Goal: Task Accomplishment & Management: Complete application form

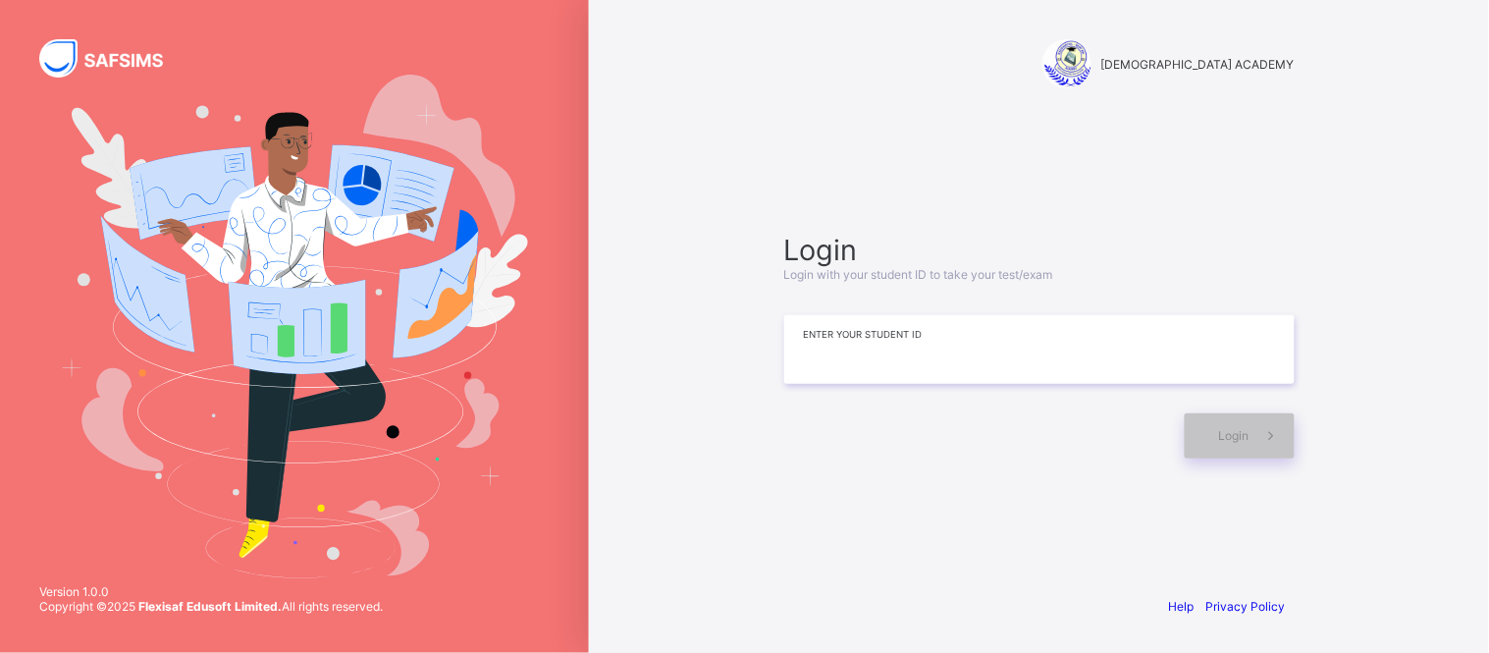
click at [937, 349] on input at bounding box center [1039, 349] width 510 height 69
type input "*"
click at [854, 349] on input at bounding box center [1039, 349] width 510 height 69
type input "**********"
click at [1223, 444] on div "Login" at bounding box center [1239, 435] width 110 height 45
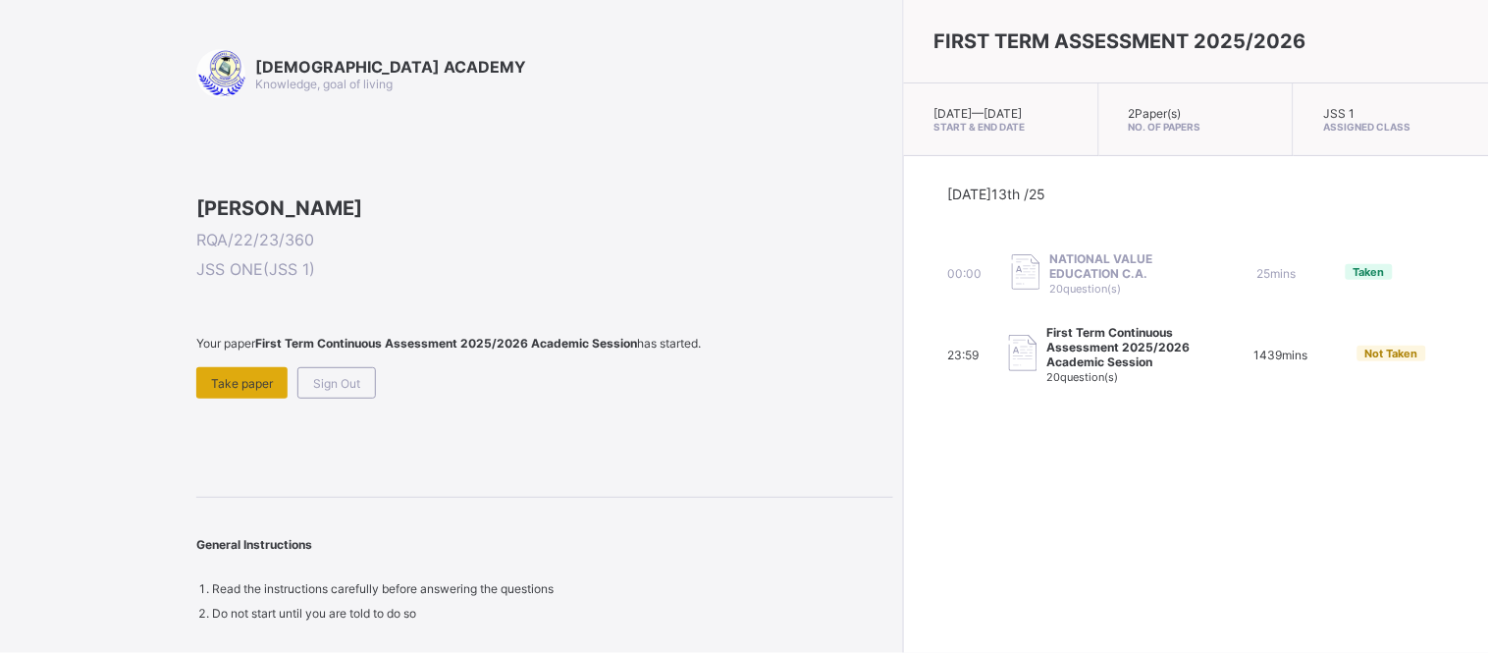
click at [239, 391] on span "Take paper" at bounding box center [242, 383] width 62 height 15
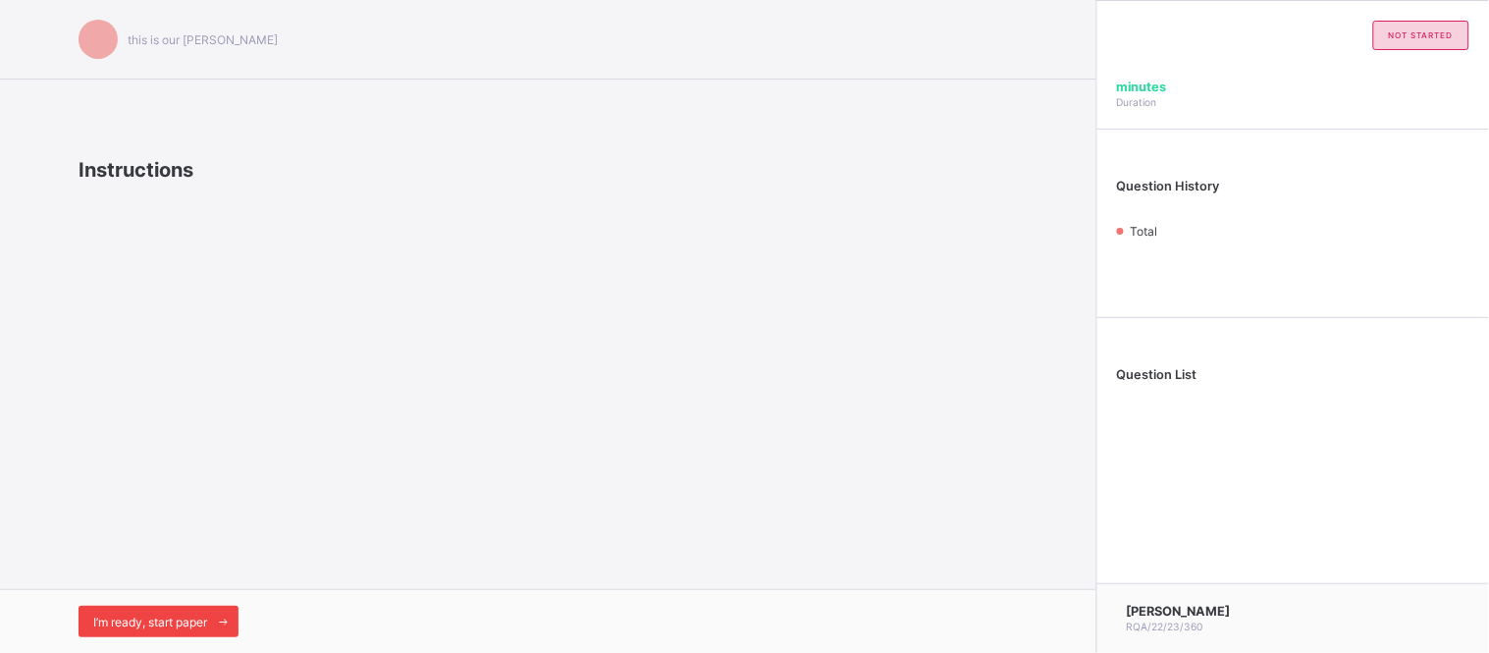
click at [170, 619] on span "I’m ready, start paper" at bounding box center [150, 621] width 114 height 15
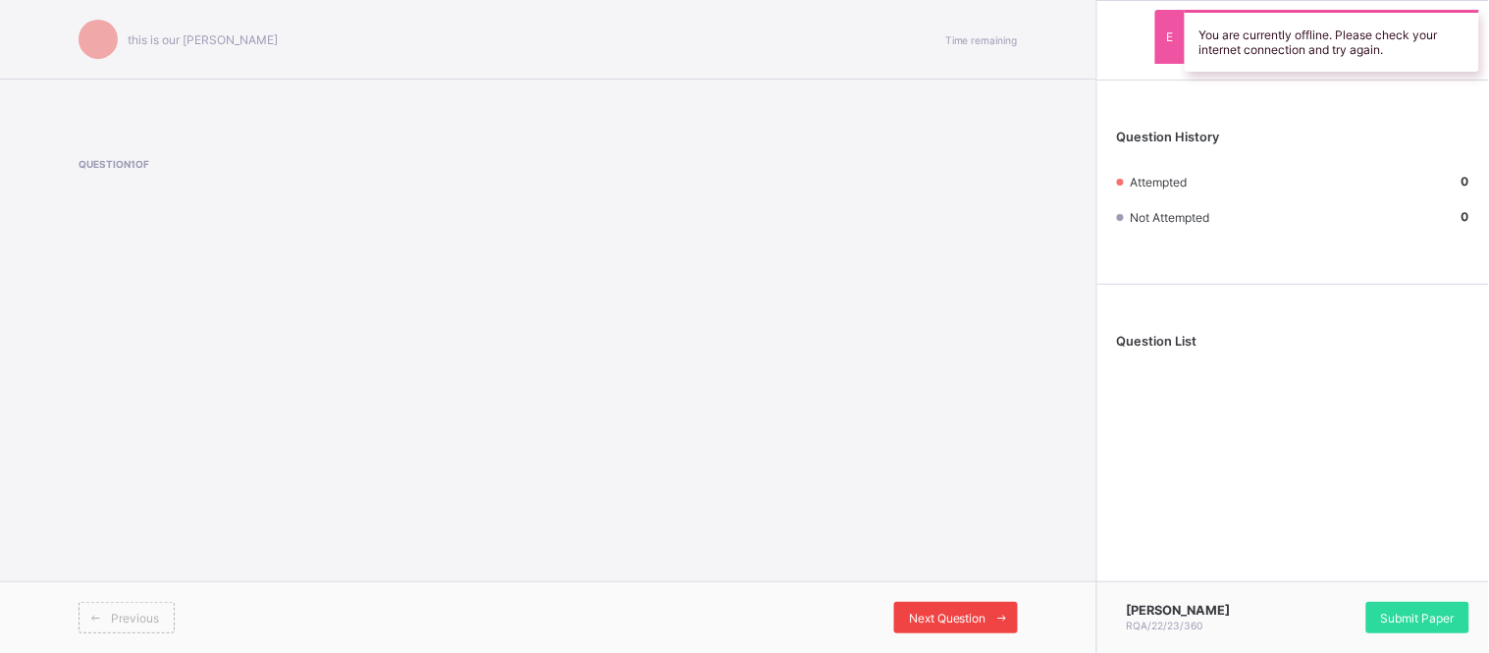
click at [976, 621] on span "Next Question" at bounding box center [948, 617] width 78 height 15
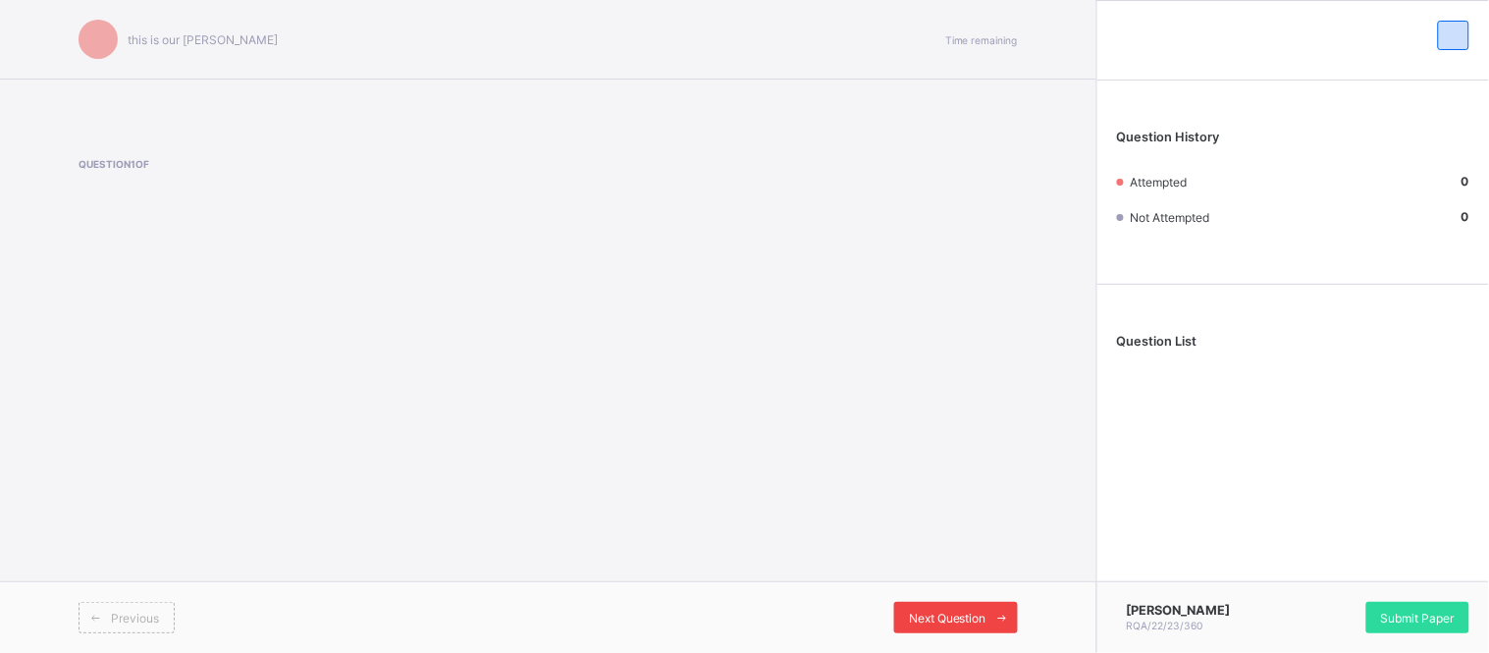
click at [954, 615] on span "Next Question" at bounding box center [948, 617] width 78 height 15
click at [973, 629] on div "Next Question" at bounding box center [956, 616] width 124 height 31
click at [1173, 180] on span "Attempted" at bounding box center [1157, 182] width 57 height 15
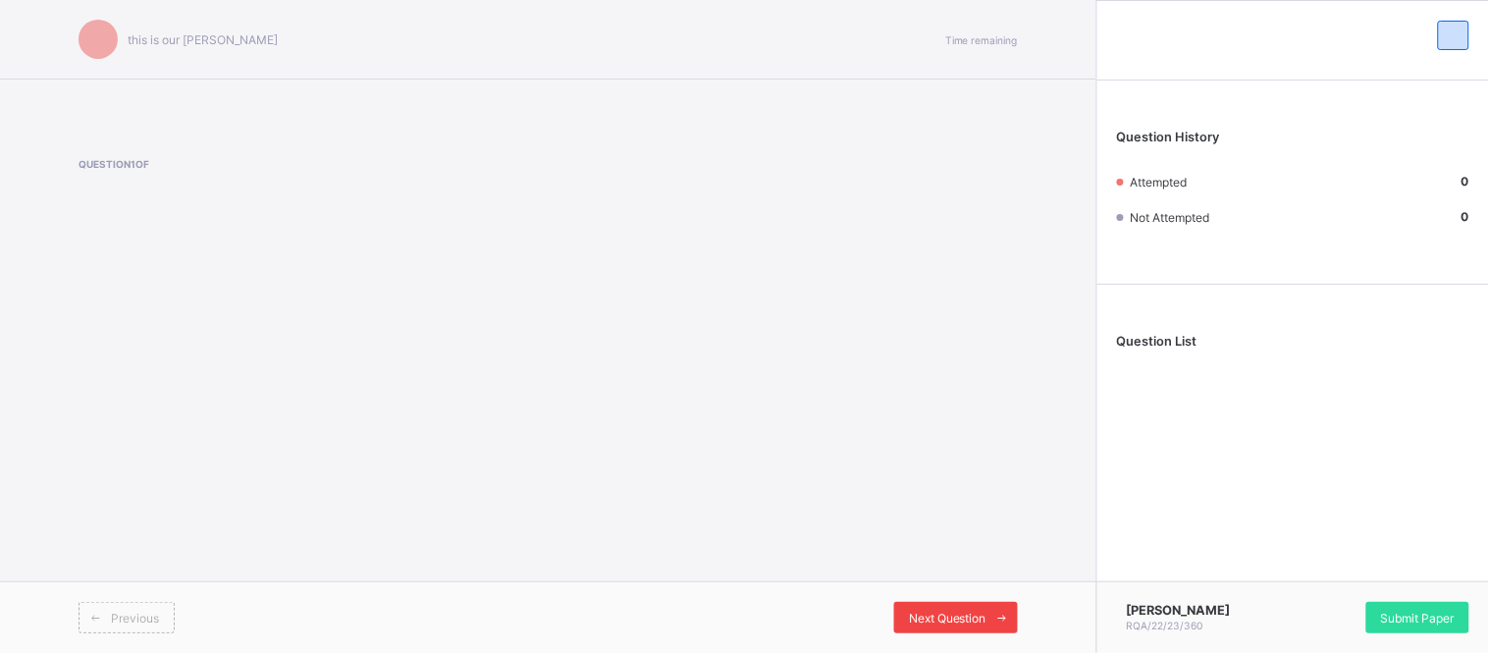
click at [949, 618] on span "Next Question" at bounding box center [948, 617] width 78 height 15
click at [966, 620] on span "Next Question" at bounding box center [948, 617] width 78 height 15
click at [975, 612] on span "Next Question" at bounding box center [948, 617] width 78 height 15
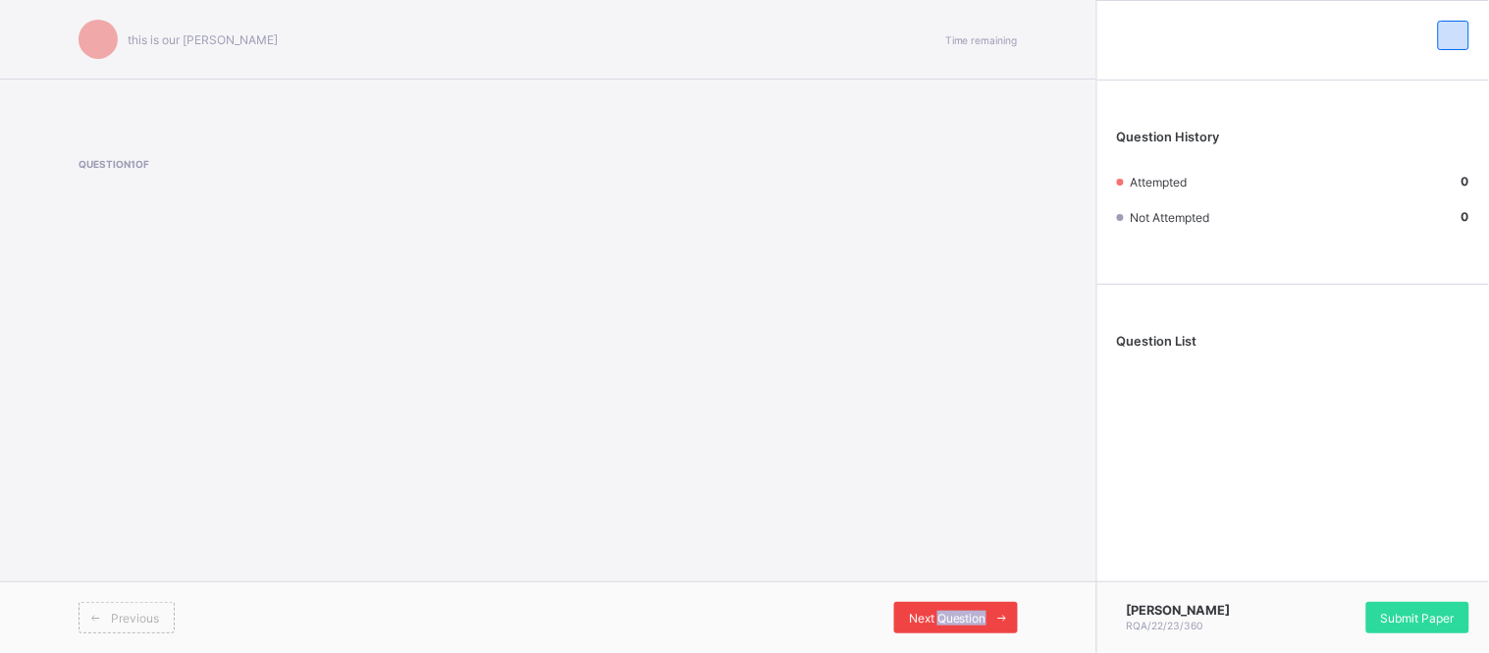
click at [975, 612] on span "Next Question" at bounding box center [948, 617] width 78 height 15
click at [992, 493] on div "this is our motton Time remaining Question 1 of Previous Next Question" at bounding box center [548, 326] width 1096 height 653
click at [963, 610] on span "Next Question" at bounding box center [948, 617] width 78 height 15
click at [870, 286] on div "this is our motton Time remaining Question 1 of Previous Next Question" at bounding box center [548, 326] width 1096 height 653
click at [1117, 617] on div at bounding box center [1117, 617] width 0 height 0
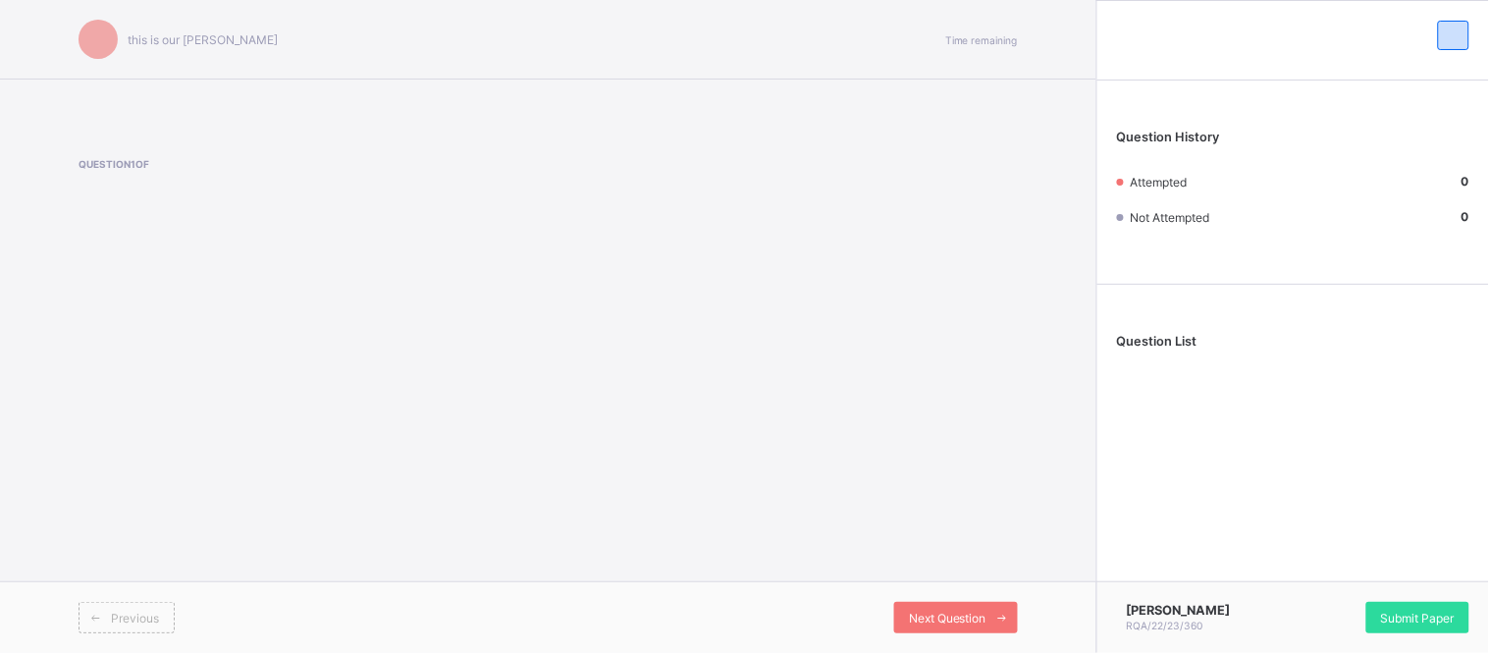
click at [1117, 617] on div at bounding box center [1117, 617] width 0 height 0
click at [966, 601] on div "Next Question" at bounding box center [956, 616] width 124 height 31
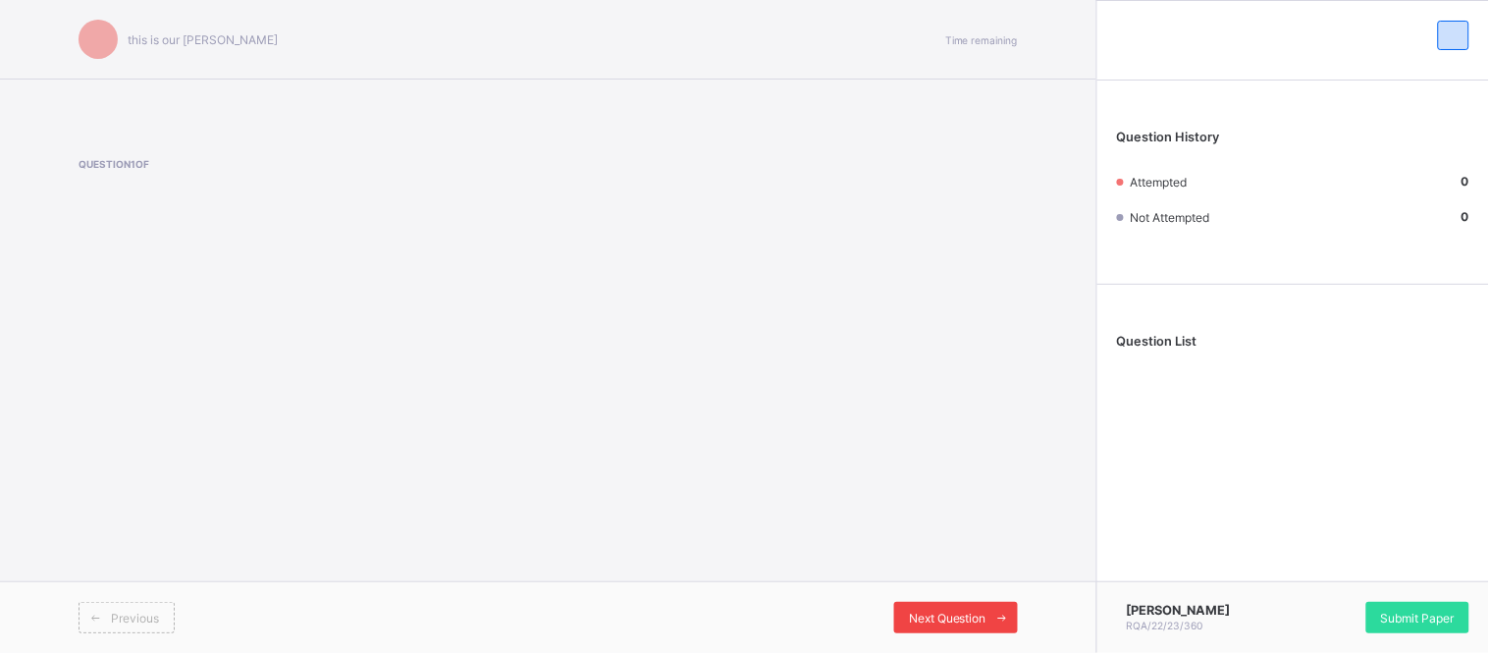
click at [966, 601] on div "Next Question" at bounding box center [956, 616] width 124 height 31
drag, startPoint x: 966, startPoint y: 601, endPoint x: 973, endPoint y: 614, distance: 15.0
click at [973, 614] on span "Next Question" at bounding box center [948, 617] width 78 height 15
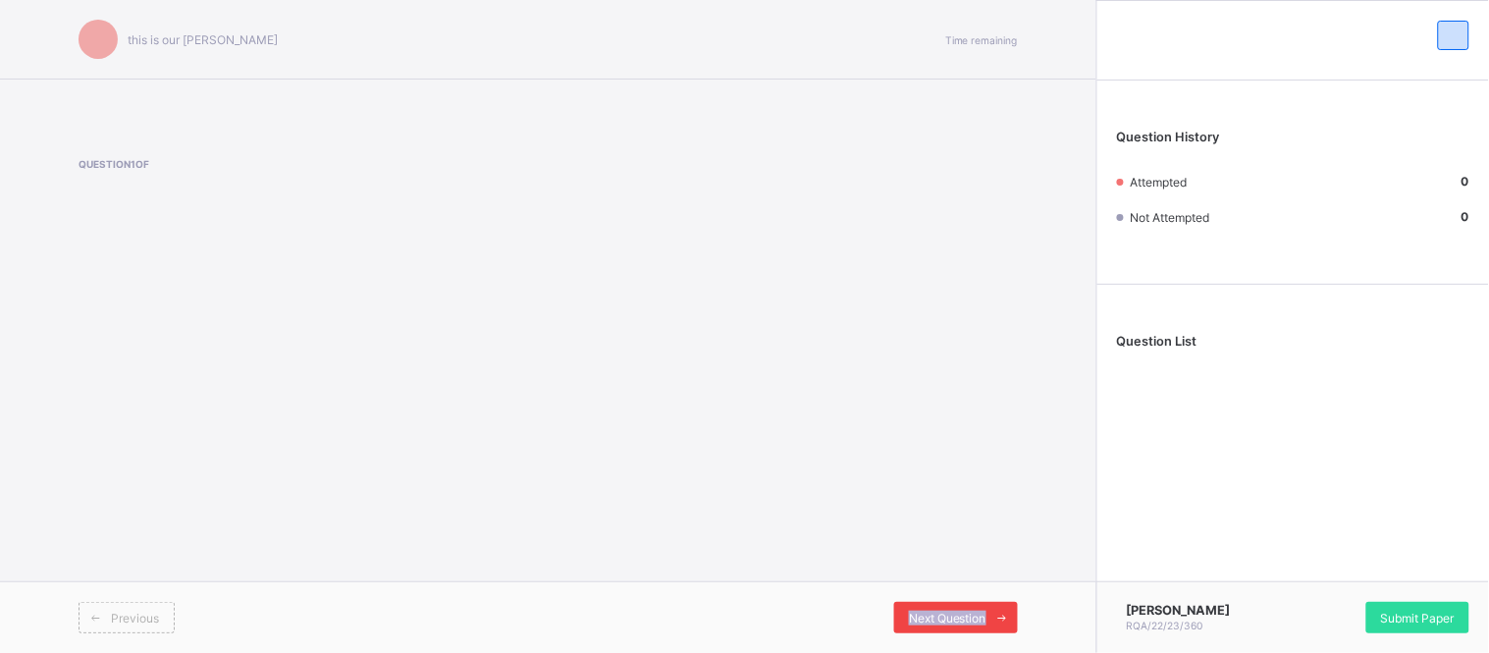
click at [973, 614] on span "Next Question" at bounding box center [948, 617] width 78 height 15
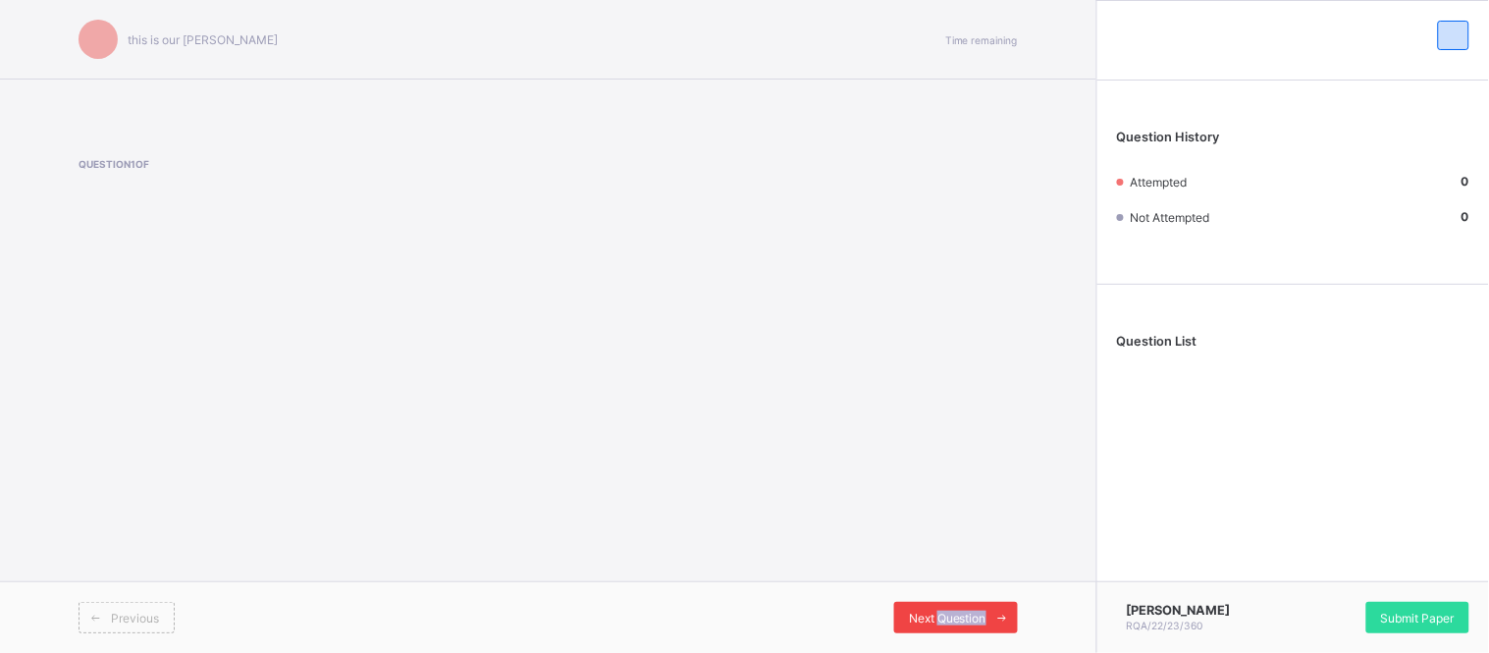
click at [973, 614] on span "Next Question" at bounding box center [948, 617] width 78 height 15
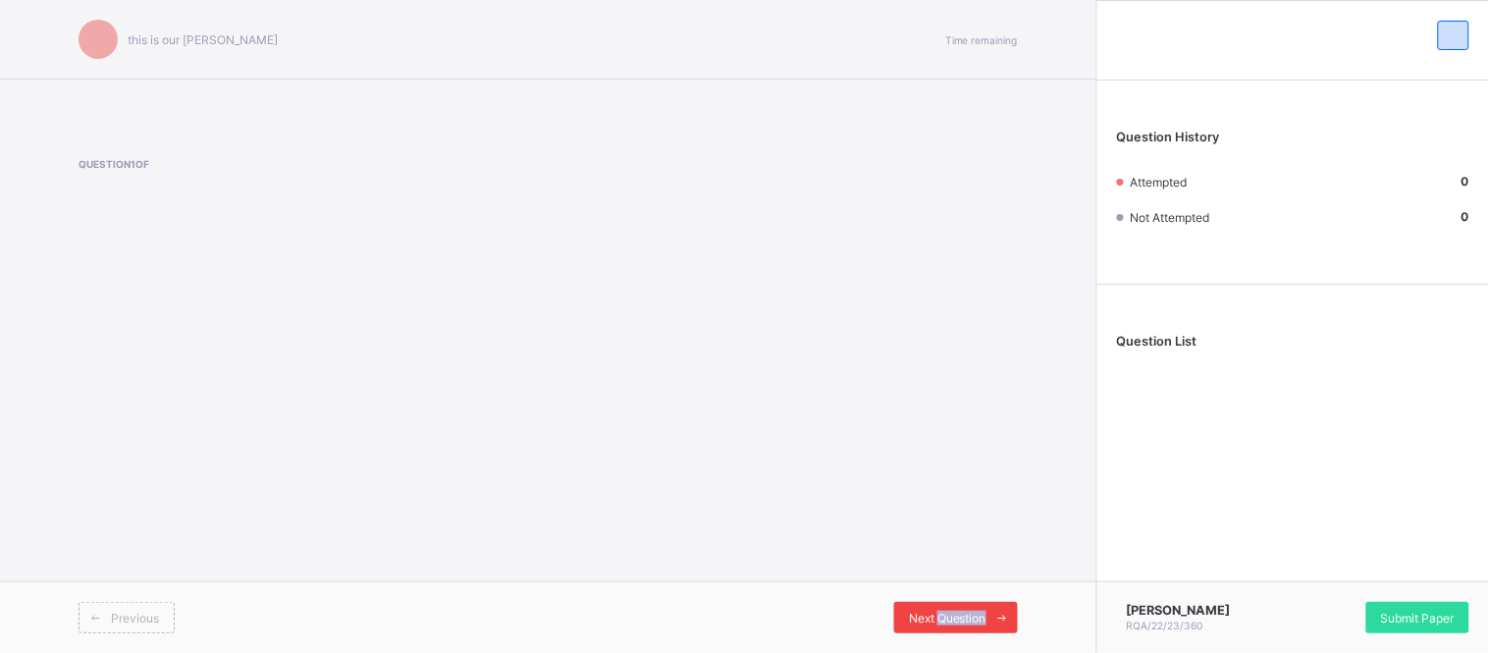
click at [973, 614] on span "Next Question" at bounding box center [948, 617] width 78 height 15
drag, startPoint x: 973, startPoint y: 614, endPoint x: 884, endPoint y: 447, distance: 189.2
click at [884, 447] on div "this is our motton Time remaining Question 1 of Previous Next Question" at bounding box center [548, 326] width 1096 height 653
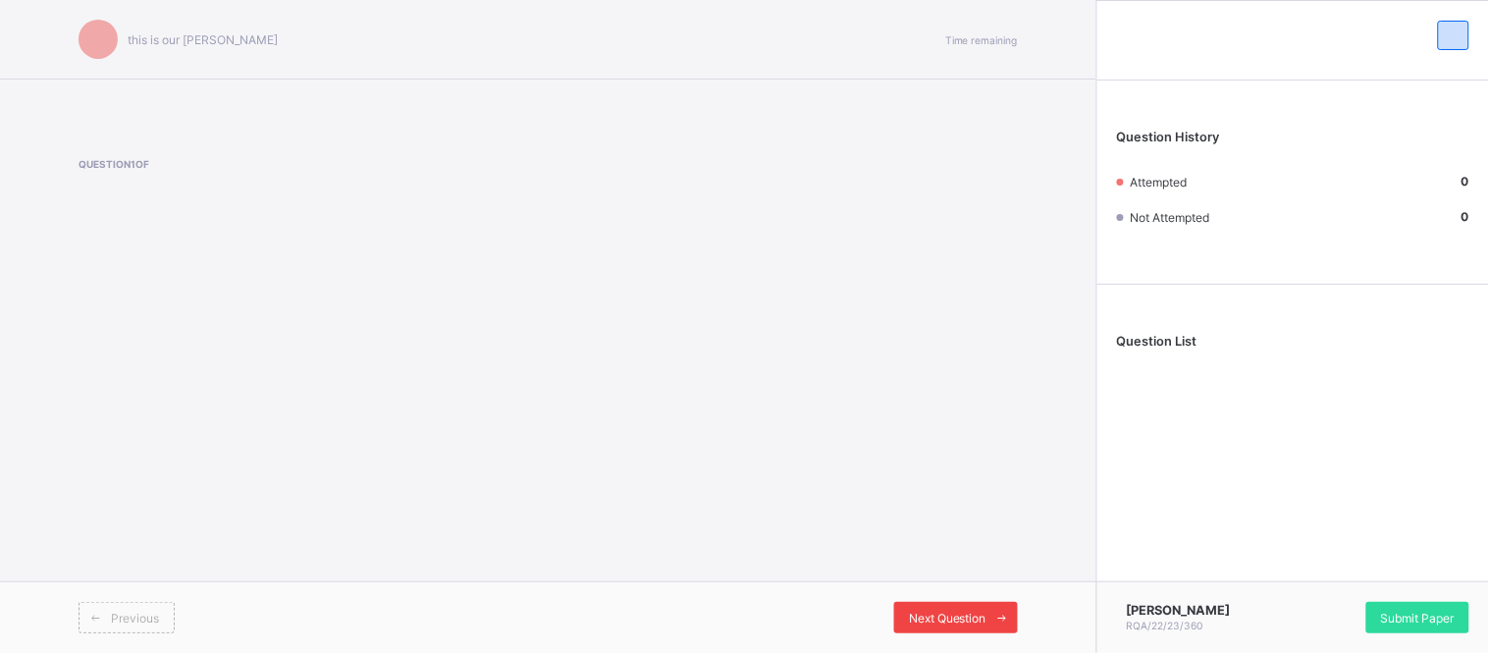
click at [977, 620] on span "Next Question" at bounding box center [948, 617] width 78 height 15
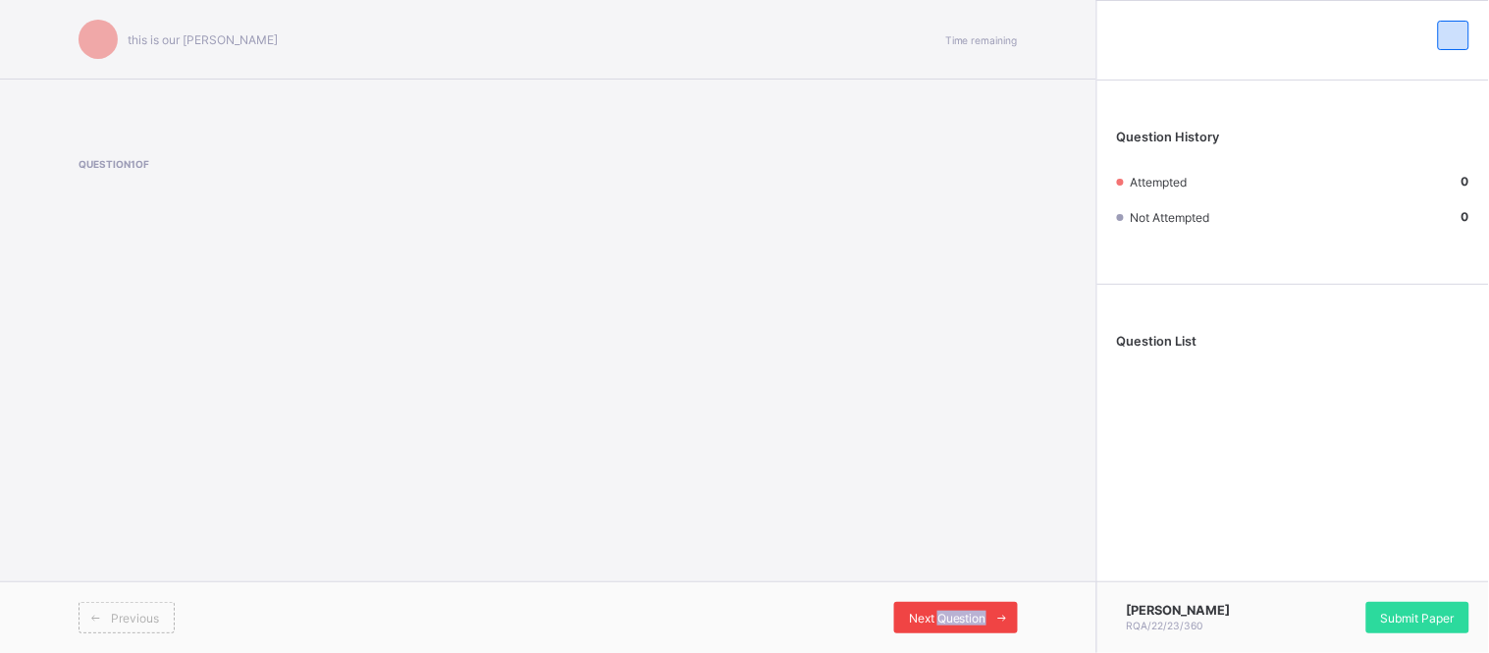
click at [977, 620] on span "Next Question" at bounding box center [948, 617] width 78 height 15
click at [929, 616] on span "Next Question" at bounding box center [948, 617] width 78 height 15
click at [1166, 339] on span "Question List" at bounding box center [1157, 341] width 80 height 15
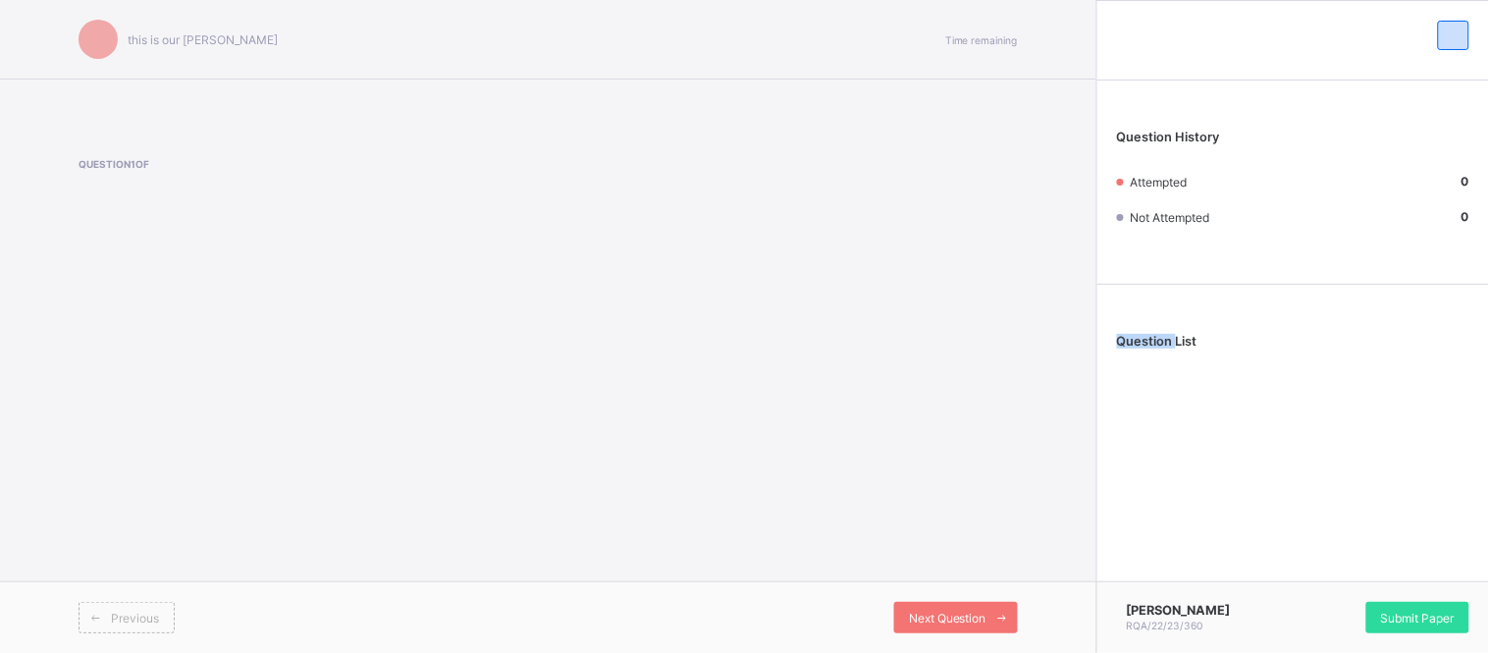
click at [1166, 339] on span "Question List" at bounding box center [1157, 341] width 80 height 15
click at [1122, 214] on span at bounding box center [1120, 217] width 7 height 7
drag, startPoint x: 1122, startPoint y: 214, endPoint x: 1094, endPoint y: 221, distance: 28.3
drag, startPoint x: 1094, startPoint y: 221, endPoint x: 1085, endPoint y: 312, distance: 91.7
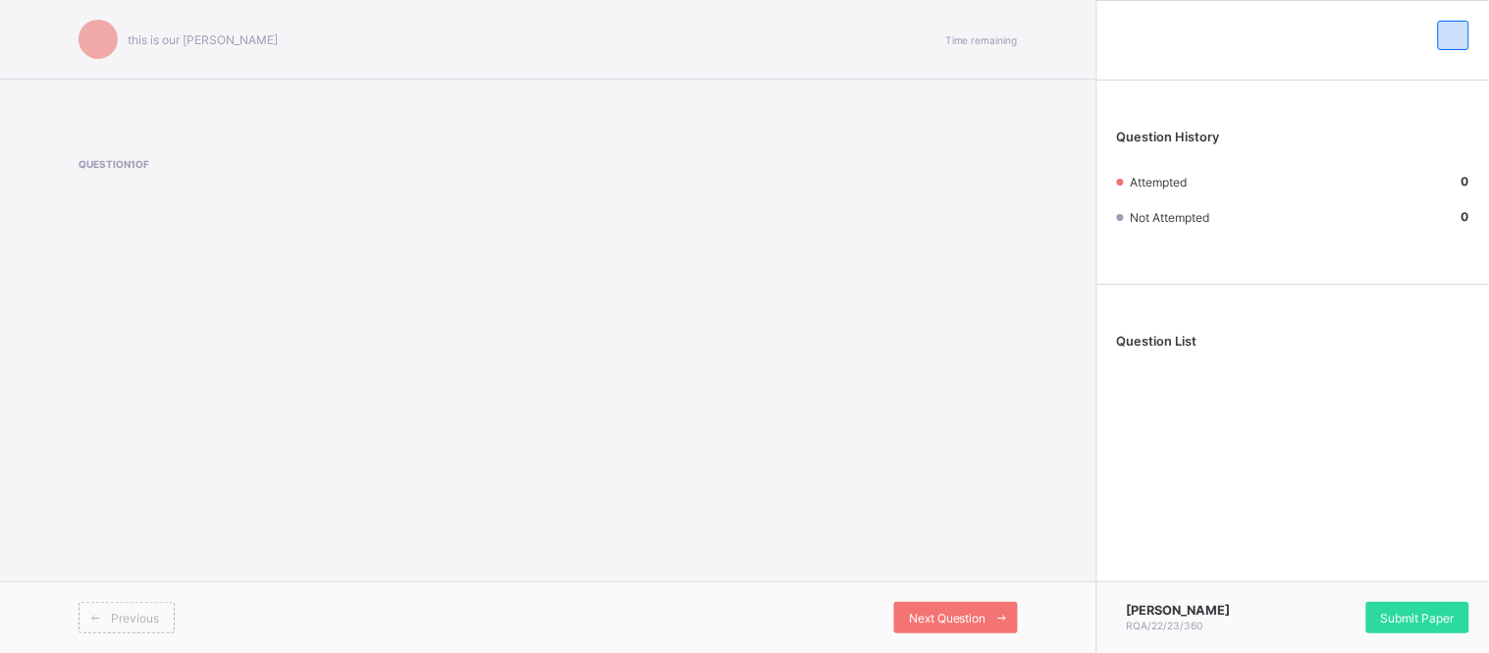
click at [1085, 312] on div "this is our motton Time remaining Question 1 of Previous Next Question" at bounding box center [548, 326] width 1096 height 653
click at [939, 619] on span "Next Question" at bounding box center [948, 617] width 78 height 15
click at [619, 387] on div "this is our motton Time remaining Question 1 of Previous Next Question" at bounding box center [548, 326] width 1096 height 653
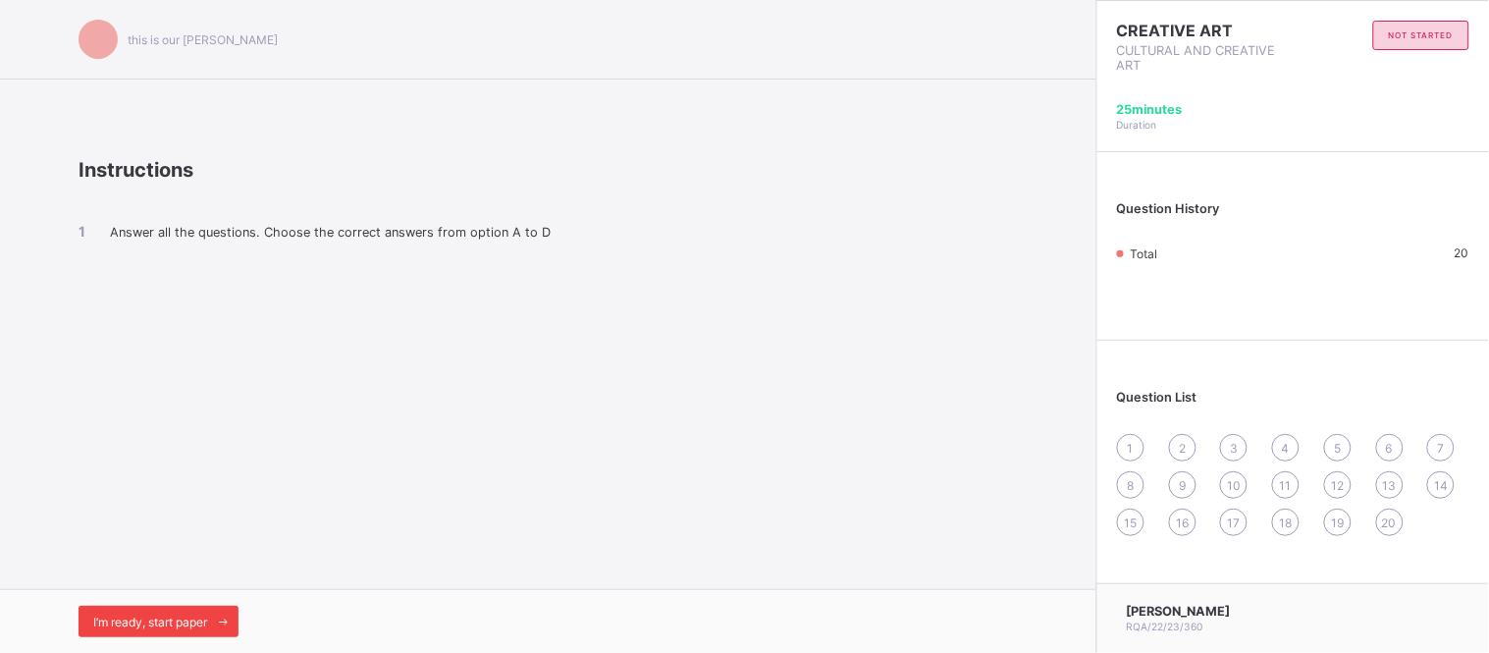
click at [151, 614] on span "I’m ready, start paper" at bounding box center [150, 621] width 114 height 15
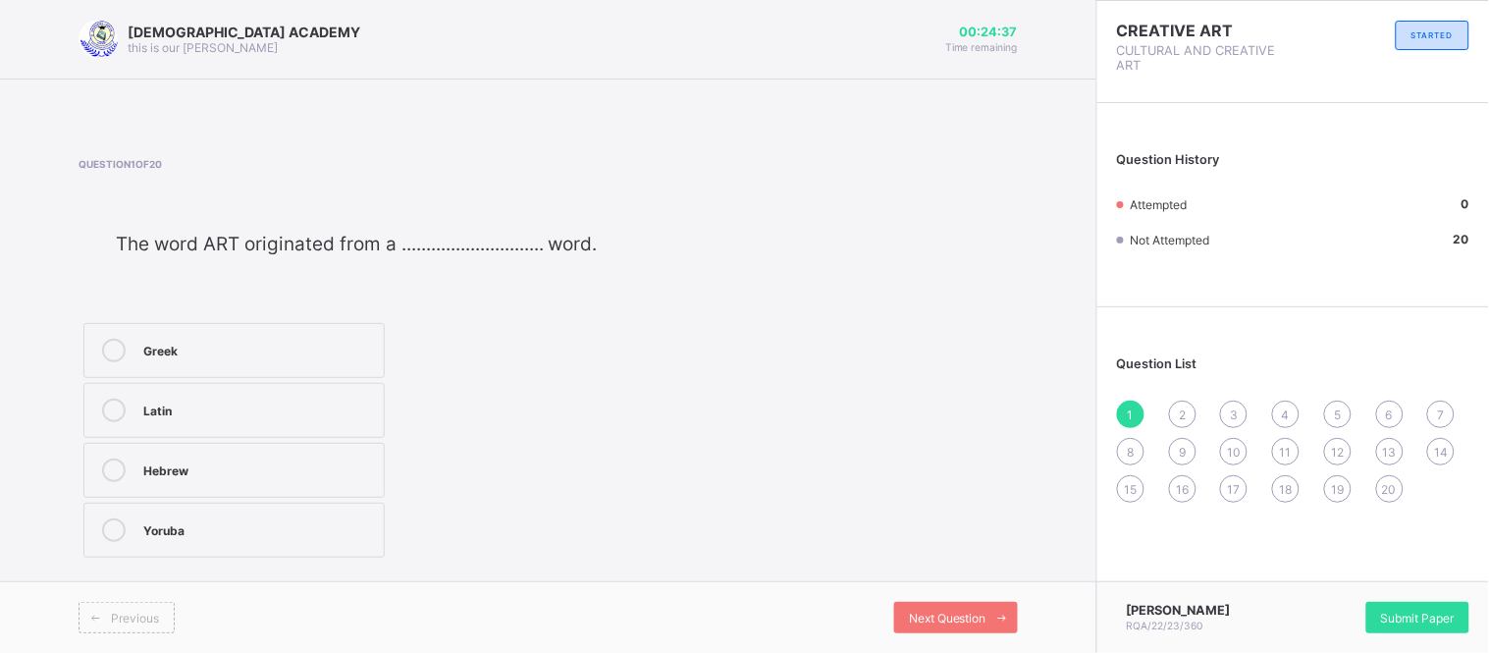
click at [122, 419] on icon at bounding box center [114, 410] width 24 height 24
click at [1181, 415] on span "2" at bounding box center [1181, 414] width 7 height 15
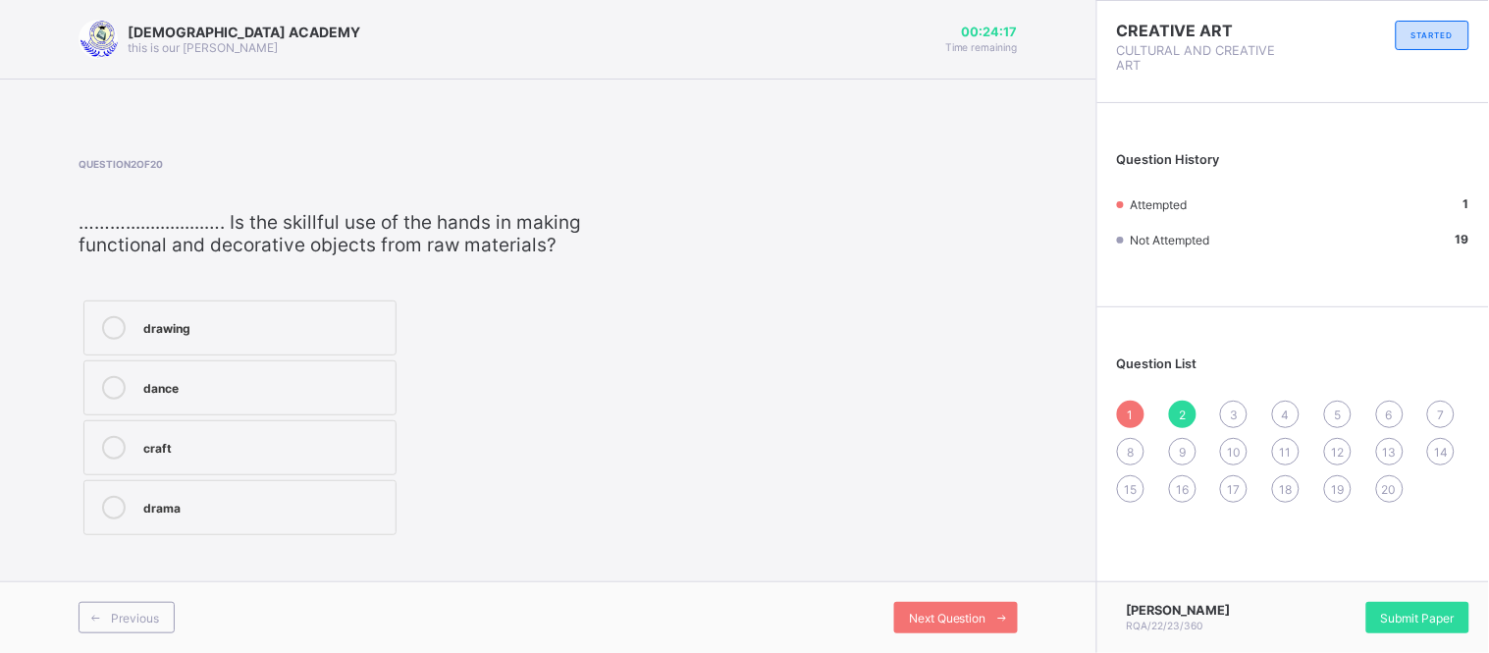
click at [110, 449] on icon at bounding box center [114, 448] width 24 height 24
click at [1238, 412] on div "3" at bounding box center [1233, 413] width 27 height 27
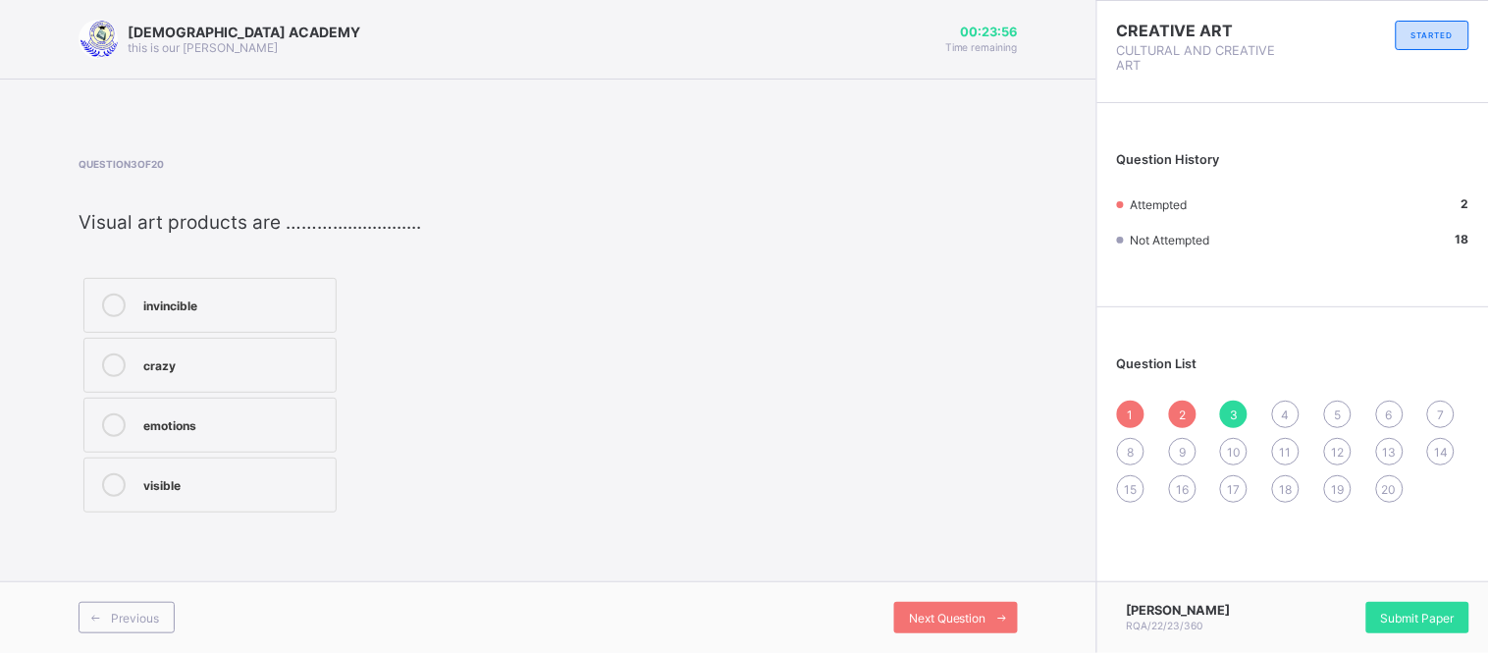
click at [115, 488] on icon at bounding box center [114, 485] width 24 height 24
click at [1287, 409] on span "4" at bounding box center [1285, 414] width 8 height 15
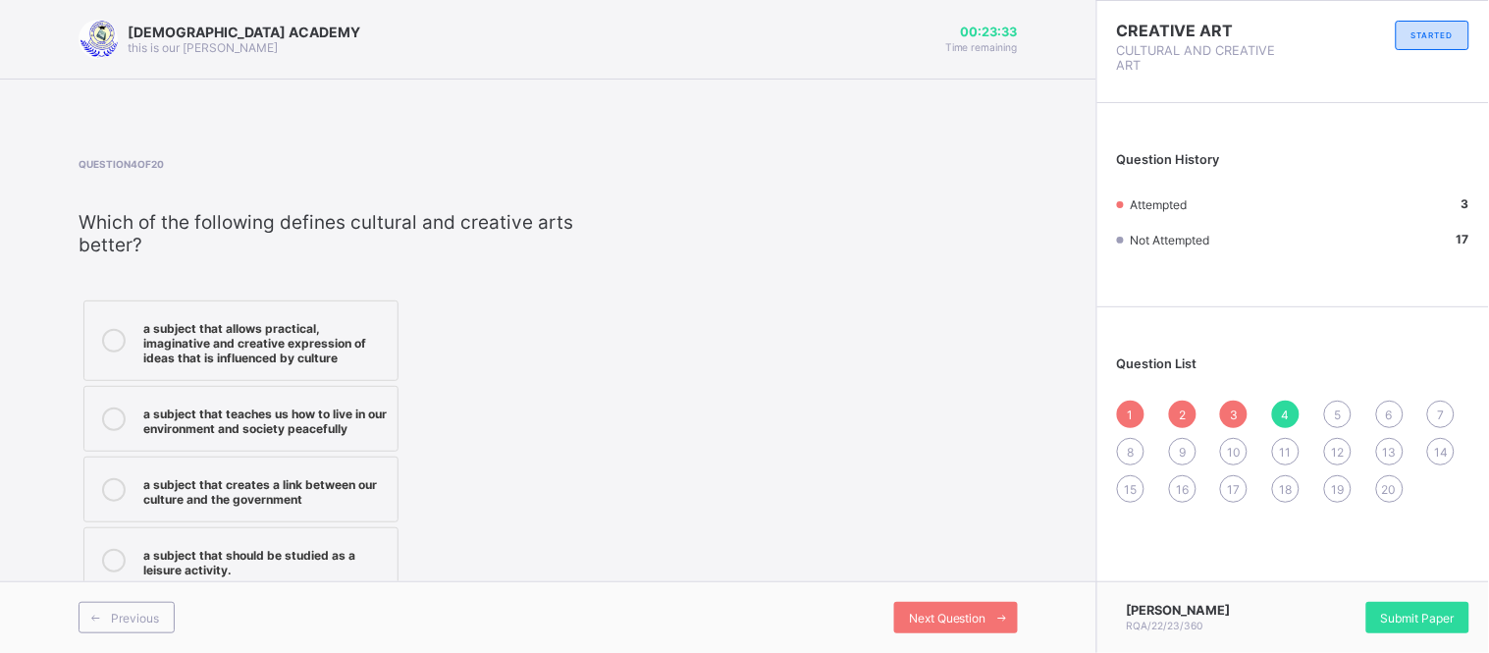
click at [116, 422] on icon at bounding box center [114, 419] width 24 height 24
click at [1337, 424] on div "5" at bounding box center [1337, 413] width 27 height 27
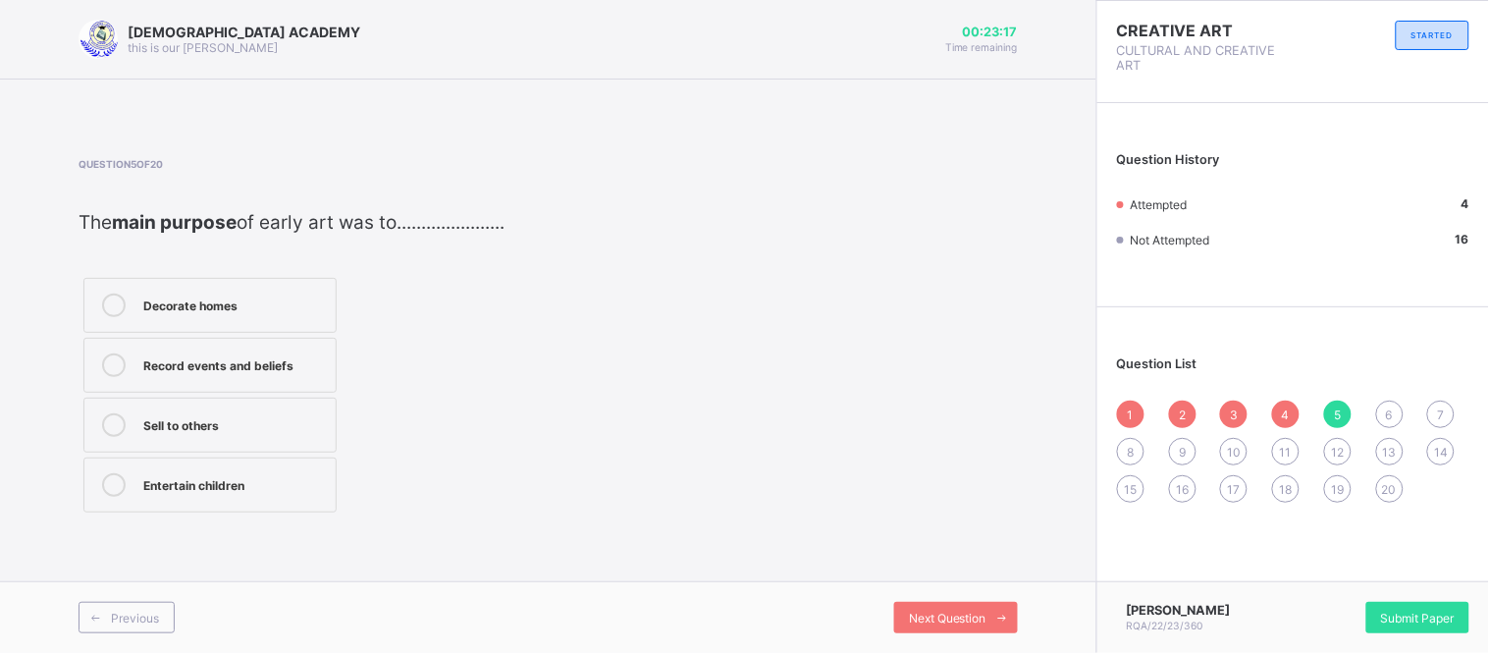
click at [199, 336] on div "Decorate homes Record events and beliefs Sell to others Entertain children" at bounding box center [209, 395] width 263 height 244
drag, startPoint x: 199, startPoint y: 336, endPoint x: 119, endPoint y: 302, distance: 87.1
click at [119, 302] on div "Decorate homes Record events and beliefs Sell to others Entertain children" at bounding box center [209, 395] width 263 height 244
click at [119, 302] on icon at bounding box center [114, 305] width 24 height 24
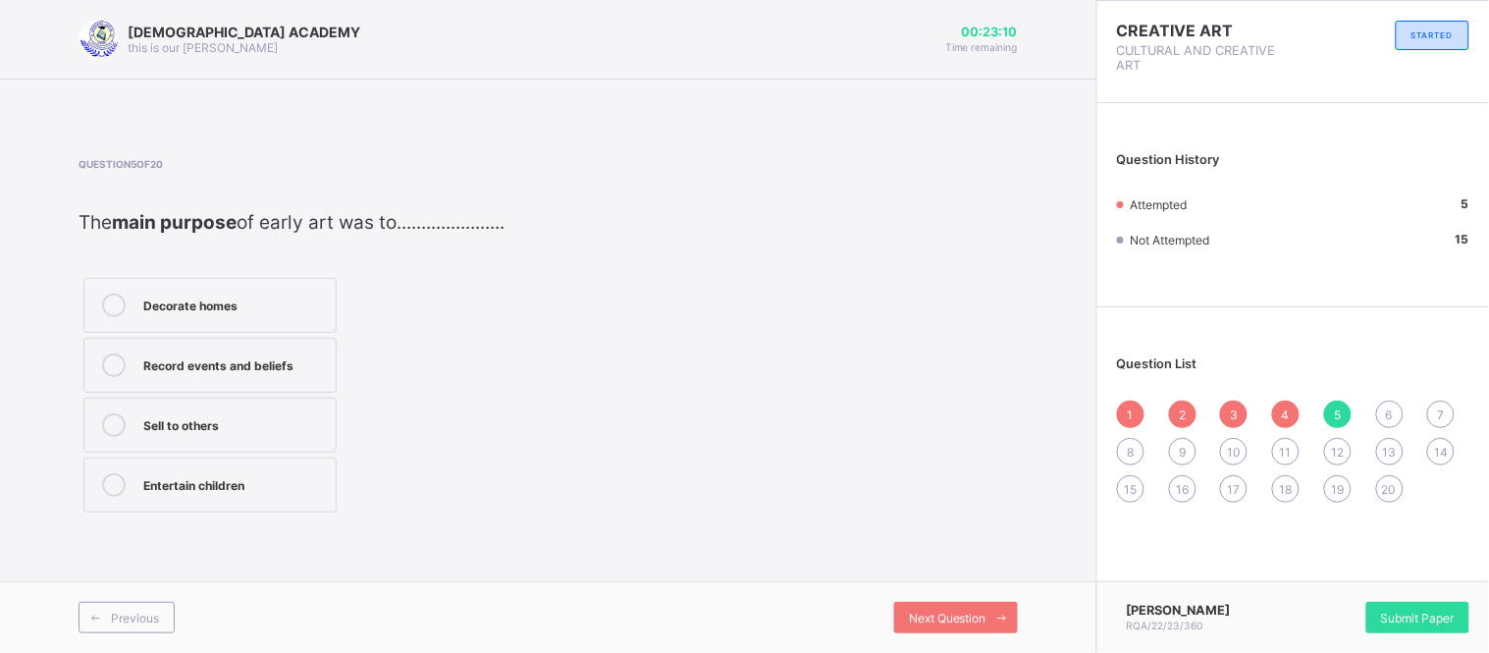
click at [1387, 423] on div "6" at bounding box center [1389, 413] width 27 height 27
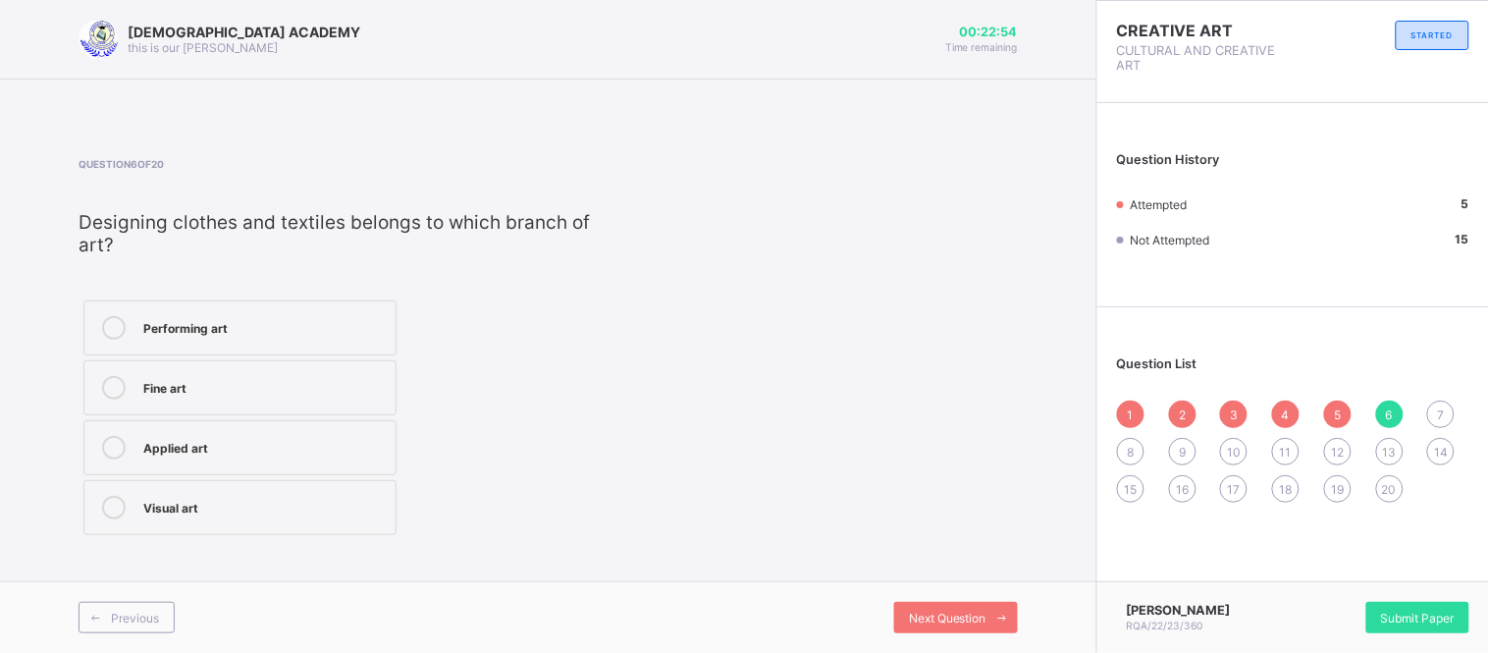
click at [109, 395] on icon at bounding box center [114, 388] width 24 height 24
click at [1436, 402] on div "7" at bounding box center [1440, 413] width 27 height 27
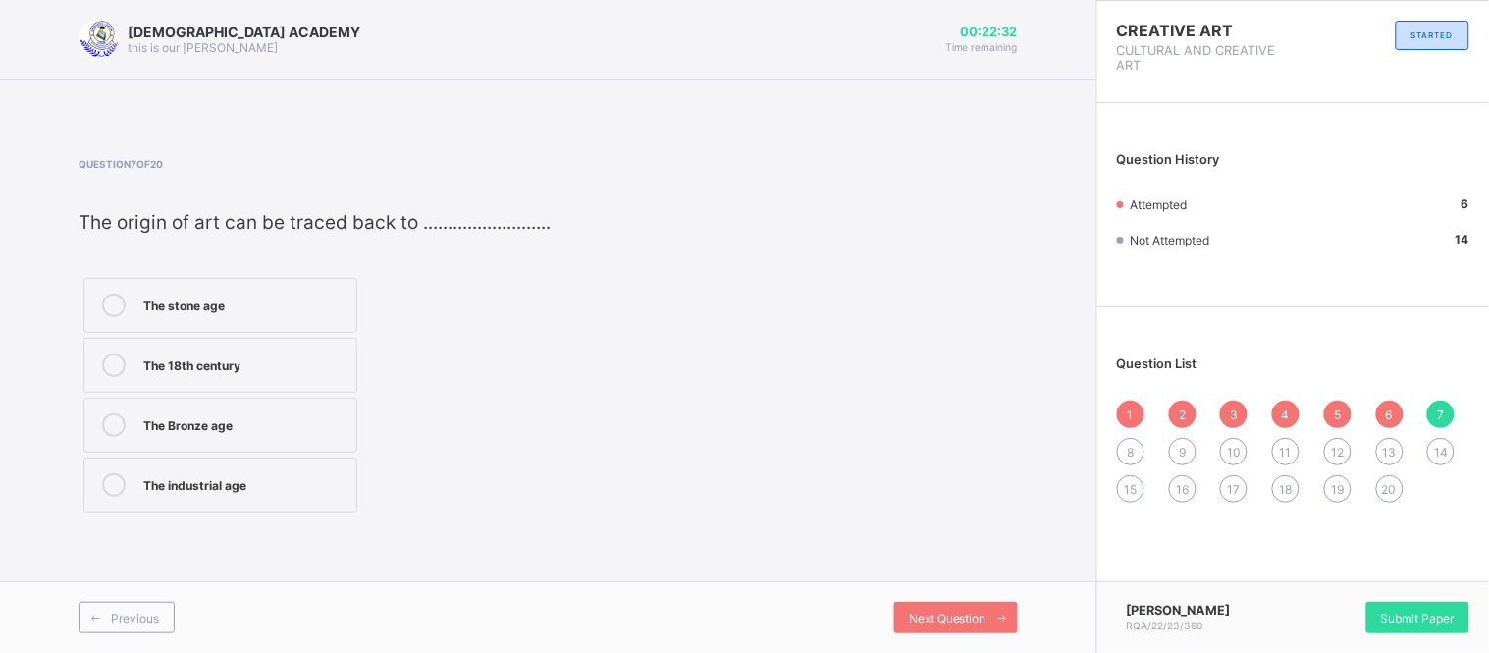
click at [114, 310] on icon at bounding box center [114, 305] width 24 height 24
click at [1134, 448] on div "8" at bounding box center [1130, 451] width 27 height 27
click at [115, 423] on icon at bounding box center [114, 425] width 24 height 24
click at [1174, 461] on div "9" at bounding box center [1182, 451] width 27 height 27
click at [119, 433] on icon at bounding box center [114, 425] width 24 height 24
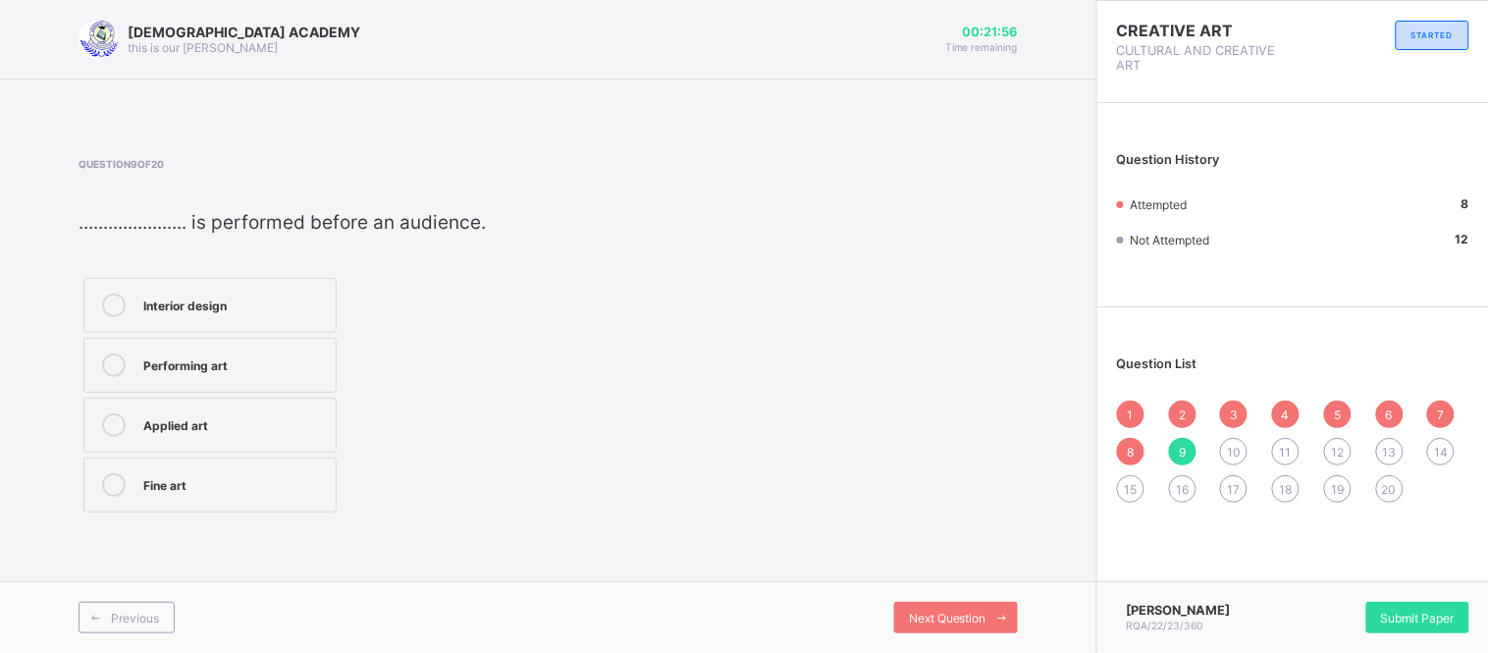
click at [1239, 456] on span "10" at bounding box center [1234, 451] width 14 height 15
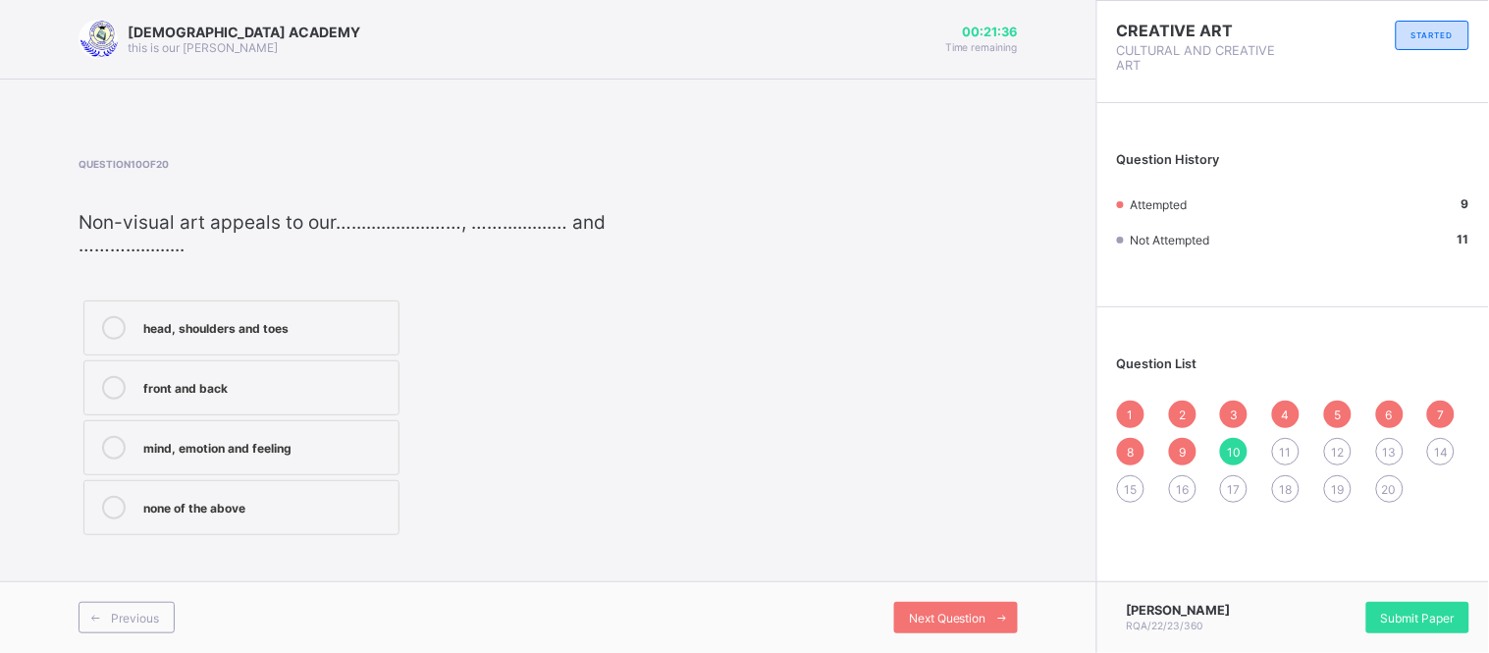
click at [234, 435] on label "mind, emotion and feeling" at bounding box center [241, 447] width 316 height 55
click at [1289, 455] on span "11" at bounding box center [1286, 451] width 12 height 15
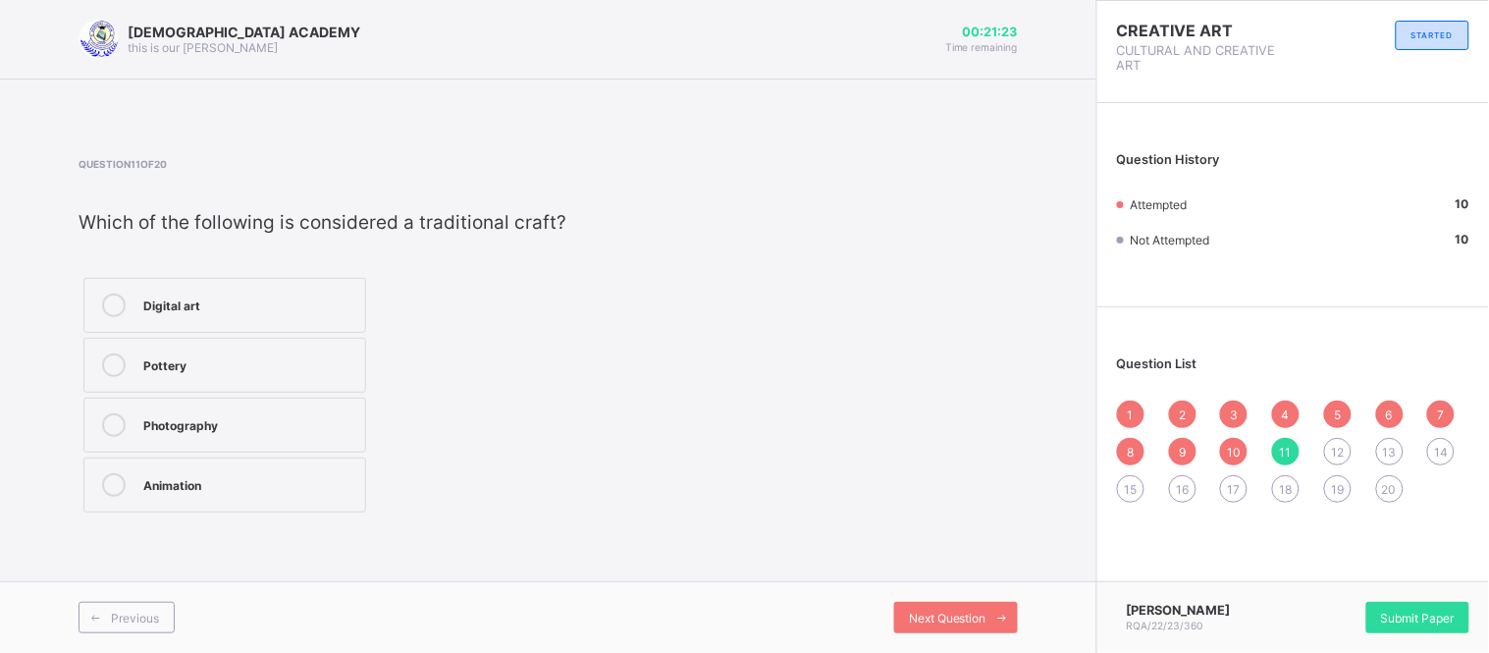
click at [115, 365] on icon at bounding box center [114, 365] width 24 height 24
click at [1337, 457] on div "12" at bounding box center [1337, 451] width 27 height 27
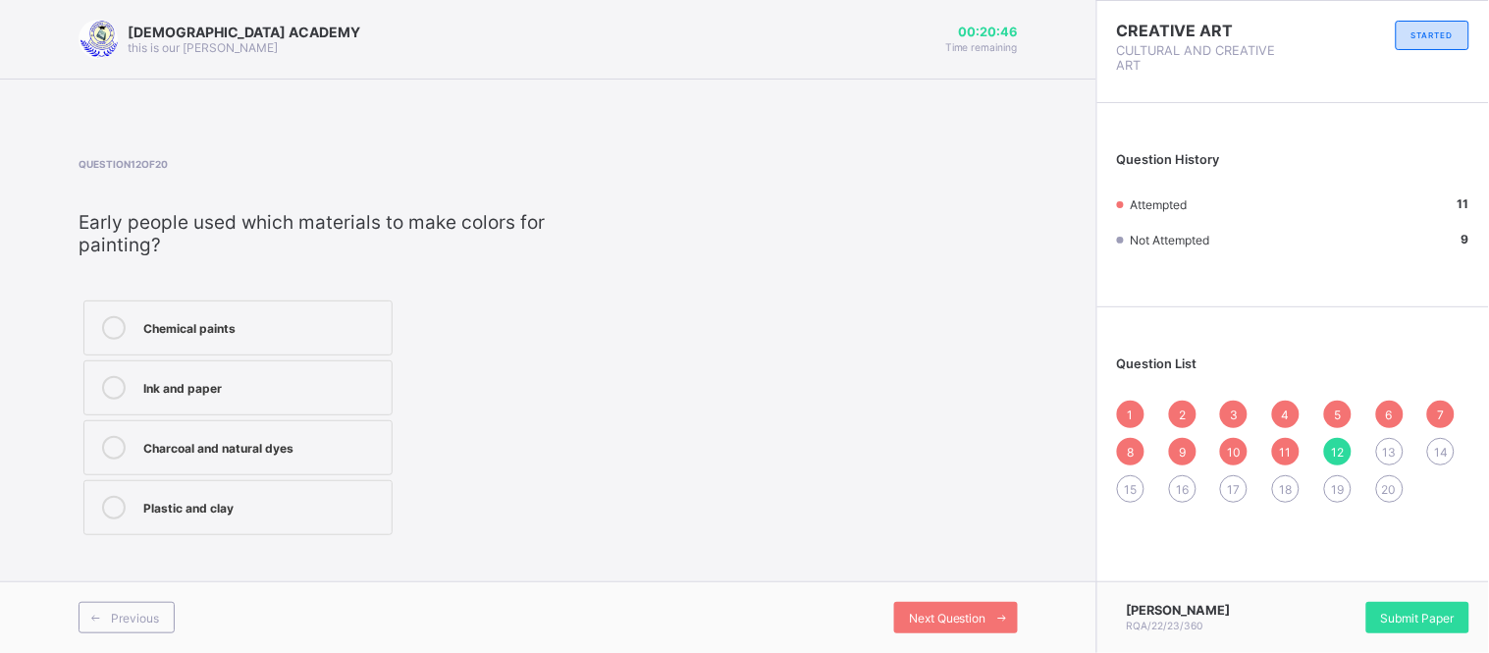
click at [221, 445] on div "Charcoal and natural dyes" at bounding box center [262, 446] width 238 height 20
click at [1376, 451] on div "13" at bounding box center [1389, 451] width 27 height 27
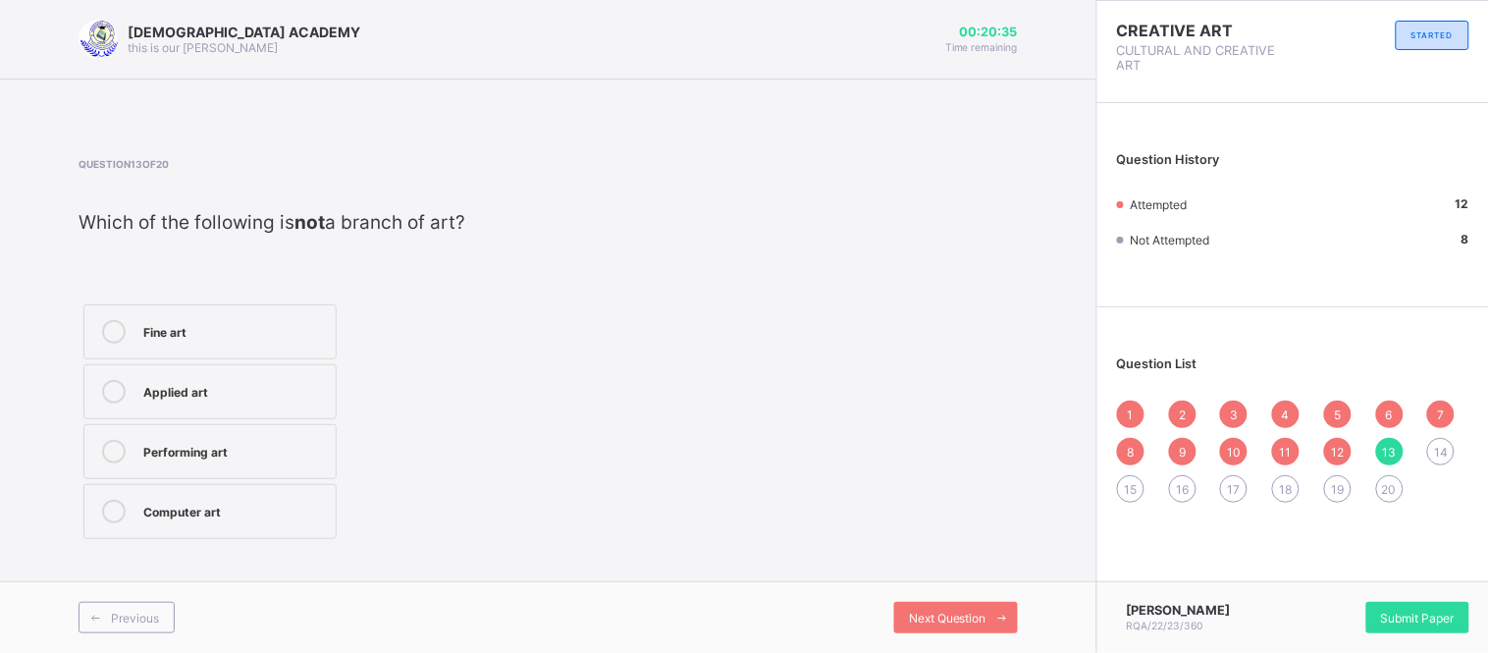
click at [133, 523] on label "Computer art" at bounding box center [209, 511] width 253 height 55
click at [1433, 444] on div "14" at bounding box center [1440, 451] width 27 height 27
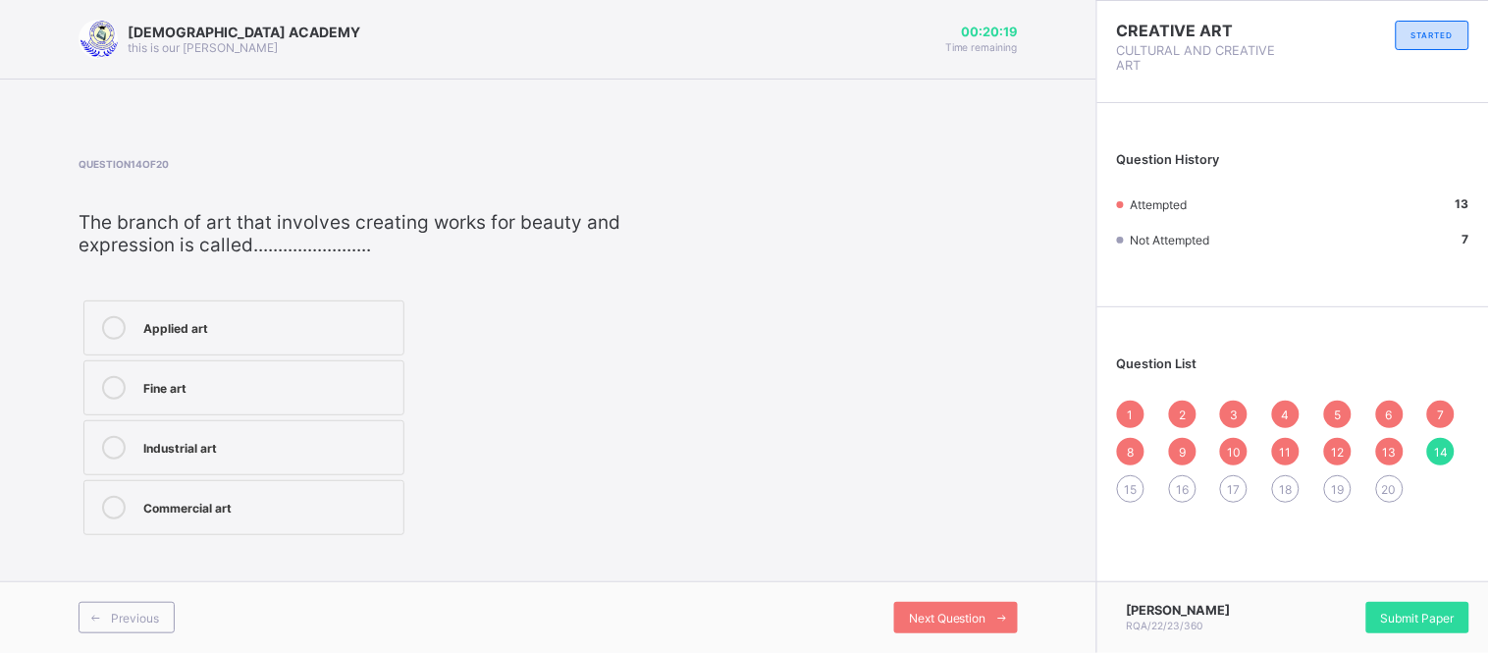
click at [124, 507] on icon at bounding box center [114, 508] width 24 height 24
click at [1130, 492] on span "15" at bounding box center [1130, 489] width 13 height 15
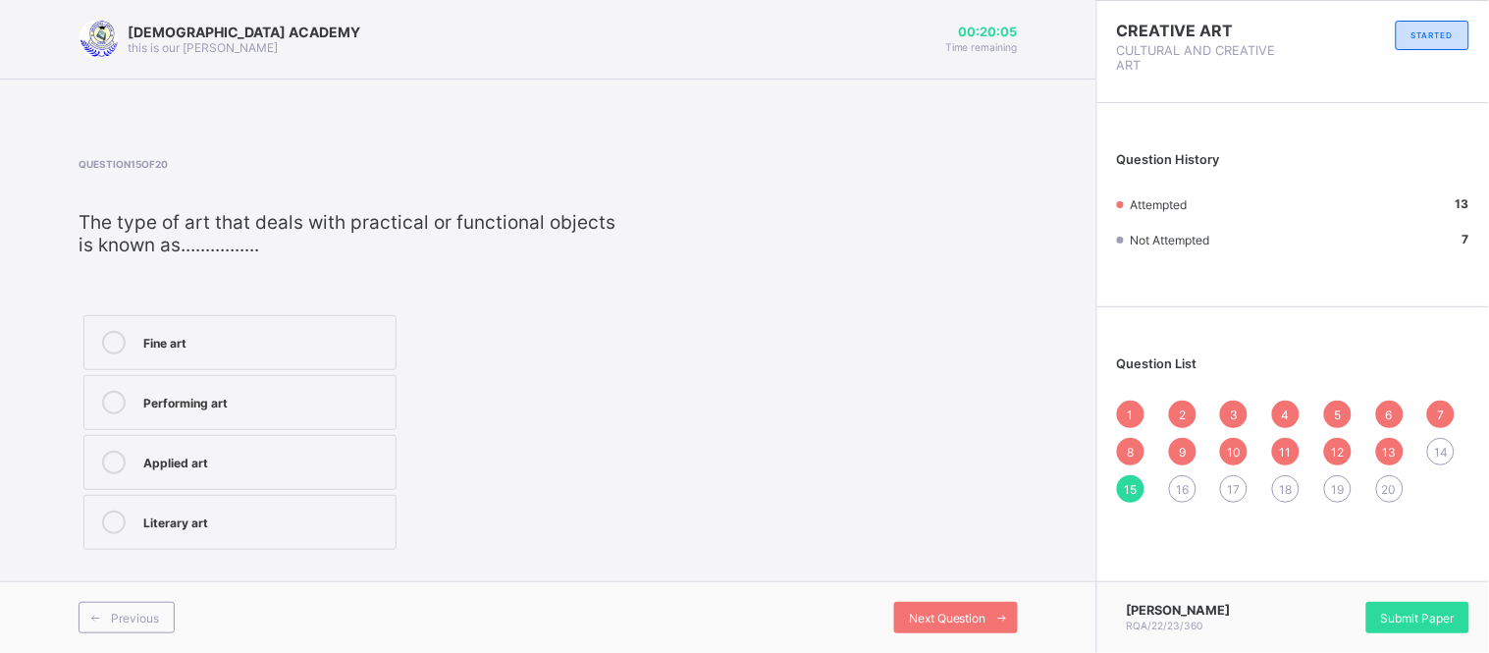
click at [139, 527] on label "Literary art" at bounding box center [239, 522] width 313 height 55
click at [1183, 485] on span "16" at bounding box center [1181, 489] width 13 height 15
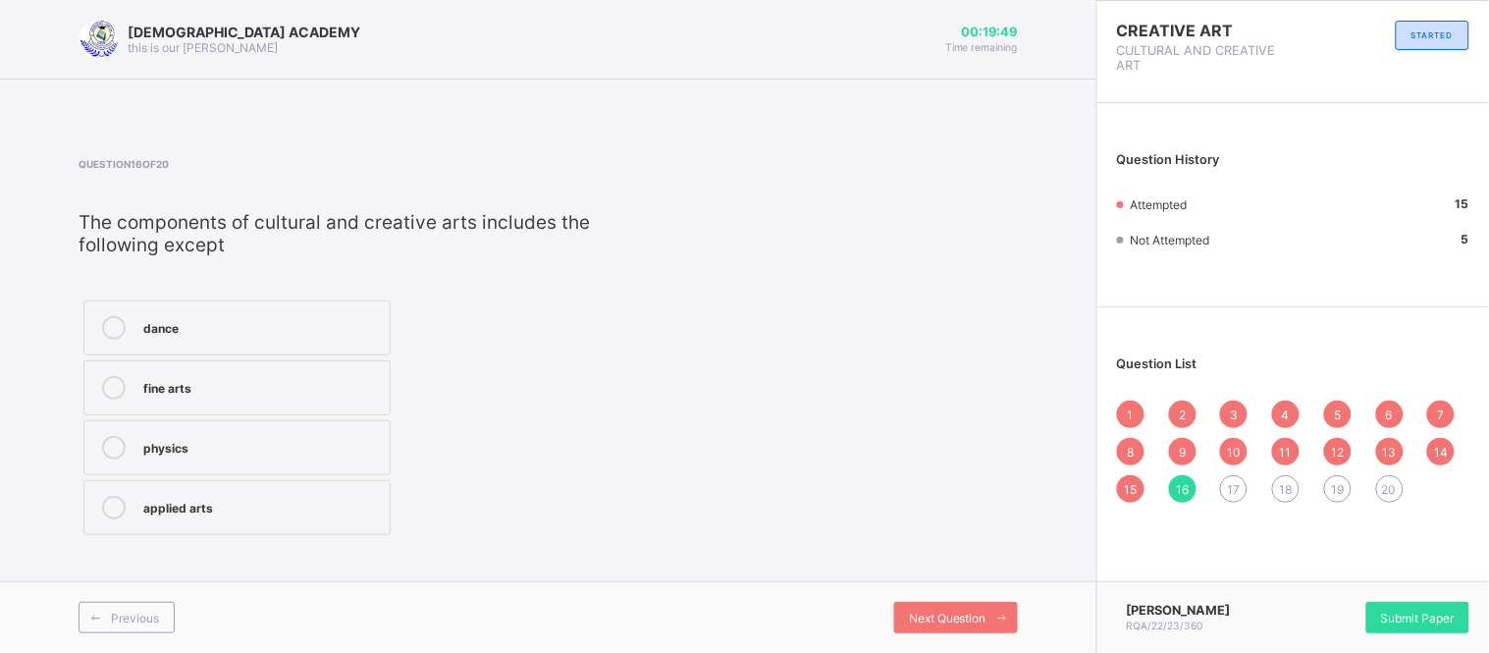
click at [231, 330] on div "dance" at bounding box center [261, 326] width 236 height 20
click at [79, 446] on div "dance fine arts physics applied arts" at bounding box center [236, 417] width 317 height 244
click at [103, 445] on icon at bounding box center [114, 448] width 24 height 24
click at [1229, 494] on span "17" at bounding box center [1233, 489] width 13 height 15
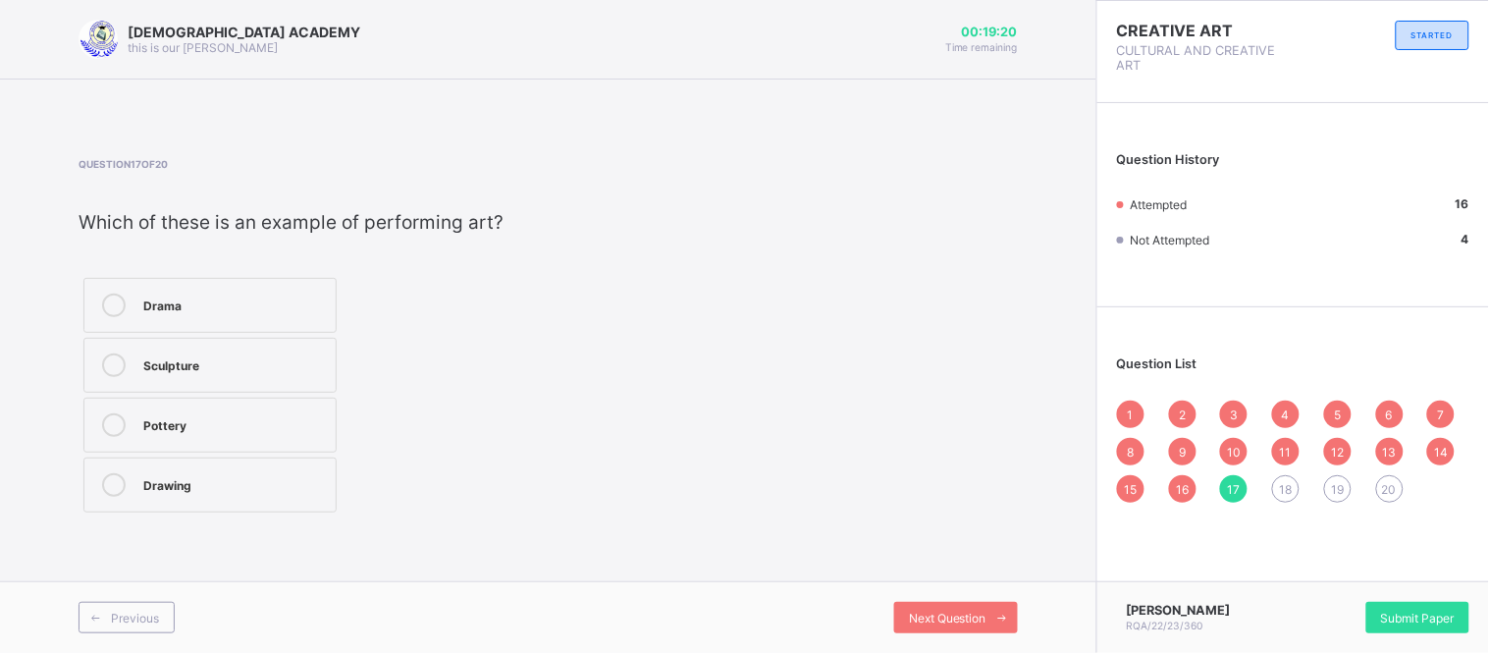
click at [119, 486] on icon at bounding box center [114, 485] width 24 height 24
click at [1280, 475] on div "18" at bounding box center [1285, 488] width 27 height 27
click at [123, 301] on icon at bounding box center [114, 305] width 24 height 24
click at [1339, 489] on span "19" at bounding box center [1337, 489] width 13 height 15
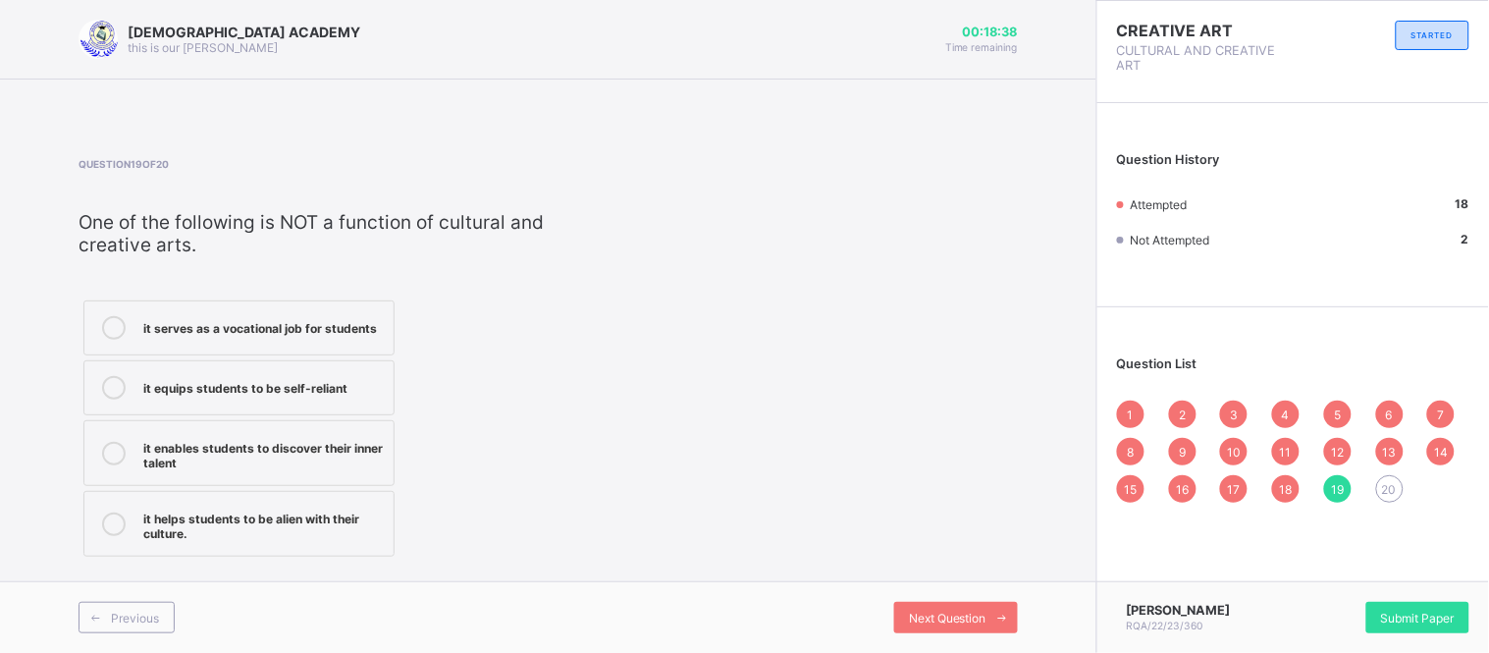
click at [138, 442] on label "it enables students to discover their inner talent" at bounding box center [238, 453] width 311 height 66
drag, startPoint x: 1372, startPoint y: 488, endPoint x: 1394, endPoint y: 487, distance: 22.6
click at [1394, 487] on div "1 2 3 4 5 6 7 8 9 10 11 12 13 14 15 16 17 18 19 20" at bounding box center [1293, 451] width 352 height 102
click at [1394, 487] on span "20" at bounding box center [1389, 489] width 15 height 15
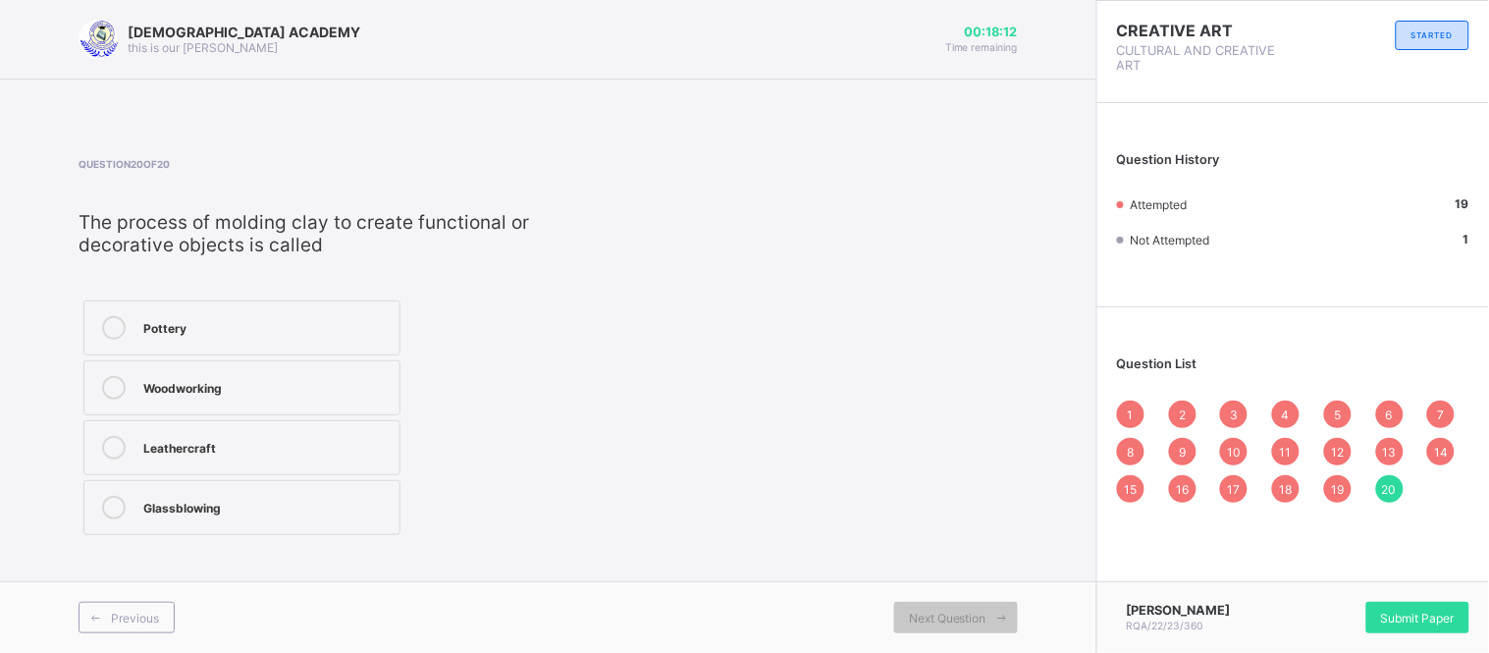
click at [241, 391] on div "Woodworking" at bounding box center [266, 386] width 246 height 20
click at [1410, 615] on span "Submit Paper" at bounding box center [1418, 617] width 74 height 15
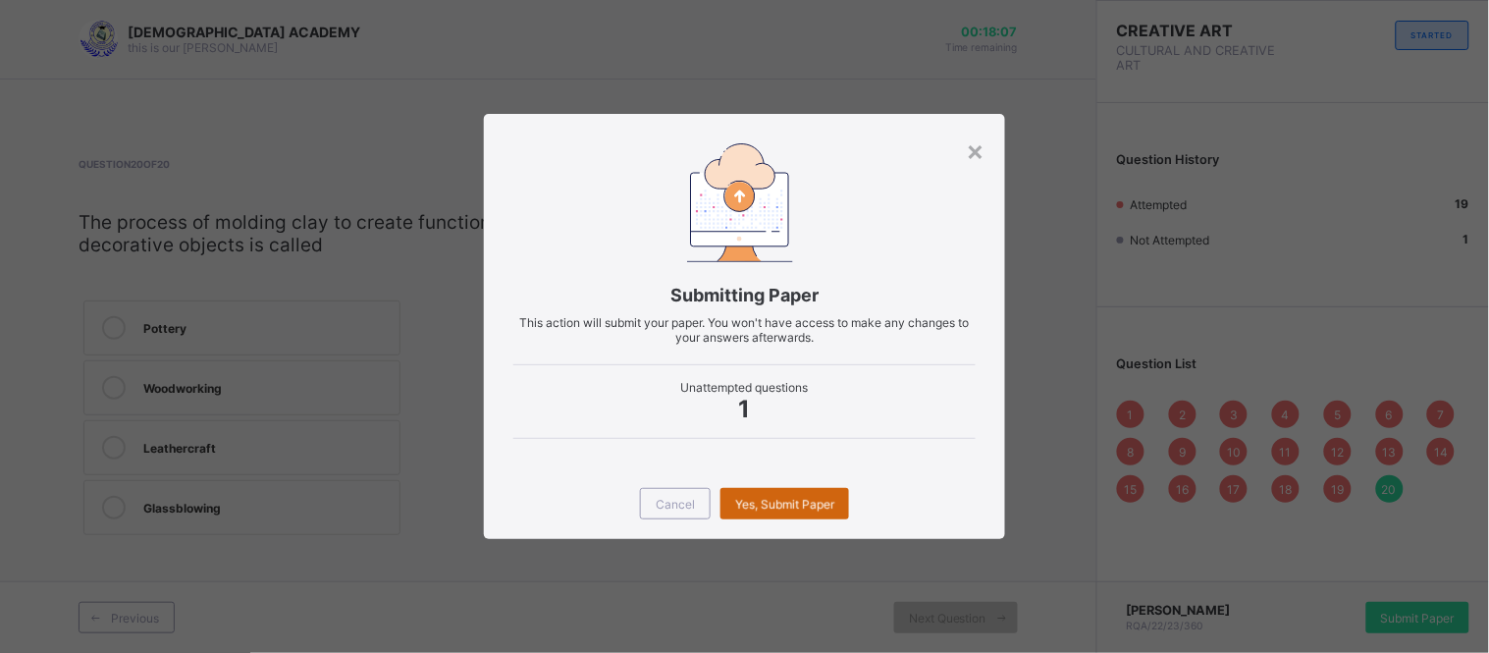
click at [786, 502] on span "Yes, Submit Paper" at bounding box center [784, 503] width 99 height 15
click at [786, 502] on div "Yes, Submit Paper" at bounding box center [784, 503] width 129 height 31
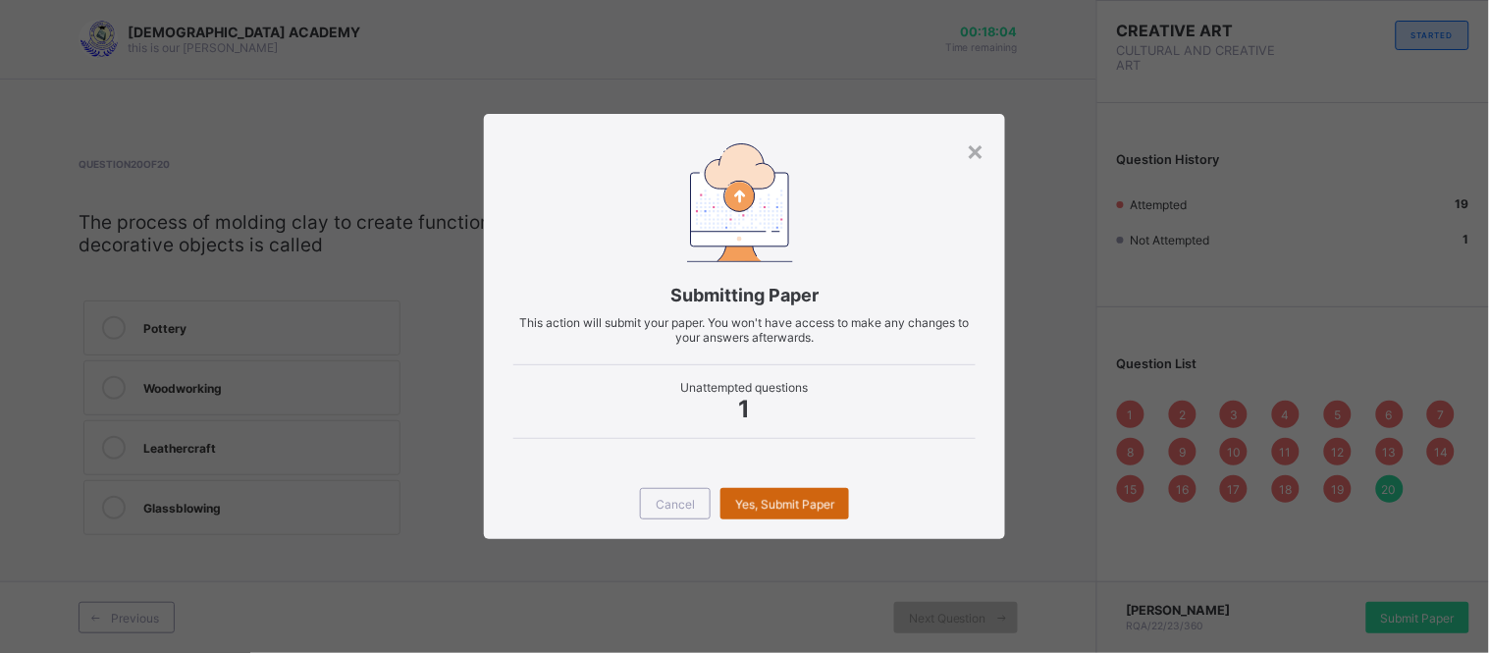
click at [786, 502] on span "Yes, Submit Paper" at bounding box center [784, 503] width 99 height 15
click at [810, 503] on span "Yes, Submit Paper" at bounding box center [784, 503] width 99 height 15
click at [977, 158] on div "×" at bounding box center [975, 149] width 19 height 33
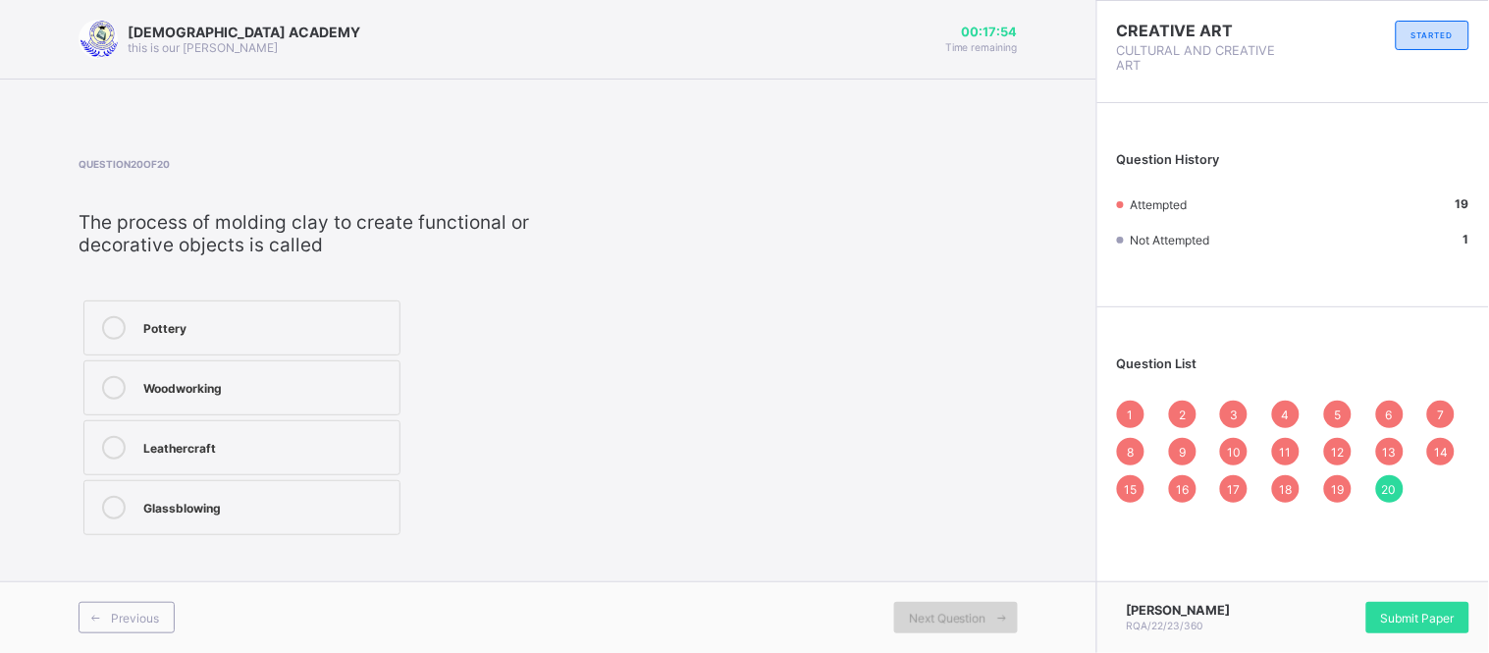
click at [959, 621] on span "Next Question" at bounding box center [948, 617] width 78 height 15
click at [1135, 407] on div "1" at bounding box center [1130, 413] width 27 height 27
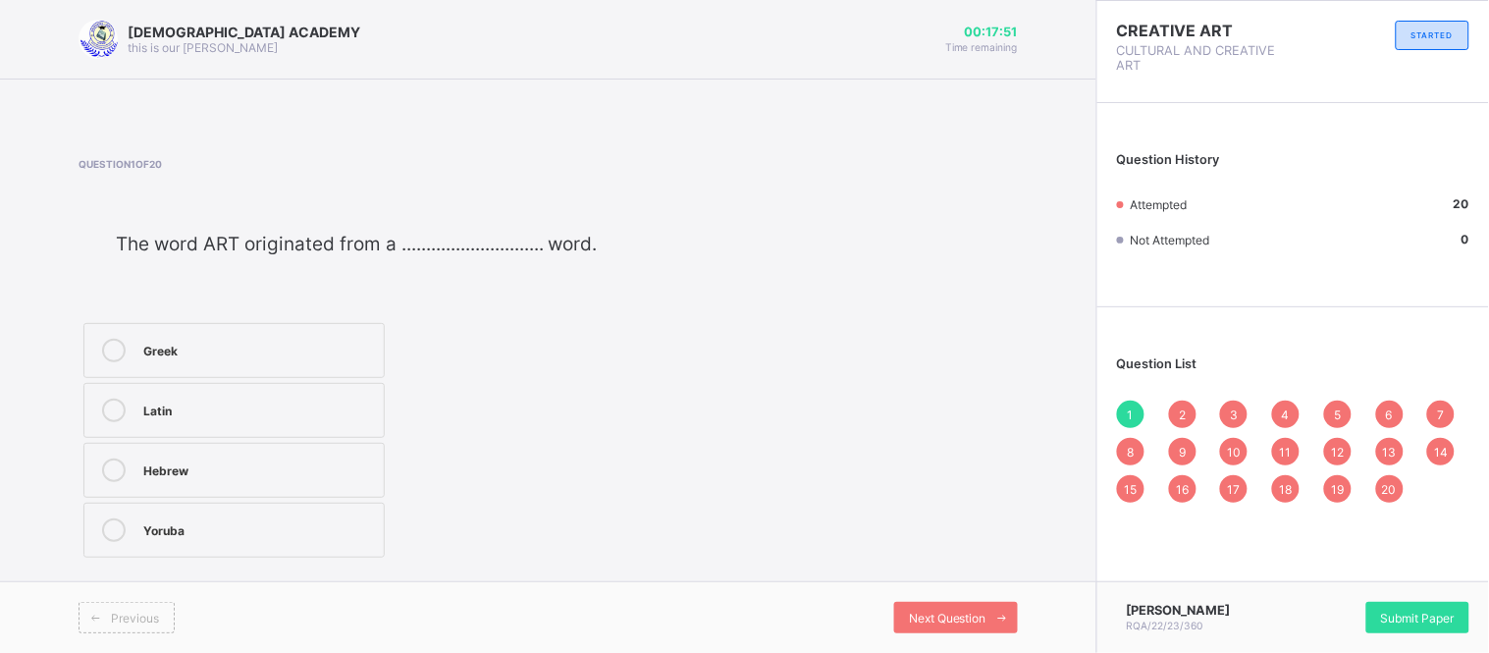
click at [1135, 407] on div "1" at bounding box center [1130, 413] width 27 height 27
click at [905, 611] on div "Next Question" at bounding box center [956, 616] width 124 height 31
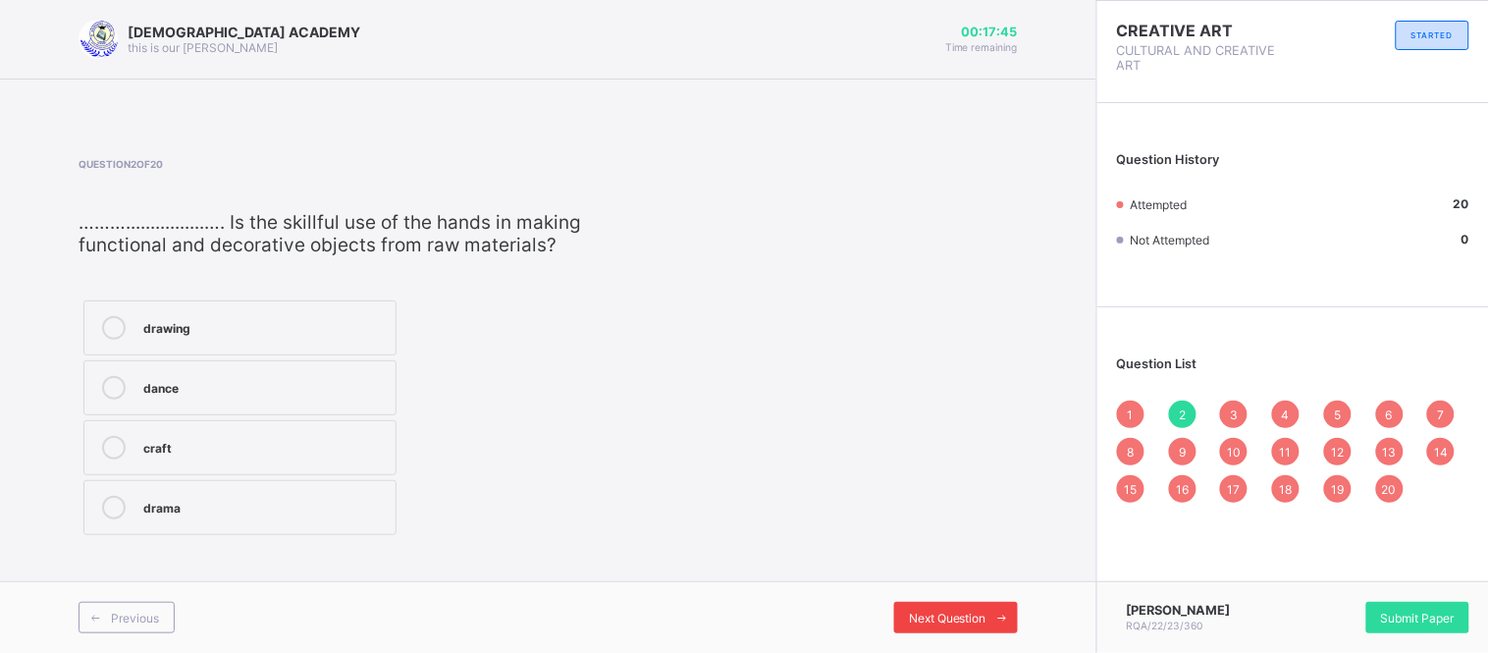
click at [916, 616] on span "Next Question" at bounding box center [948, 617] width 78 height 15
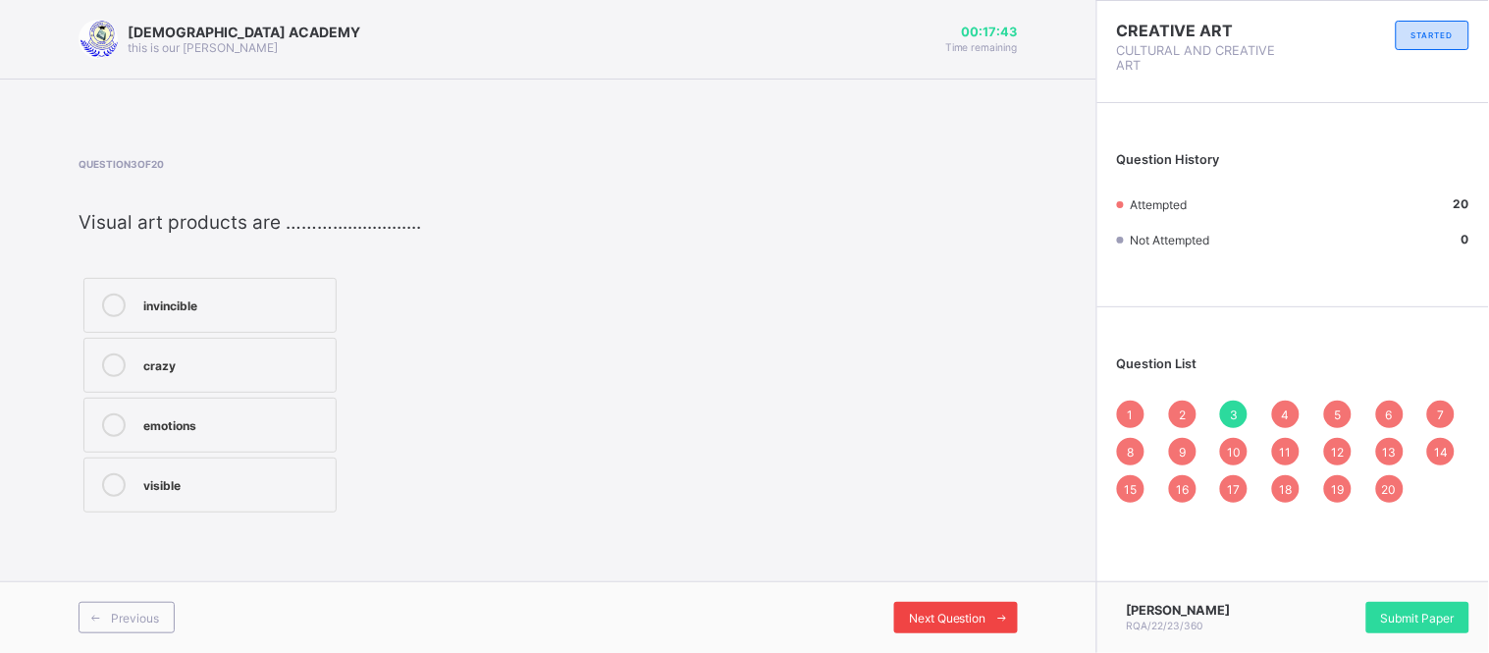
click at [988, 619] on span at bounding box center [1001, 616] width 31 height 31
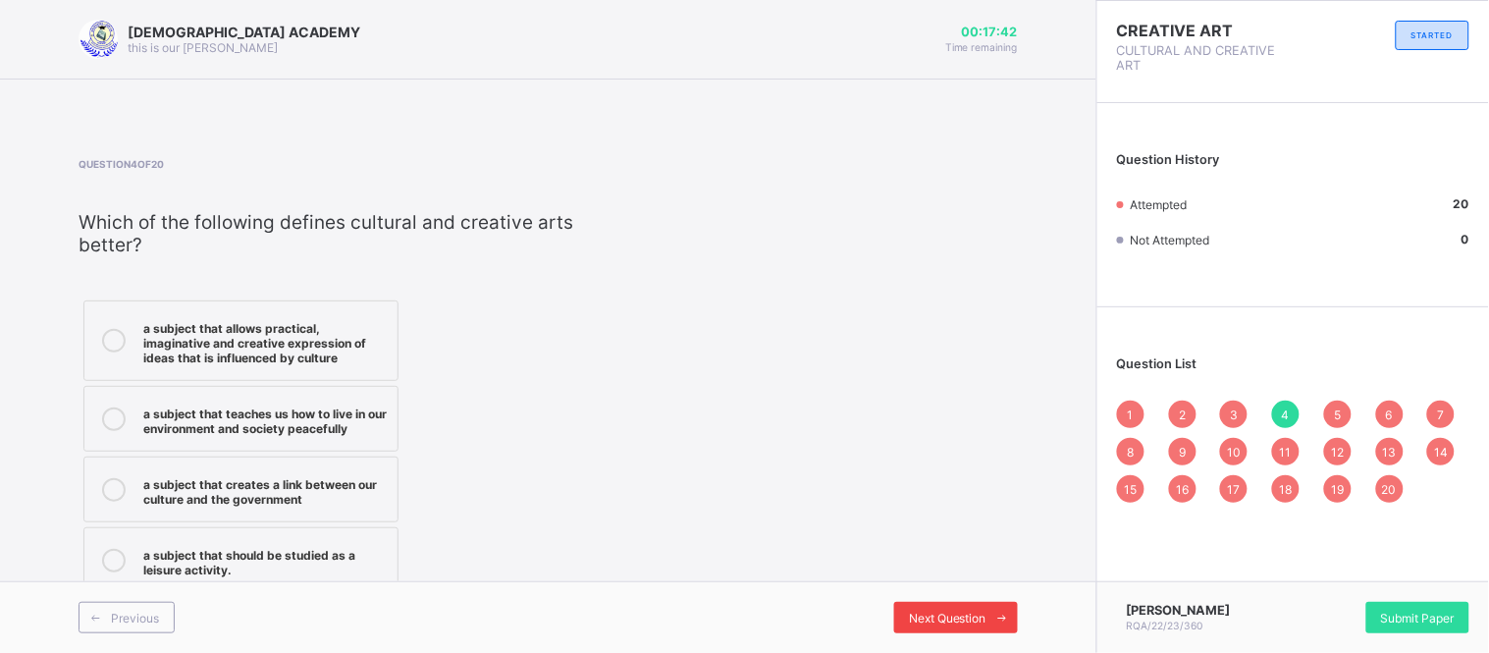
click at [988, 619] on span at bounding box center [1001, 616] width 31 height 31
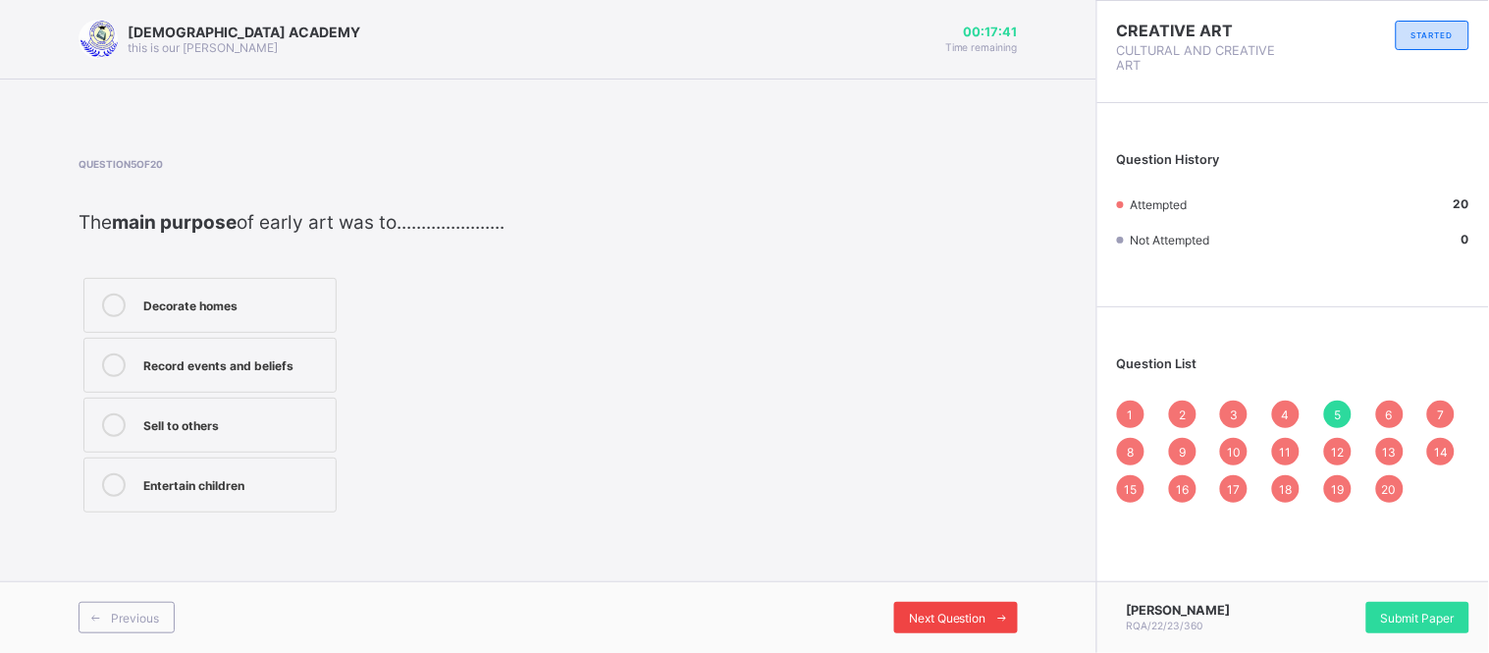
click at [988, 619] on span at bounding box center [1001, 616] width 31 height 31
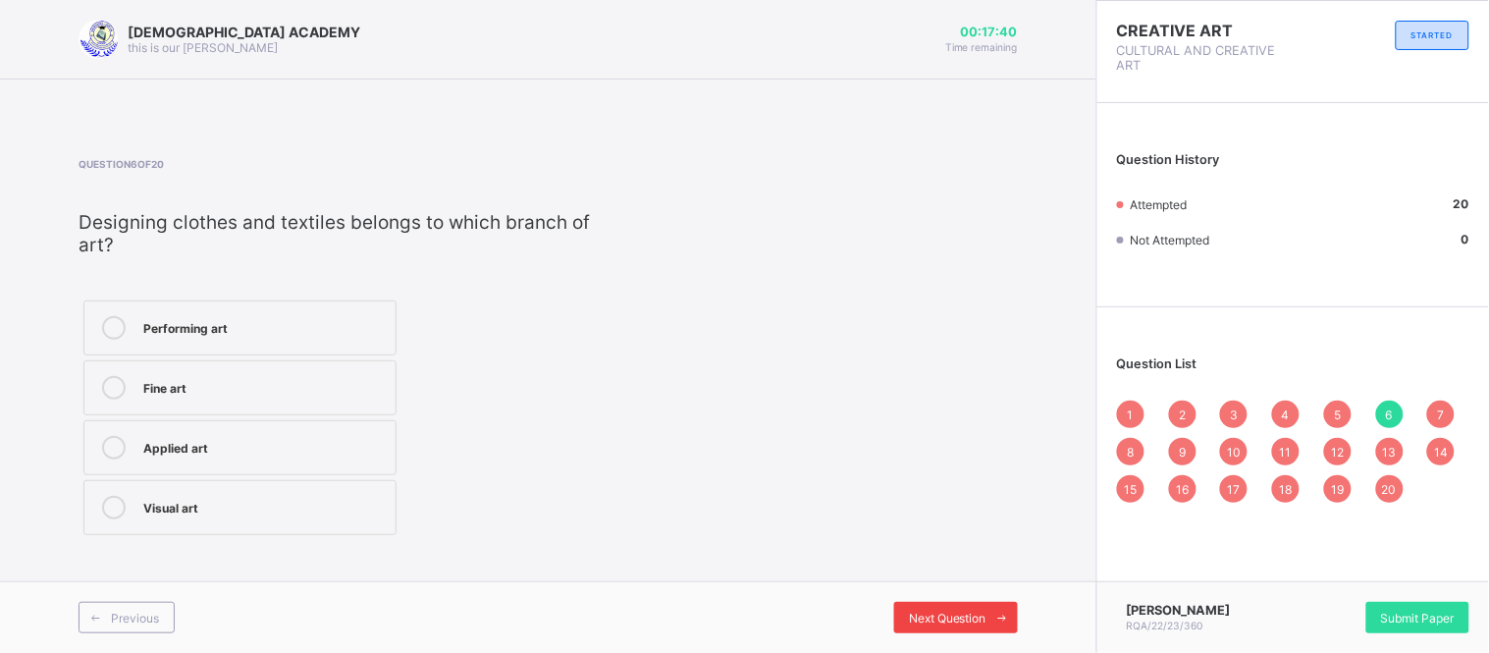
click at [988, 619] on span at bounding box center [1001, 616] width 31 height 31
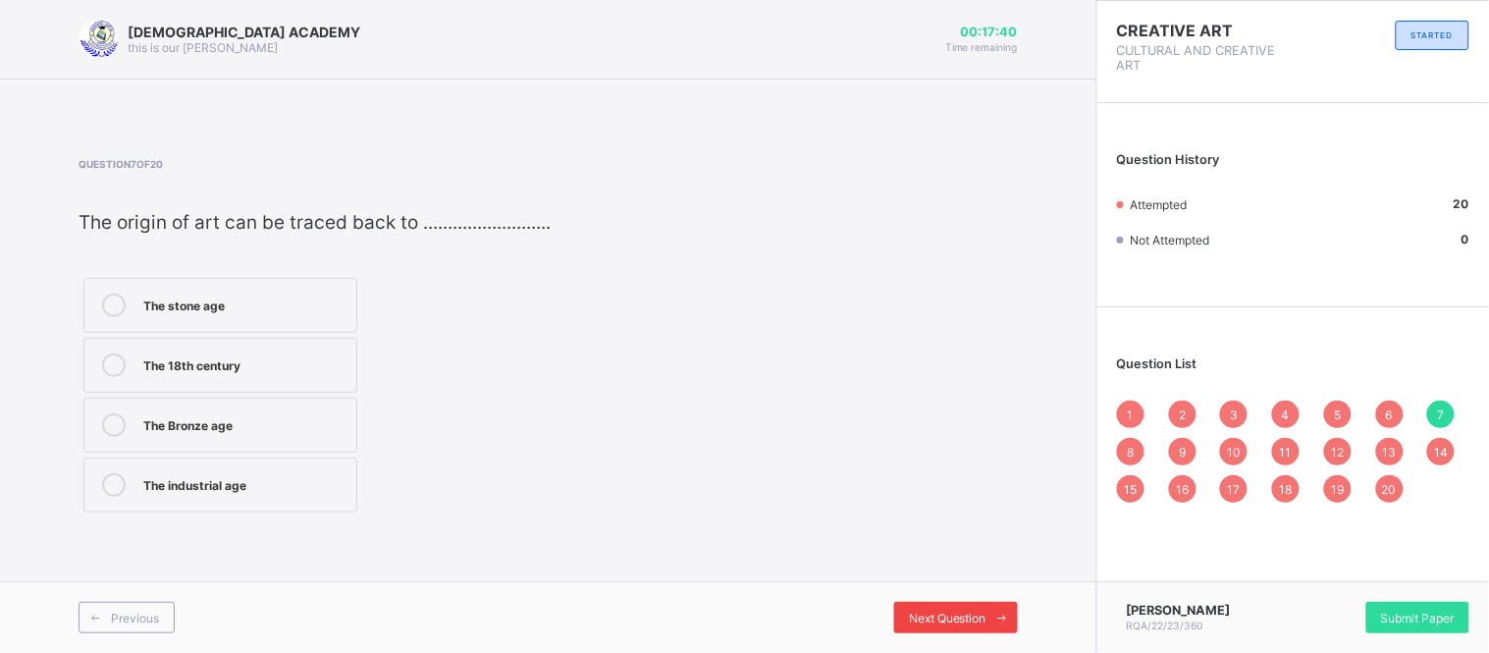
click at [988, 619] on span at bounding box center [1001, 616] width 31 height 31
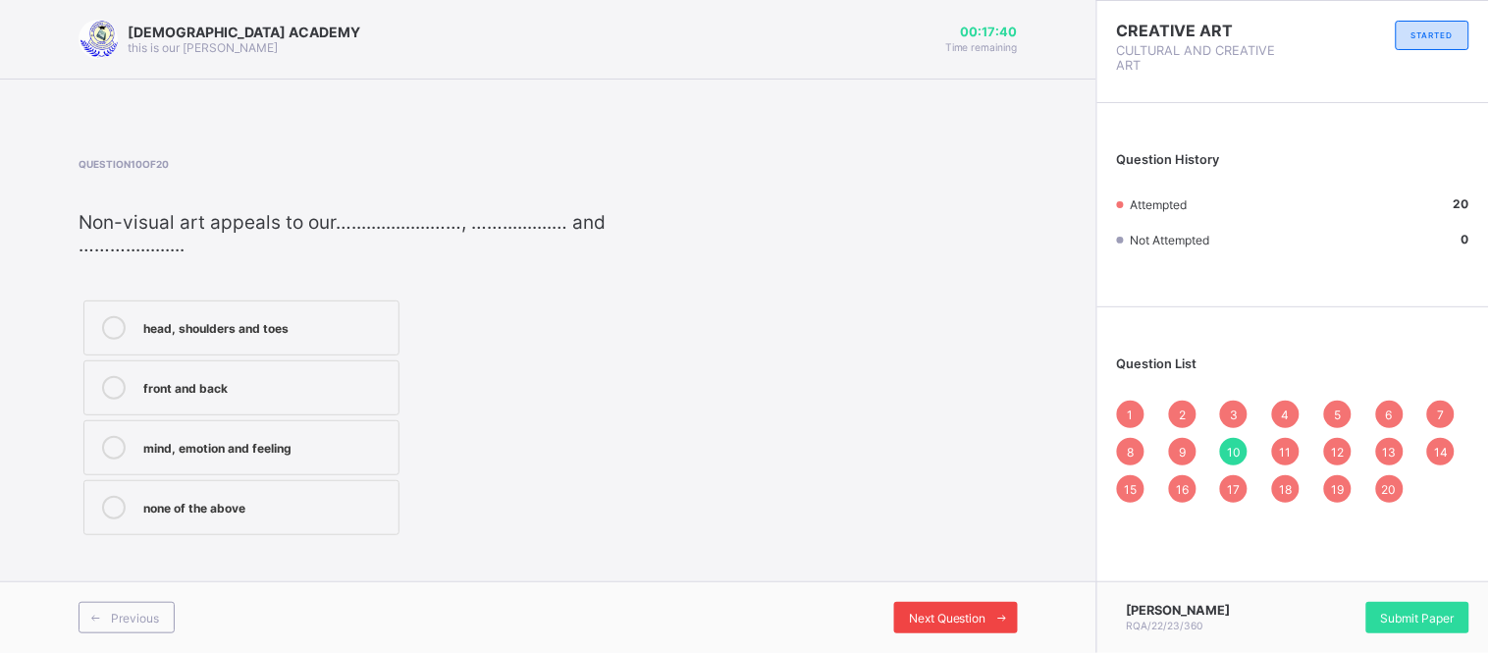
click at [988, 619] on span at bounding box center [1001, 616] width 31 height 31
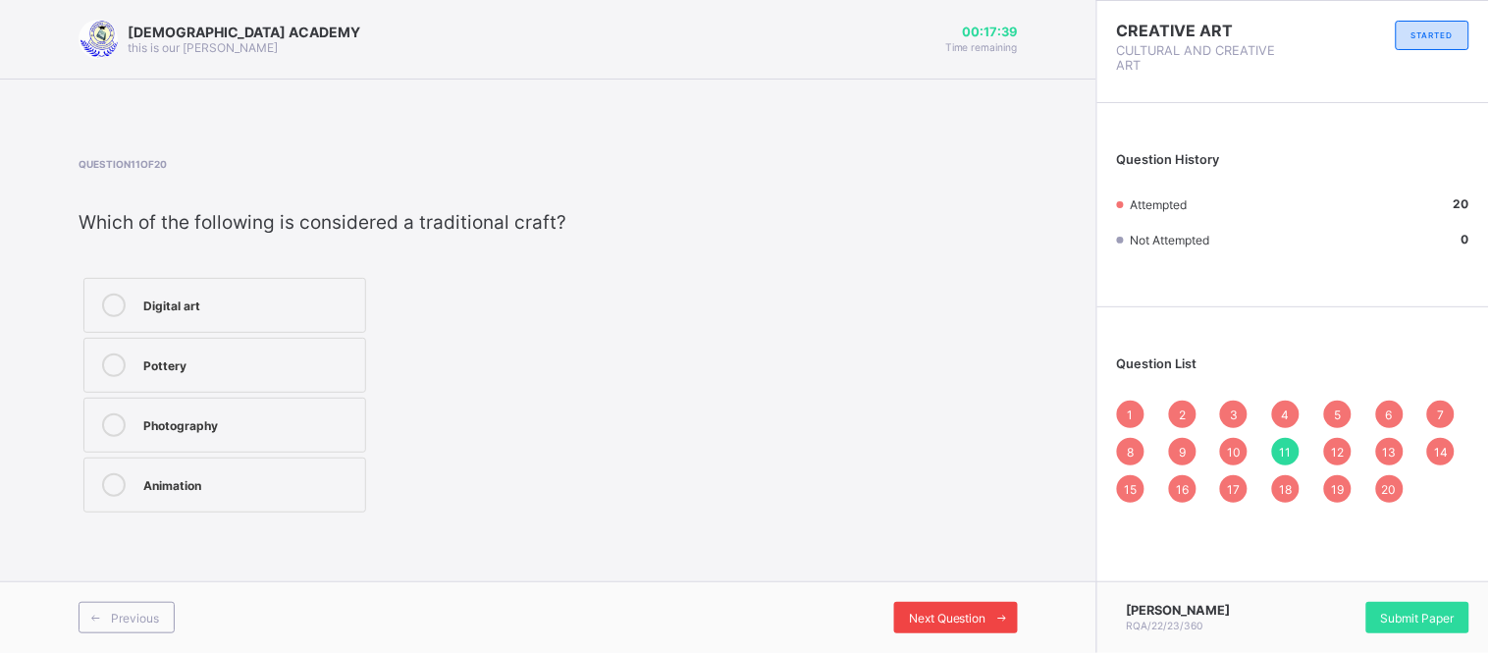
click at [988, 619] on span at bounding box center [1001, 616] width 31 height 31
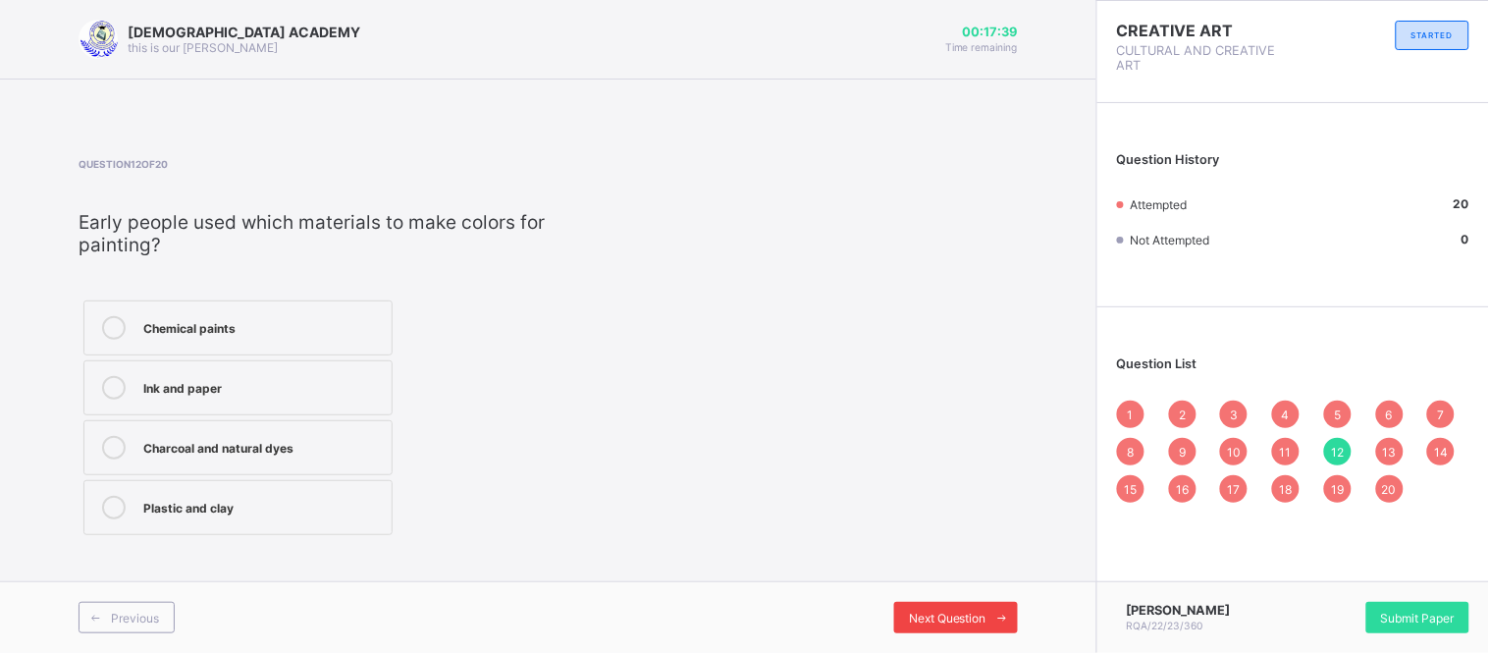
click at [988, 619] on span at bounding box center [1001, 616] width 31 height 31
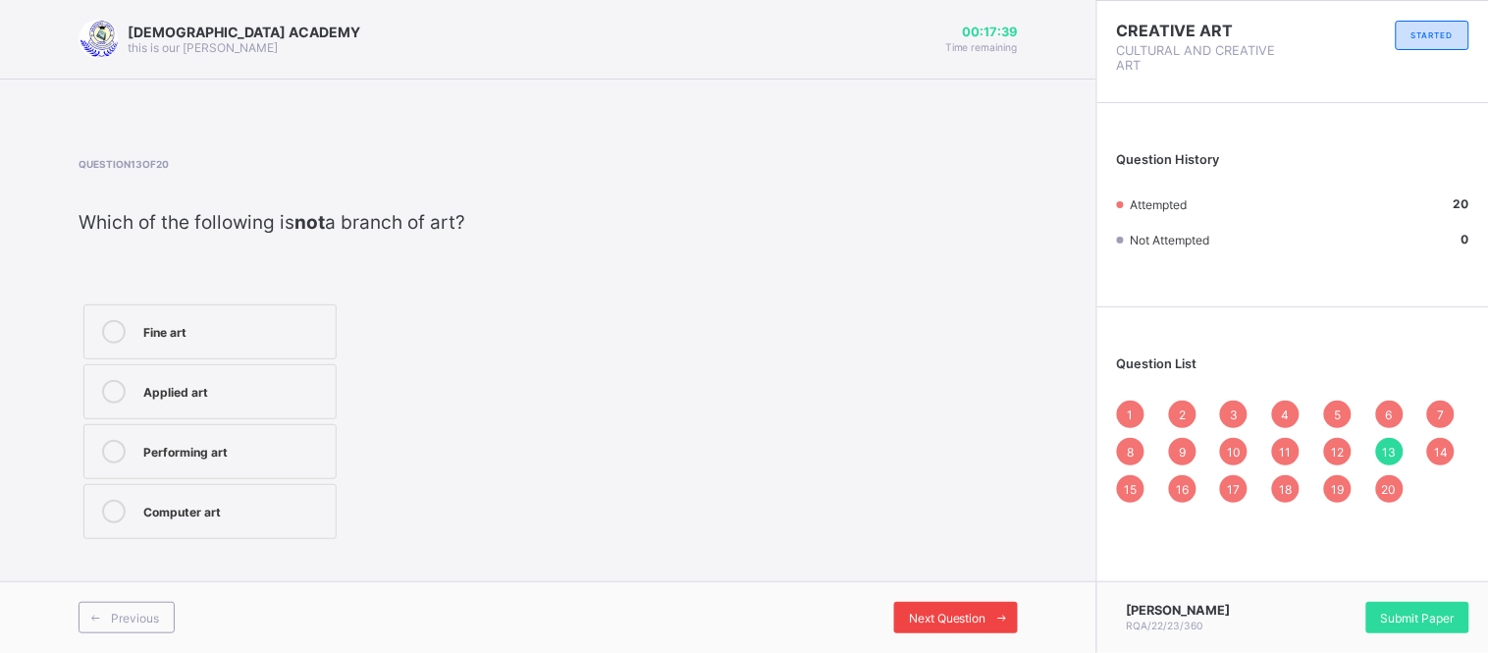
click at [988, 619] on span at bounding box center [1001, 616] width 31 height 31
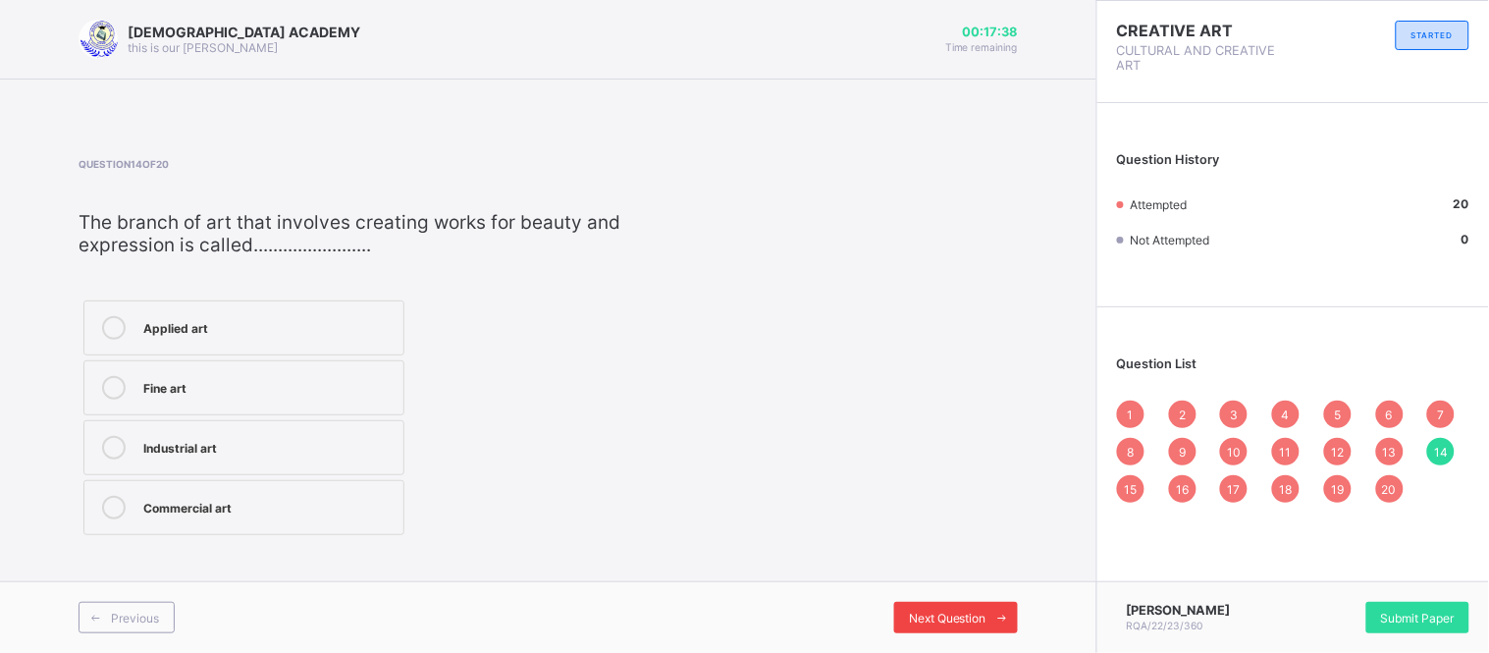
click at [988, 619] on span at bounding box center [1001, 616] width 31 height 31
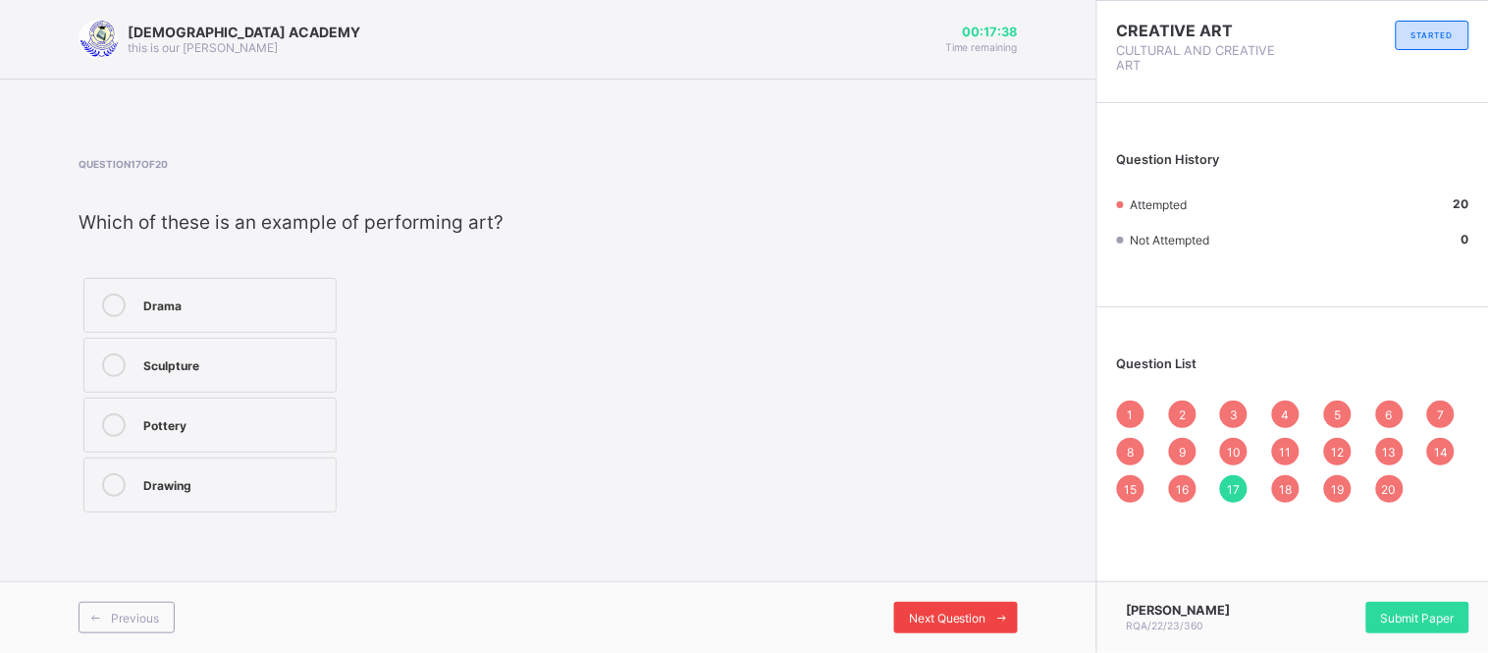
click at [988, 619] on span at bounding box center [1001, 616] width 31 height 31
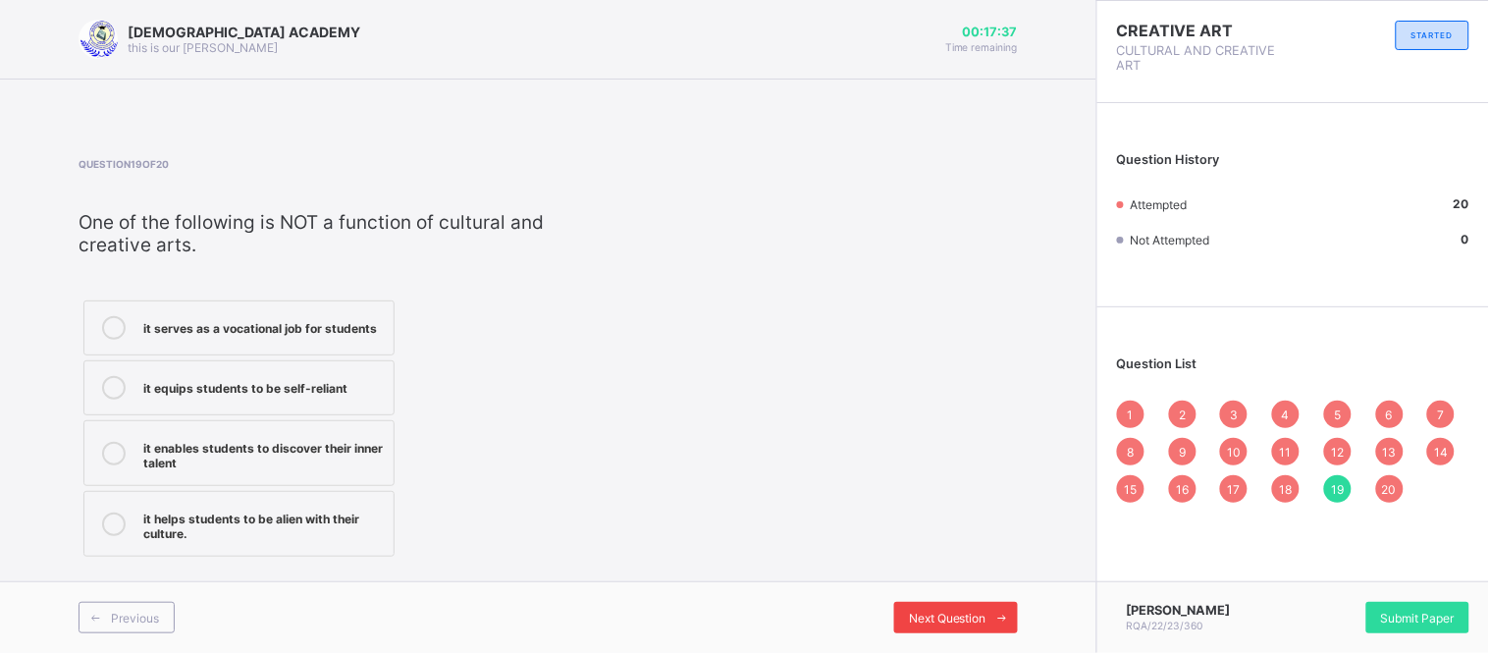
click at [988, 619] on span at bounding box center [1001, 616] width 31 height 31
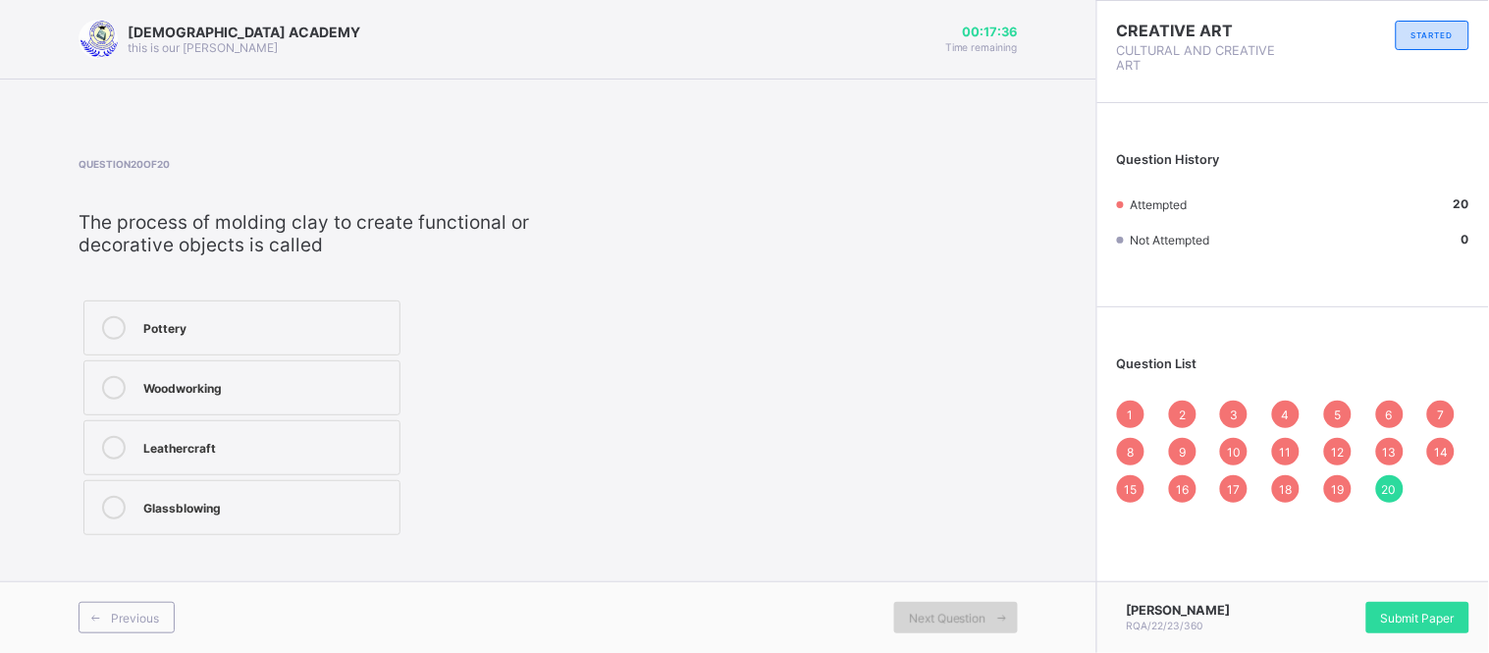
click at [988, 619] on span at bounding box center [1001, 616] width 31 height 31
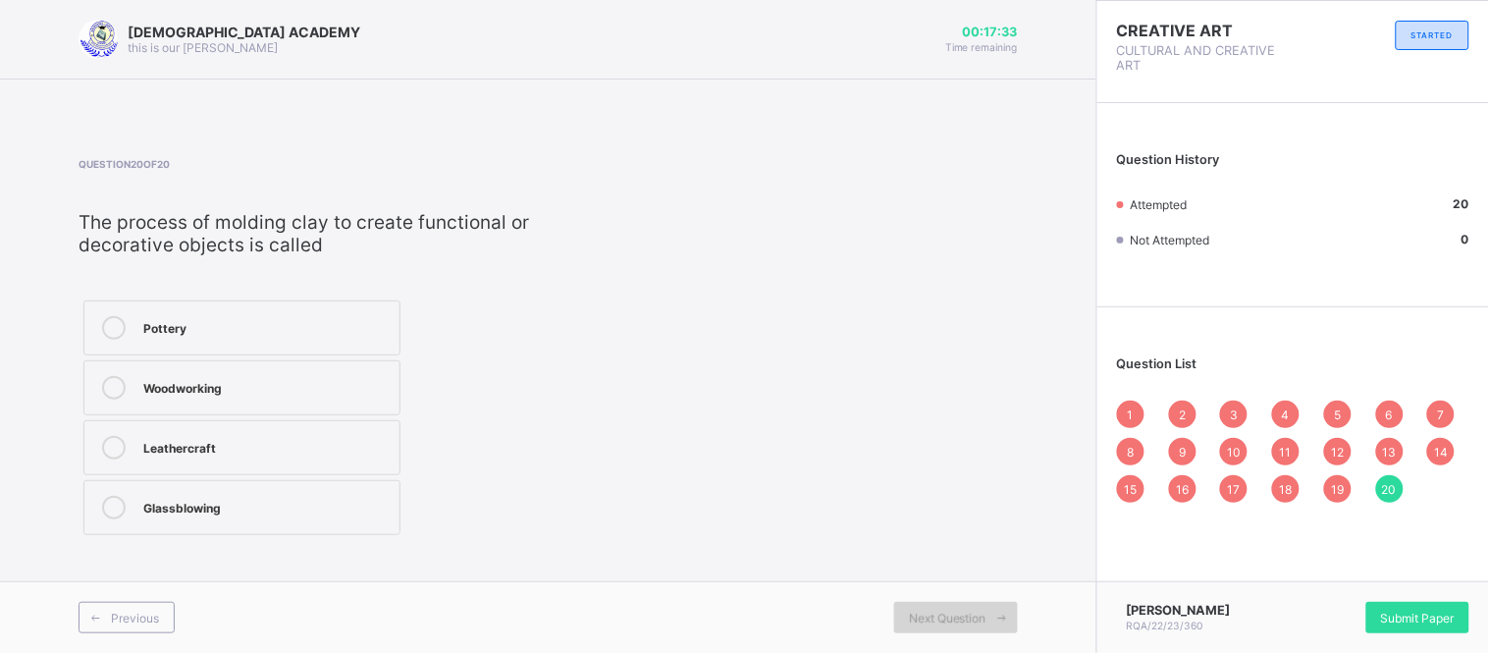
click at [988, 619] on span at bounding box center [1001, 616] width 31 height 31
click at [965, 621] on span "Next Question" at bounding box center [948, 617] width 78 height 15
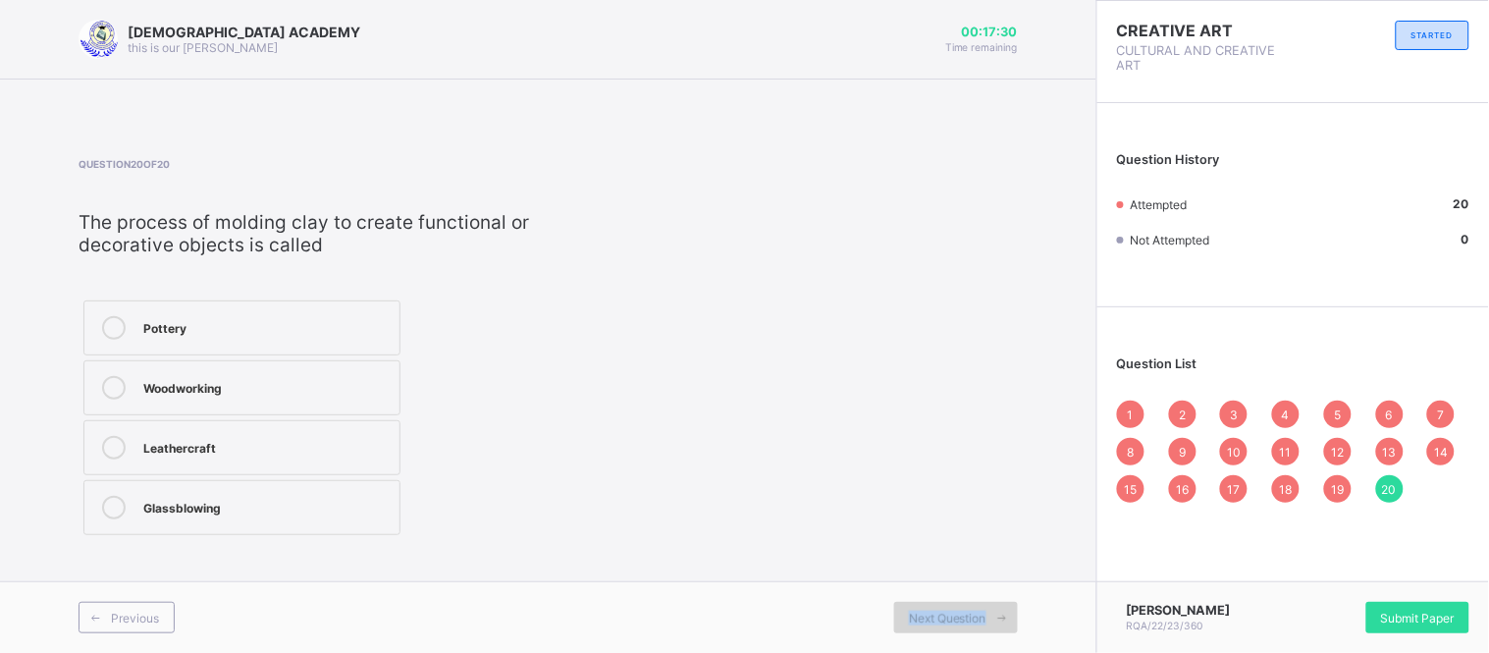
click at [965, 621] on span "Next Question" at bounding box center [948, 617] width 78 height 15
click at [1389, 611] on span "Submit Paper" at bounding box center [1418, 617] width 74 height 15
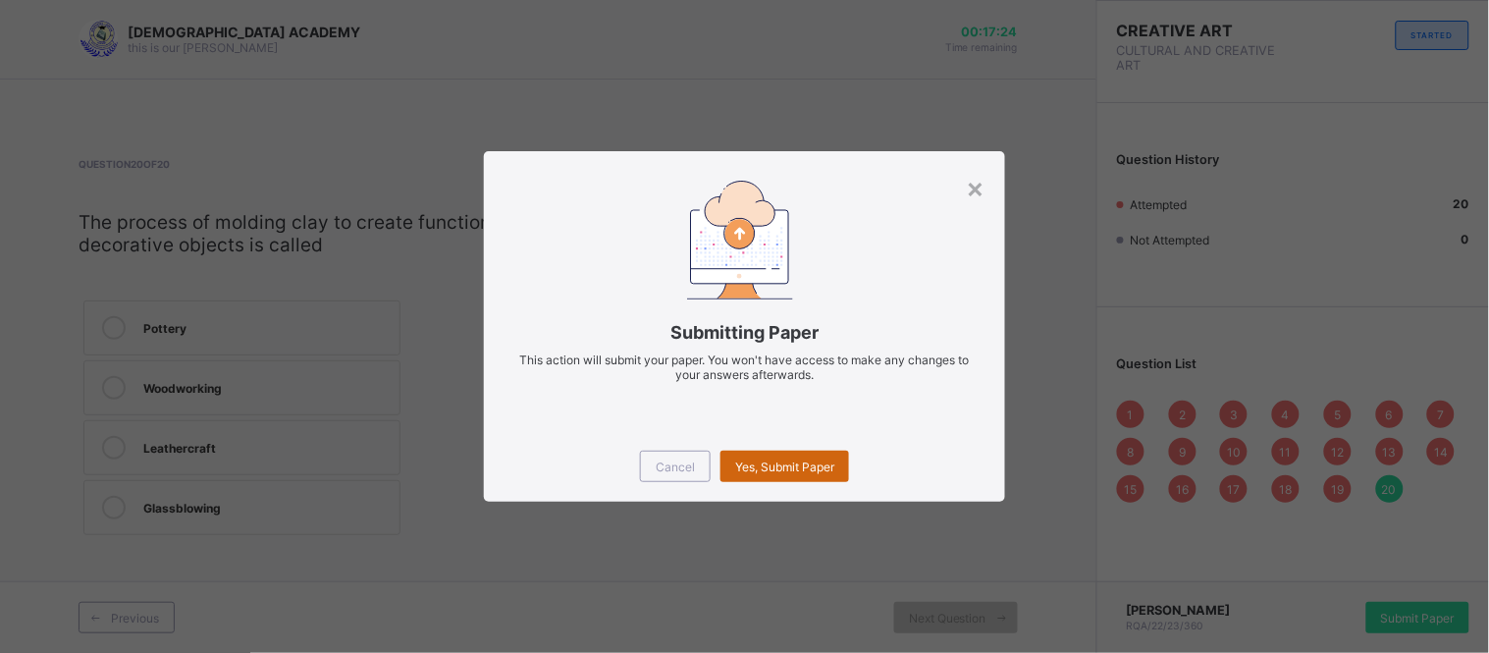
click at [800, 466] on span "Yes, Submit Paper" at bounding box center [784, 466] width 99 height 15
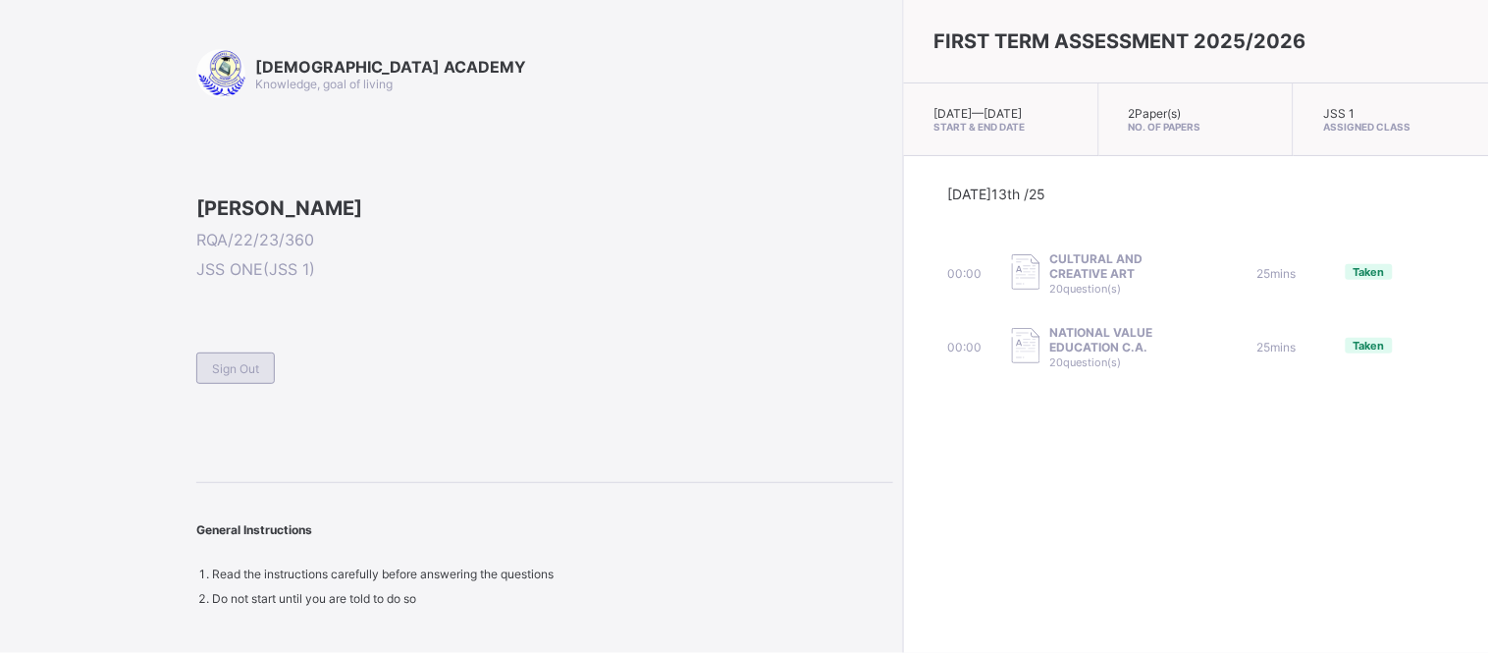
click at [222, 376] on span "Sign Out" at bounding box center [235, 368] width 47 height 15
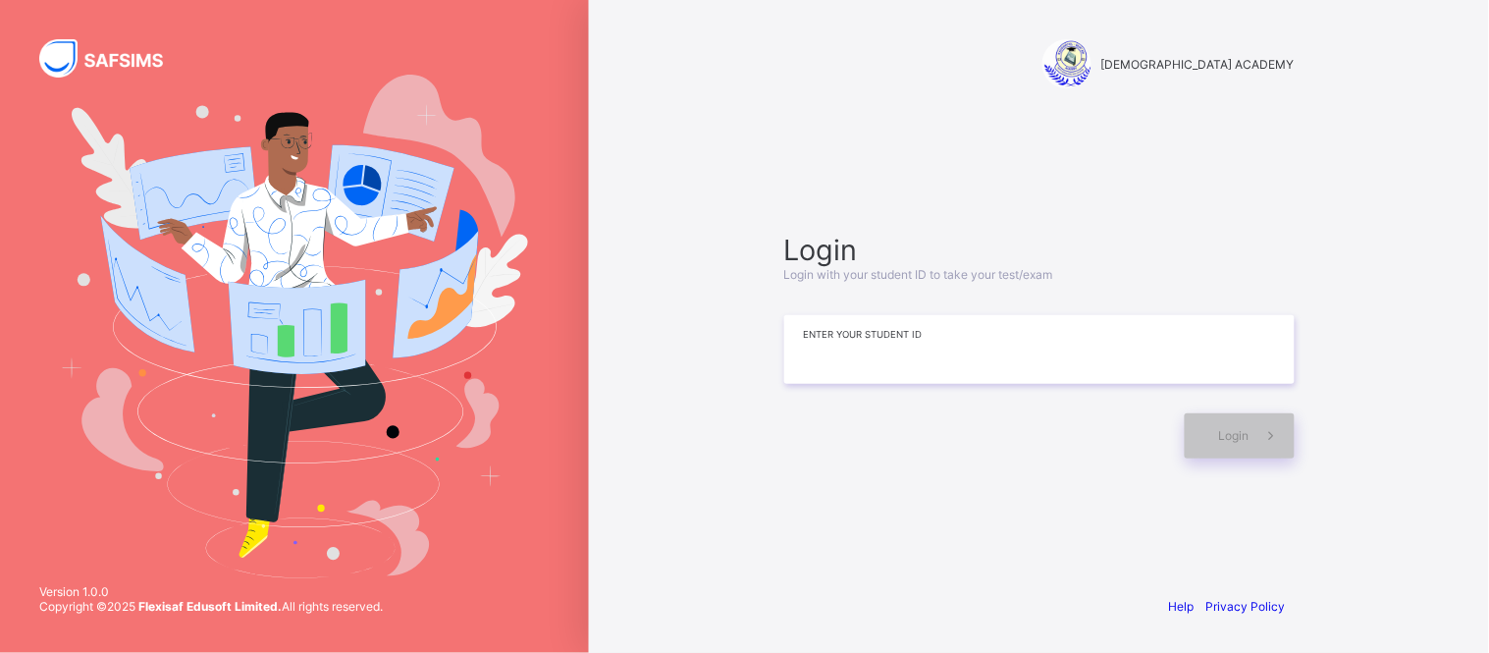
click at [1004, 361] on input at bounding box center [1039, 349] width 510 height 69
type input "**********"
click at [1223, 444] on div "Login" at bounding box center [1239, 435] width 110 height 45
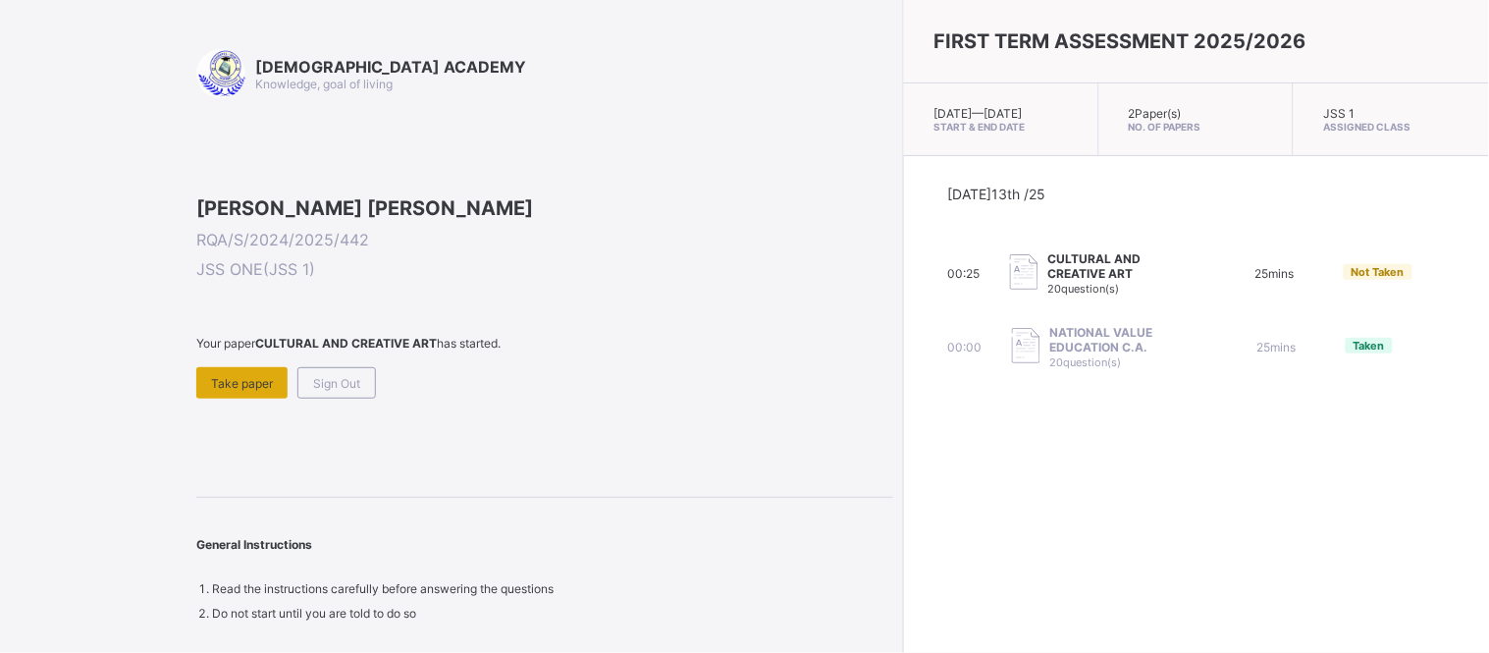
click at [241, 398] on div "Take paper" at bounding box center [241, 382] width 91 height 31
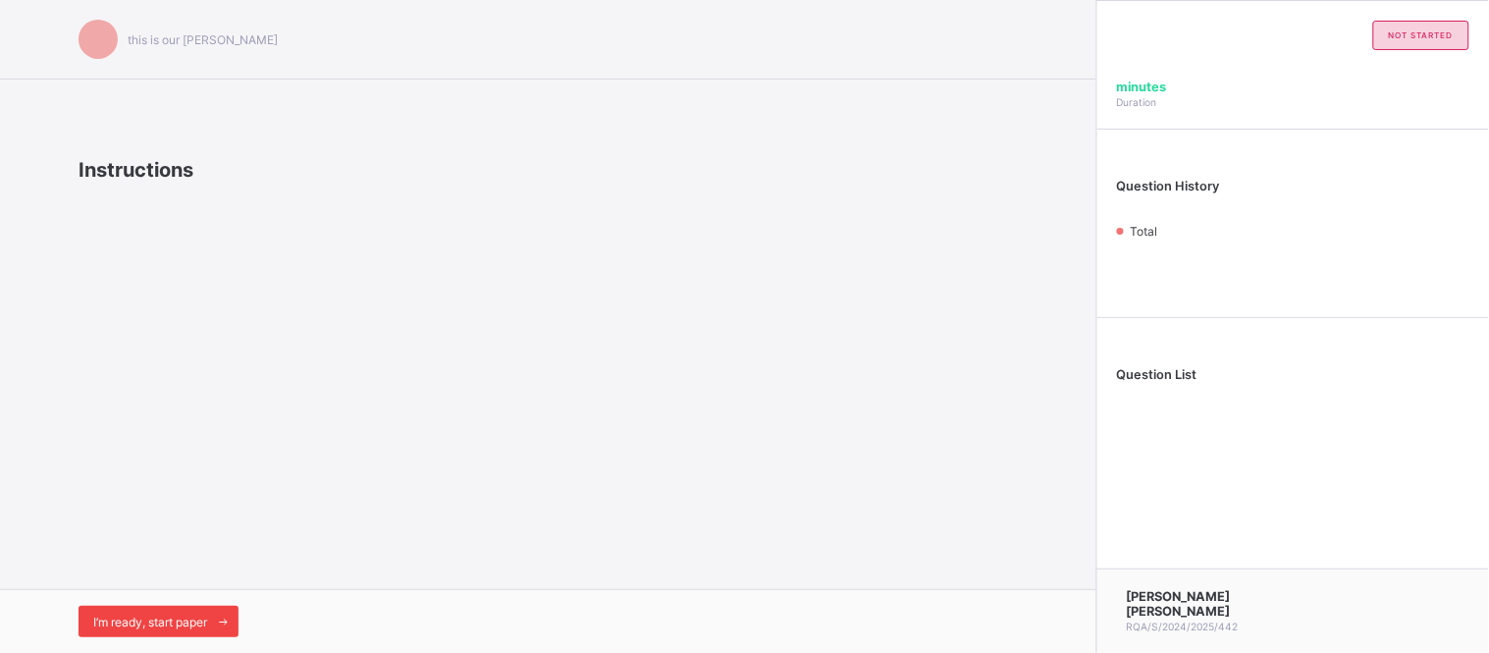
click at [153, 618] on span "I’m ready, start paper" at bounding box center [150, 621] width 114 height 15
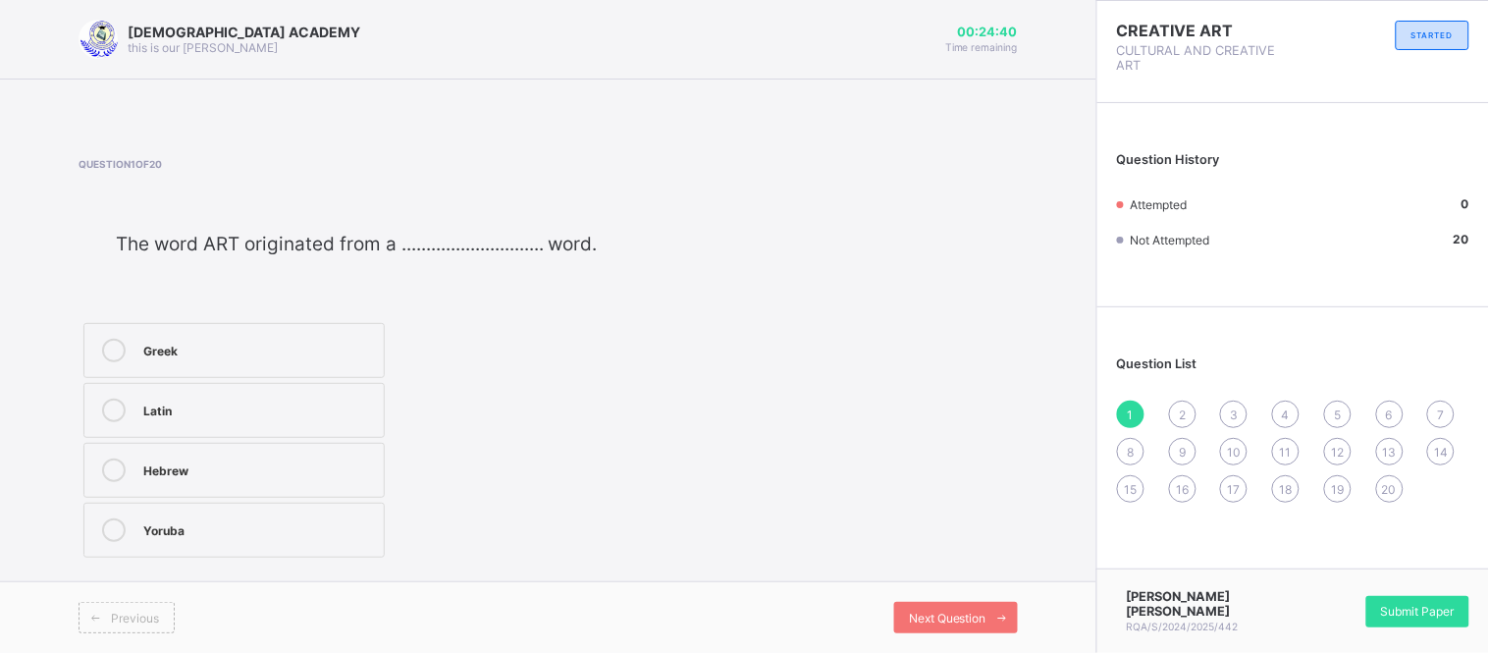
click at [110, 343] on icon at bounding box center [114, 351] width 24 height 24
click at [911, 621] on span "Next Question" at bounding box center [948, 617] width 78 height 15
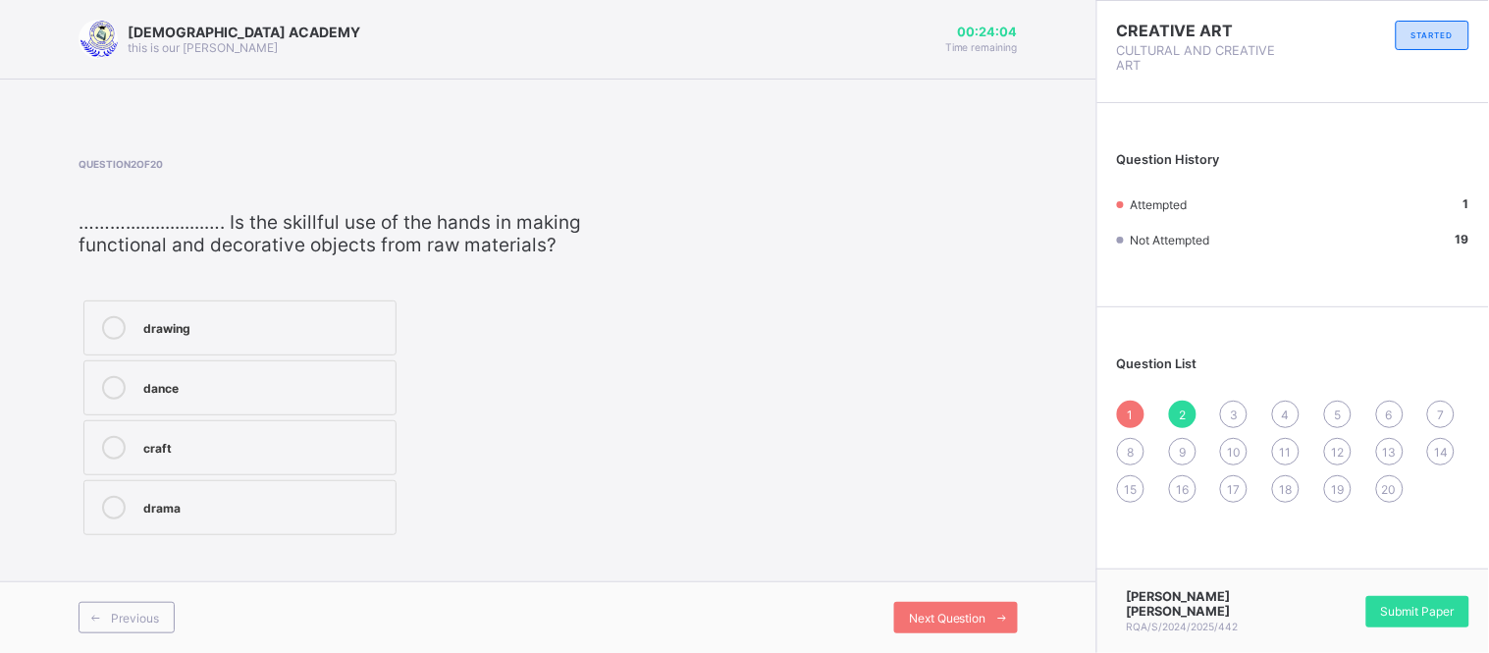
click at [115, 442] on icon at bounding box center [114, 448] width 24 height 24
click at [958, 600] on div "Previous Next Question" at bounding box center [548, 617] width 1096 height 72
click at [953, 613] on span "Next Question" at bounding box center [948, 617] width 78 height 15
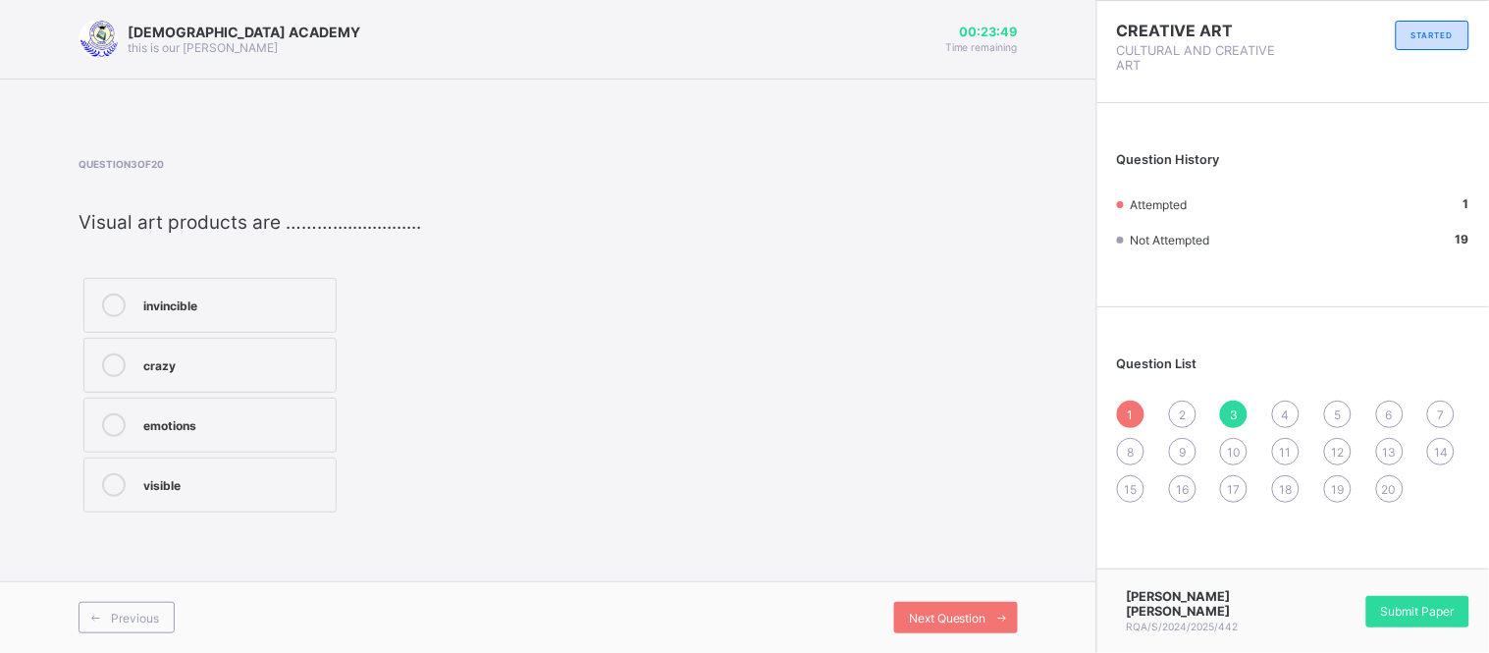
click at [137, 300] on label "invincible" at bounding box center [209, 305] width 253 height 55
click at [947, 614] on span "Next Question" at bounding box center [948, 617] width 78 height 15
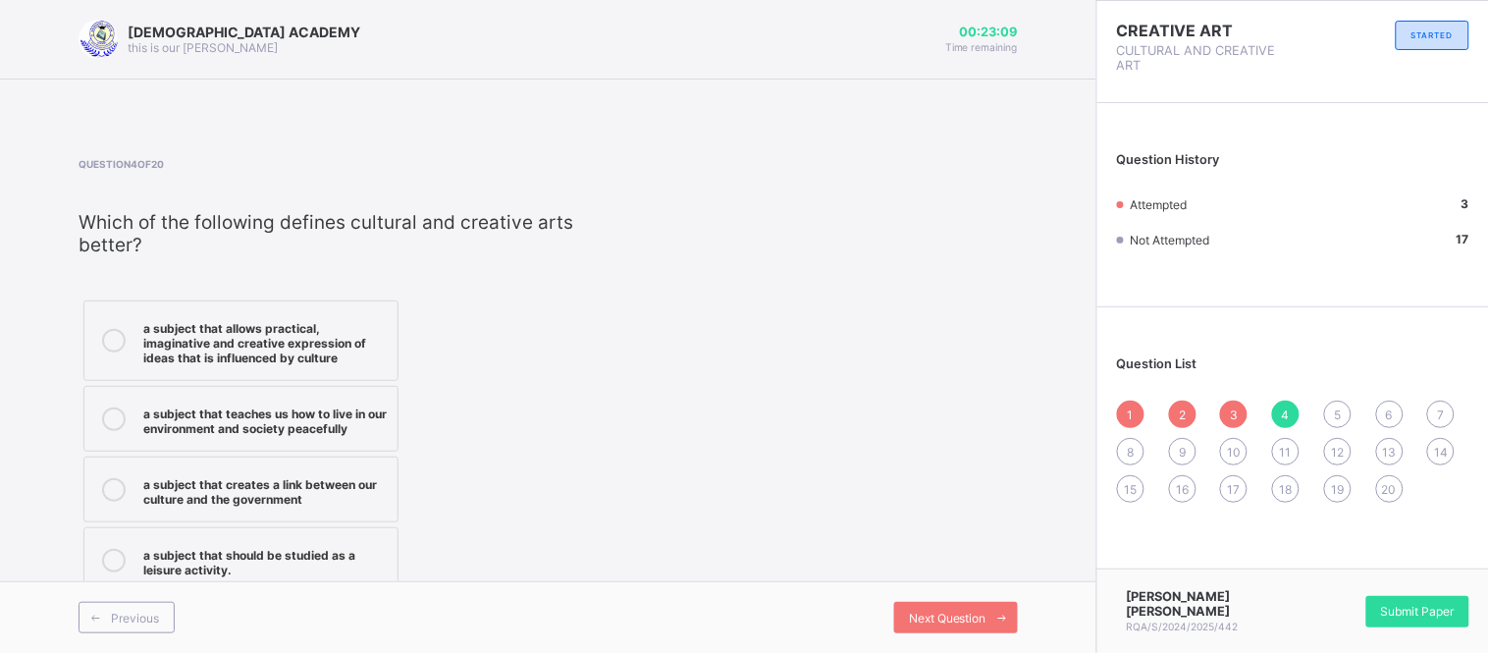
click at [114, 339] on icon at bounding box center [114, 341] width 24 height 24
click at [966, 602] on div "Next Question" at bounding box center [956, 616] width 124 height 31
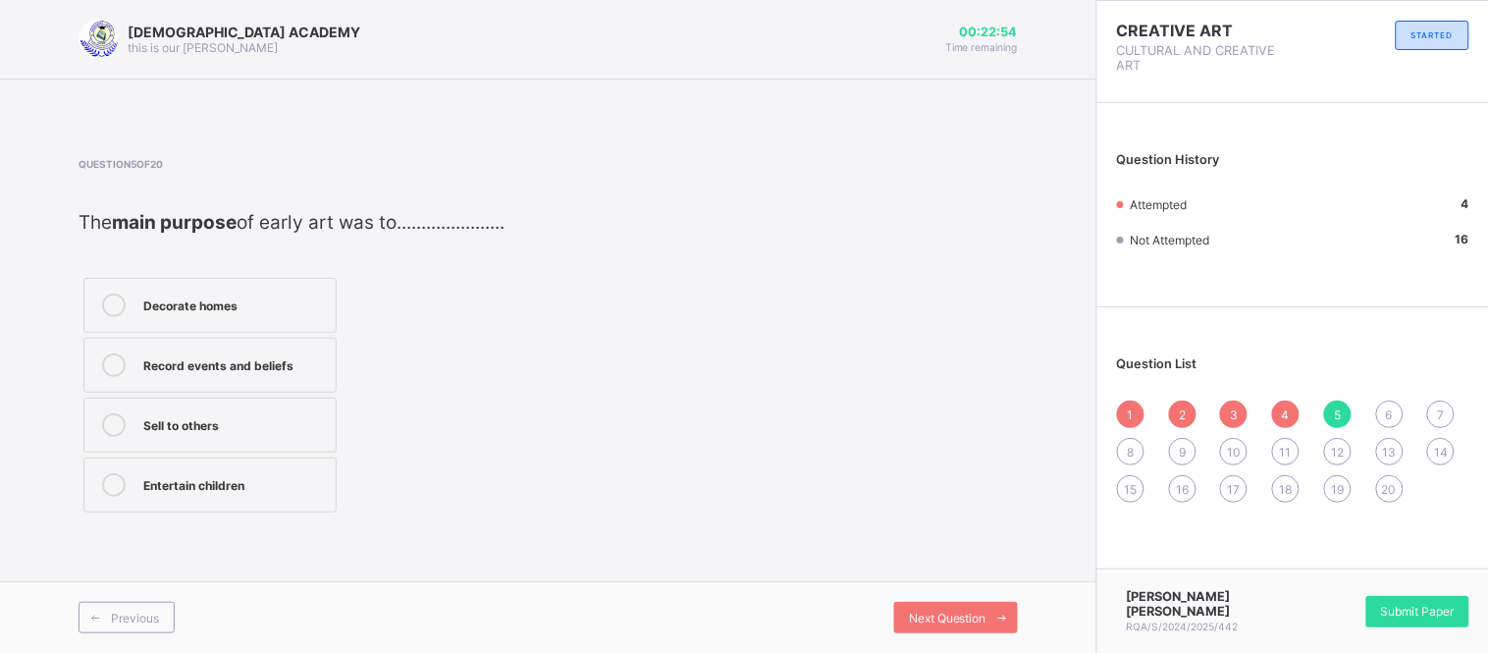
click at [183, 377] on div "Record events and beliefs" at bounding box center [234, 365] width 183 height 24
click at [922, 618] on span "Next Question" at bounding box center [948, 617] width 78 height 15
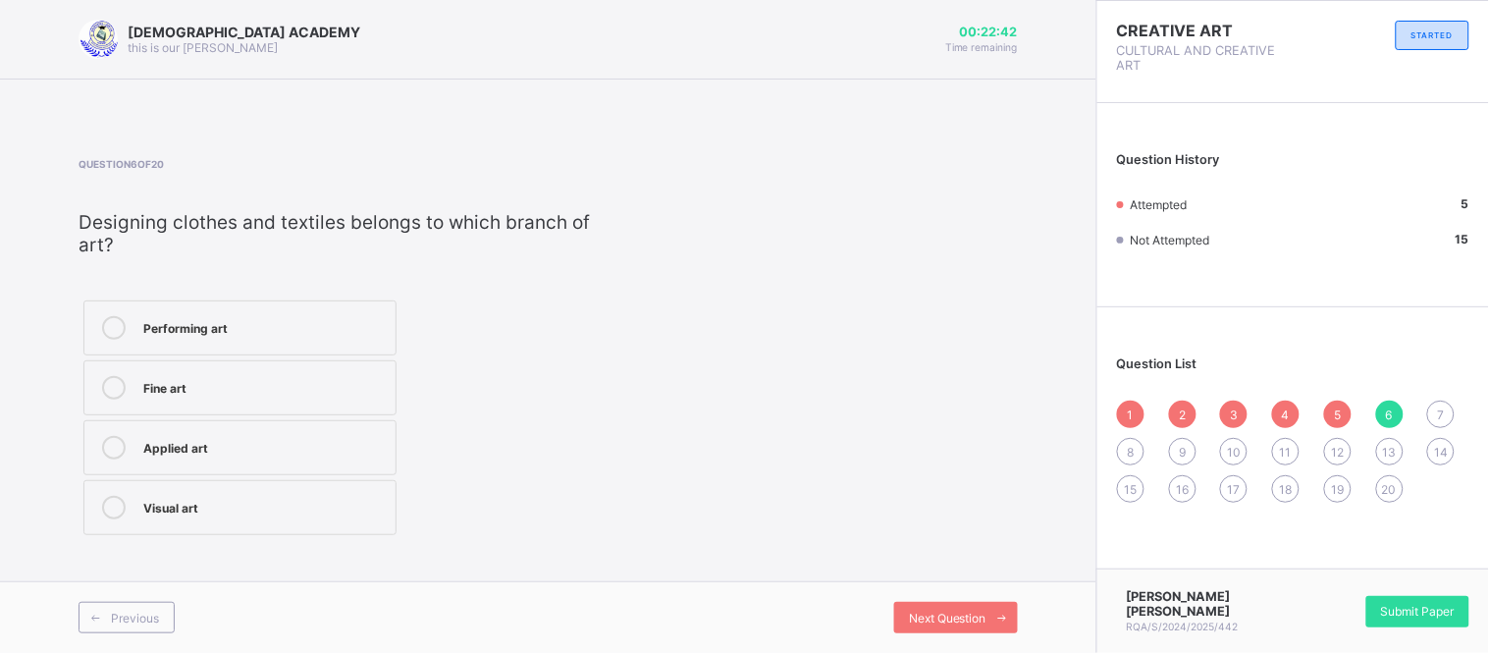
click at [189, 495] on label "Visual art" at bounding box center [239, 507] width 313 height 55
click at [906, 610] on div "Next Question" at bounding box center [956, 616] width 124 height 31
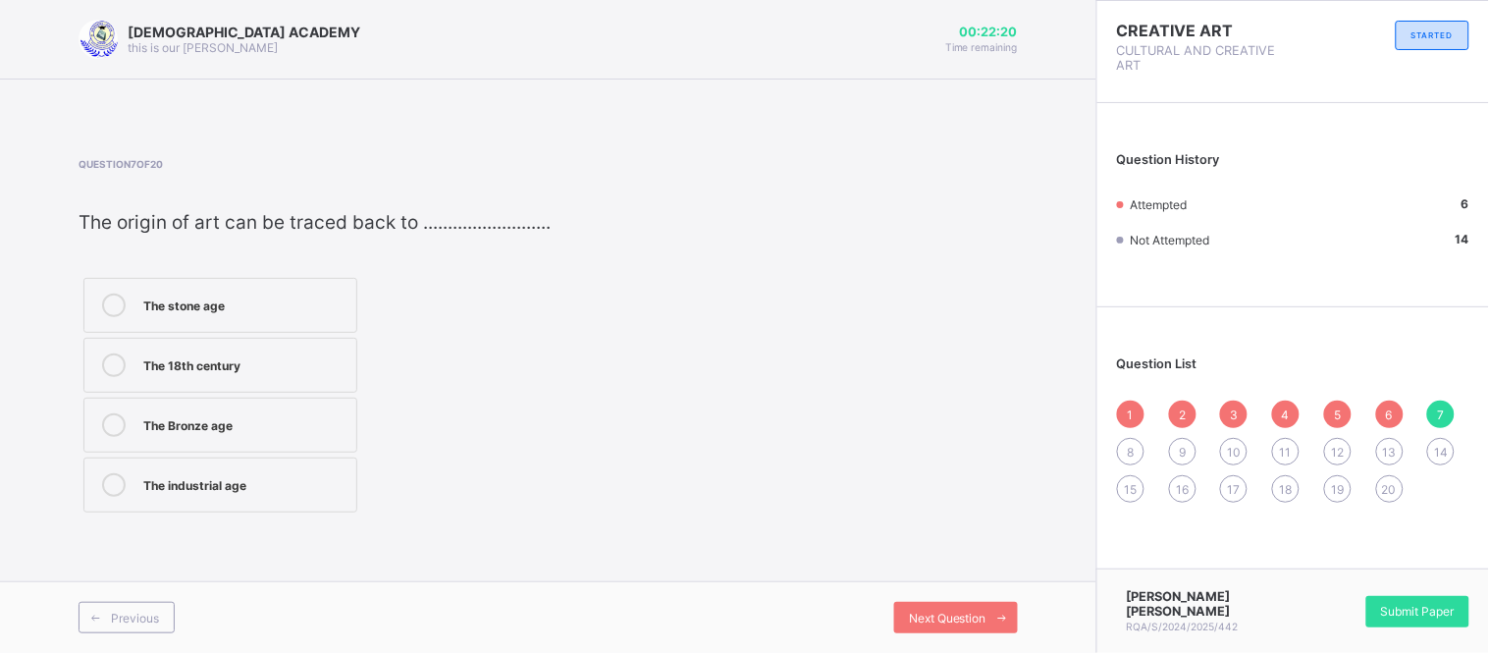
click at [116, 309] on icon at bounding box center [114, 305] width 24 height 24
click at [924, 610] on span "Next Question" at bounding box center [948, 617] width 78 height 15
click at [106, 422] on icon at bounding box center [114, 425] width 24 height 24
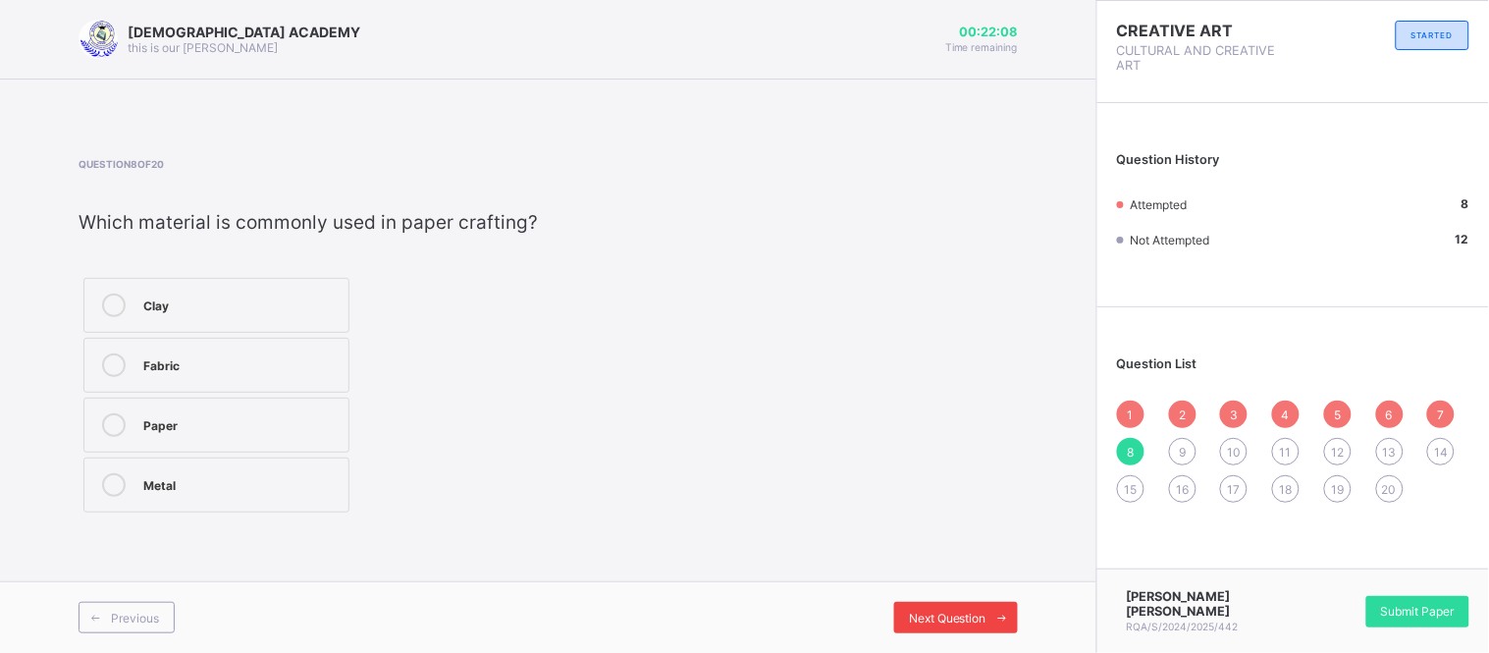
click at [910, 623] on span "Next Question" at bounding box center [948, 617] width 78 height 15
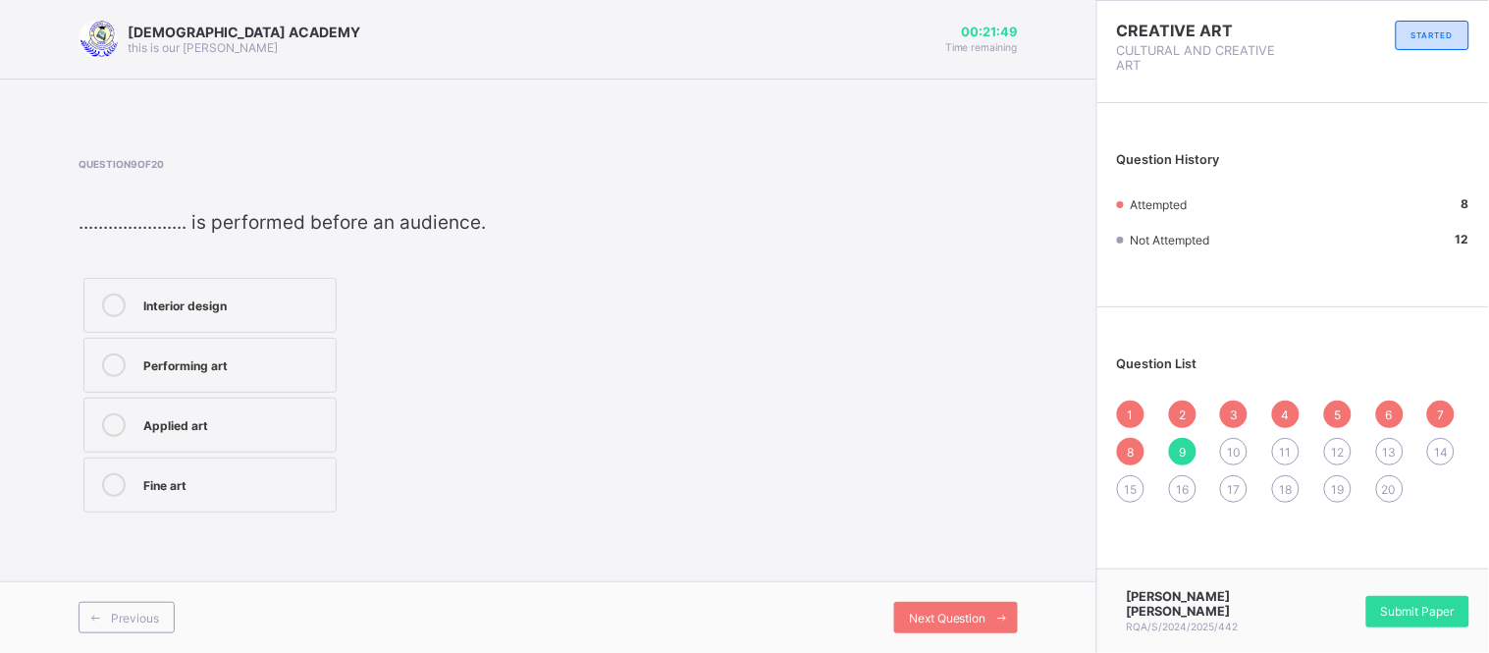
click at [131, 422] on div at bounding box center [113, 425] width 39 height 24
click at [957, 612] on span "Next Question" at bounding box center [948, 617] width 78 height 15
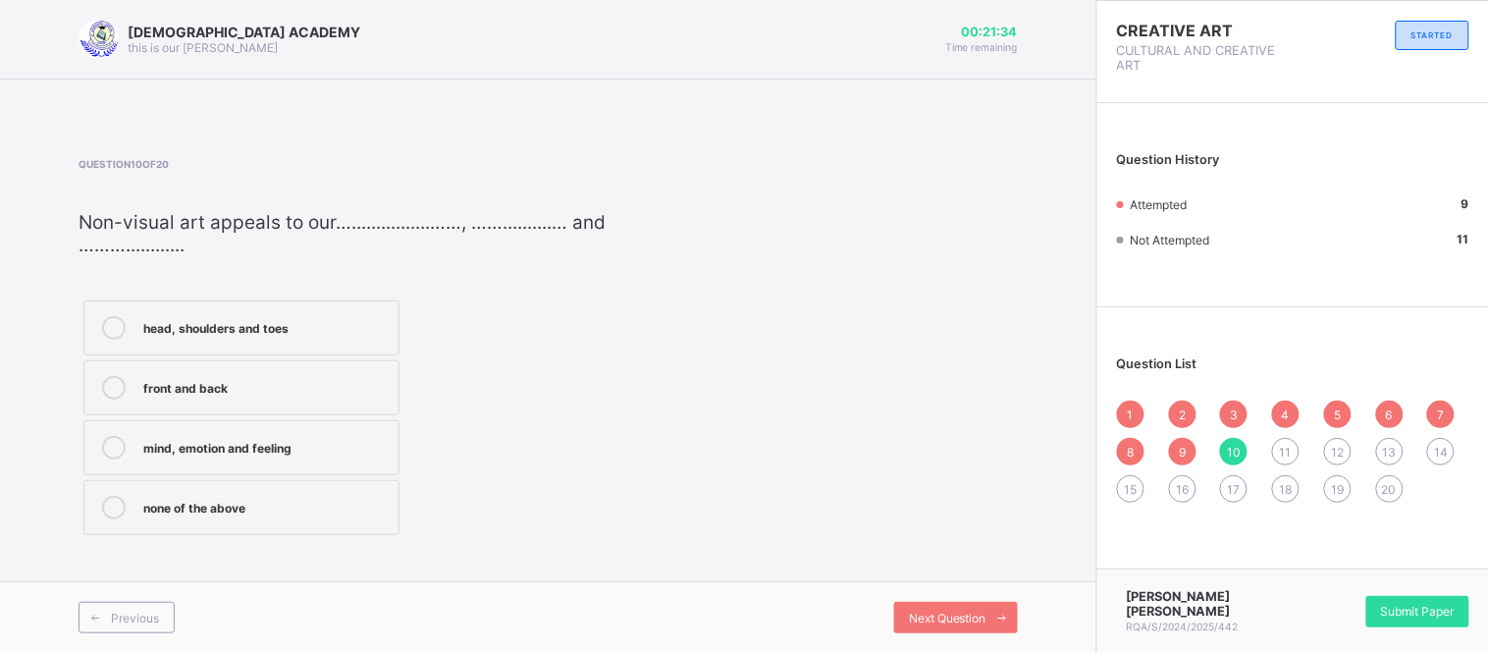
click at [200, 457] on div "mind, emotion and feeling" at bounding box center [265, 448] width 245 height 24
click at [952, 606] on div "Next Question" at bounding box center [956, 616] width 124 height 31
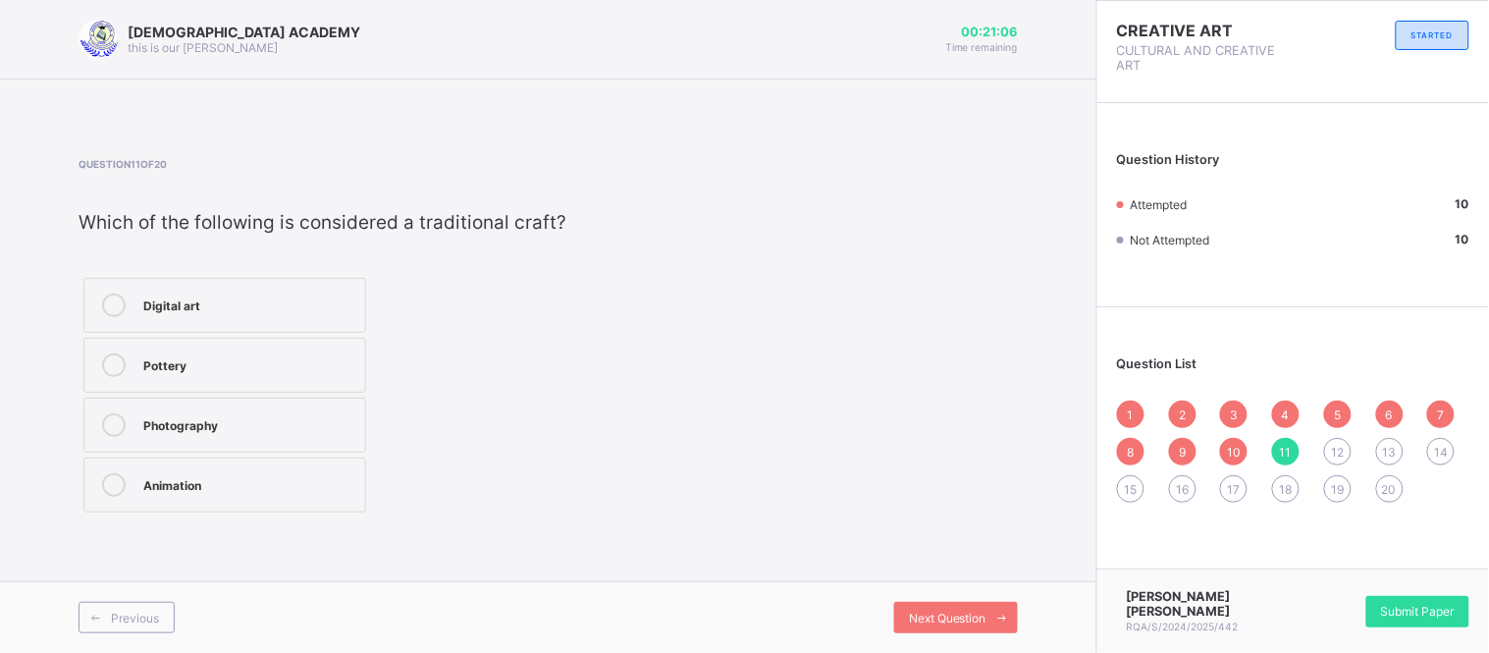
click at [113, 363] on icon at bounding box center [114, 365] width 24 height 24
click at [939, 614] on span "Next Question" at bounding box center [948, 617] width 78 height 15
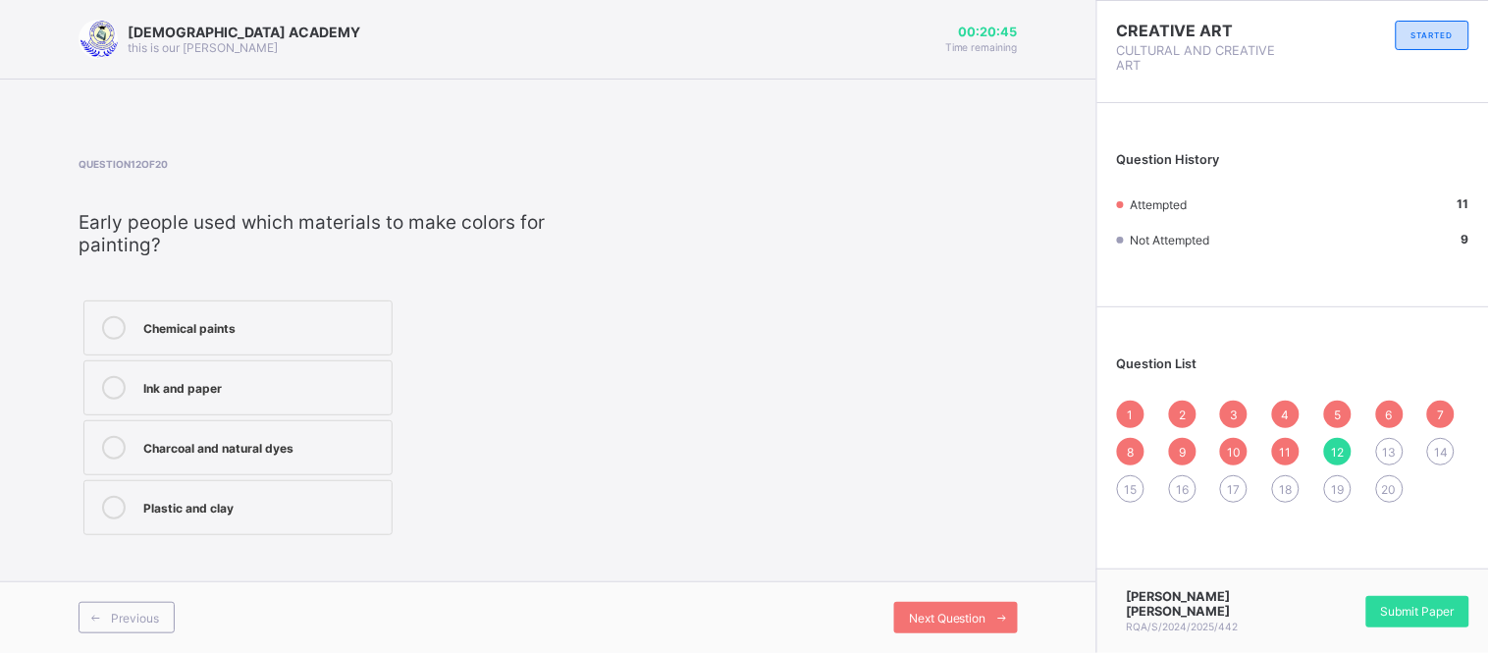
click at [111, 452] on icon at bounding box center [114, 448] width 24 height 24
click at [940, 620] on span "Next Question" at bounding box center [948, 617] width 78 height 15
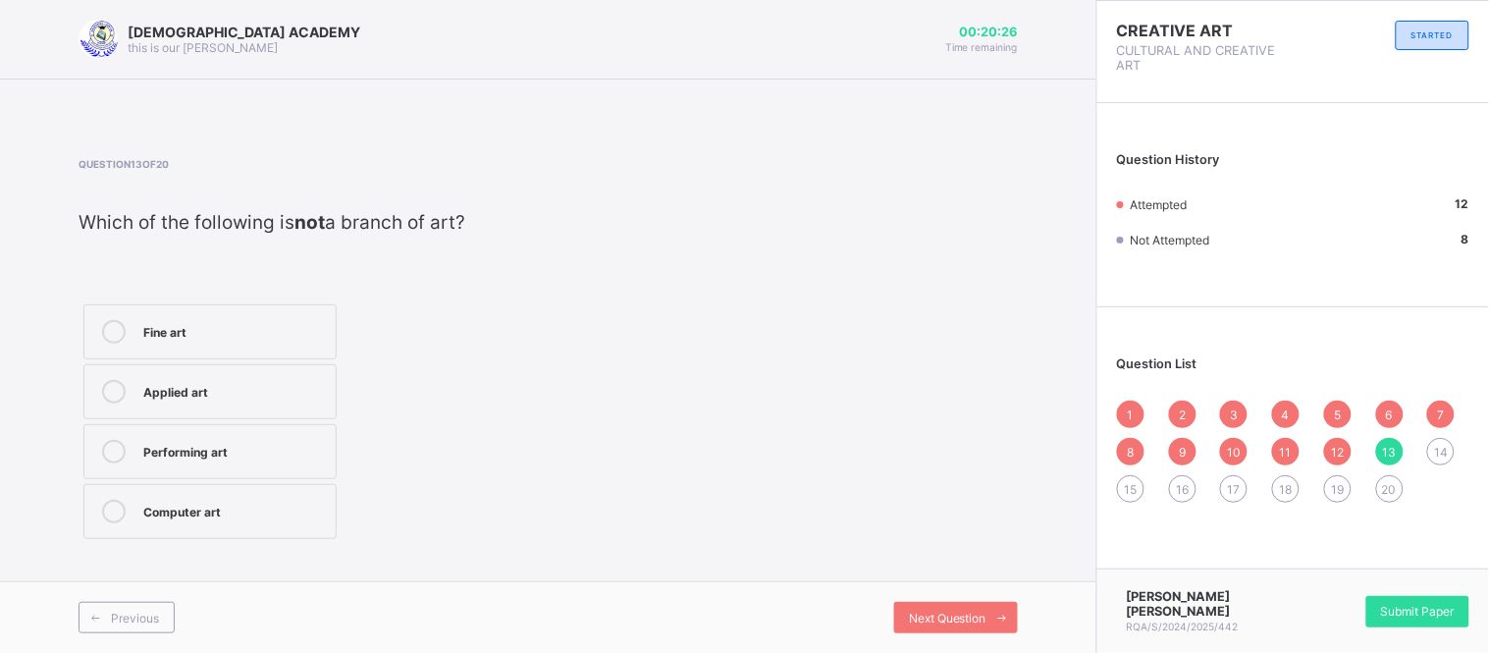
click at [147, 515] on div "Computer art" at bounding box center [234, 509] width 183 height 20
click at [932, 619] on span "Next Question" at bounding box center [948, 617] width 78 height 15
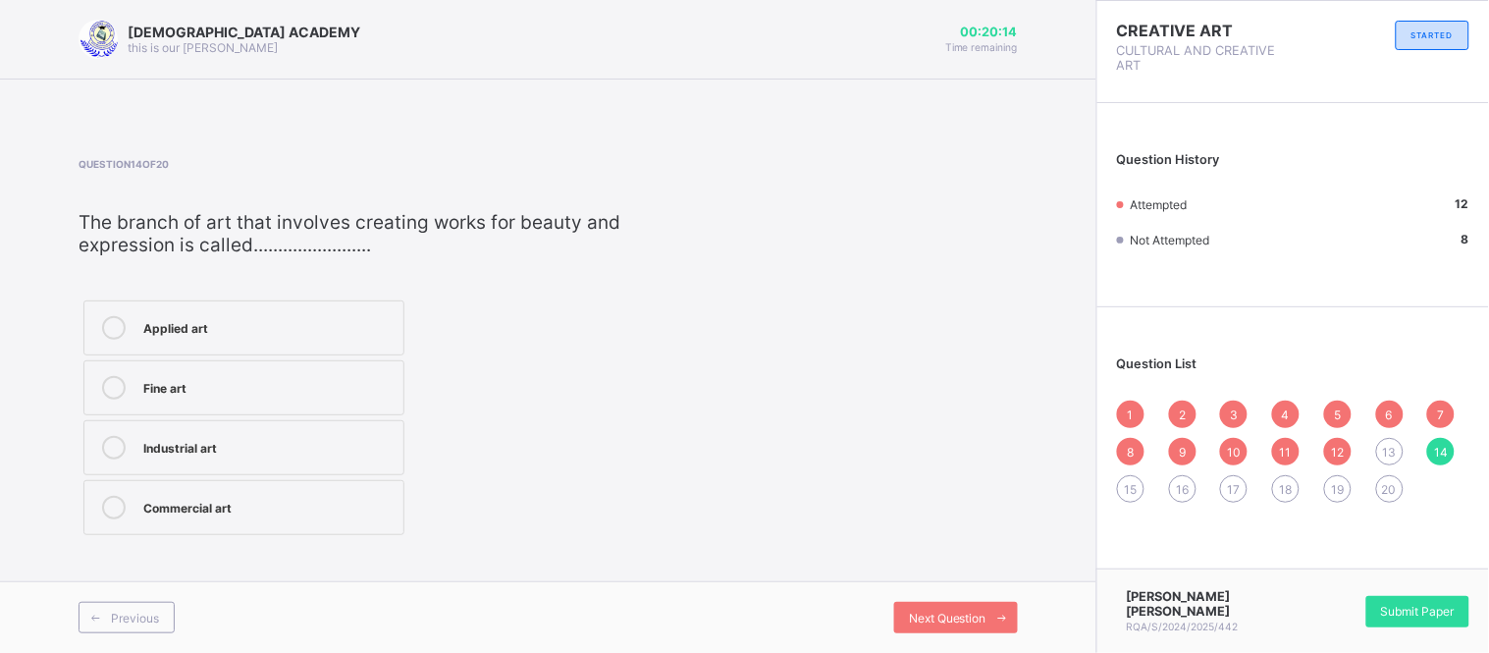
click at [119, 336] on icon at bounding box center [114, 328] width 24 height 24
click at [966, 624] on span "Next Question" at bounding box center [948, 617] width 78 height 15
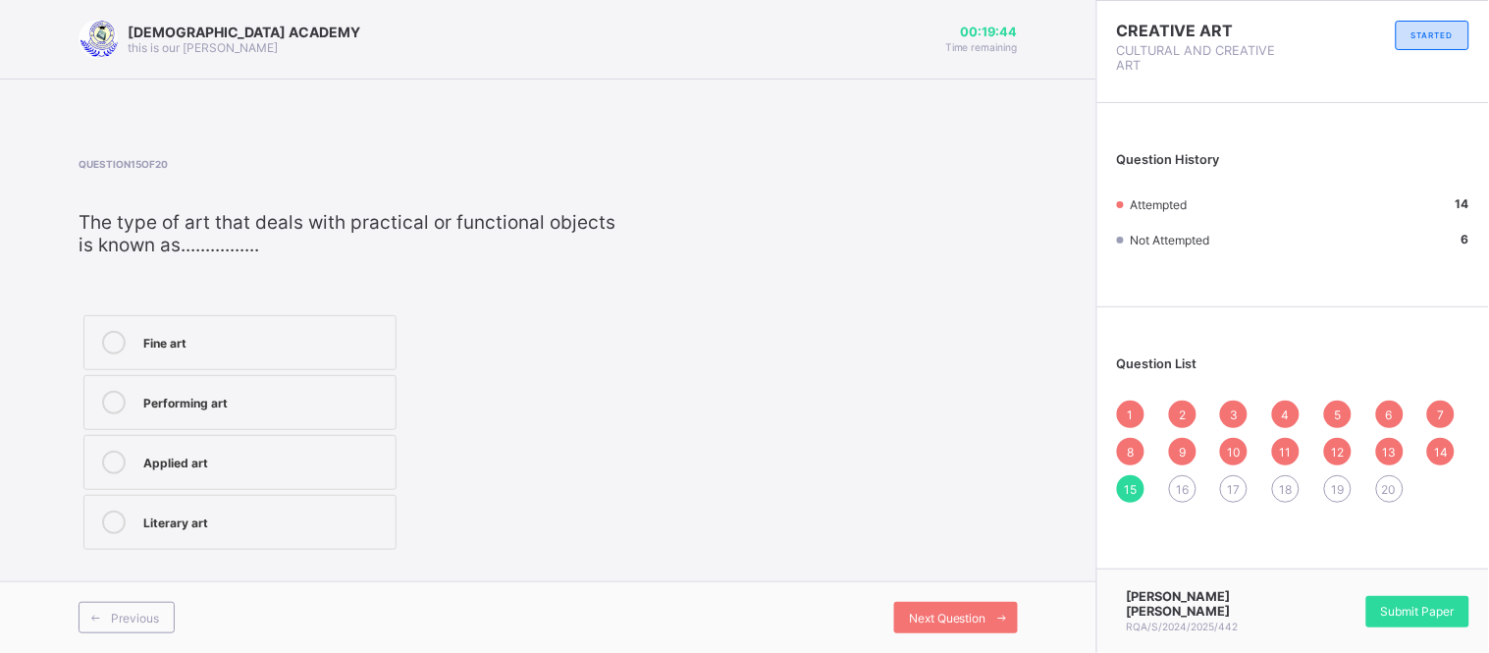
click at [150, 339] on div "Fine art" at bounding box center [264, 341] width 242 height 20
click at [932, 616] on span "Next Question" at bounding box center [948, 617] width 78 height 15
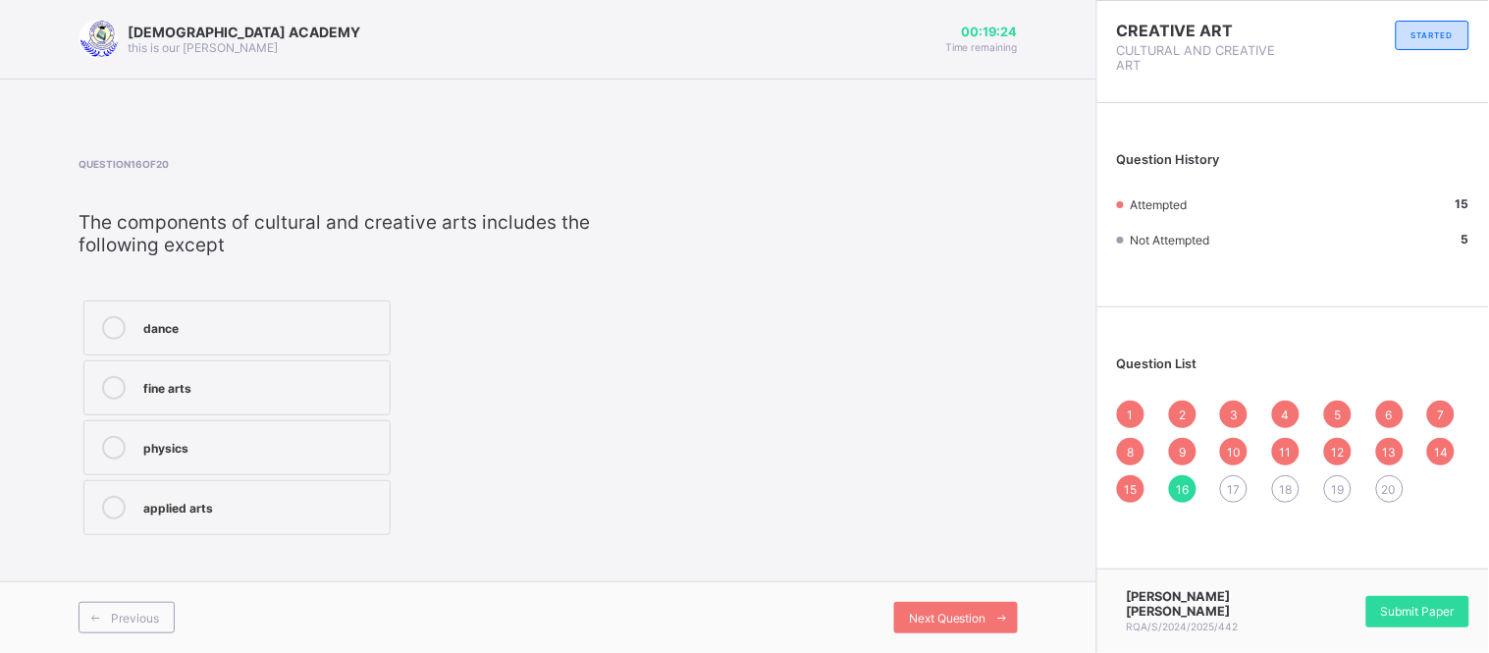
click at [112, 463] on label "physics" at bounding box center [236, 447] width 307 height 55
click at [917, 606] on div "Next Question" at bounding box center [956, 616] width 124 height 31
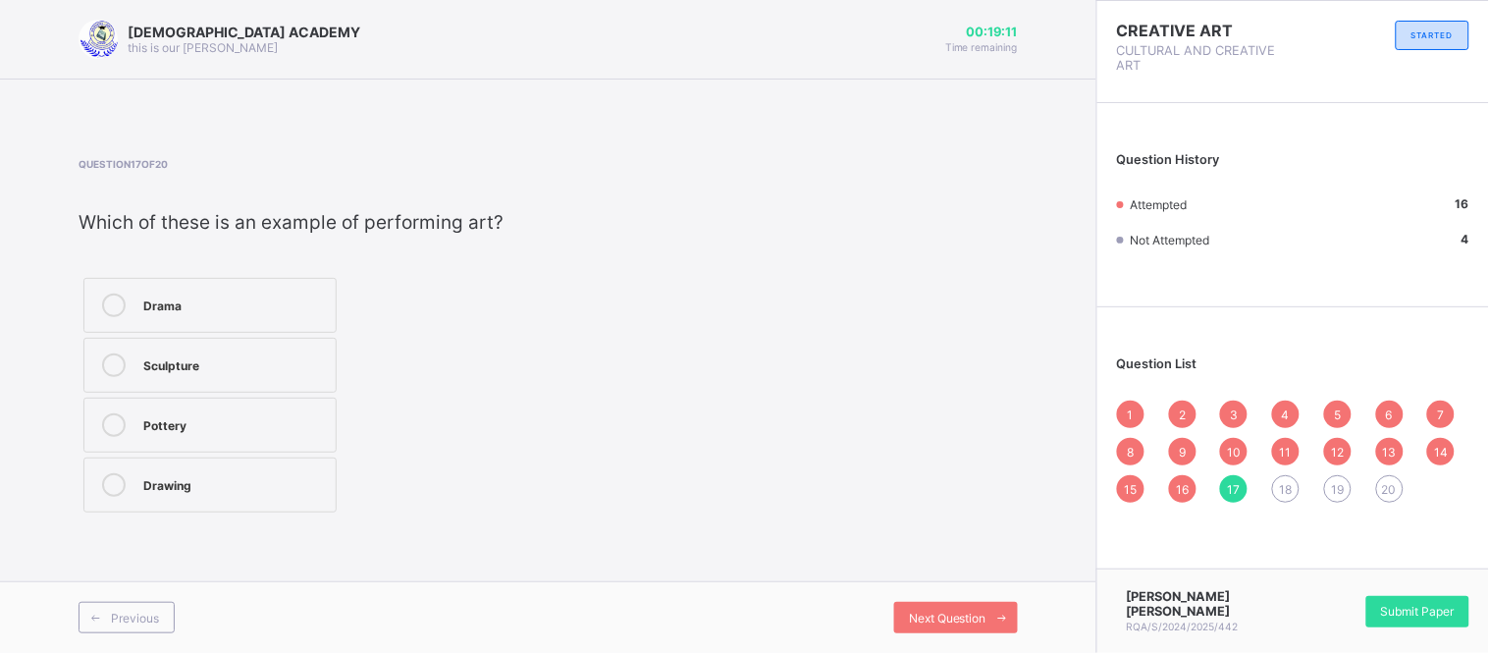
click at [111, 308] on icon at bounding box center [114, 305] width 24 height 24
click at [919, 616] on span "Next Question" at bounding box center [948, 617] width 78 height 15
click at [108, 416] on icon at bounding box center [114, 425] width 24 height 24
click at [946, 601] on div "Next Question" at bounding box center [956, 616] width 124 height 31
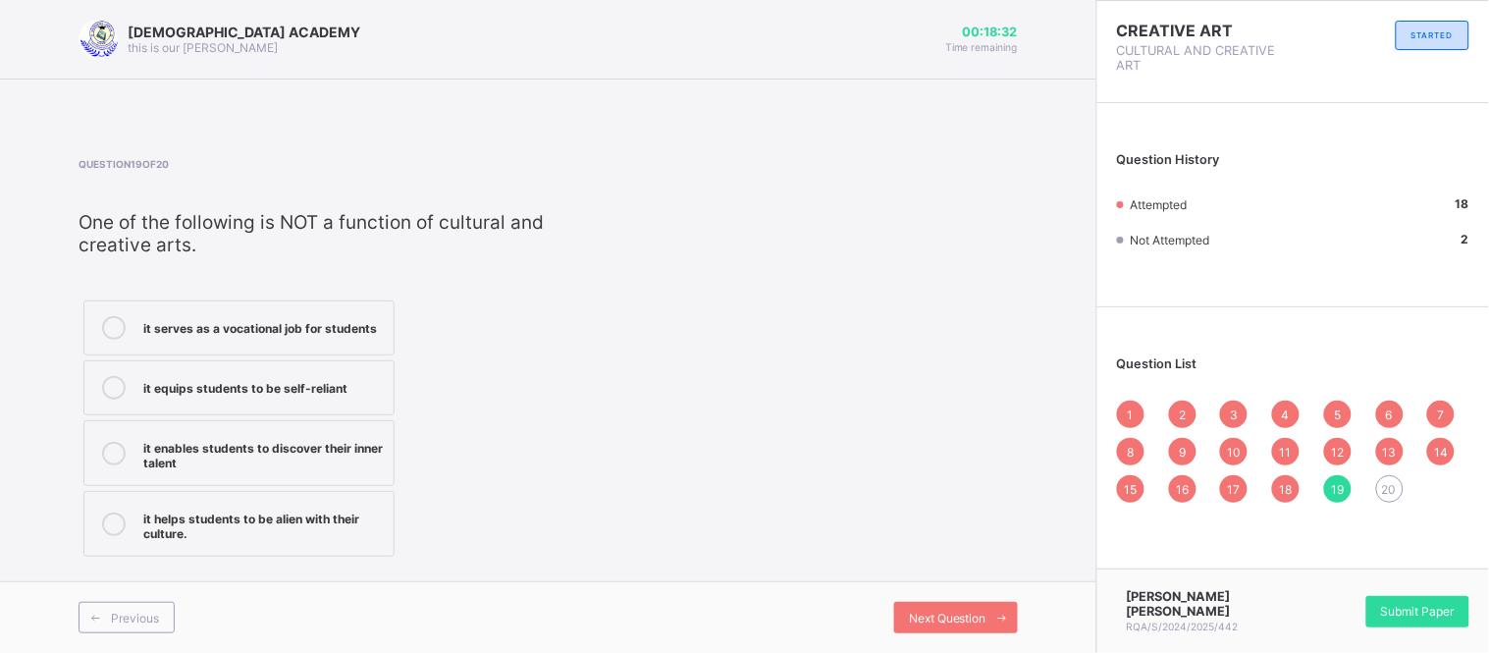
click at [119, 456] on icon at bounding box center [114, 454] width 24 height 24
click at [948, 591] on div "Previous Next Question" at bounding box center [548, 617] width 1096 height 72
click at [946, 619] on span "Next Question" at bounding box center [948, 617] width 78 height 15
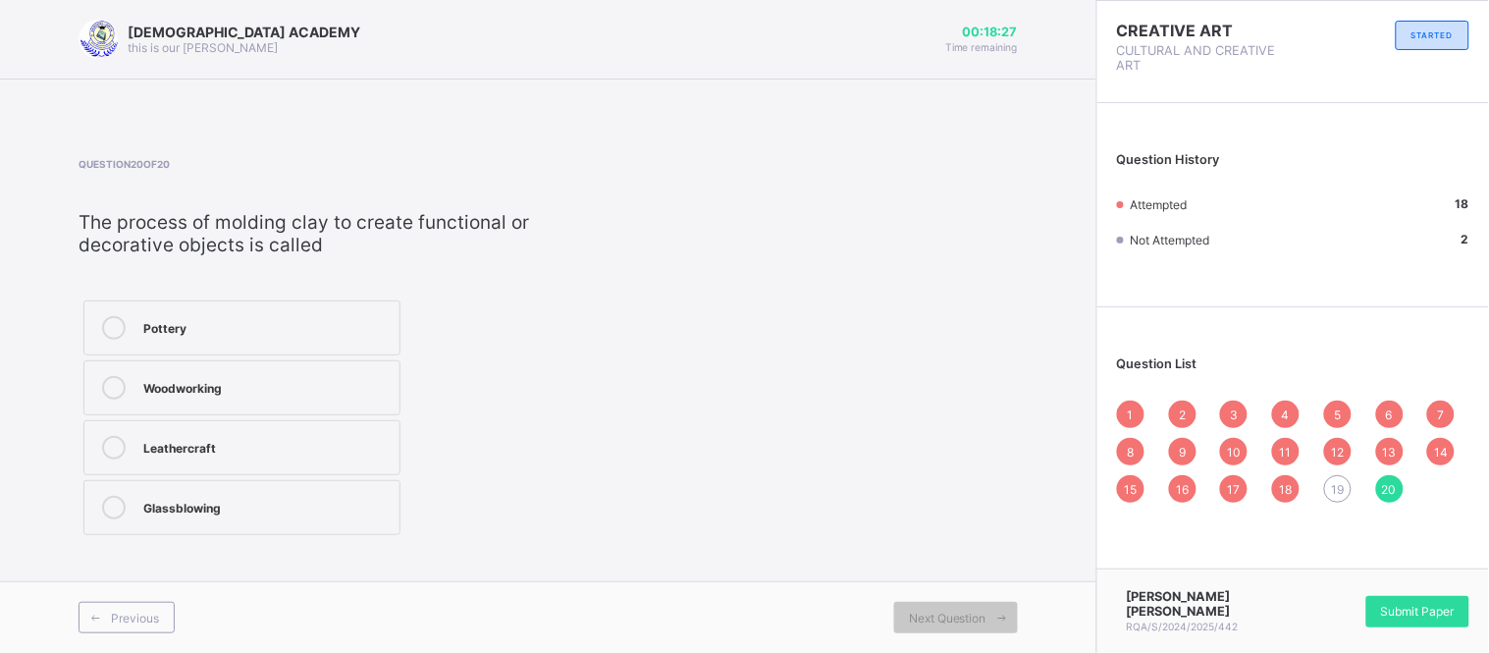
click at [114, 335] on icon at bounding box center [114, 328] width 24 height 24
click at [1400, 610] on span "Submit Paper" at bounding box center [1418, 610] width 74 height 15
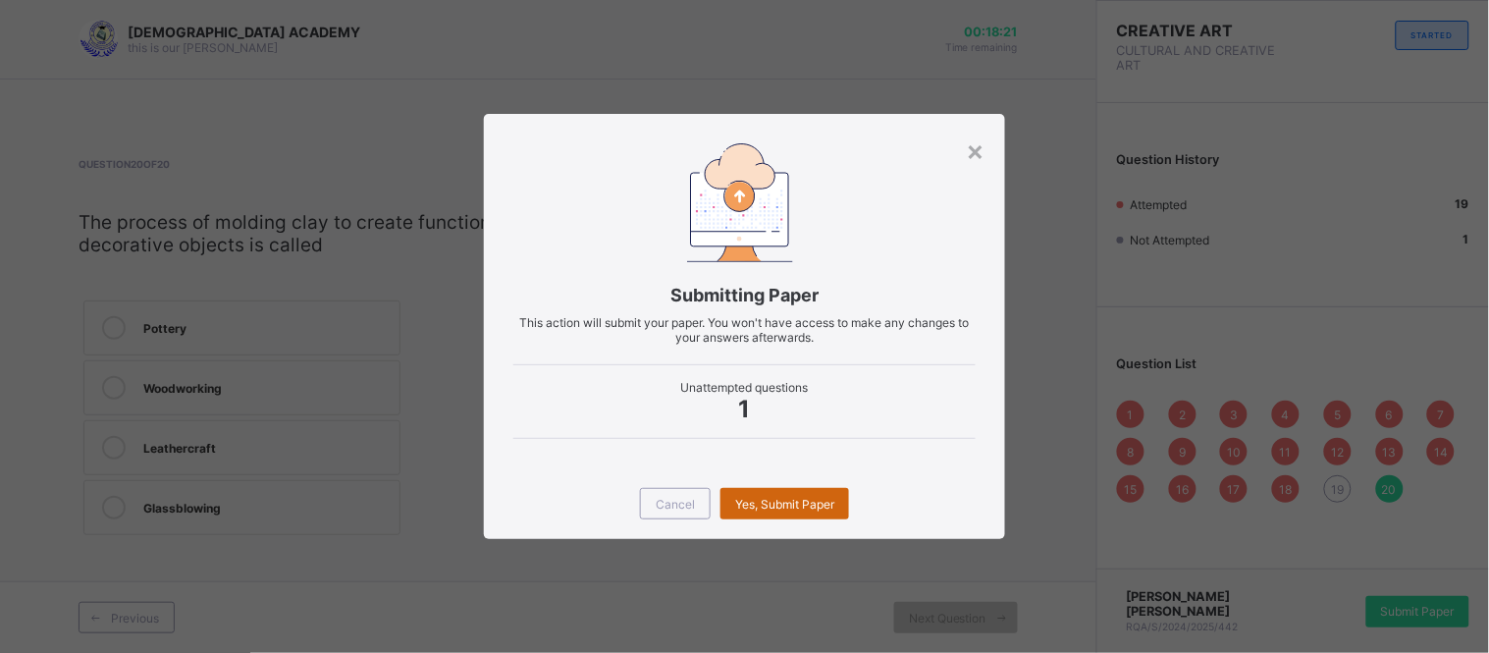
click at [798, 498] on span "Yes, Submit Paper" at bounding box center [784, 503] width 99 height 15
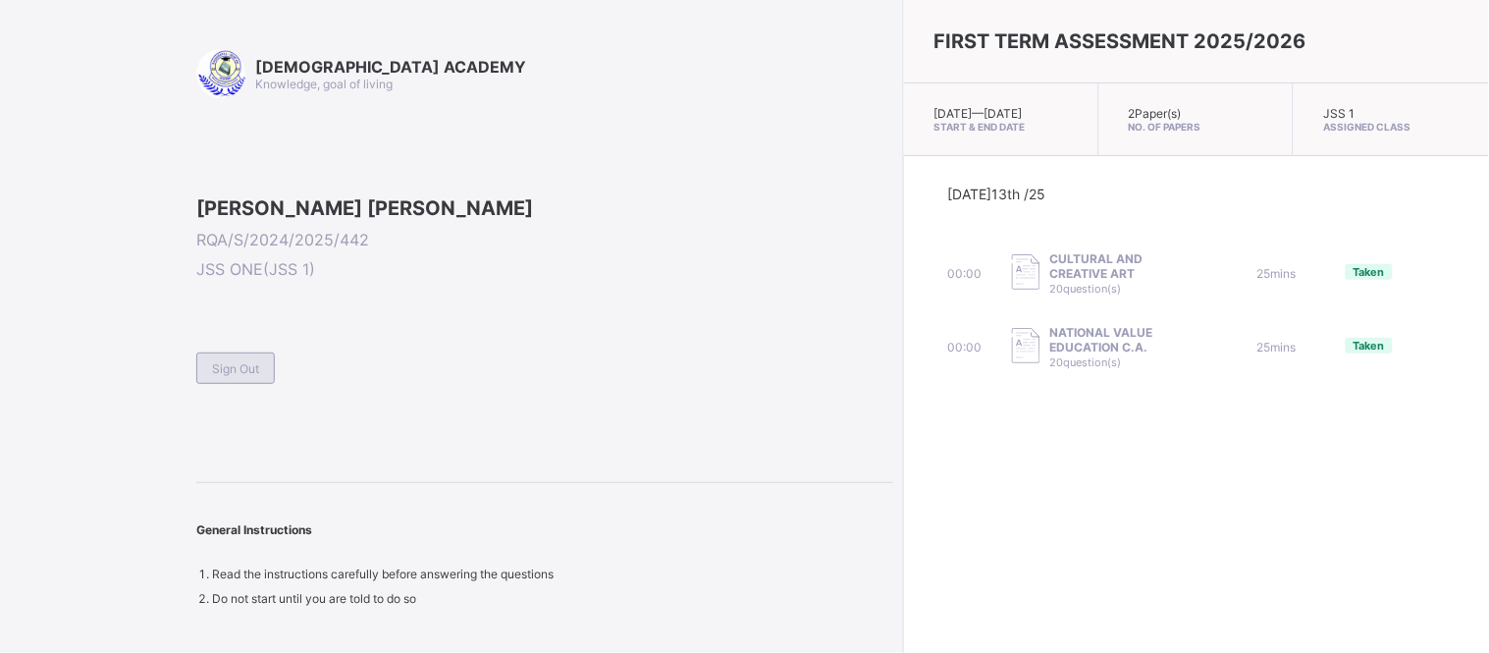
click at [245, 376] on span "Sign Out" at bounding box center [235, 368] width 47 height 15
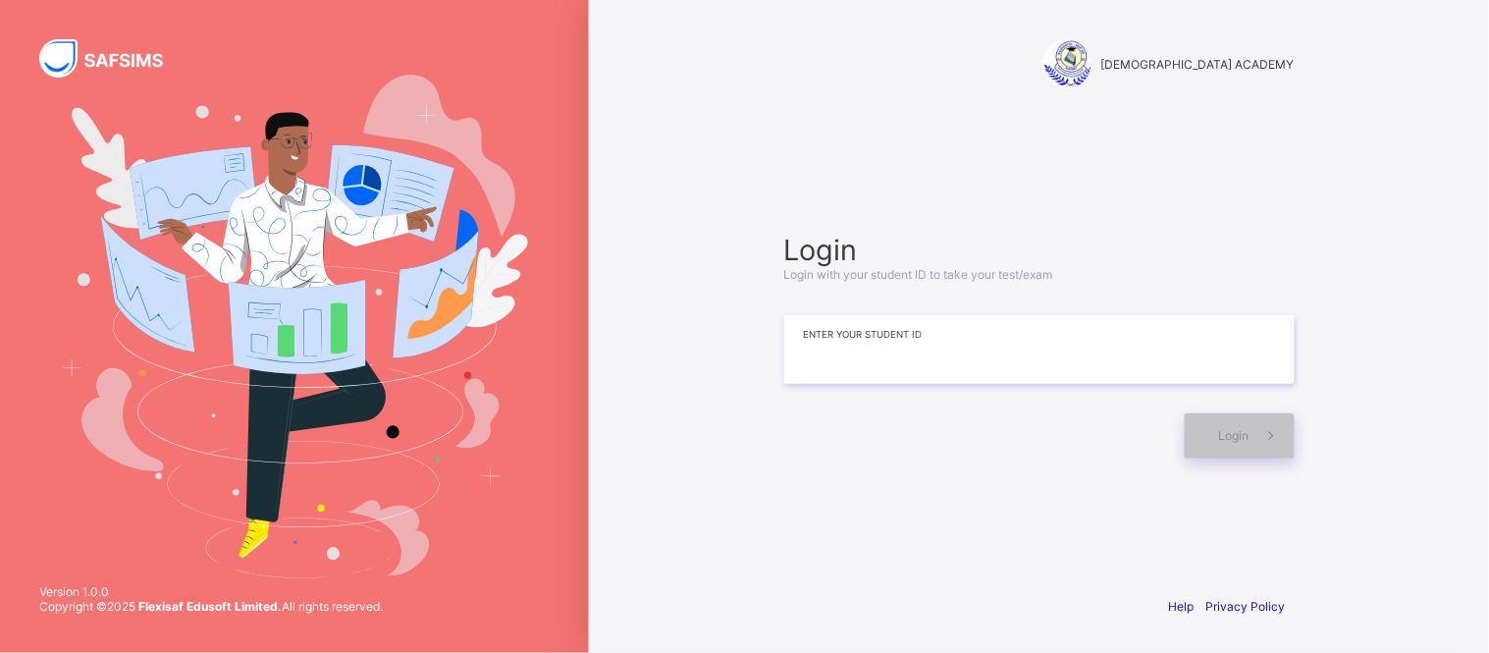
click at [834, 345] on input at bounding box center [1039, 349] width 510 height 69
type input "*"
click at [1210, 438] on div "Login" at bounding box center [1239, 435] width 110 height 45
click at [857, 347] on input "**********" at bounding box center [1039, 349] width 510 height 69
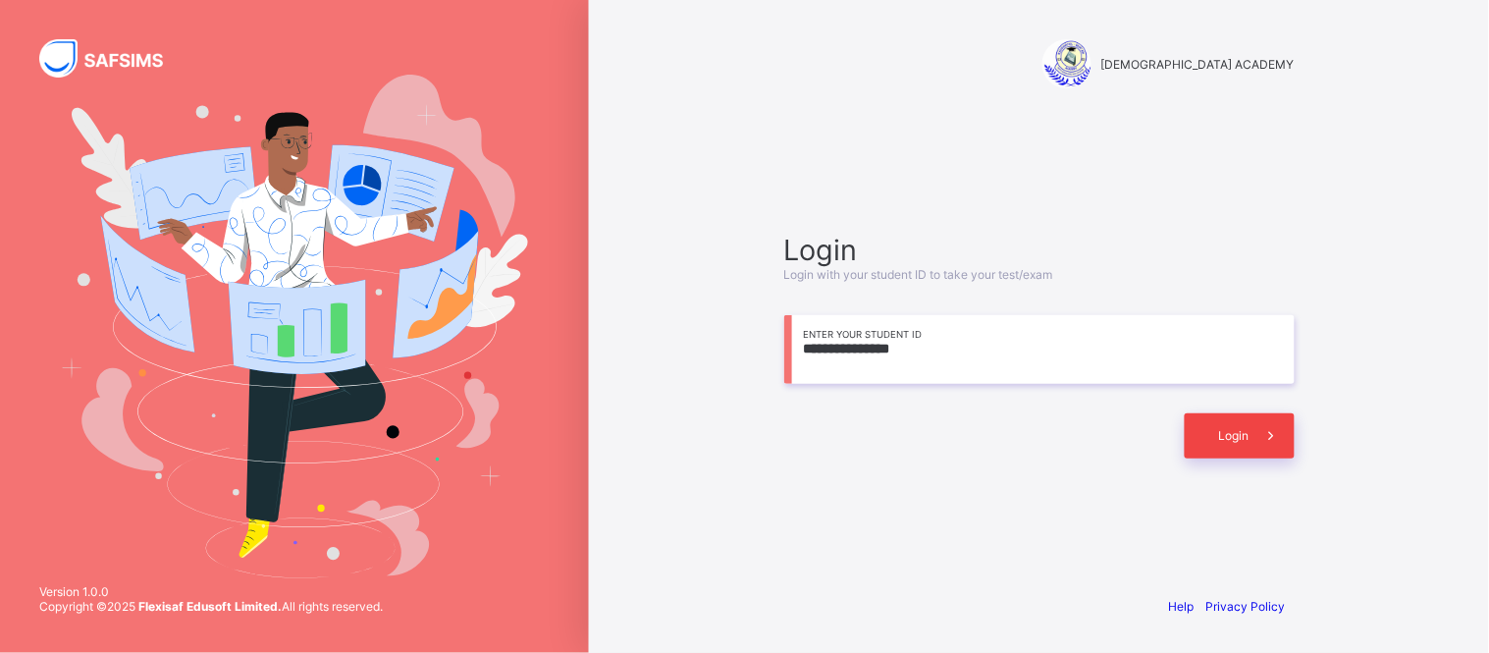
click at [1249, 448] on span at bounding box center [1271, 435] width 45 height 45
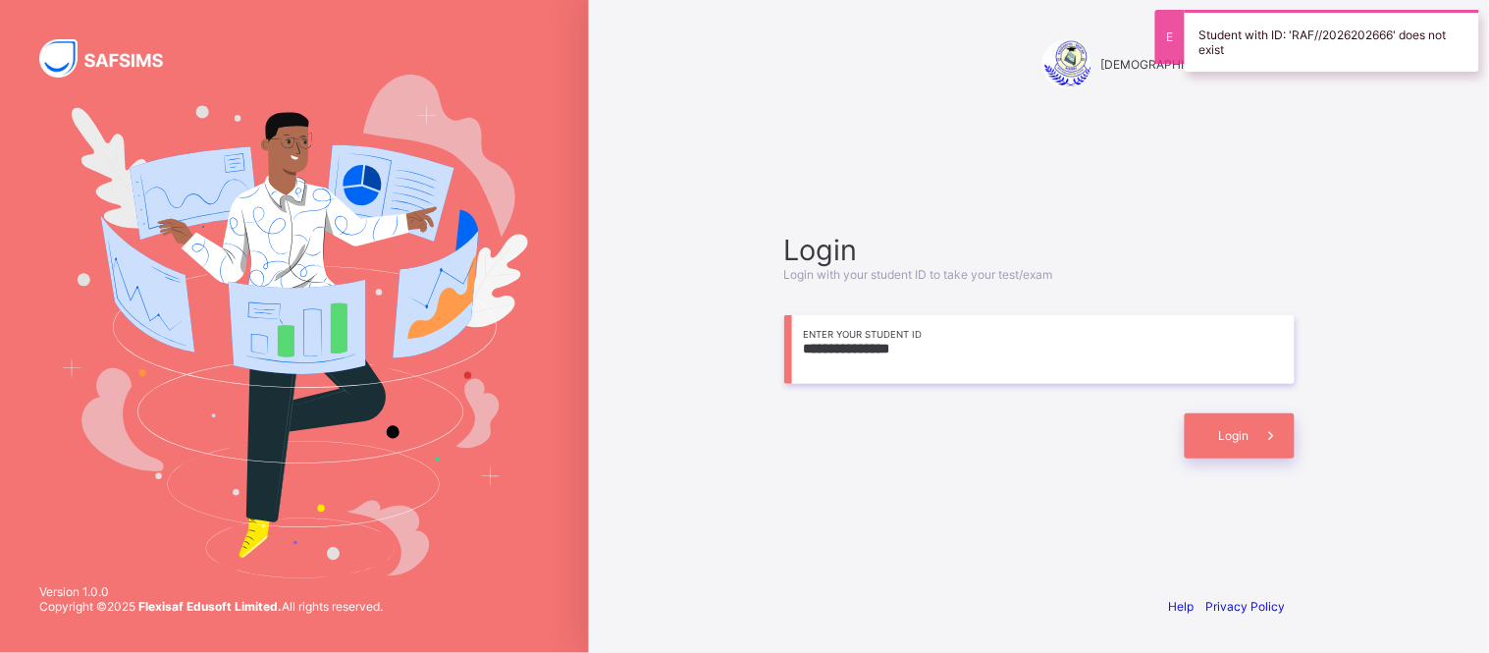
click at [1012, 345] on input "**********" at bounding box center [1039, 349] width 510 height 69
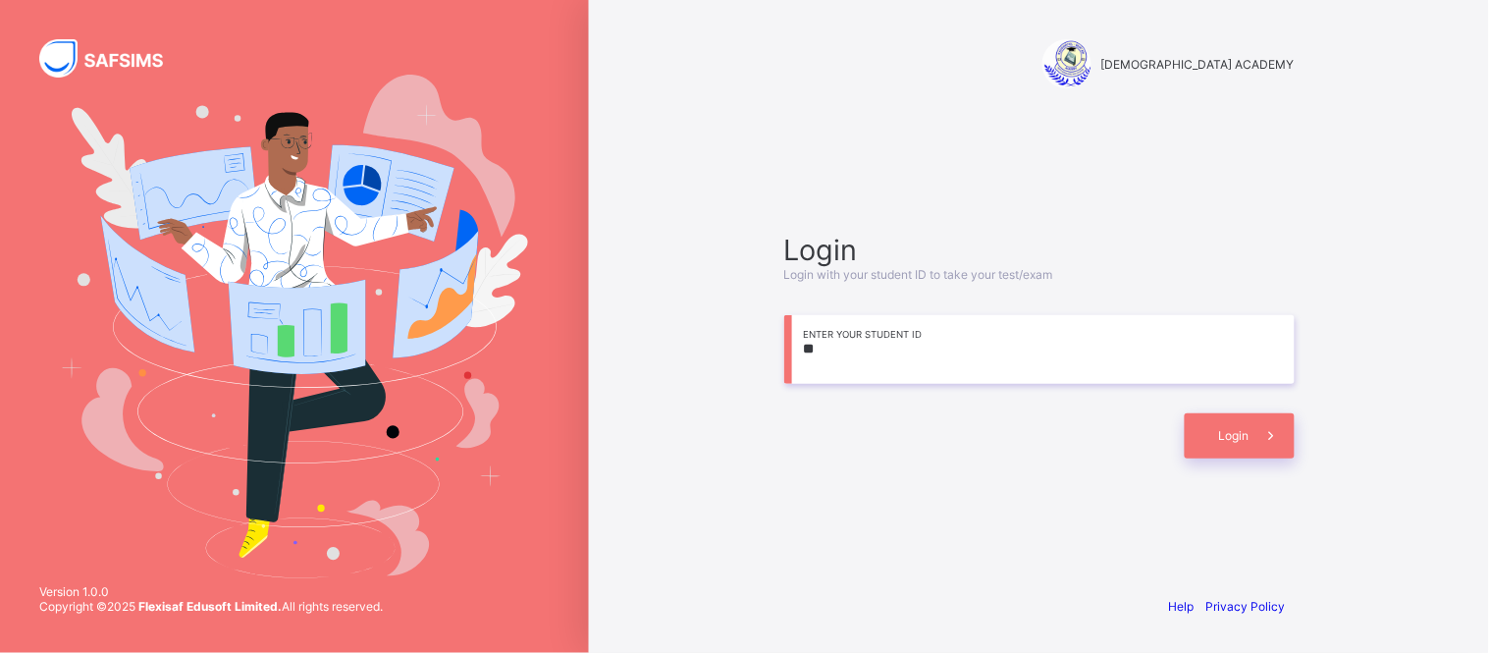
type input "*"
click at [1075, 556] on div "RAUDHATUL QUR'AN ACADEMY Login Login with your student ID to take your test/exa…" at bounding box center [1039, 326] width 589 height 653
click at [898, 361] on input at bounding box center [1039, 349] width 510 height 69
click at [1222, 439] on span "Login" at bounding box center [1234, 435] width 30 height 15
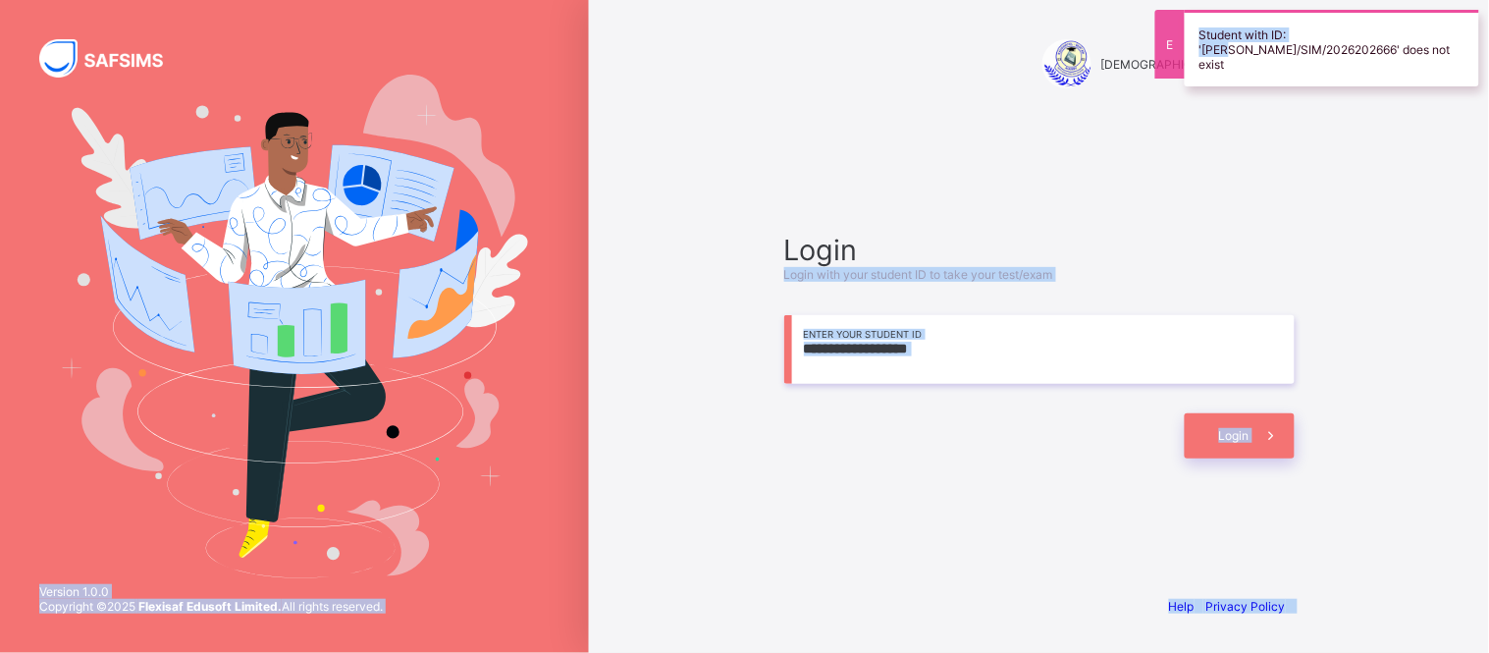
drag, startPoint x: 1325, startPoint y: 18, endPoint x: 1178, endPoint y: 148, distance: 196.0
click at [1178, 148] on div "**********" at bounding box center [744, 326] width 1489 height 653
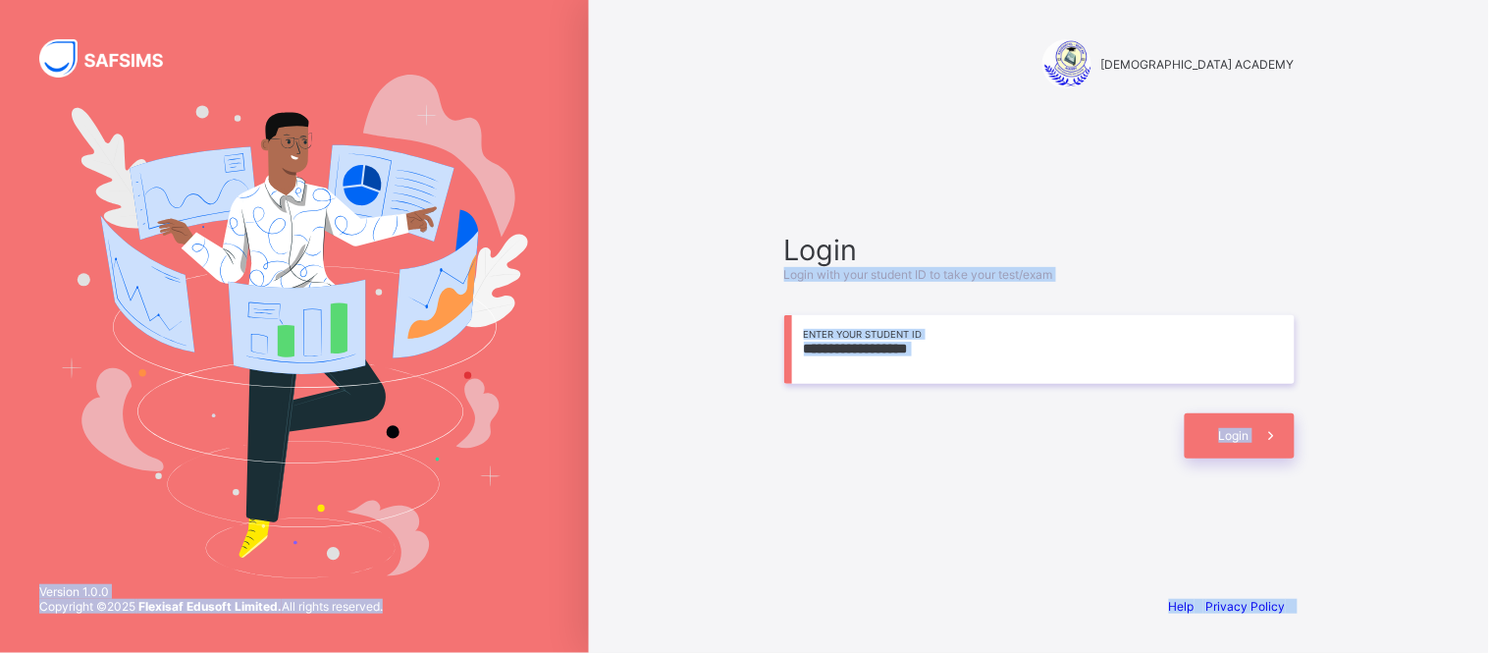
click at [1119, 479] on div "**********" at bounding box center [1038, 345] width 549 height 390
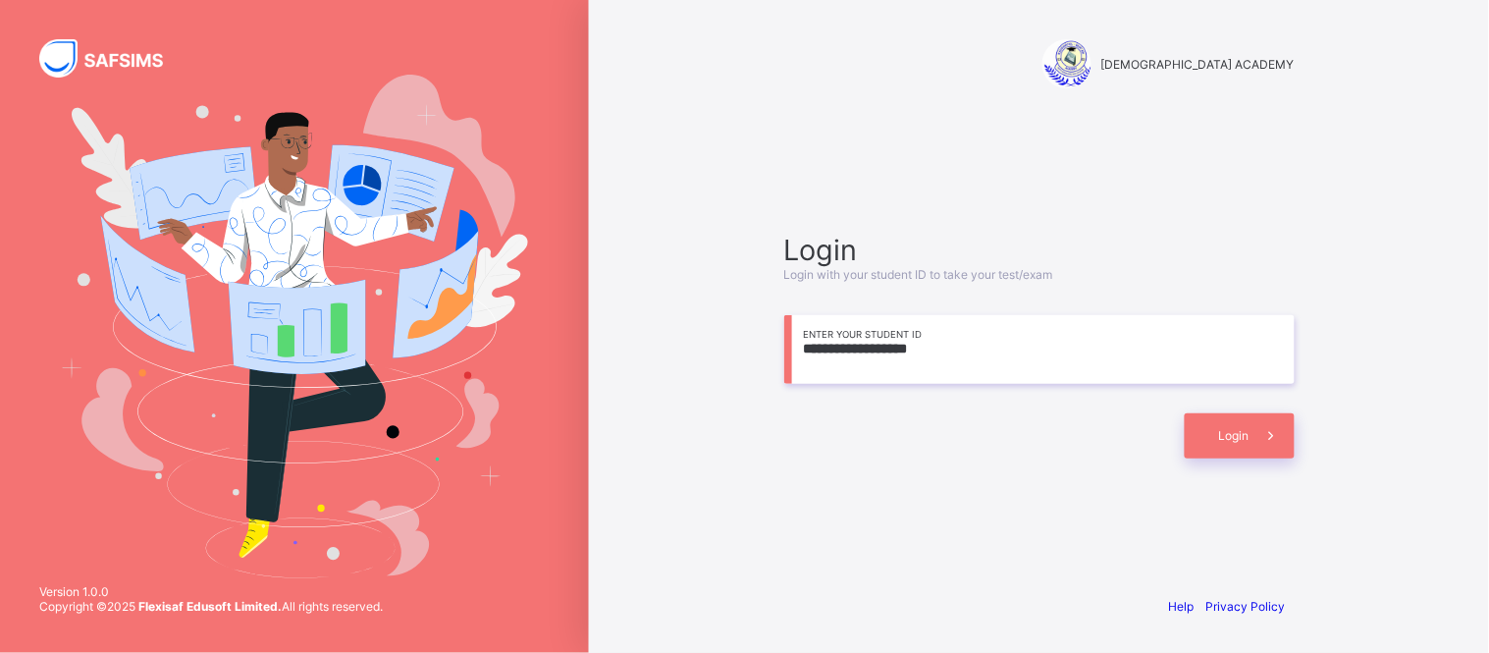
click at [829, 118] on div "[DEMOGRAPHIC_DATA] ACADEMY" at bounding box center [1038, 65] width 549 height 131
click at [1133, 357] on input "**********" at bounding box center [1039, 349] width 510 height 69
click at [1244, 453] on div "Login" at bounding box center [1239, 435] width 110 height 45
click at [976, 354] on input "**********" at bounding box center [1039, 349] width 510 height 69
type input "*"
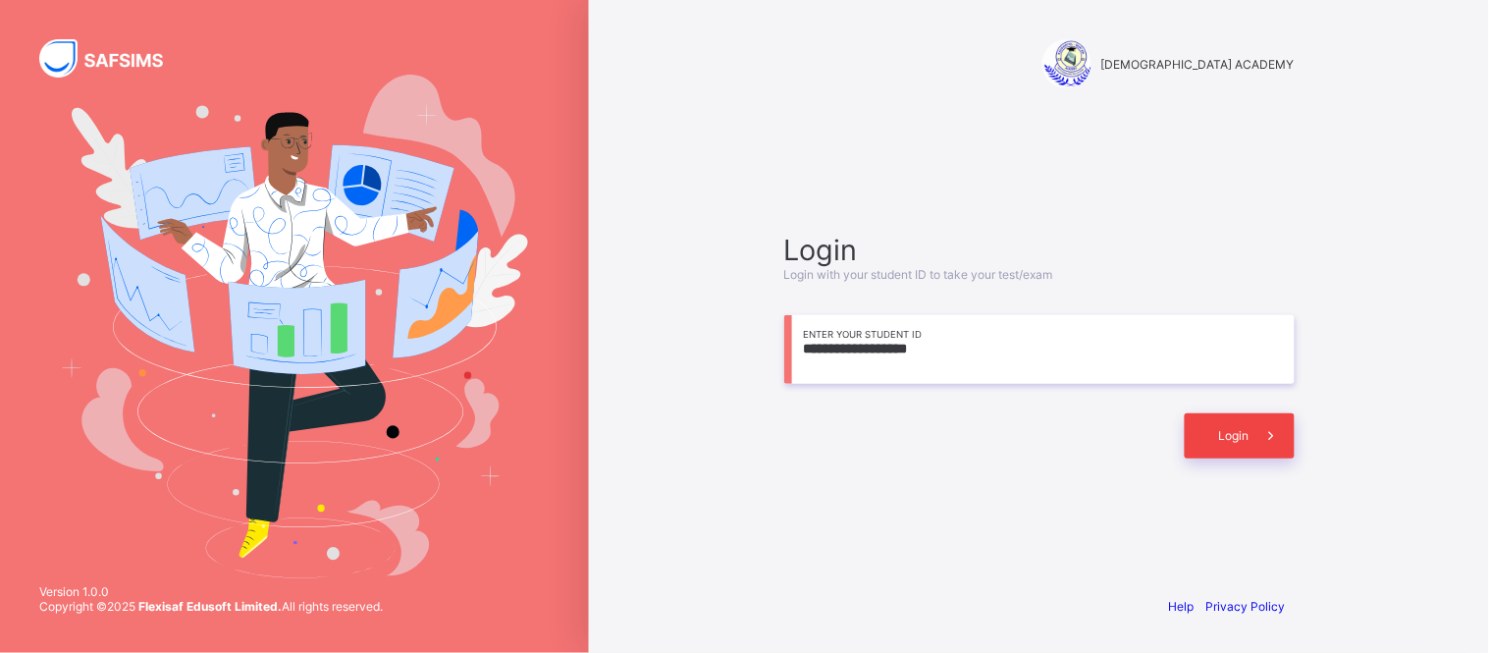
type input "**********"
click at [1242, 422] on div "Login" at bounding box center [1239, 435] width 110 height 45
drag, startPoint x: 1242, startPoint y: 422, endPoint x: 1252, endPoint y: 444, distance: 24.6
click at [1252, 444] on div "Login" at bounding box center [1239, 435] width 110 height 45
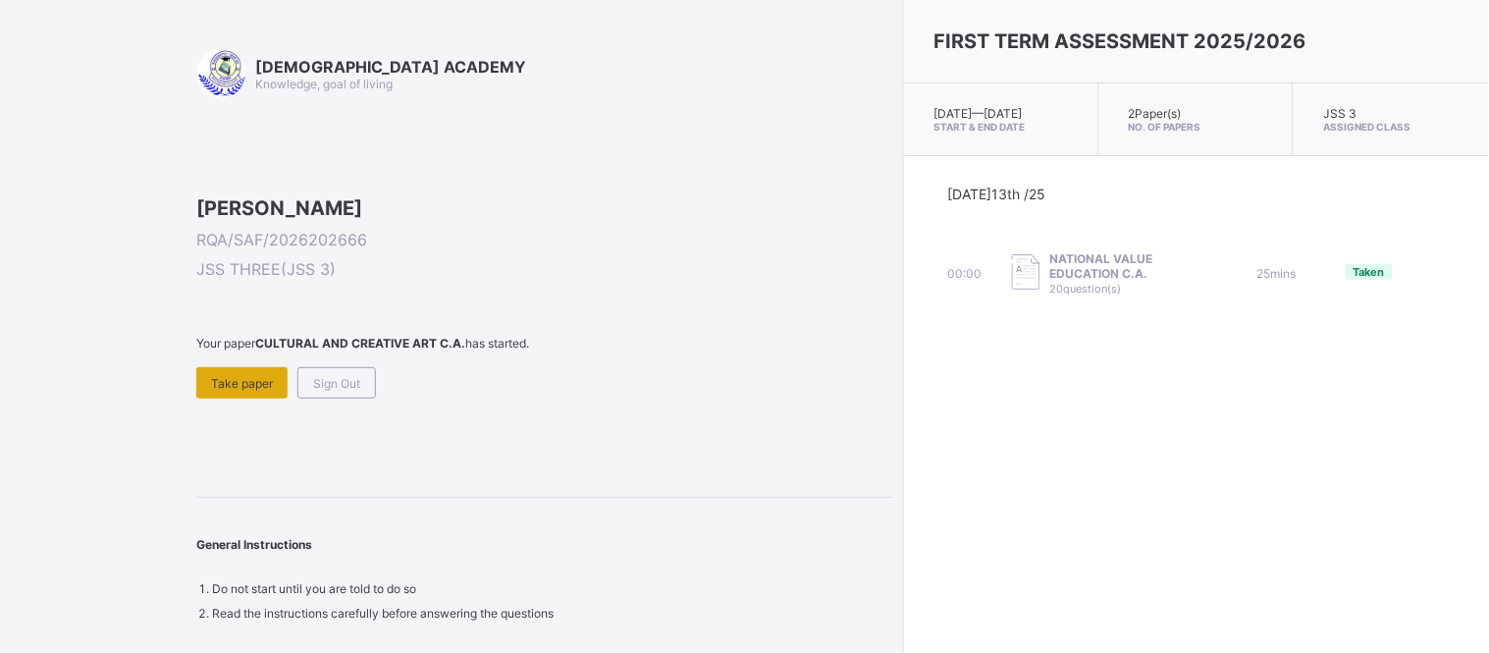
click at [252, 398] on div "Take paper" at bounding box center [241, 382] width 91 height 31
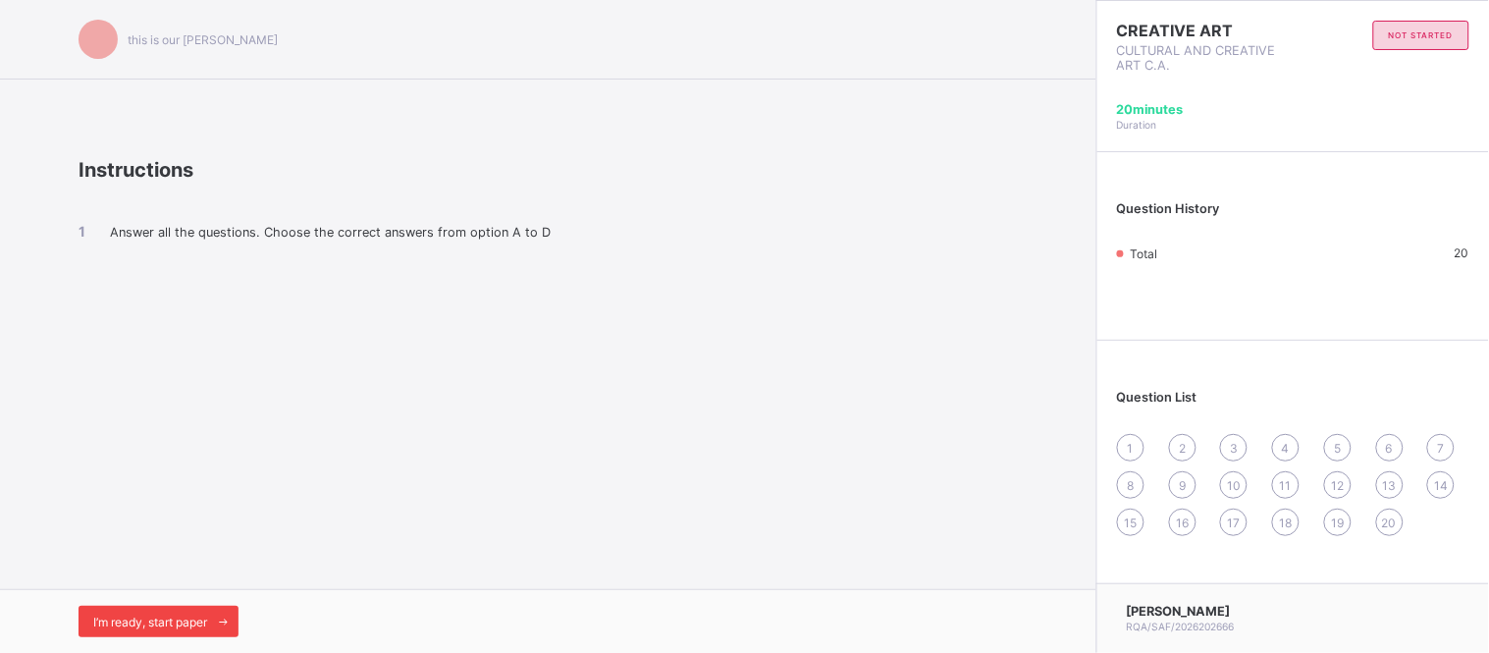
click at [218, 616] on span at bounding box center [222, 620] width 31 height 31
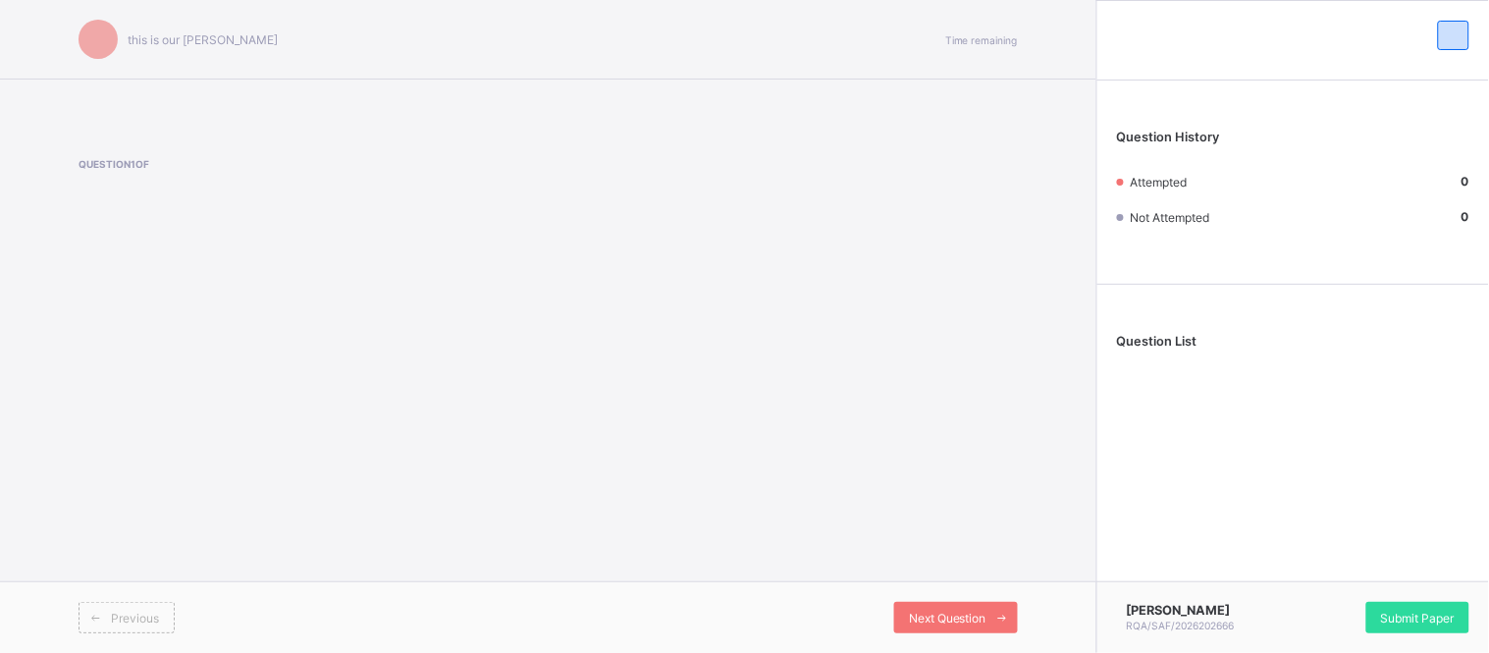
click at [179, 479] on div "this is our motton Time remaining Question 1 of Previous Next Question" at bounding box center [548, 326] width 1096 height 653
click at [200, 358] on div "this is our motton Time remaining Question 1 of Previous Next Question" at bounding box center [548, 326] width 1096 height 653
click at [155, 623] on span "Previous" at bounding box center [135, 617] width 48 height 15
click at [947, 619] on span "Next Question" at bounding box center [948, 617] width 78 height 15
click at [123, 623] on span "Previous" at bounding box center [135, 617] width 48 height 15
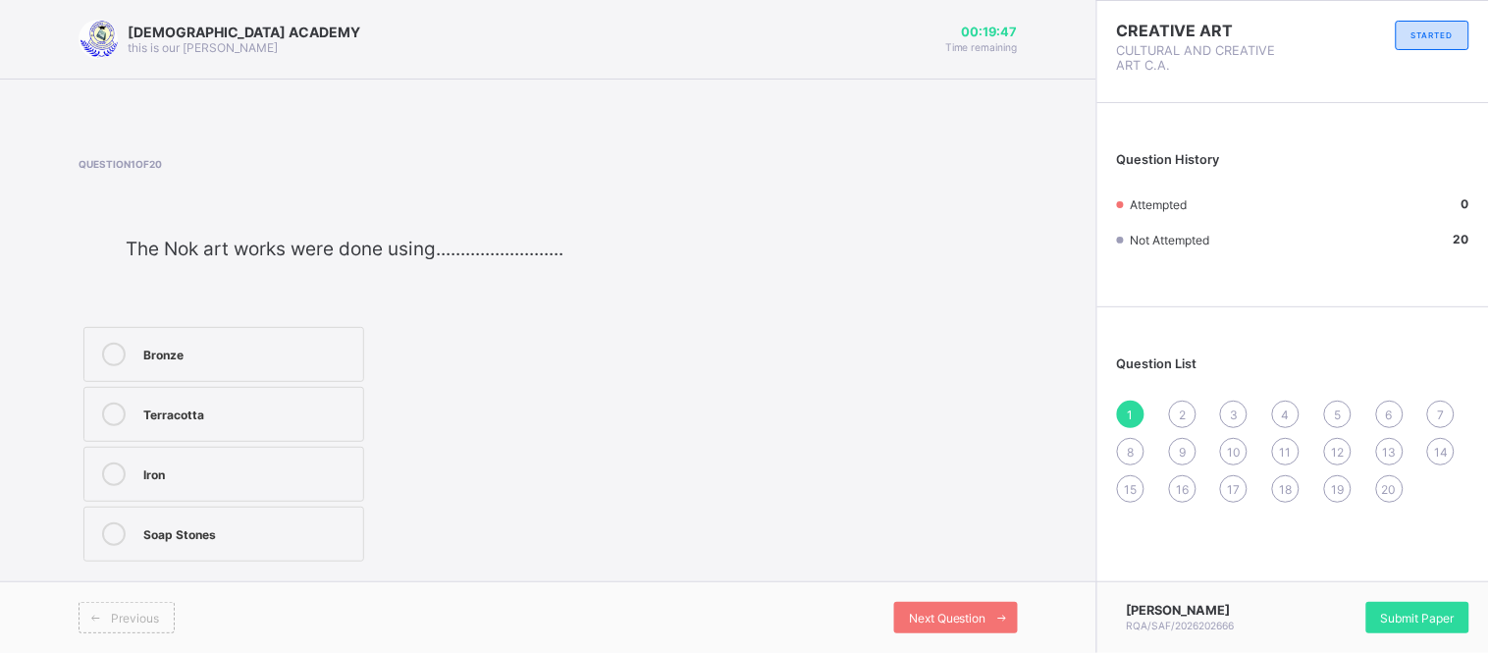
click at [273, 416] on div "Terracotta" at bounding box center [248, 412] width 210 height 20
click at [936, 614] on span "Next Question" at bounding box center [948, 617] width 78 height 15
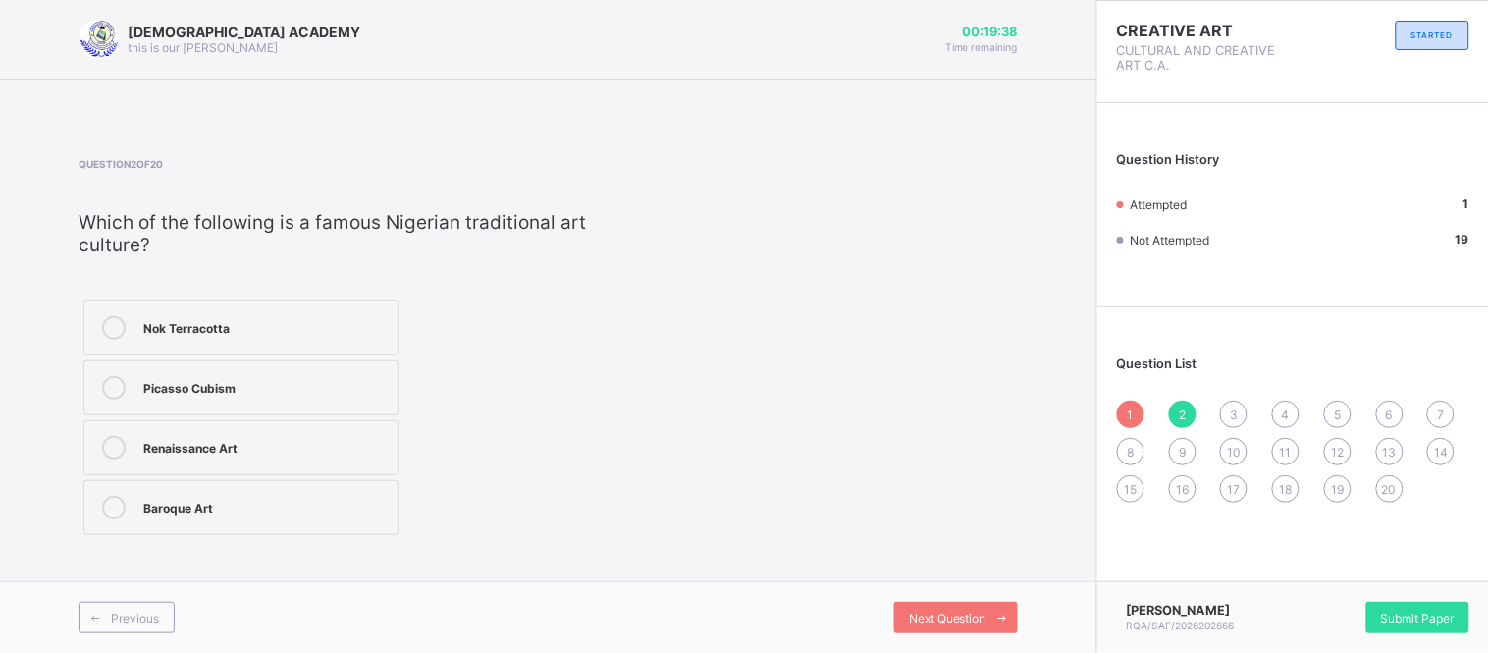
click at [327, 327] on div "Nok Terracotta" at bounding box center [265, 326] width 244 height 20
click at [954, 618] on span "Next Question" at bounding box center [948, 617] width 78 height 15
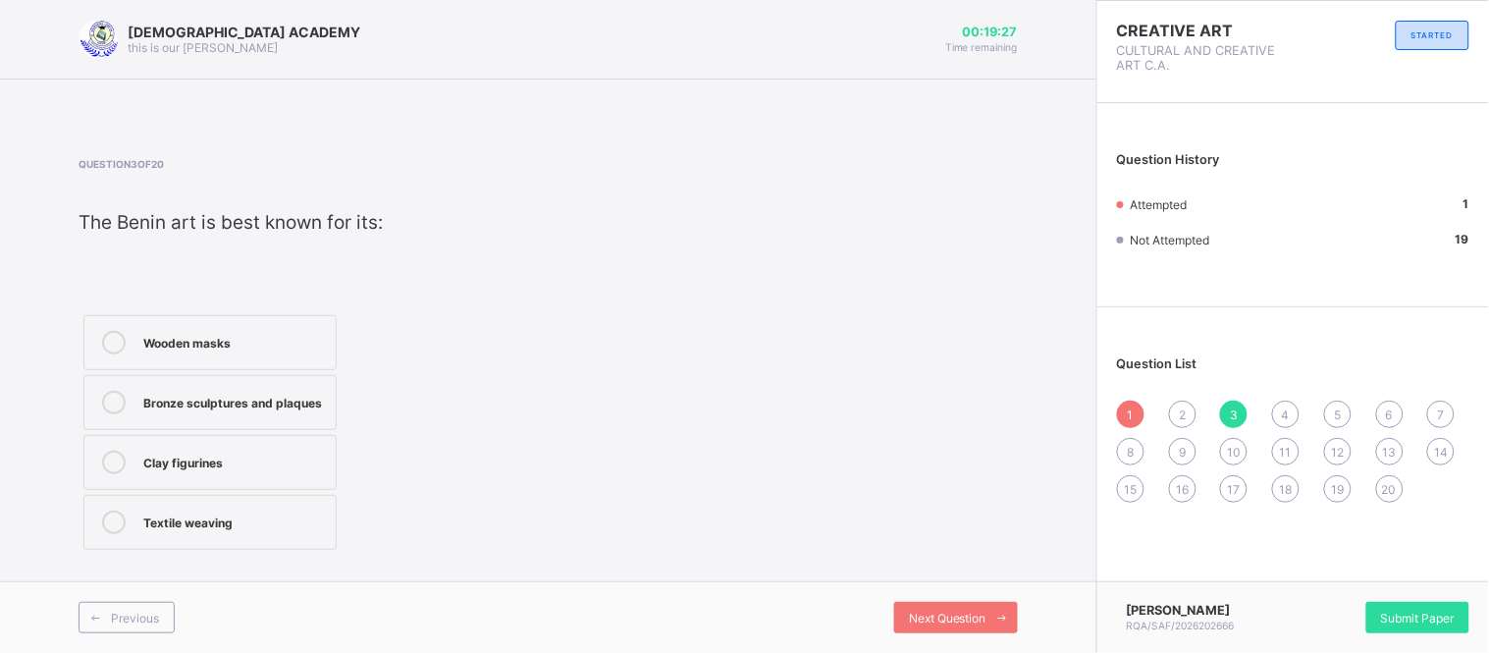
click at [315, 393] on div "Bronze sculptures and plaques" at bounding box center [234, 401] width 183 height 20
click at [911, 612] on span "Next Question" at bounding box center [948, 617] width 78 height 15
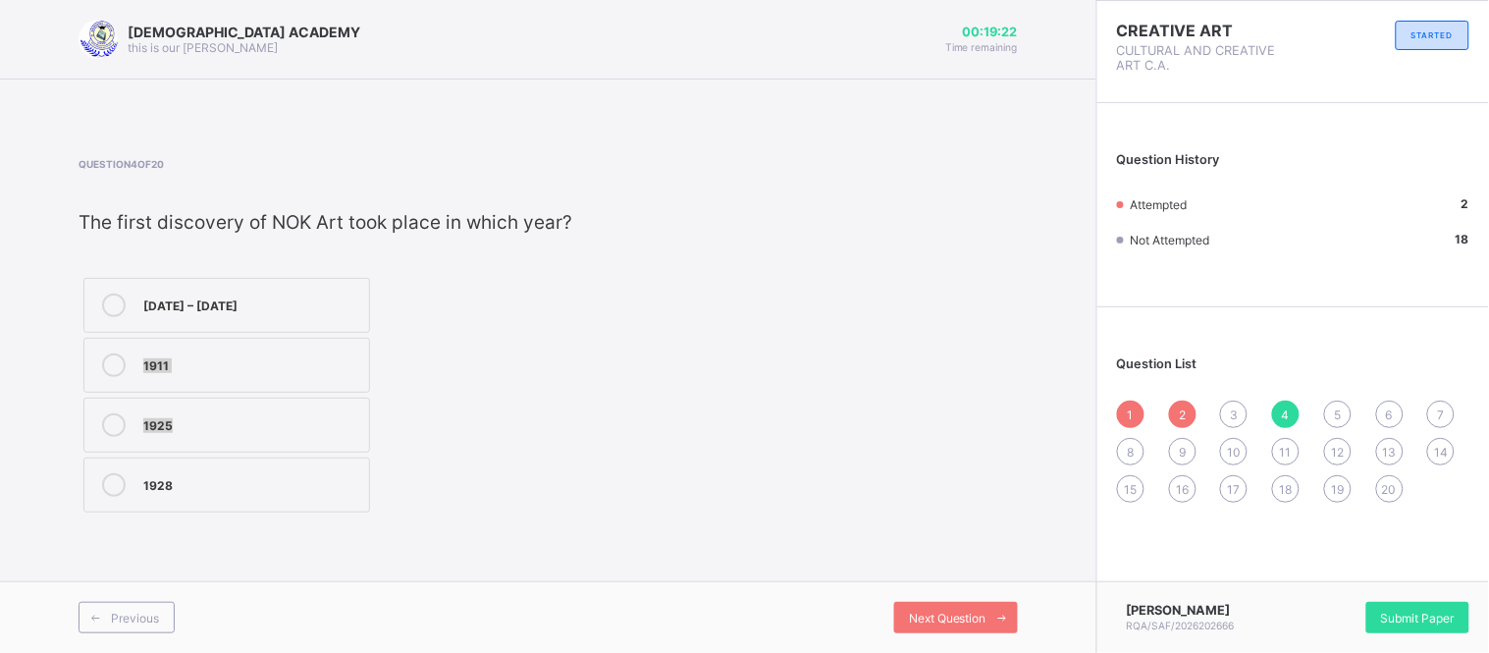
drag, startPoint x: 299, startPoint y: 299, endPoint x: 597, endPoint y: 418, distance: 320.1
click at [597, 418] on div "Question 4 of 20 ​ The first discovery of NOK Art took place in which year? ​ 5…" at bounding box center [547, 337] width 939 height 359
click at [326, 289] on label "500 BC – 200 AD" at bounding box center [226, 305] width 287 height 55
click at [929, 603] on div "Next Question" at bounding box center [956, 616] width 124 height 31
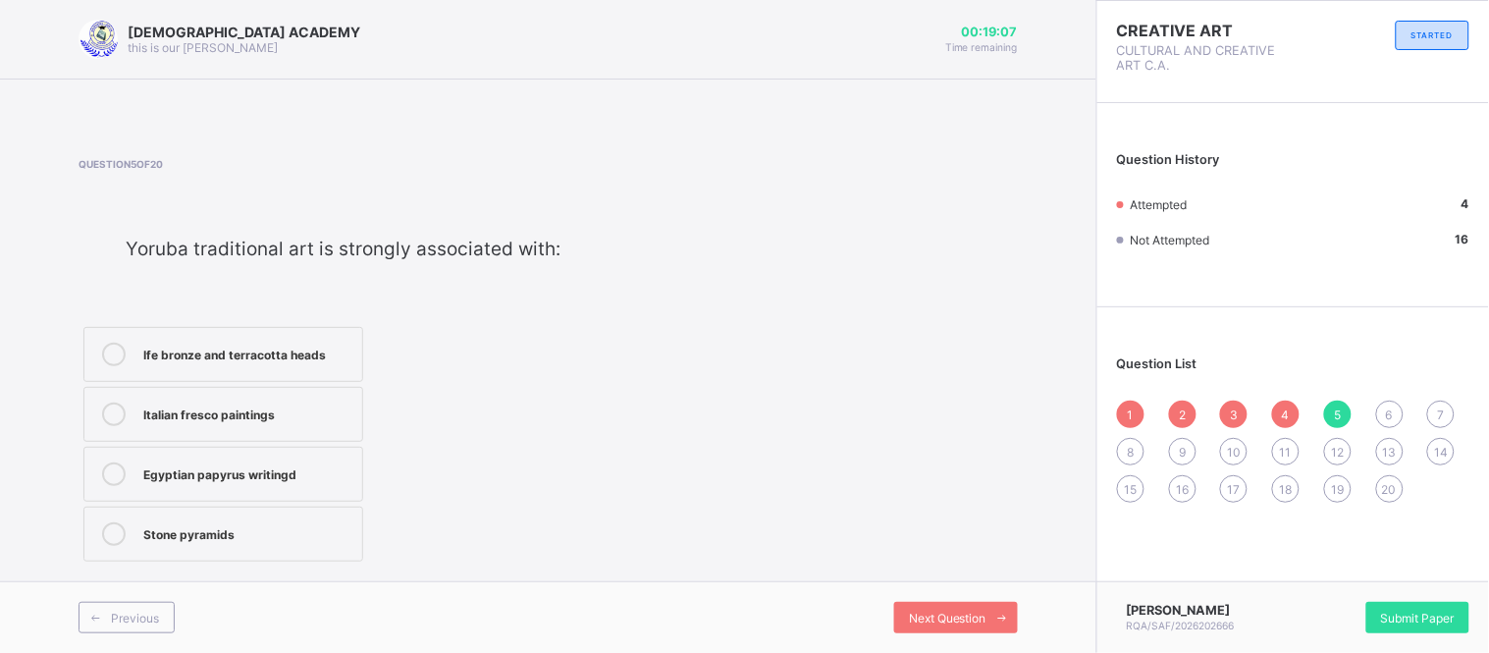
click at [233, 370] on label "Ife bronze and terracotta heads" at bounding box center [223, 354] width 280 height 55
click at [905, 602] on div "Next Question" at bounding box center [956, 616] width 124 height 31
click at [321, 368] on label "Western-influenced art" at bounding box center [209, 354] width 253 height 55
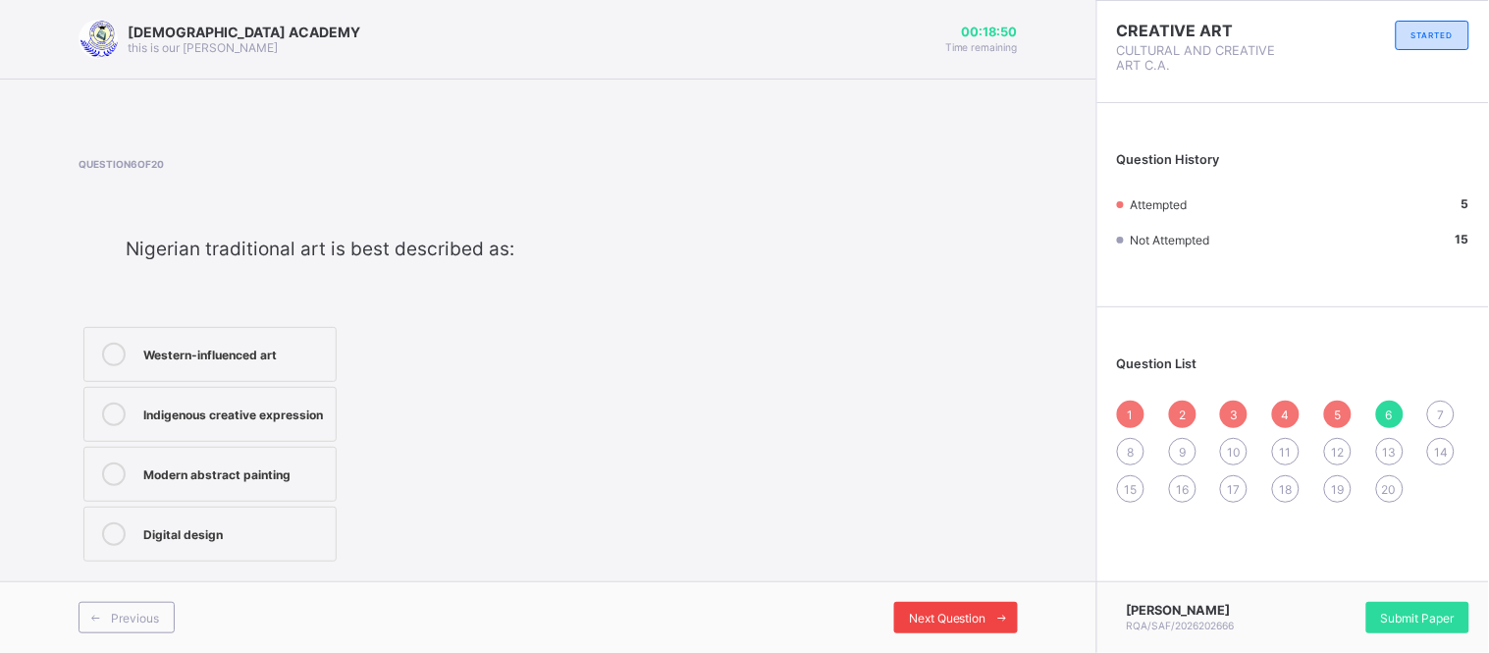
click at [927, 615] on span "Next Question" at bounding box center [948, 617] width 78 height 15
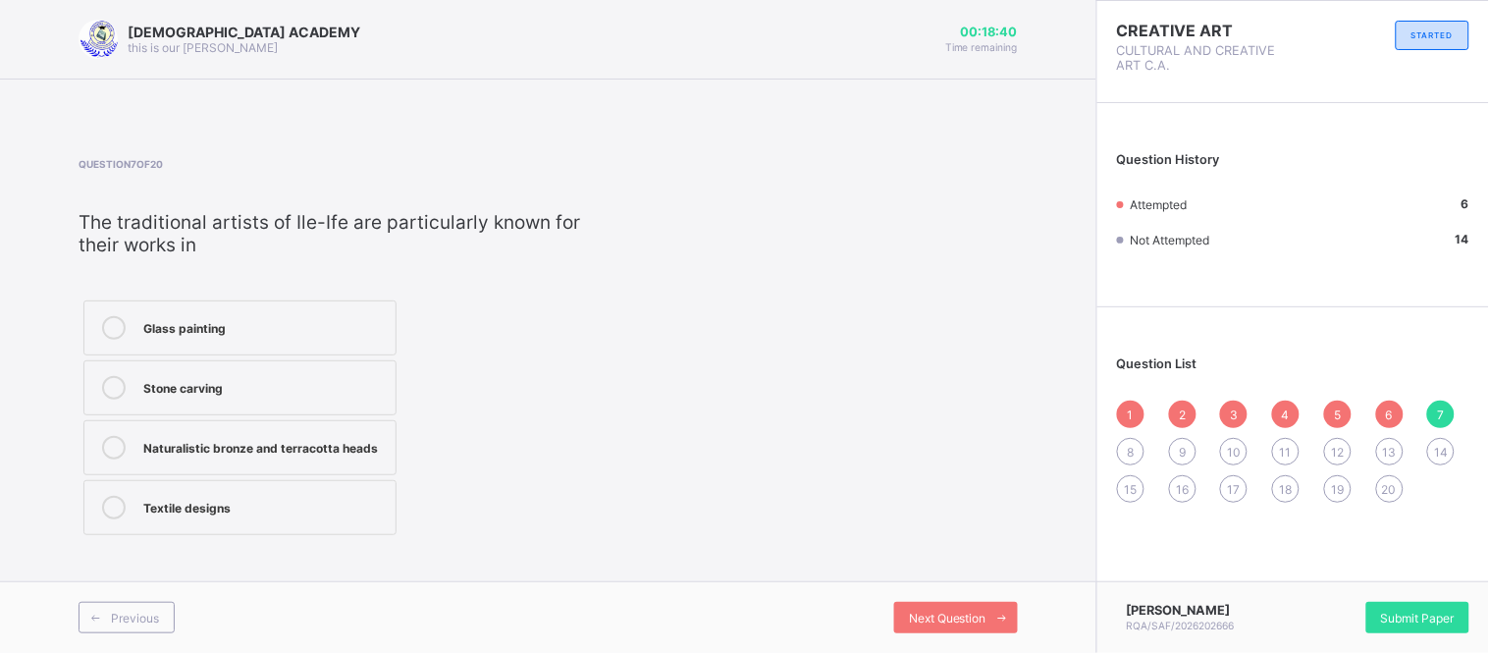
click at [295, 368] on label "Stone carving" at bounding box center [239, 387] width 313 height 55
click at [375, 419] on div "Glass painting Stone carving Naturalistic bronze and terracotta heads Textile d…" at bounding box center [239, 417] width 323 height 244
drag, startPoint x: 376, startPoint y: 425, endPoint x: 729, endPoint y: 502, distance: 361.6
click at [729, 502] on div "Question 7 of 20 ​ The traditional artists of Ile-Ife are particularly known fo…" at bounding box center [547, 349] width 939 height 382
click at [378, 447] on div "Naturalistic bronze and terracotta heads" at bounding box center [264, 446] width 242 height 20
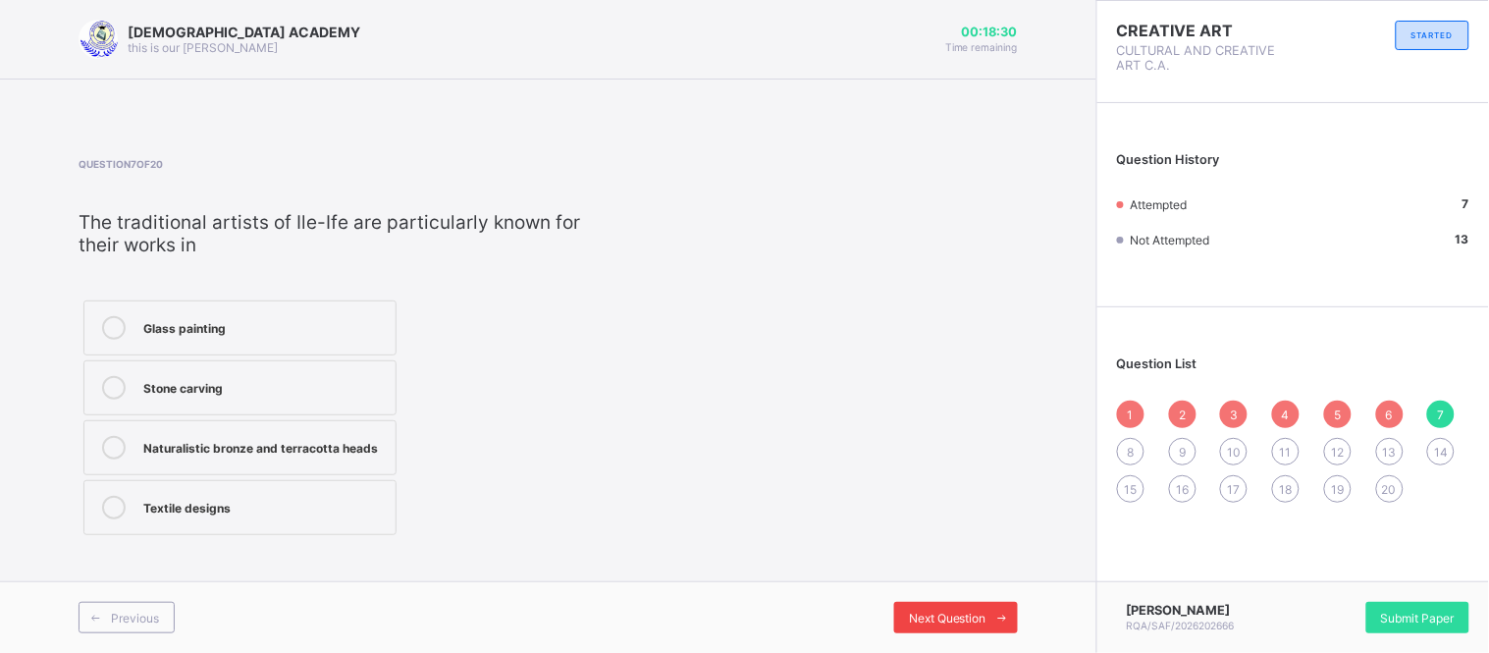
click at [942, 613] on span "Next Question" at bounding box center [948, 617] width 78 height 15
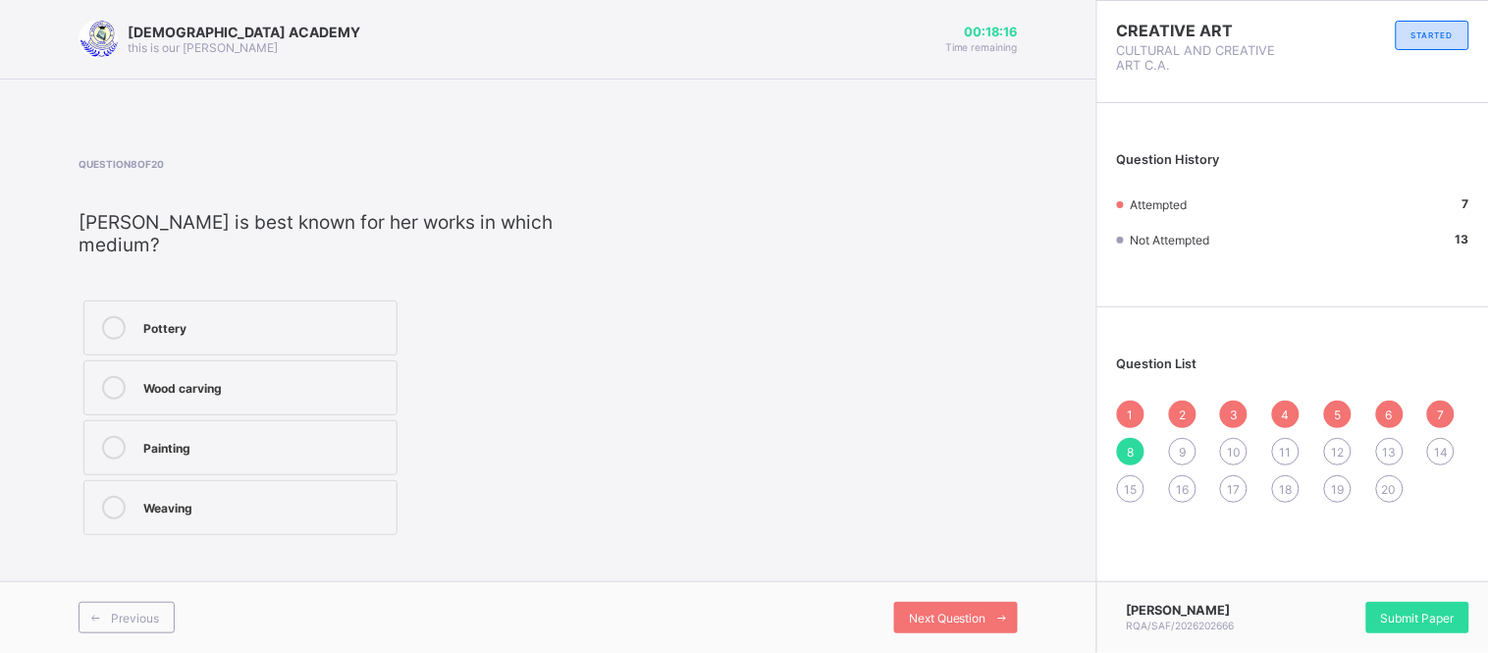
click at [297, 376] on div "Wood carving" at bounding box center [264, 386] width 243 height 20
click at [909, 611] on span "Next Question" at bounding box center [948, 617] width 78 height 15
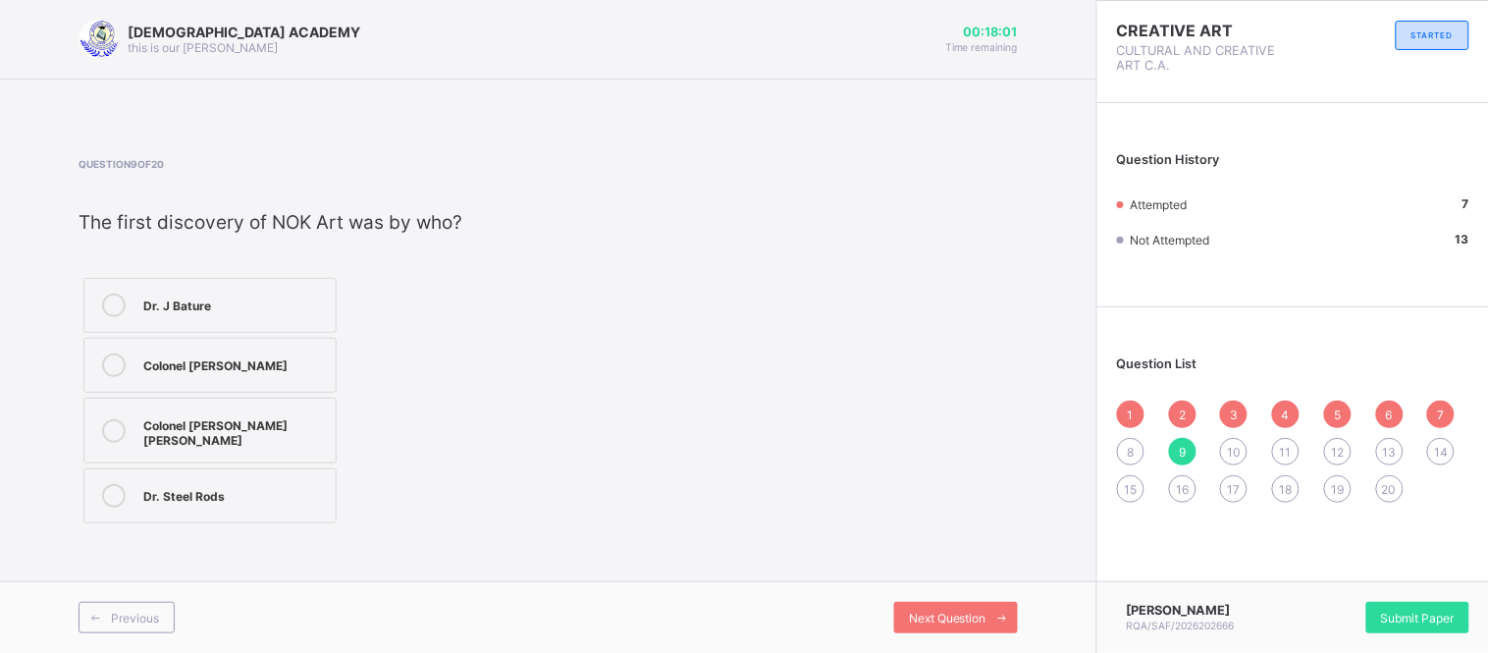
click at [242, 418] on div "Colonel J. Dent Young" at bounding box center [234, 430] width 183 height 34
click at [924, 613] on span "Next Question" at bounding box center [948, 617] width 78 height 15
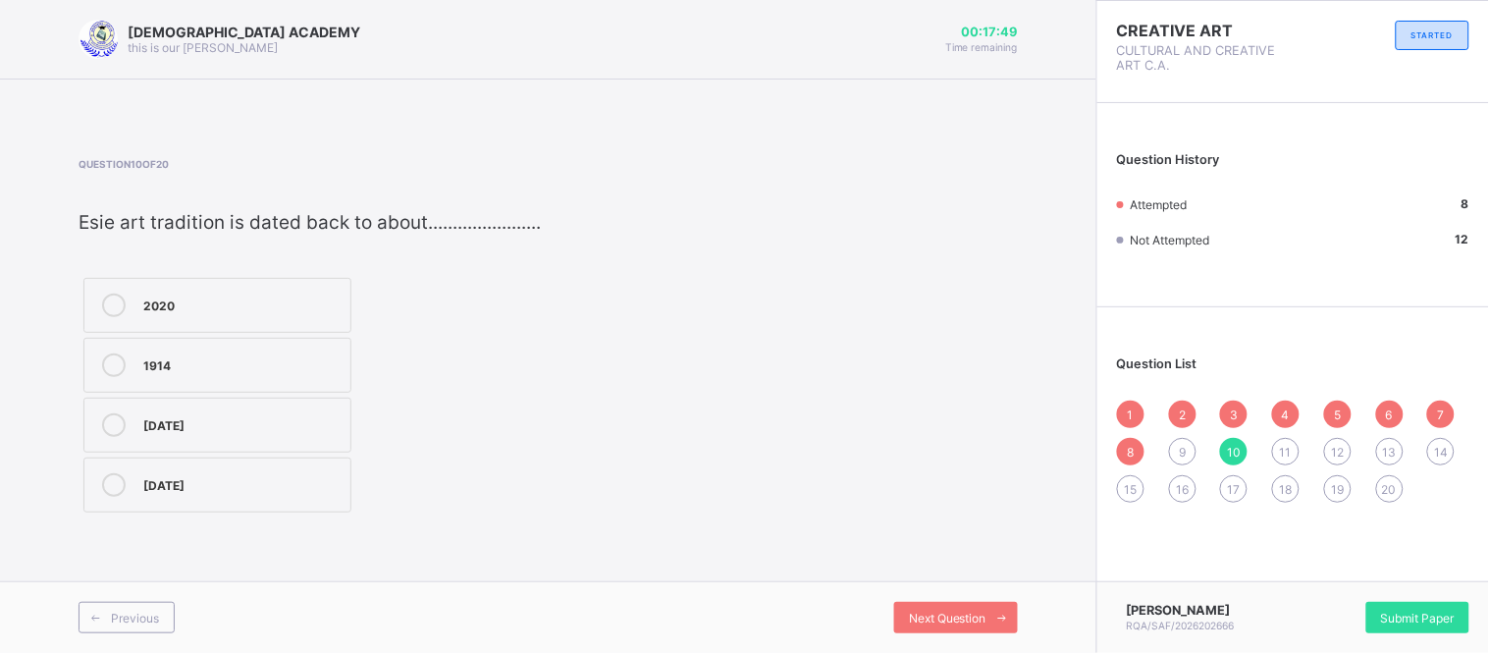
click at [290, 502] on label "200 AD" at bounding box center [217, 484] width 268 height 55
click at [942, 611] on span "Next Question" at bounding box center [948, 617] width 78 height 15
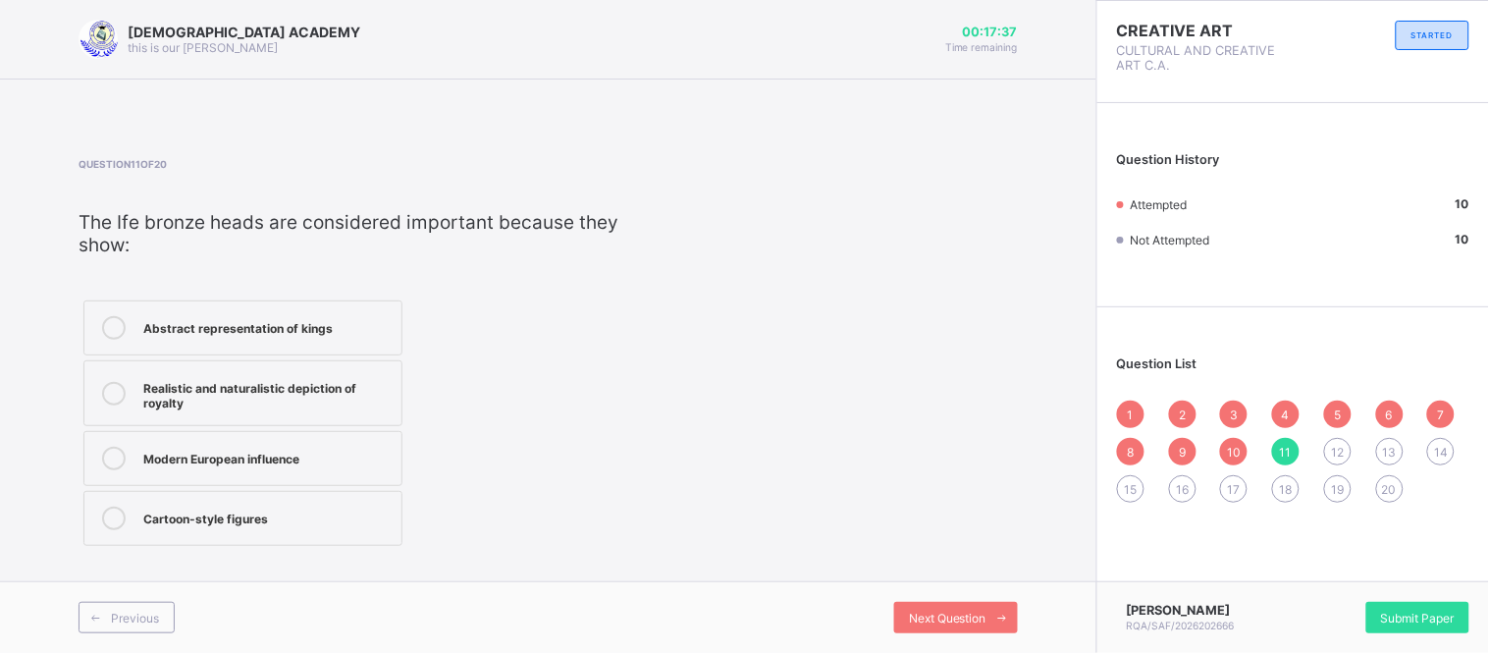
click at [296, 447] on div "Modern European influence" at bounding box center [267, 456] width 248 height 20
click at [962, 612] on span "Next Question" at bounding box center [948, 617] width 78 height 15
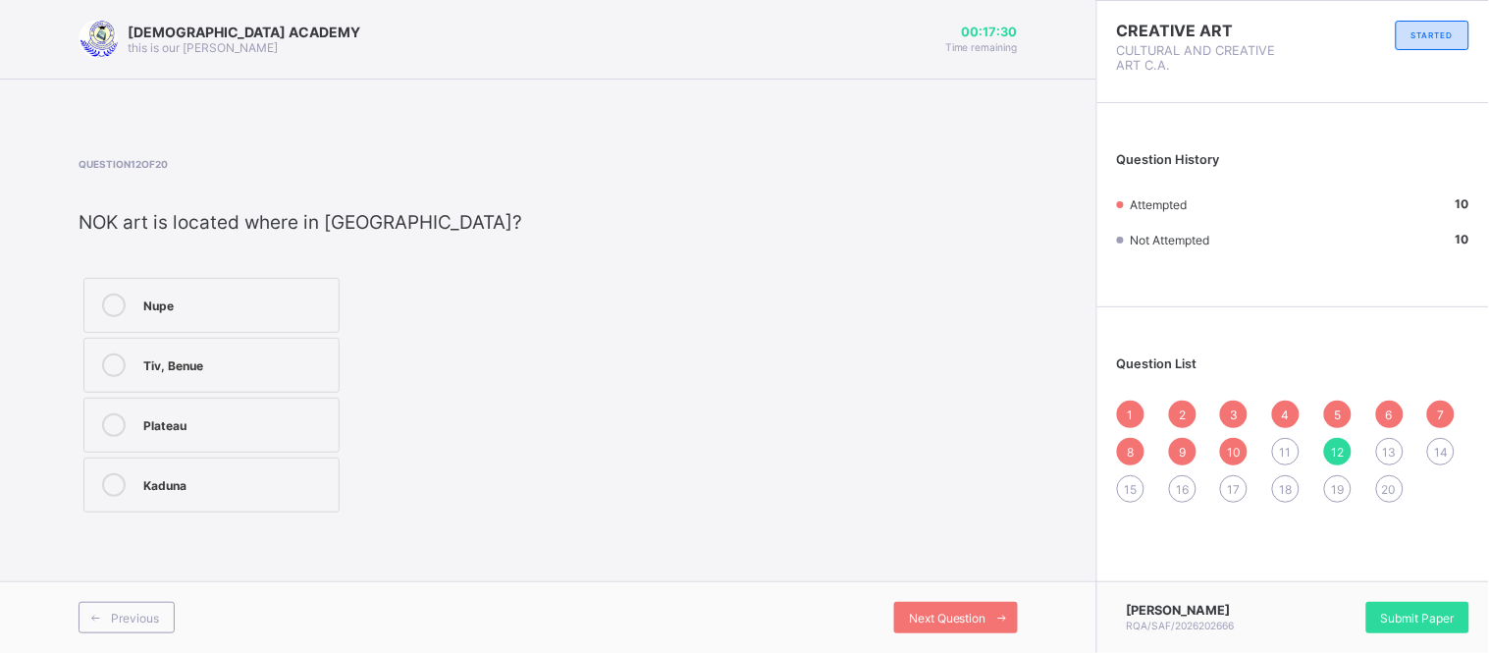
click at [281, 485] on div "Kaduna" at bounding box center [235, 483] width 185 height 20
click at [956, 621] on span "Next Question" at bounding box center [948, 617] width 78 height 15
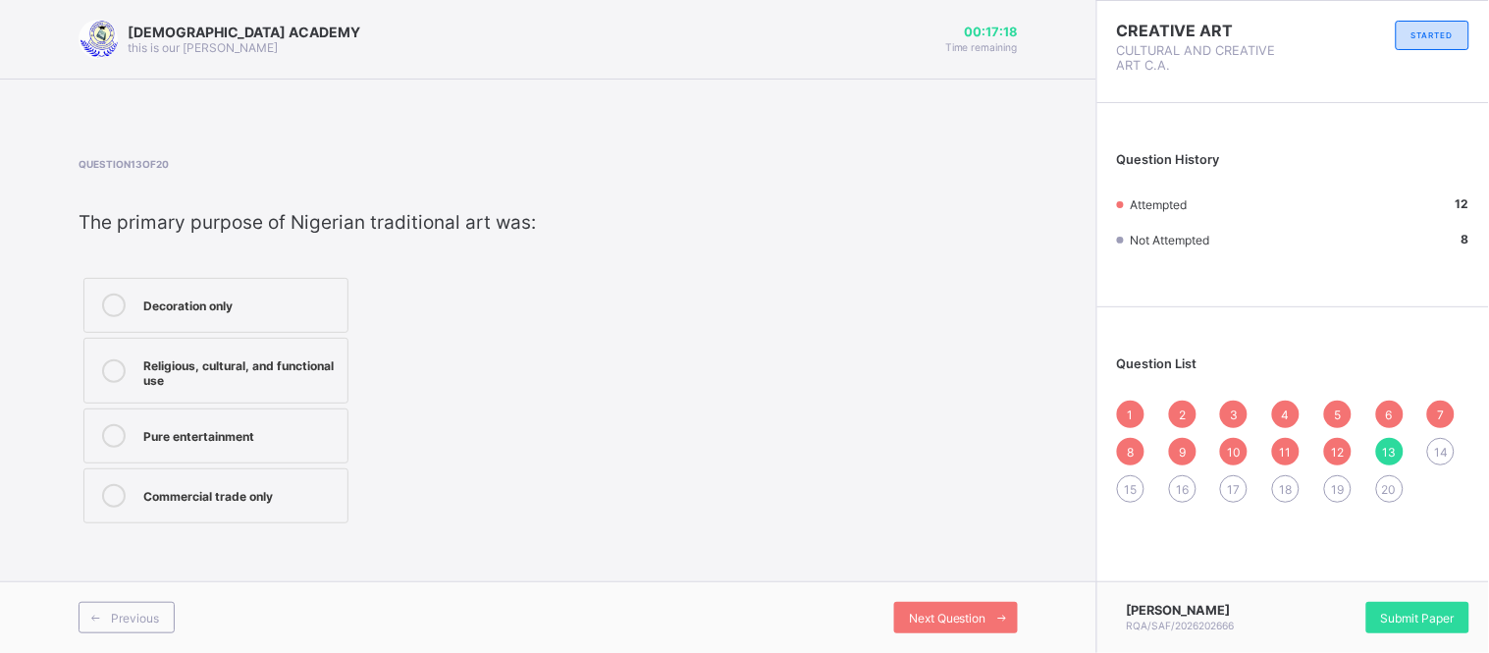
click at [251, 384] on div "Religious, cultural, and functional use" at bounding box center [240, 370] width 194 height 34
click at [968, 630] on div "Next Question" at bounding box center [956, 616] width 124 height 31
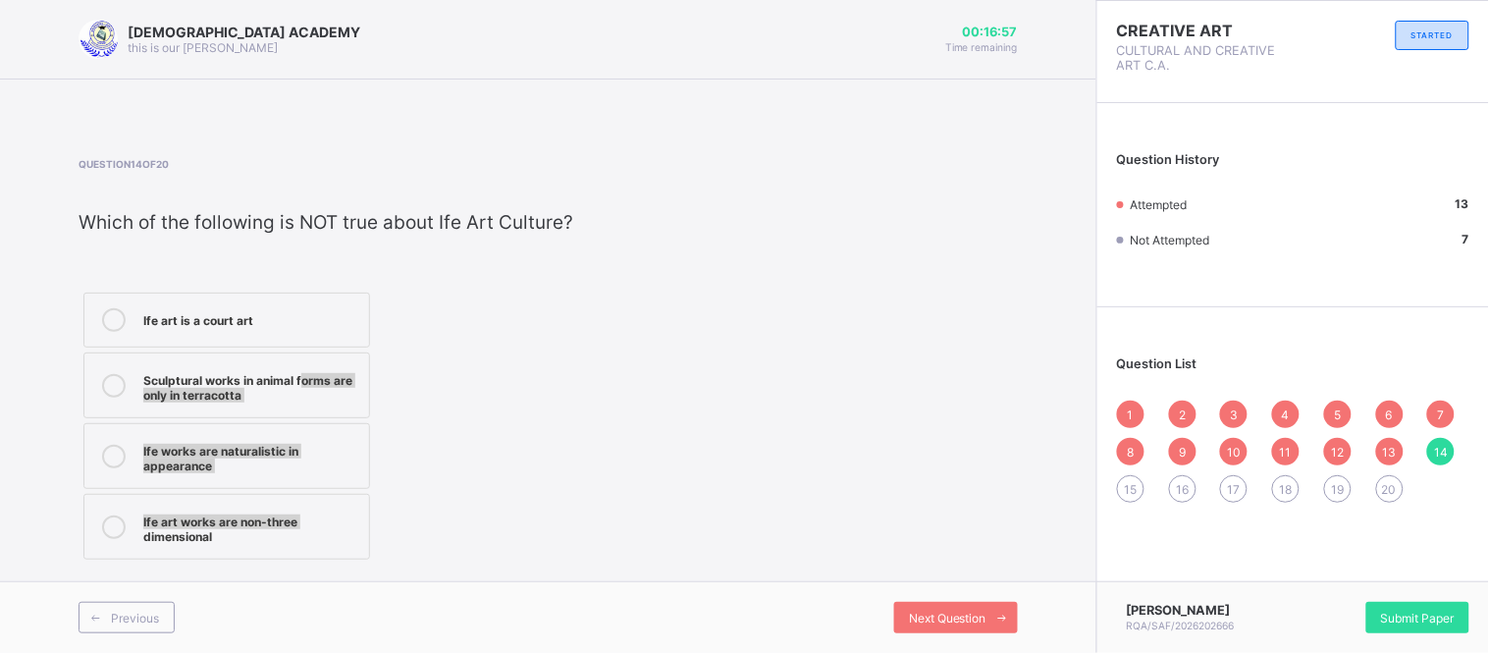
drag, startPoint x: 300, startPoint y: 359, endPoint x: 753, endPoint y: 494, distance: 471.9
click at [753, 494] on div "Question 14 of 20 ​ Which of the following is NOT true about Ife Art Culture? I…" at bounding box center [547, 361] width 939 height 406
click at [337, 416] on label "Sculptural works in animal forms are only in terracotta" at bounding box center [226, 385] width 287 height 66
drag, startPoint x: 337, startPoint y: 416, endPoint x: 704, endPoint y: 544, distance: 388.5
click at [704, 544] on div "Question 14 of 20 ​ Which of the following is NOT true about Ife Art Culture? I…" at bounding box center [547, 361] width 939 height 406
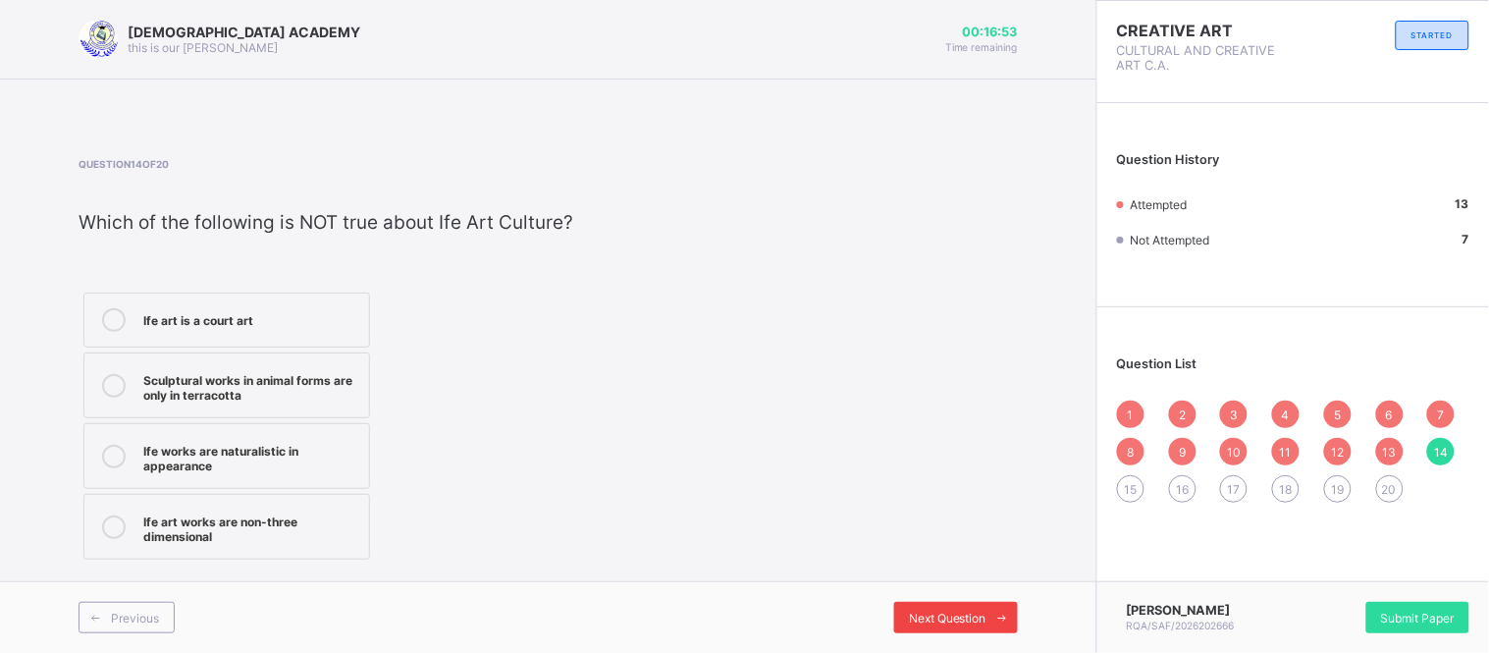
click at [911, 615] on span "Next Question" at bounding box center [948, 617] width 78 height 15
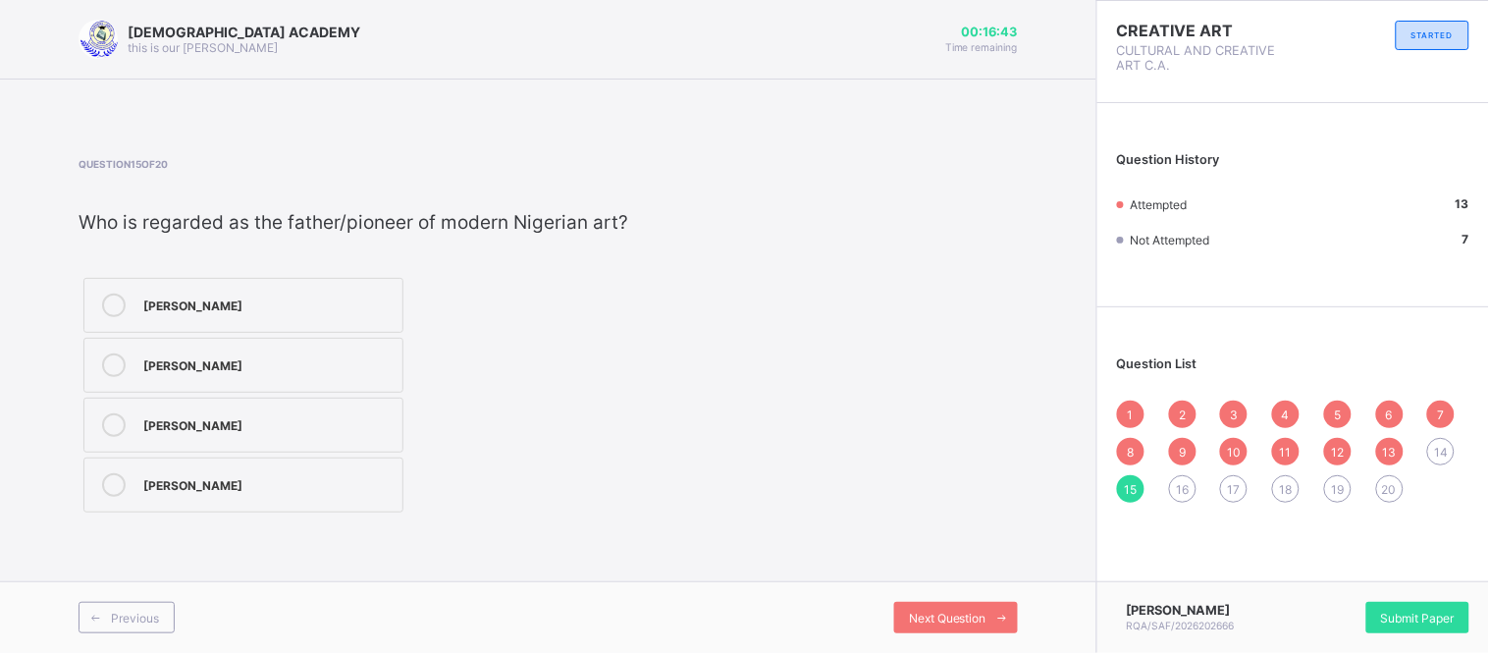
click at [249, 512] on label "Ben Enwonwu" at bounding box center [243, 484] width 320 height 55
click at [943, 605] on div "Next Question" at bounding box center [956, 616] width 124 height 31
click at [283, 293] on div "Court and folk art" at bounding box center [260, 303] width 235 height 20
click at [279, 368] on div "Bronze and casting" at bounding box center [260, 363] width 235 height 20
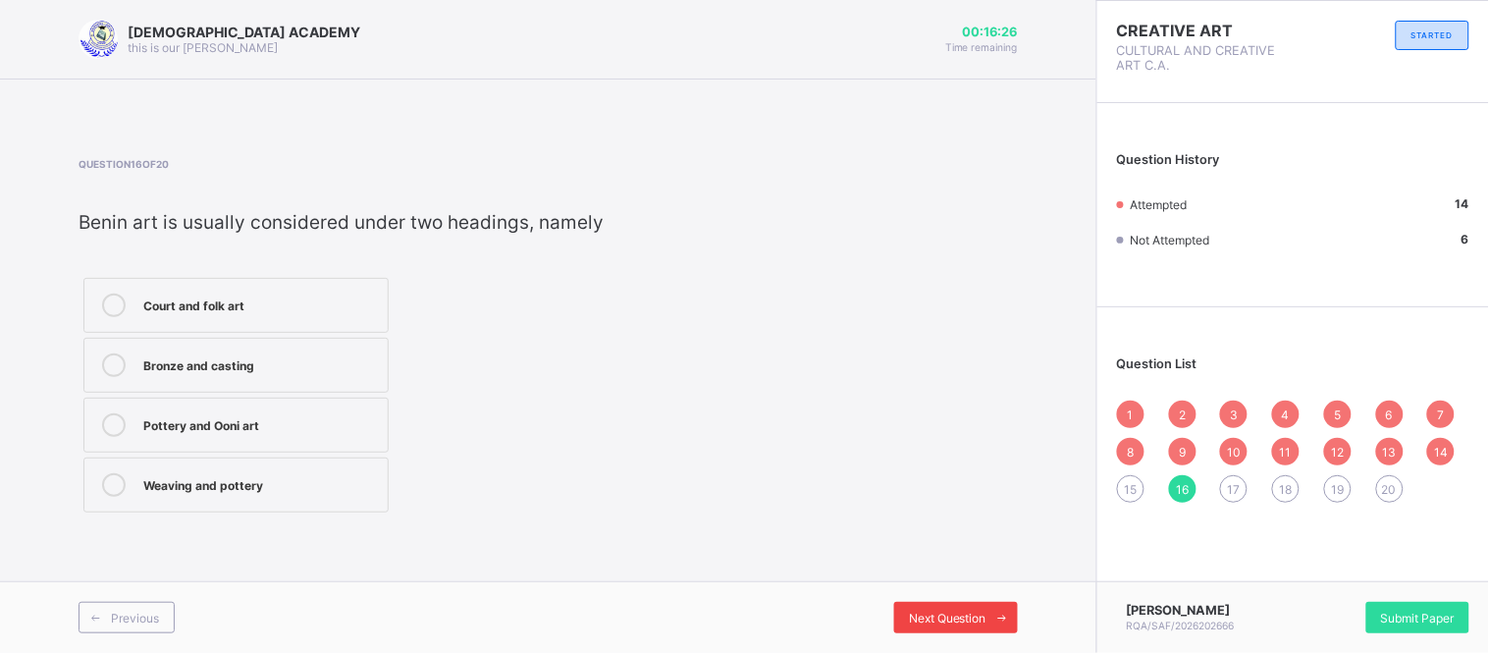
click at [940, 612] on span "Next Question" at bounding box center [948, 617] width 78 height 15
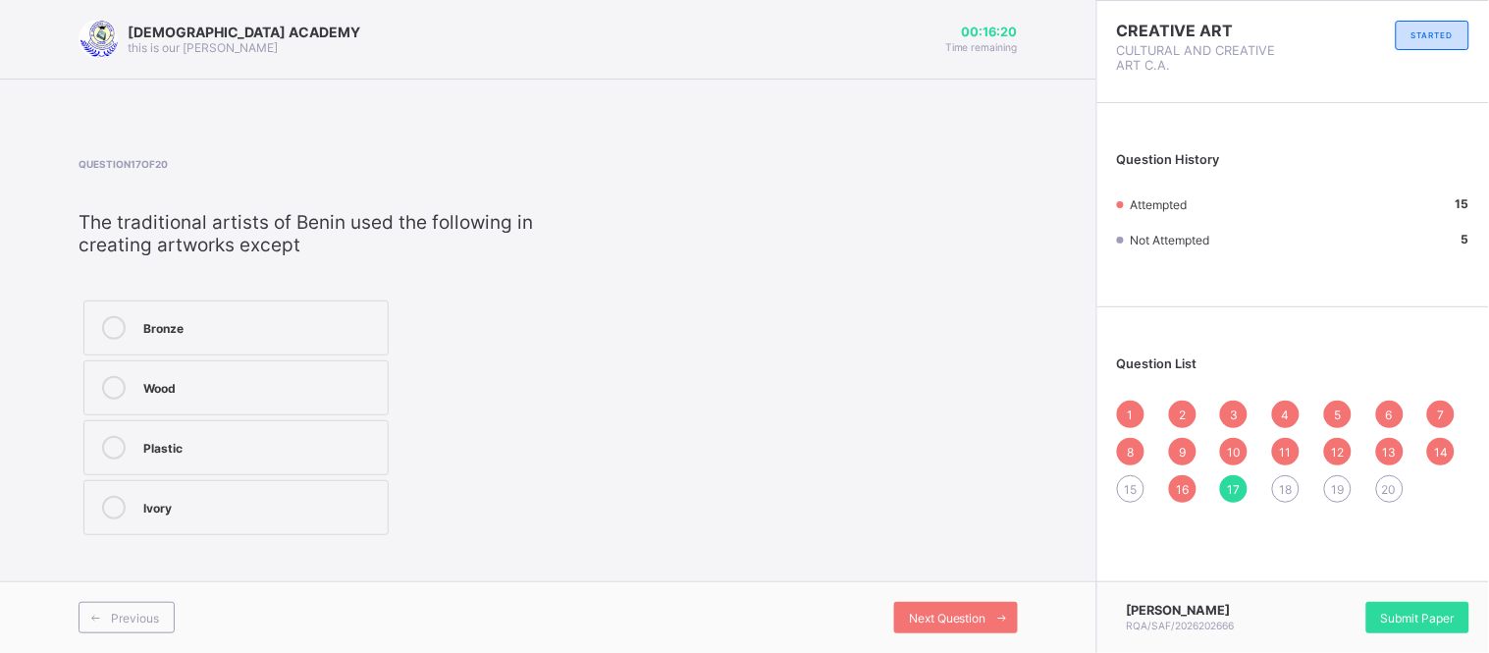
click at [336, 312] on label "Bronze" at bounding box center [235, 327] width 305 height 55
click at [966, 623] on span "Next Question" at bounding box center [948, 617] width 78 height 15
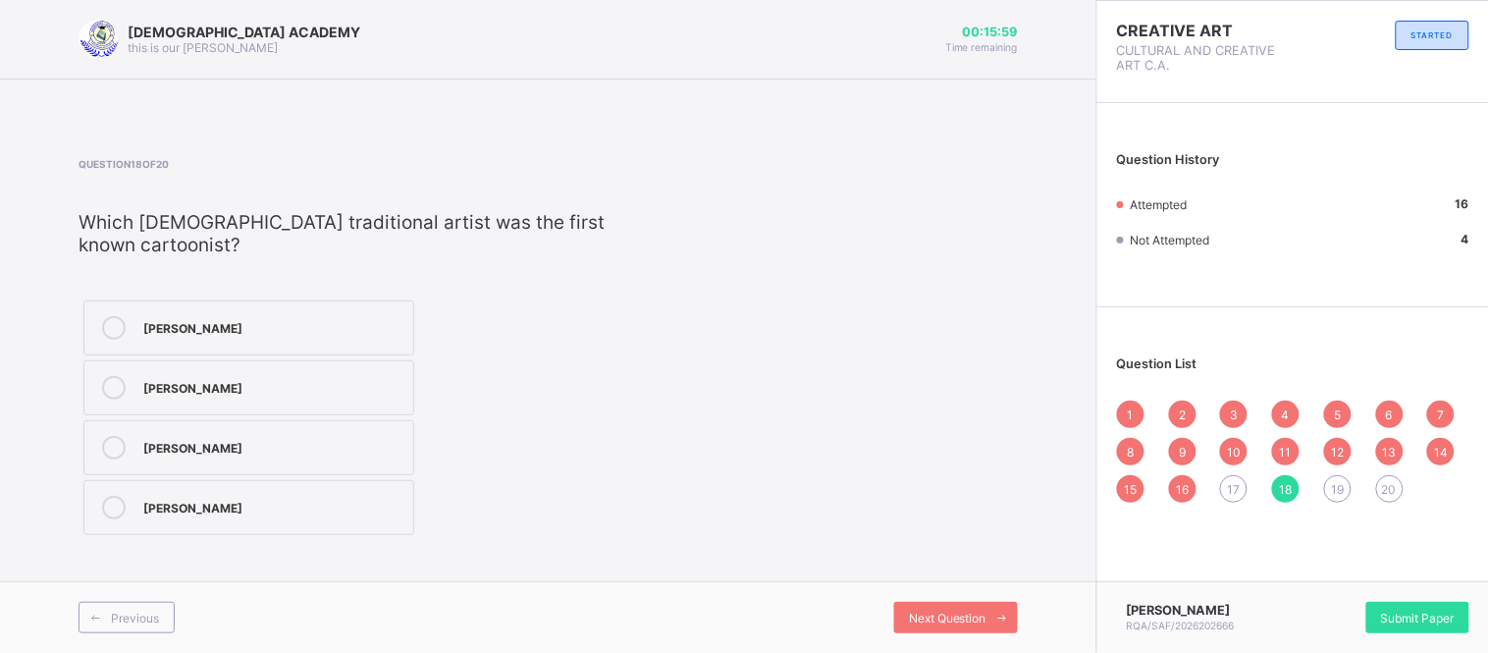
click at [261, 535] on label "Ladi Kwali" at bounding box center [248, 507] width 331 height 55
click at [267, 376] on div "Akinola Lasekan" at bounding box center [273, 386] width 260 height 20
click at [1012, 616] on span at bounding box center [1001, 616] width 31 height 31
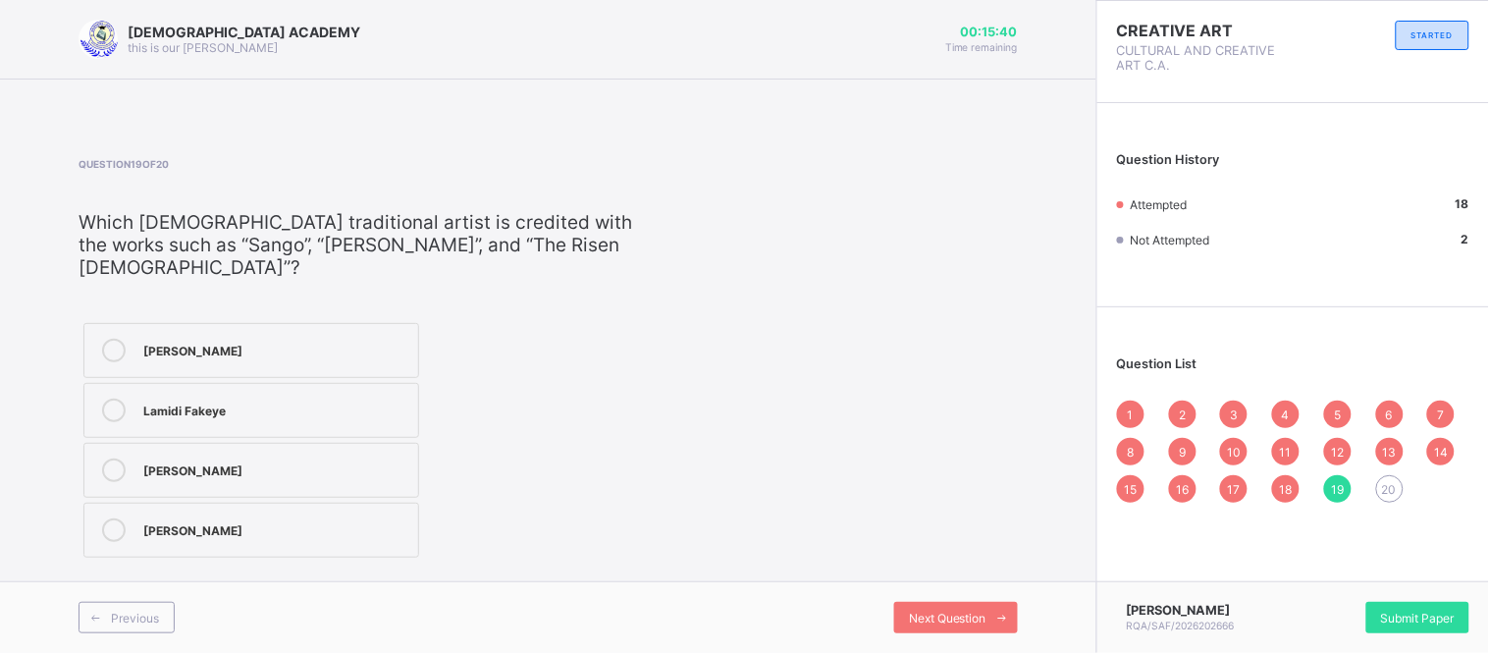
click at [312, 383] on label "Lamidi Fakeye" at bounding box center [251, 410] width 336 height 55
click at [930, 613] on span "Next Question" at bounding box center [948, 617] width 78 height 15
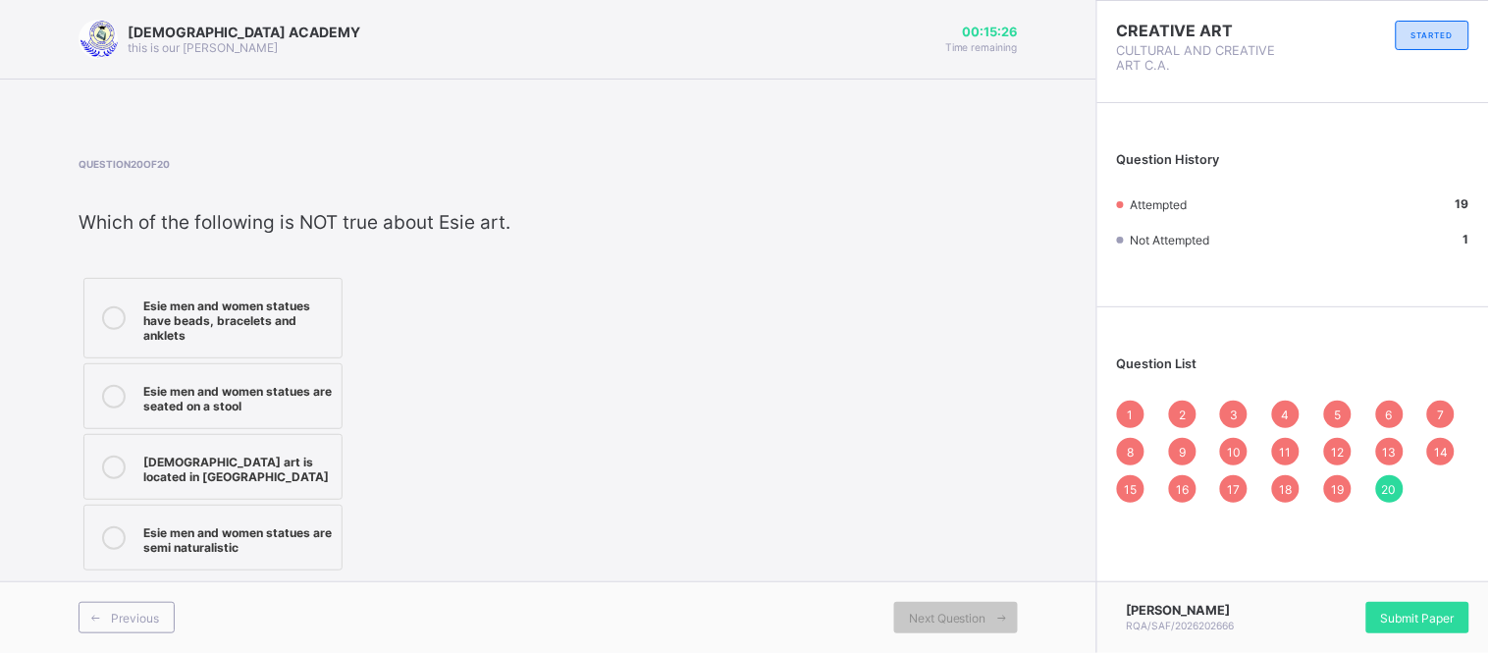
click at [285, 453] on div "Esie art is located in Ekiti" at bounding box center [237, 466] width 188 height 34
click at [1399, 613] on span "Submit Paper" at bounding box center [1418, 617] width 74 height 15
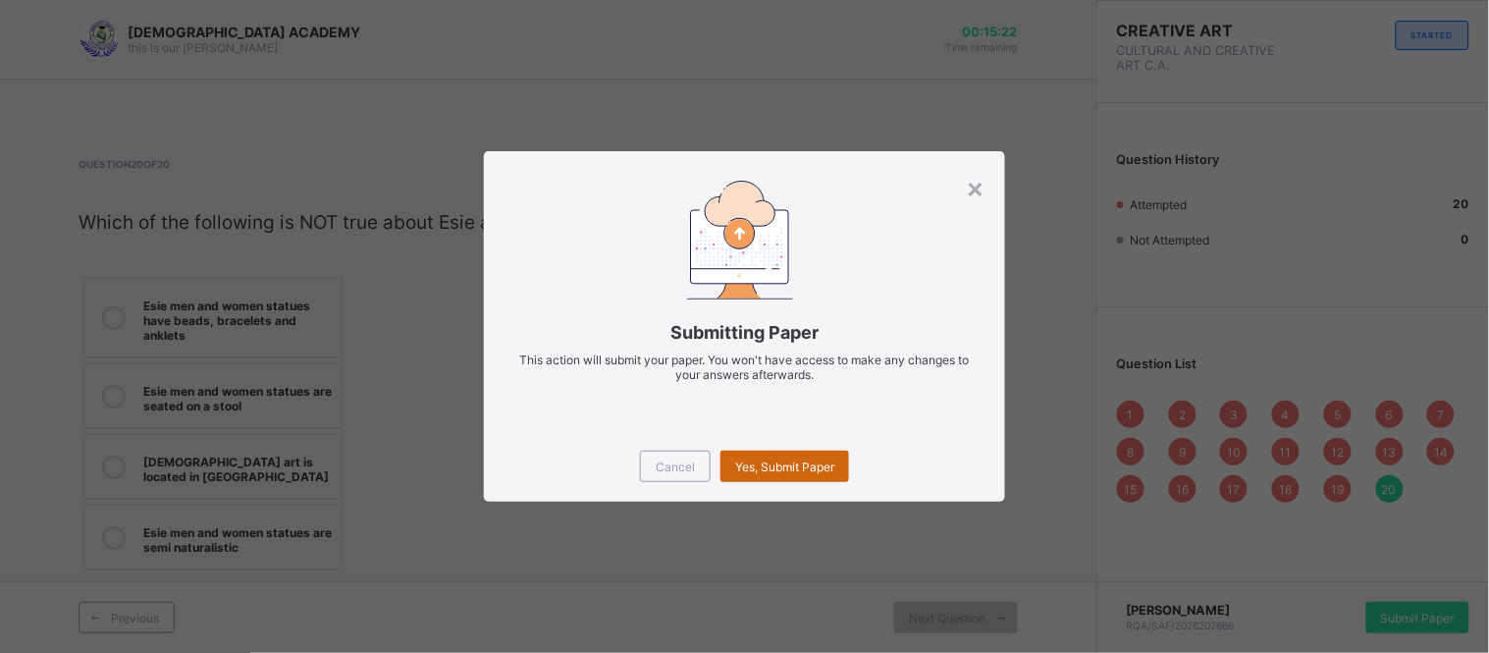
click at [825, 472] on span "Yes, Submit Paper" at bounding box center [784, 466] width 99 height 15
click at [827, 469] on span "Yes, Submit Paper" at bounding box center [784, 466] width 99 height 15
click at [827, 467] on span "Yes, Submit Paper" at bounding box center [784, 466] width 99 height 15
click at [827, 467] on div "Yes, Submit Paper" at bounding box center [784, 465] width 129 height 31
click at [827, 467] on span "Yes, Submit Paper" at bounding box center [784, 466] width 99 height 15
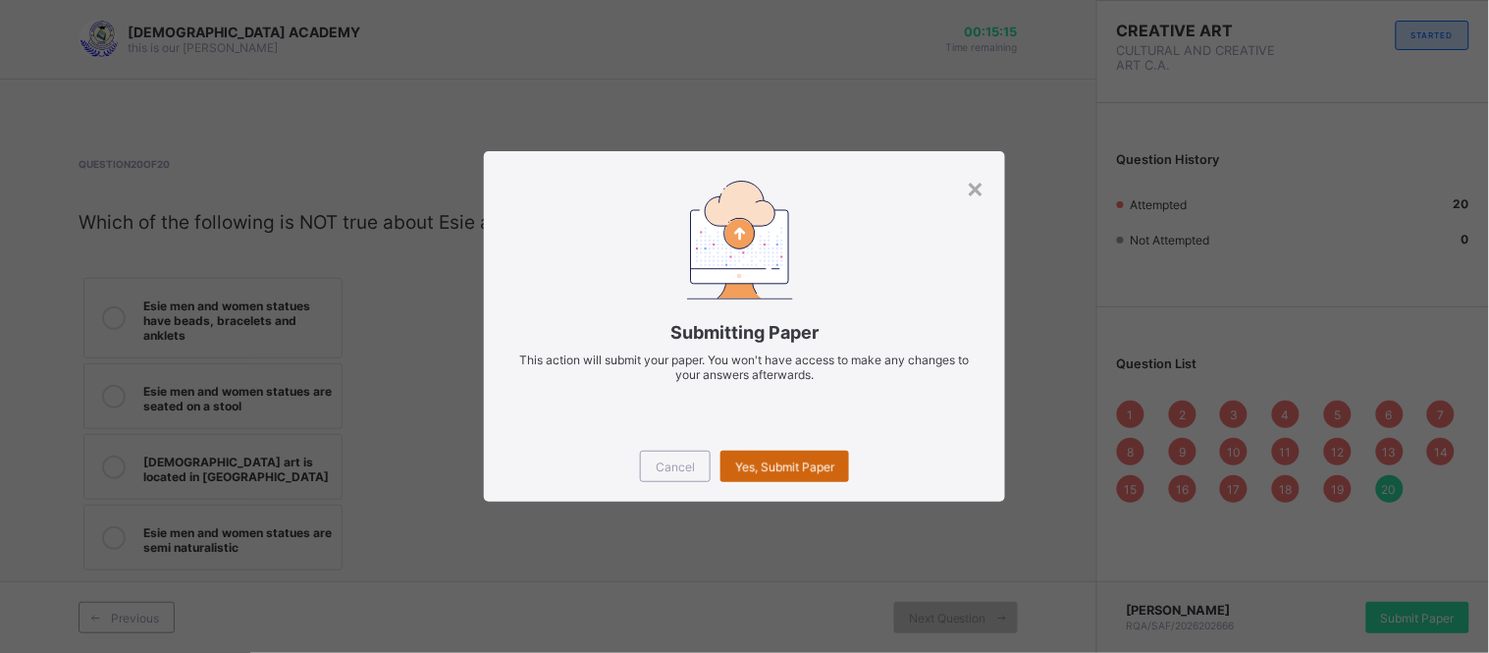
click at [827, 467] on span "Yes, Submit Paper" at bounding box center [784, 466] width 99 height 15
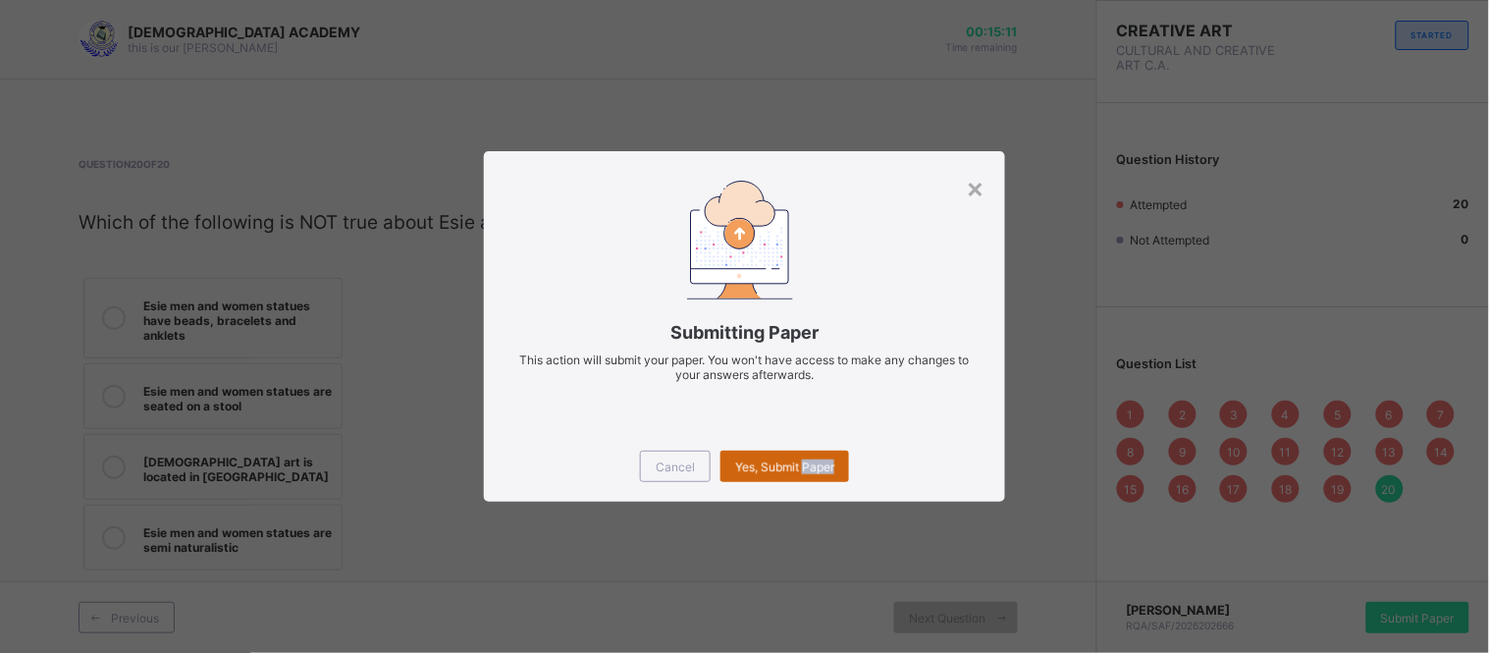
click at [759, 476] on div "Yes, Submit Paper" at bounding box center [784, 465] width 129 height 31
click at [762, 469] on div "Yes, Submit Paper" at bounding box center [784, 465] width 129 height 31
click at [760, 456] on div "Yes, Submit Paper" at bounding box center [784, 465] width 129 height 31
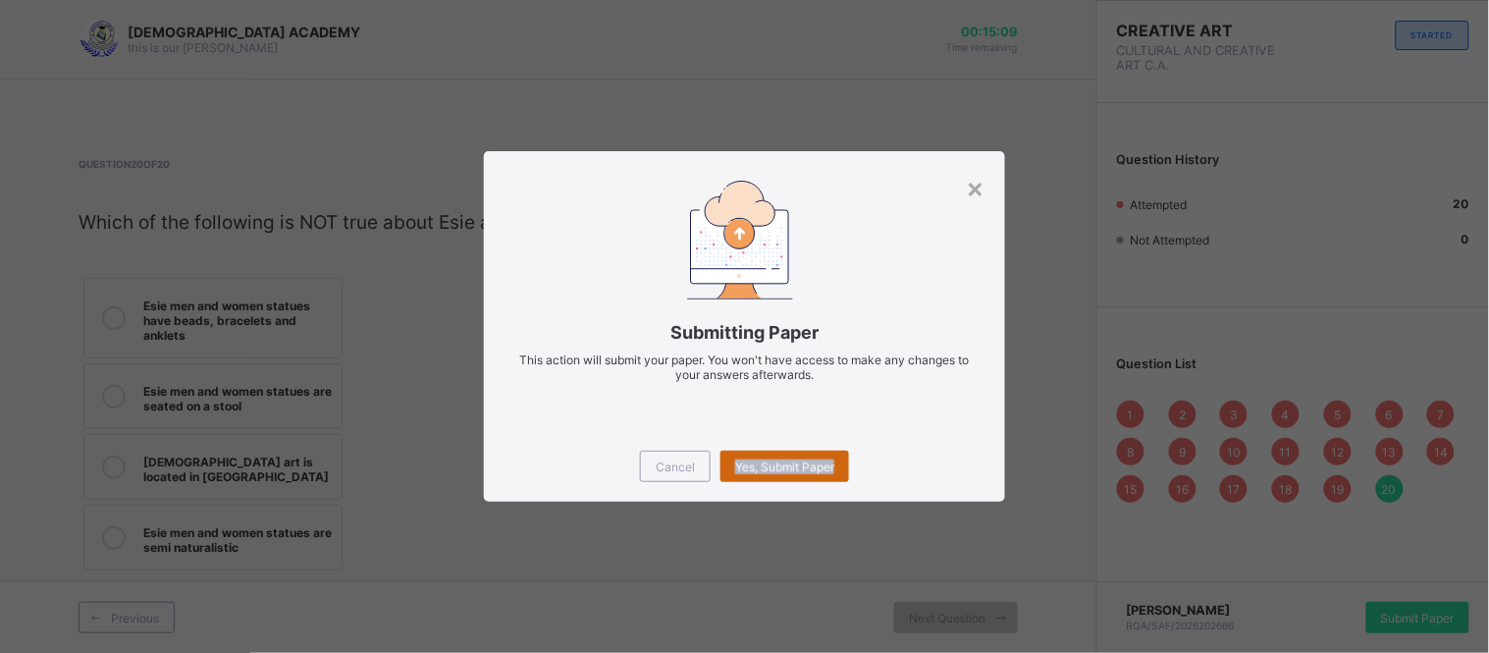
click at [760, 456] on div "Yes, Submit Paper" at bounding box center [784, 465] width 129 height 31
drag, startPoint x: 760, startPoint y: 456, endPoint x: 801, endPoint y: 461, distance: 40.5
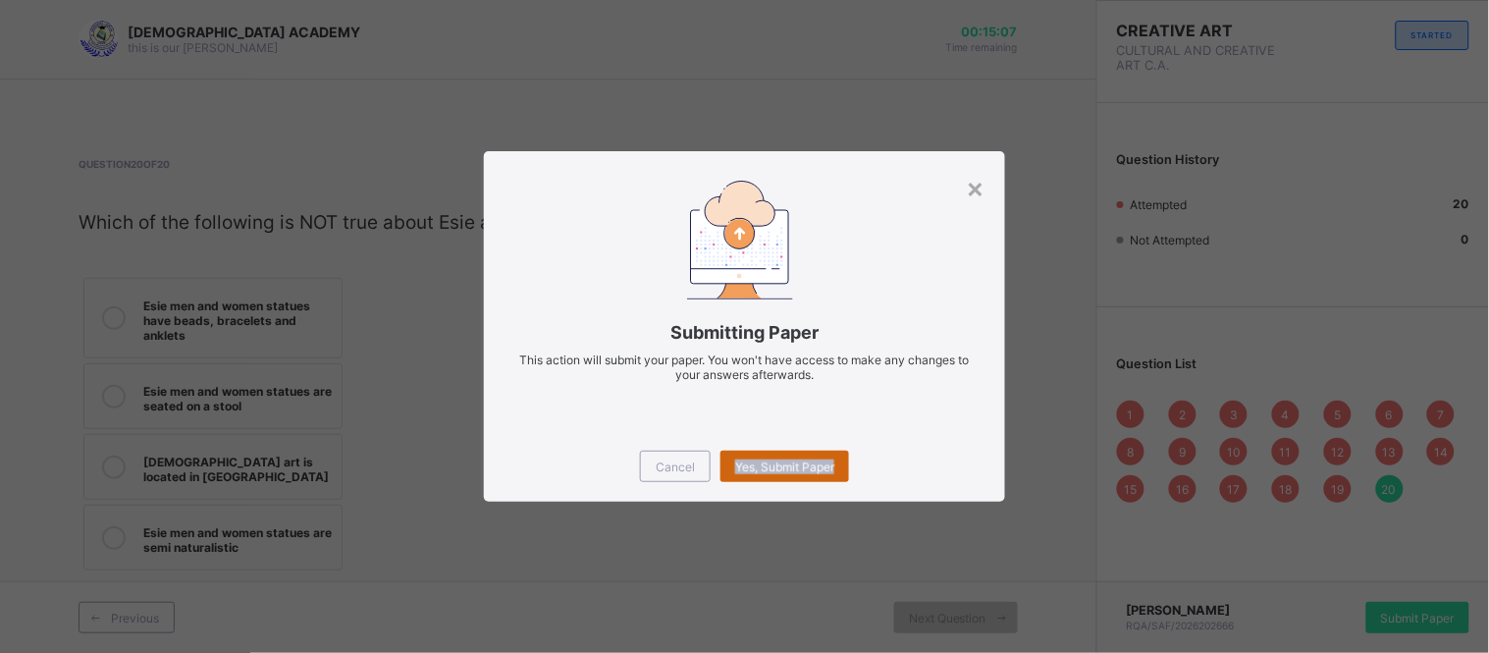
click at [801, 461] on div "Yes, Submit Paper" at bounding box center [784, 465] width 129 height 31
click at [834, 461] on div "Yes, Submit Paper" at bounding box center [784, 465] width 129 height 31
click at [834, 461] on span "Yes, Submit Paper" at bounding box center [784, 466] width 99 height 15
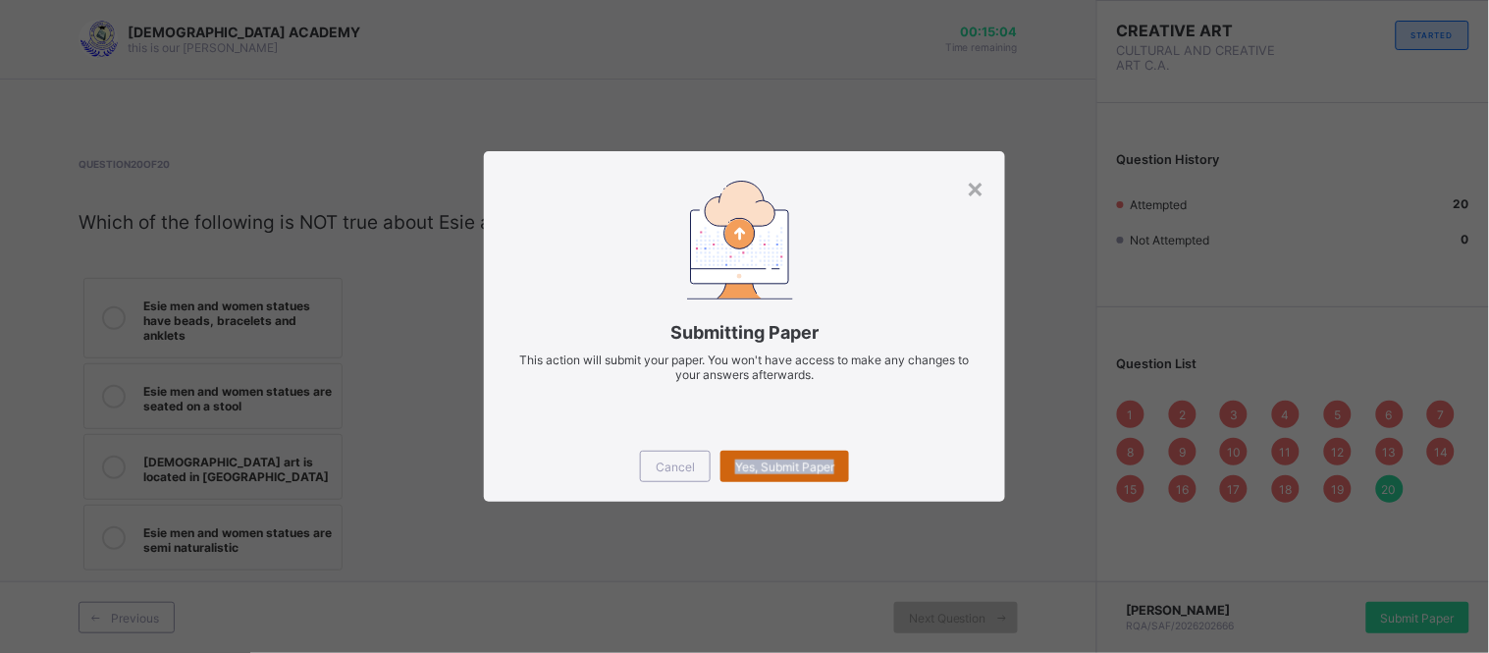
click at [834, 461] on span "Yes, Submit Paper" at bounding box center [784, 466] width 99 height 15
click at [675, 474] on div "Cancel" at bounding box center [675, 465] width 71 height 31
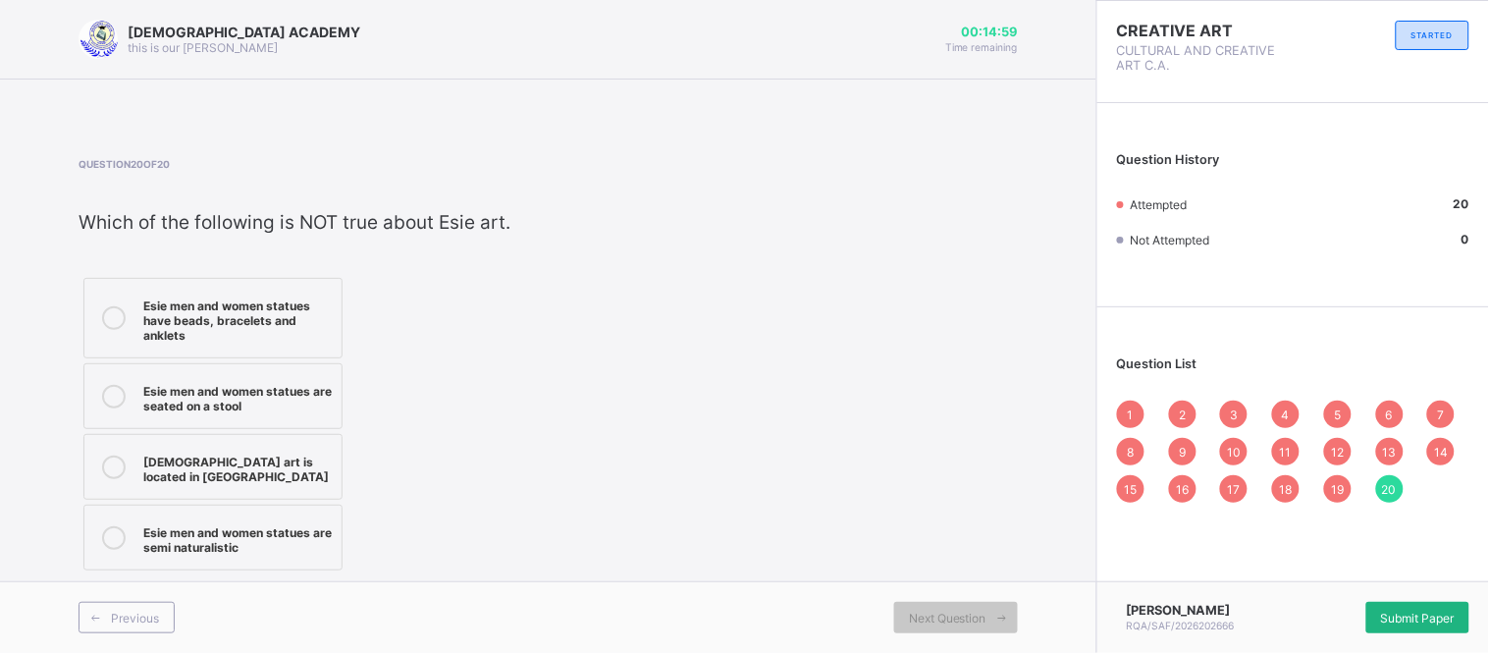
click at [1394, 612] on span "Submit Paper" at bounding box center [1418, 617] width 74 height 15
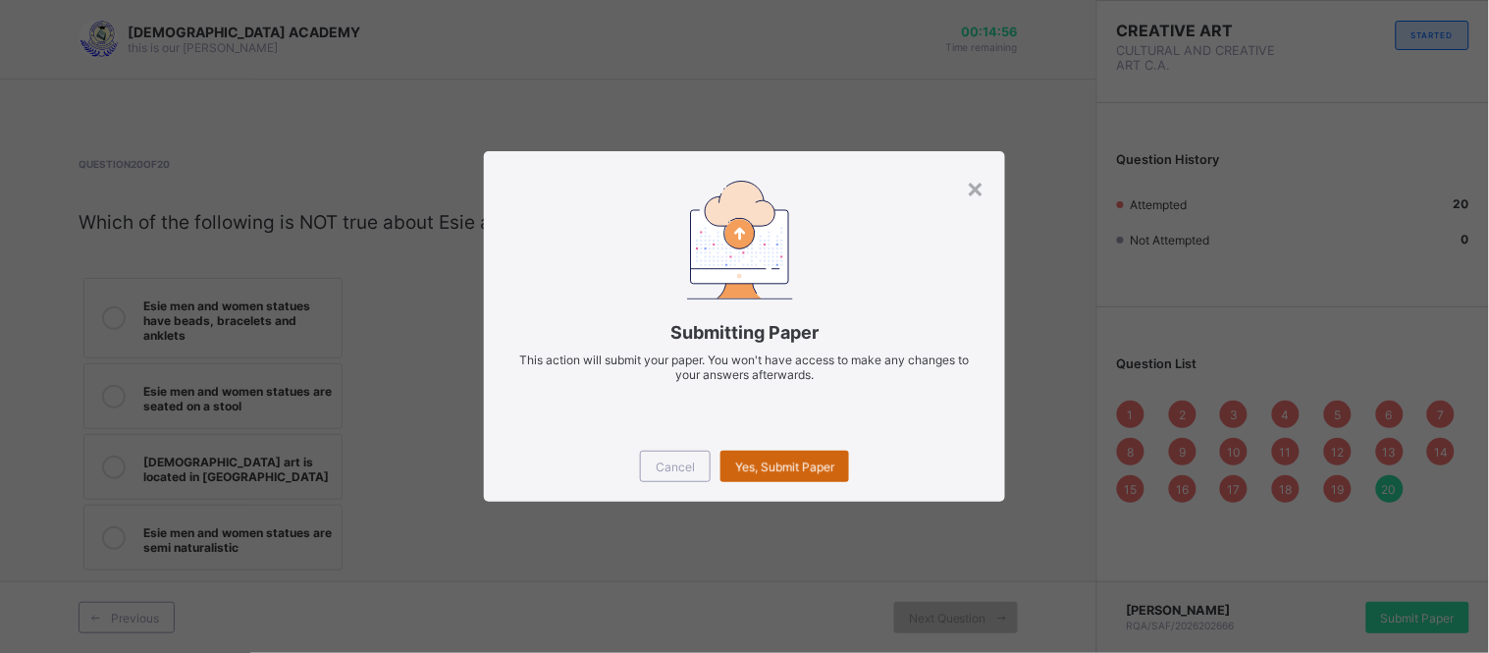
click at [810, 457] on div "Yes, Submit Paper" at bounding box center [784, 465] width 129 height 31
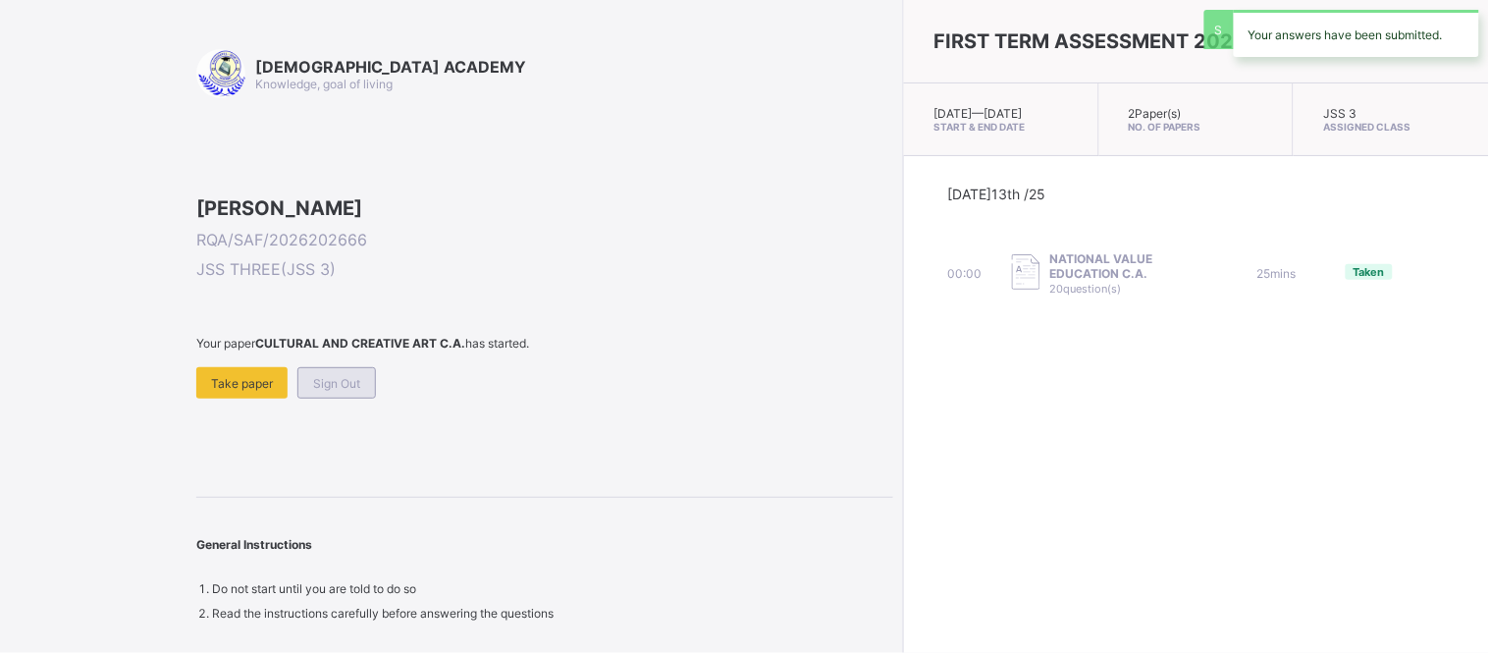
click at [315, 391] on span "Sign Out" at bounding box center [336, 383] width 47 height 15
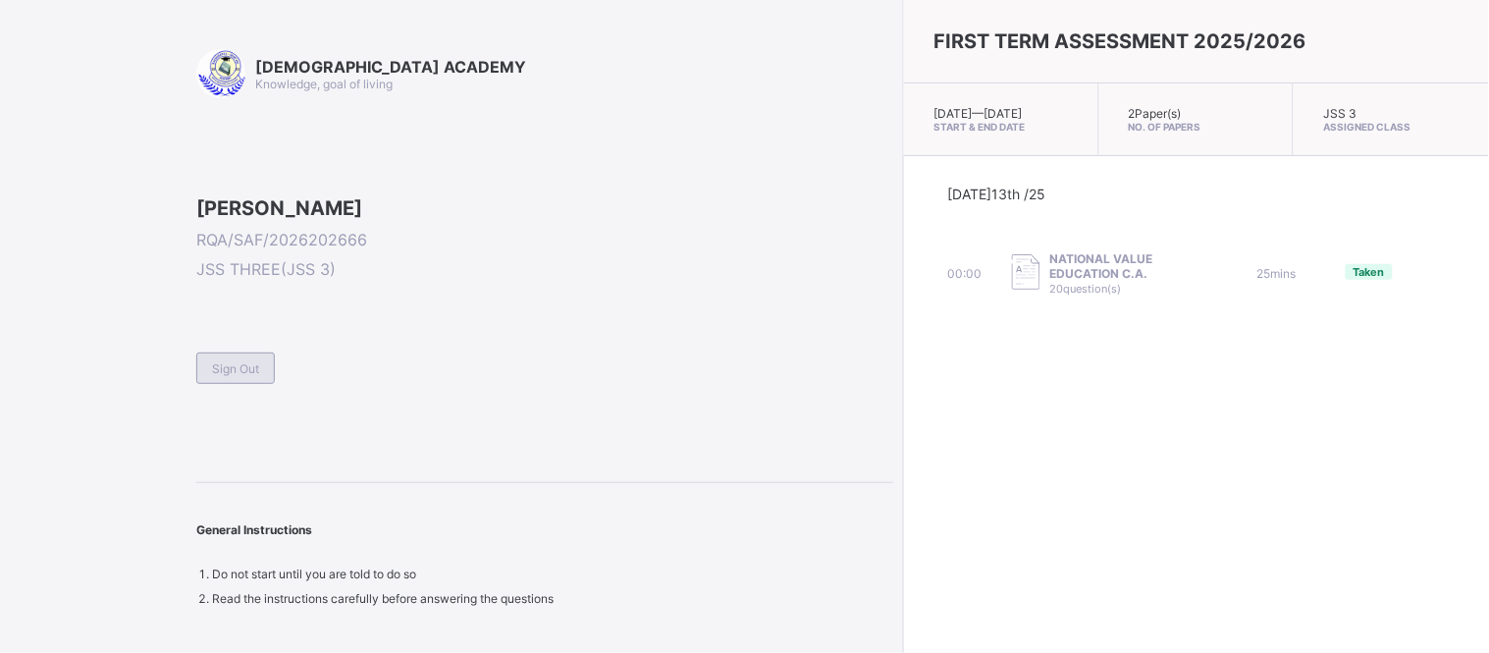
click at [251, 376] on span "Sign Out" at bounding box center [235, 368] width 47 height 15
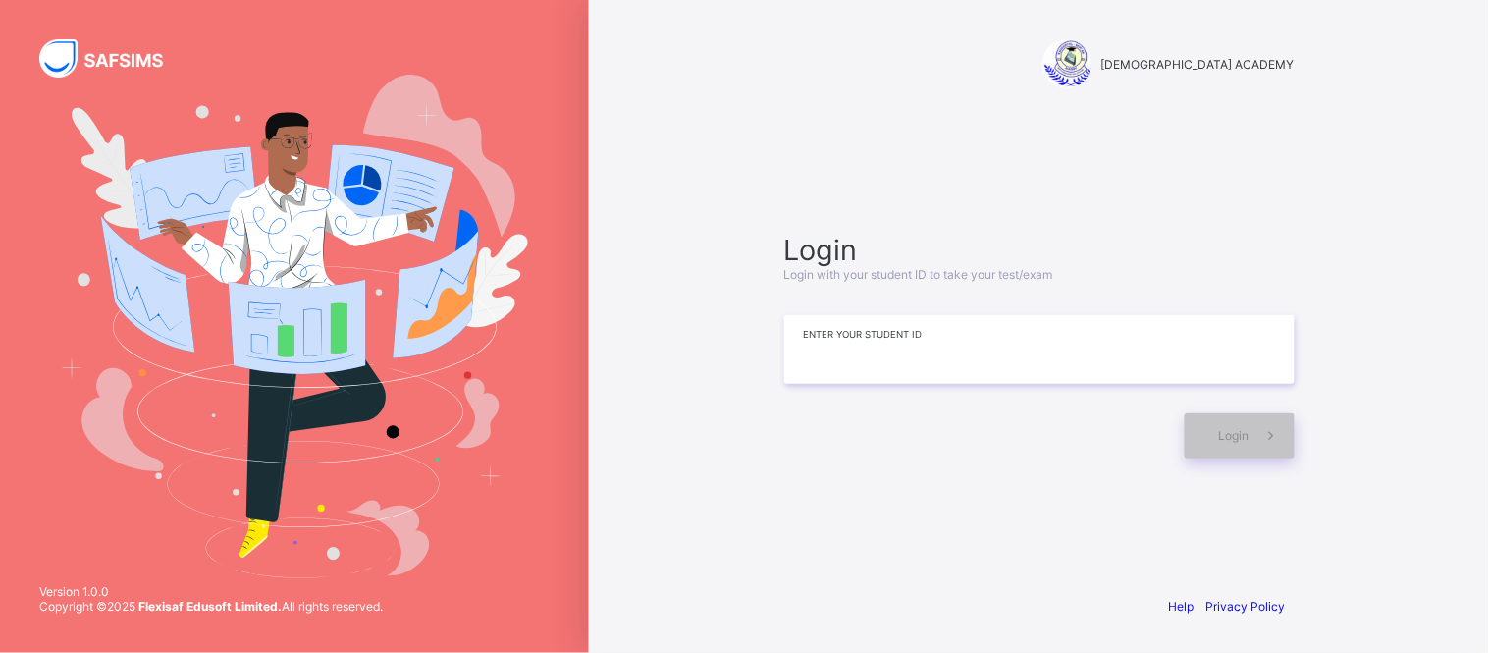
click at [899, 326] on input at bounding box center [1039, 349] width 510 height 69
click at [1253, 434] on span at bounding box center [1271, 435] width 45 height 45
click at [1052, 378] on input "**********" at bounding box center [1039, 349] width 510 height 69
type input "**********"
click at [1221, 445] on div "Login" at bounding box center [1239, 435] width 110 height 45
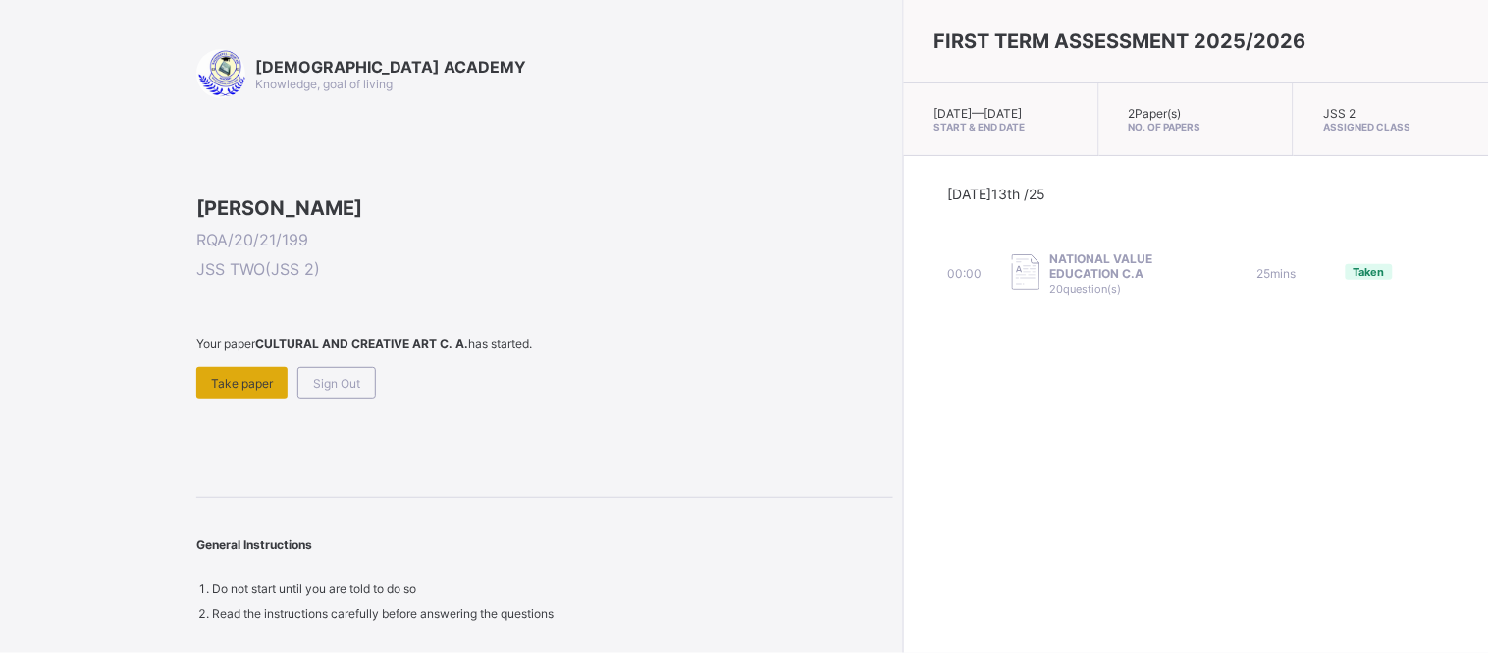
click at [236, 391] on span "Take paper" at bounding box center [242, 383] width 62 height 15
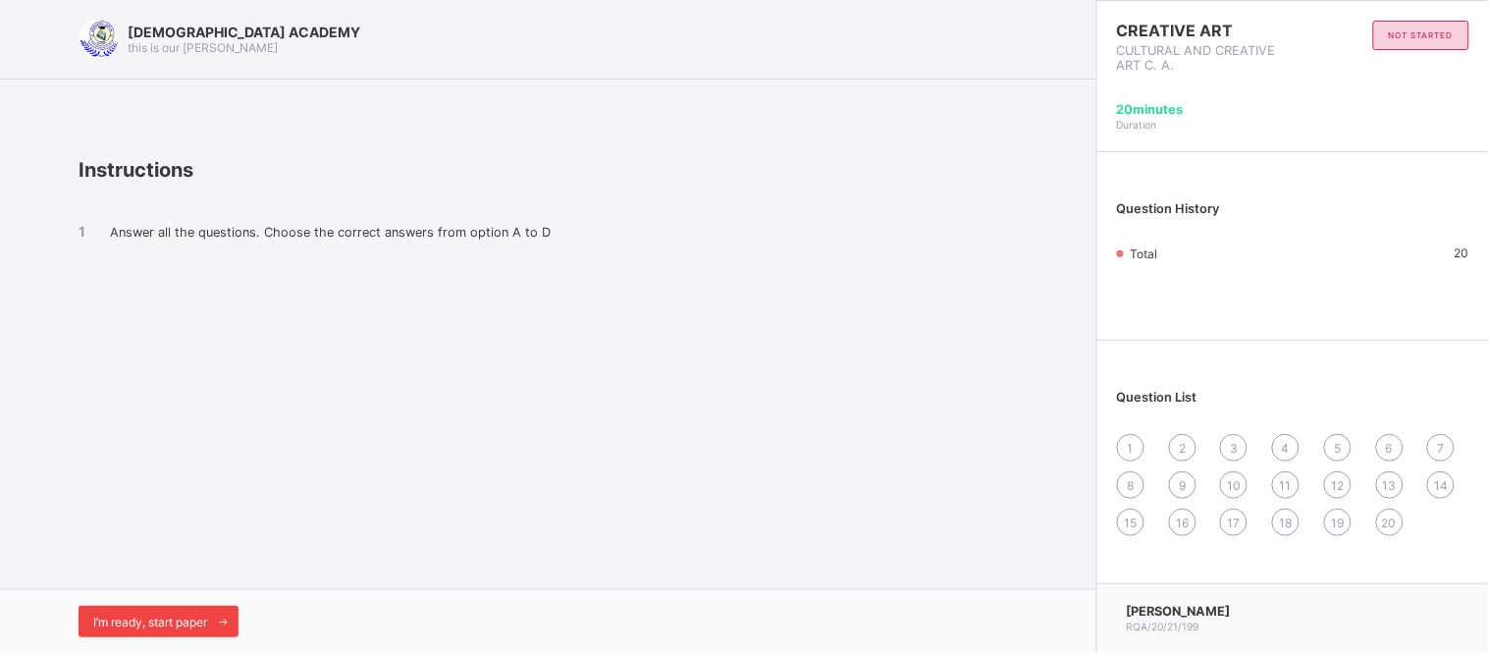
click at [126, 623] on span "I’m ready, start paper" at bounding box center [150, 621] width 114 height 15
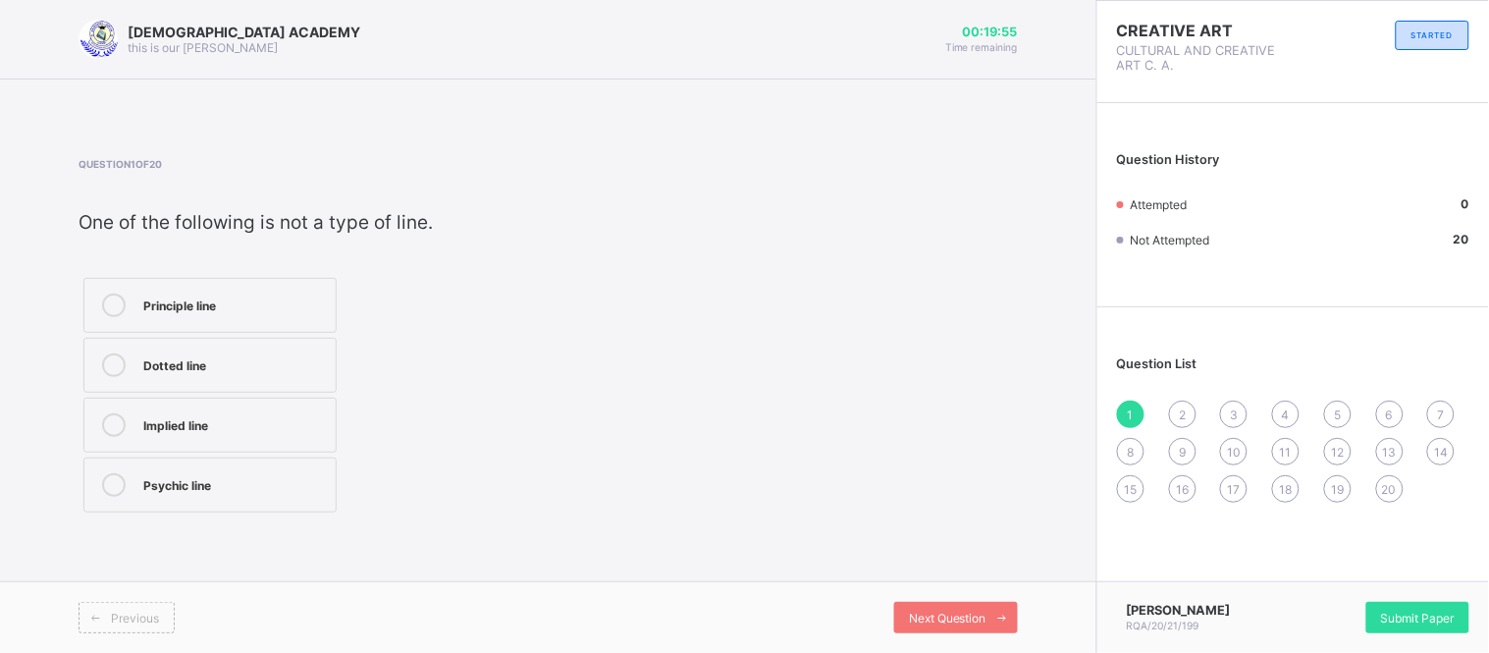
click at [250, 307] on div "Principle line" at bounding box center [234, 303] width 183 height 20
click at [943, 613] on span "Next Question" at bounding box center [948, 617] width 78 height 15
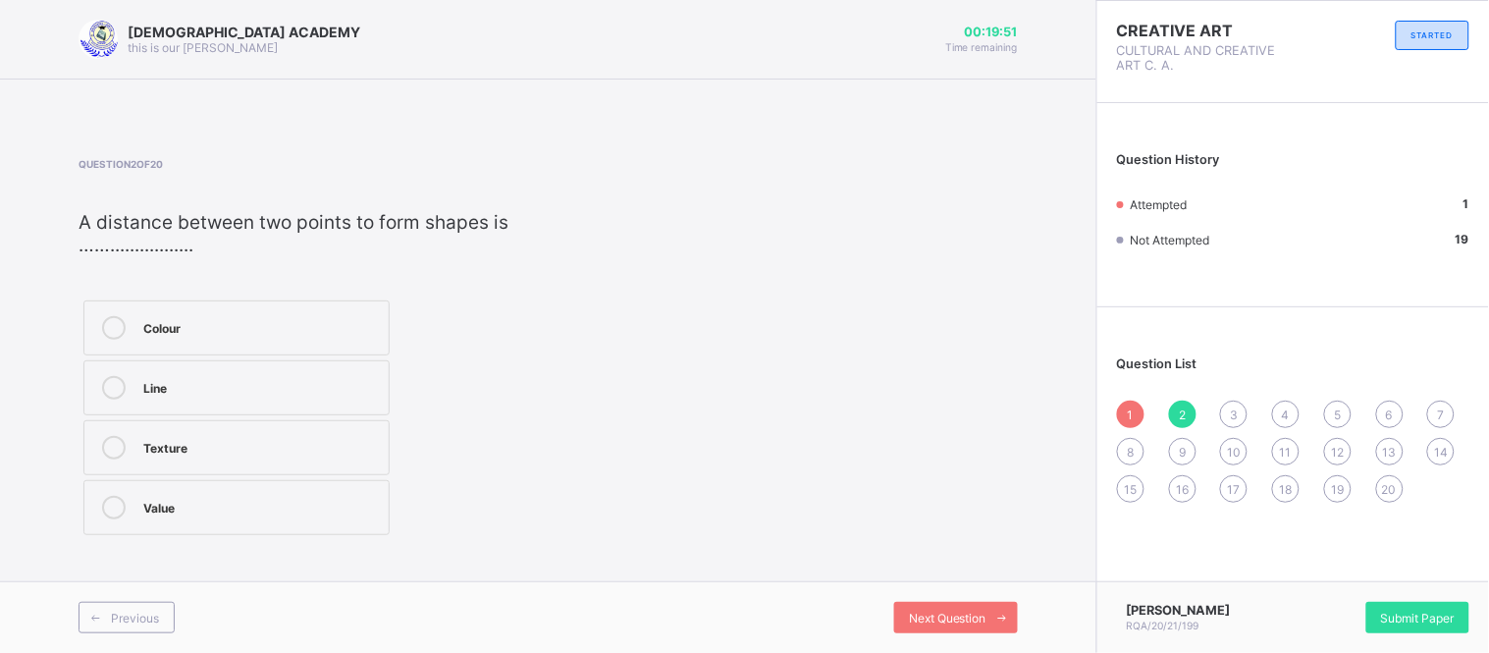
click at [214, 383] on div "Line" at bounding box center [260, 386] width 235 height 20
click at [916, 632] on div "Next Question" at bounding box center [956, 616] width 124 height 31
click at [316, 271] on div "Question 3 of 20 ​ The primary material used for textile craft is..............…" at bounding box center [336, 337] width 516 height 359
click at [212, 299] on div "Cloth" at bounding box center [258, 303] width 230 height 20
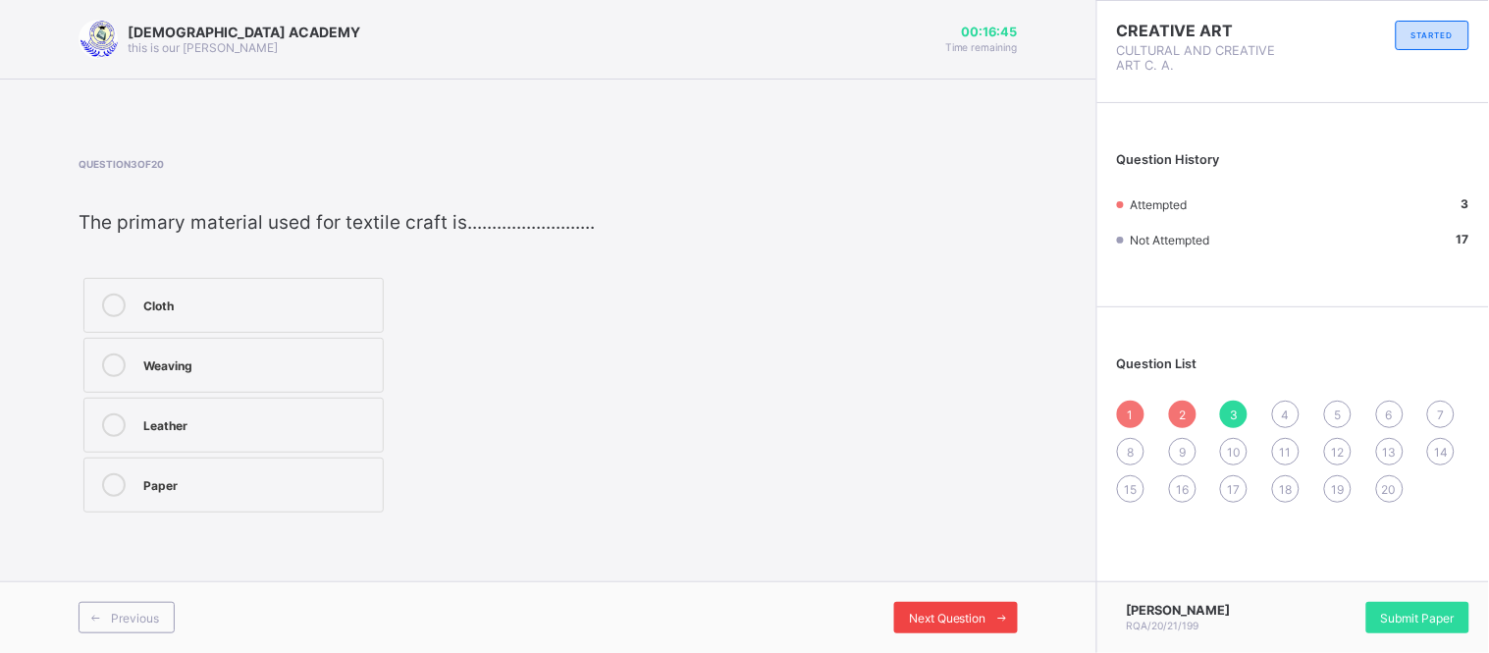
click at [932, 608] on div "Next Question" at bounding box center [956, 616] width 124 height 31
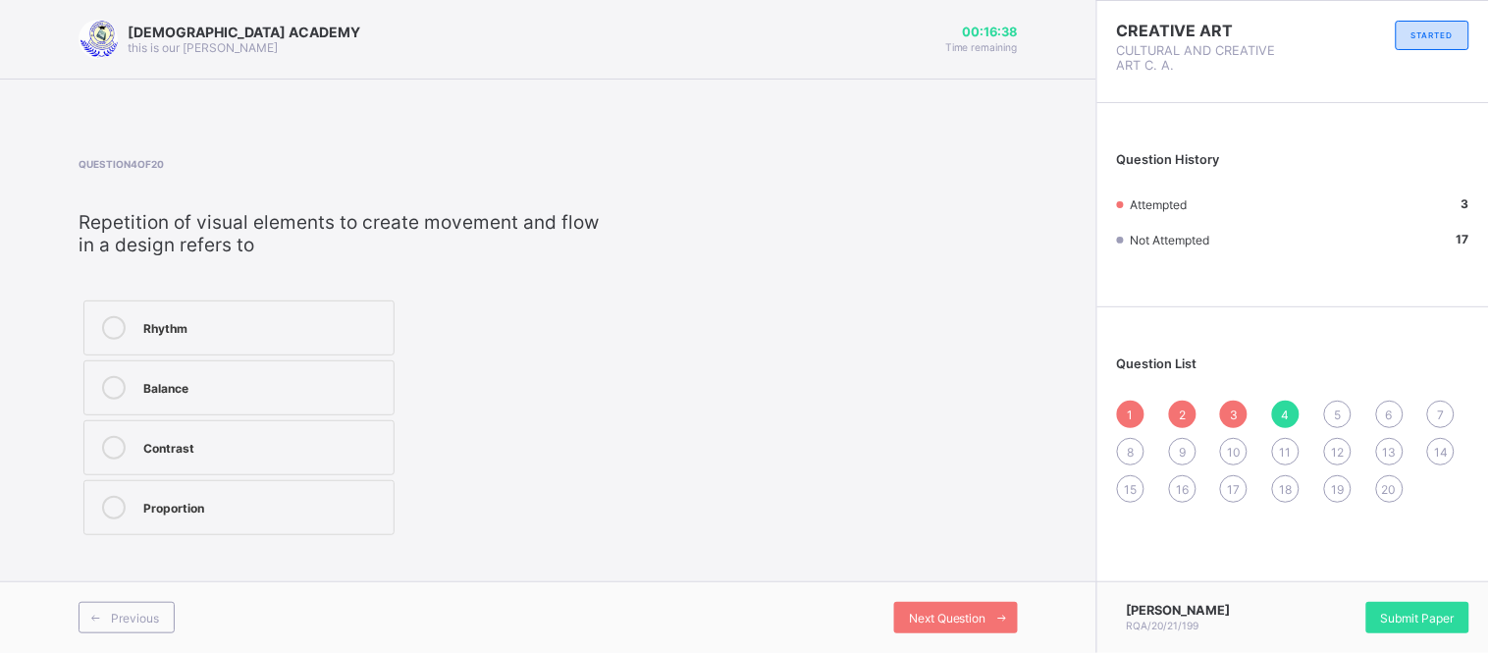
click at [270, 311] on label "Rhythm" at bounding box center [238, 327] width 311 height 55
click at [949, 621] on span "Next Question" at bounding box center [948, 617] width 78 height 15
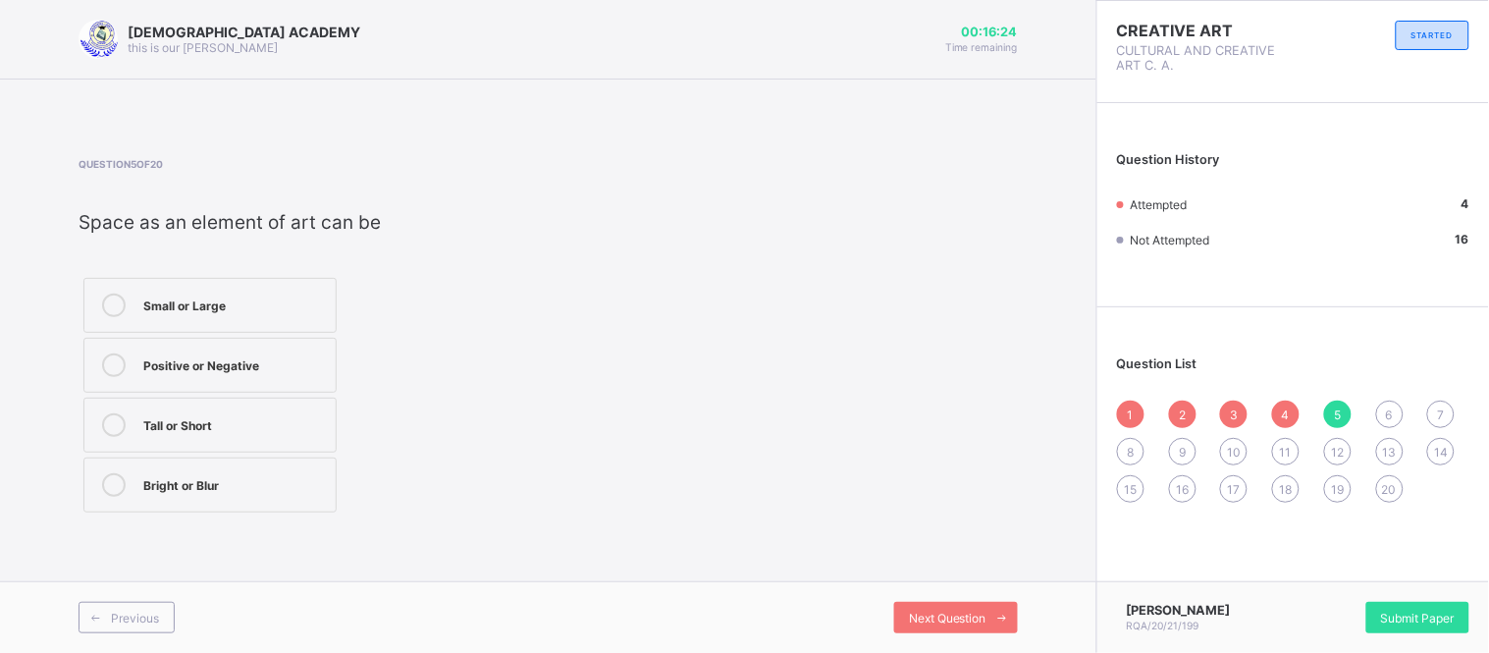
click at [148, 224] on span "Space as an element of art can be" at bounding box center [229, 222] width 302 height 23
click at [403, 259] on div "Question 5 of 20 ​ Space as an element of art can be ​ Small or Large Positive …" at bounding box center [297, 337] width 439 height 359
click at [246, 378] on label "Positive or Negative" at bounding box center [209, 365] width 253 height 55
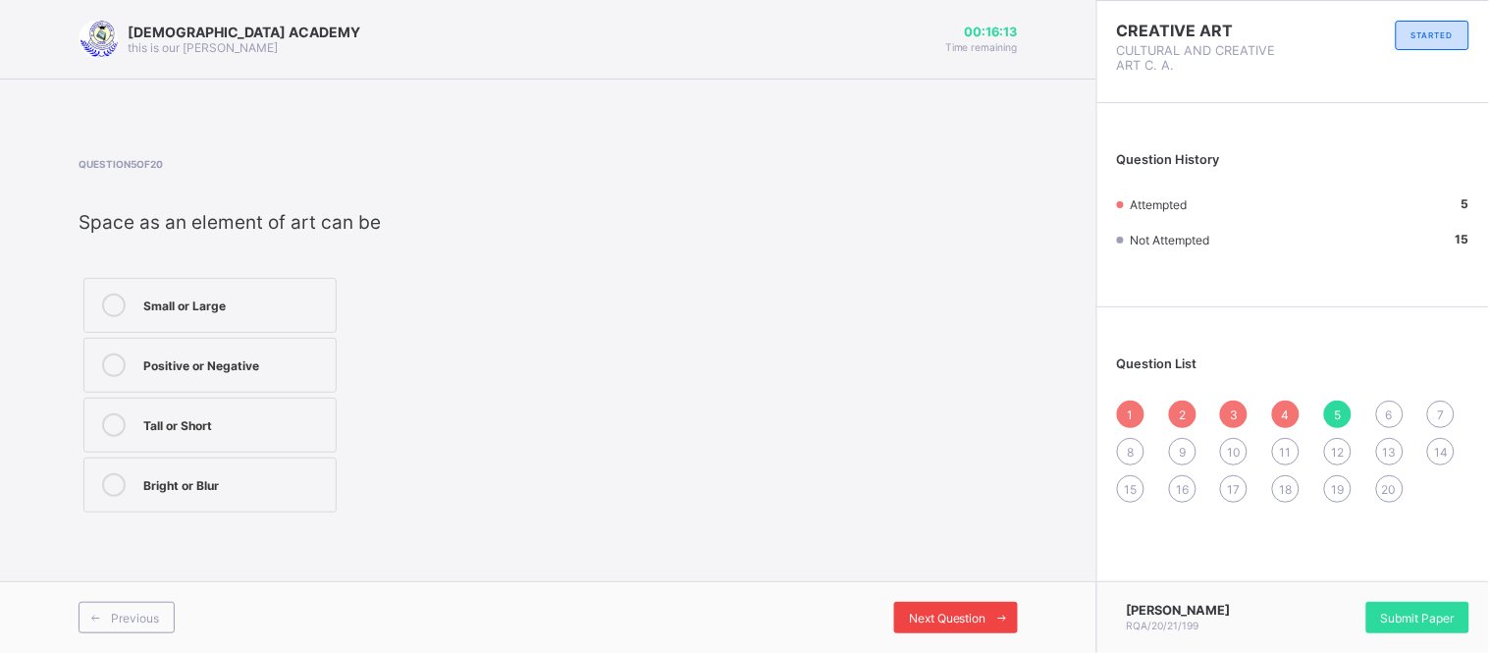
click at [957, 610] on span "Next Question" at bounding box center [948, 617] width 78 height 15
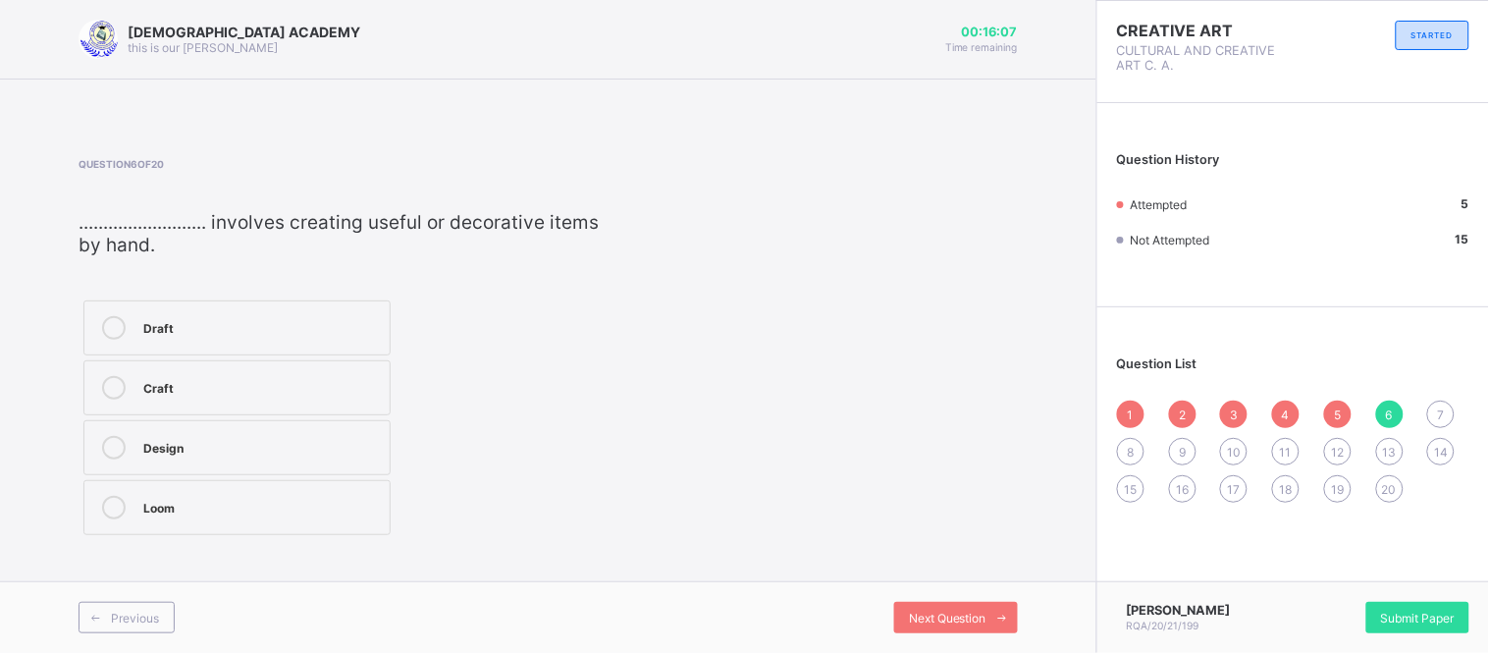
click at [222, 386] on div "Craft" at bounding box center [261, 386] width 236 height 20
click at [939, 610] on span "Next Question" at bounding box center [948, 617] width 78 height 15
click at [220, 453] on div "Harmony" at bounding box center [268, 446] width 250 height 20
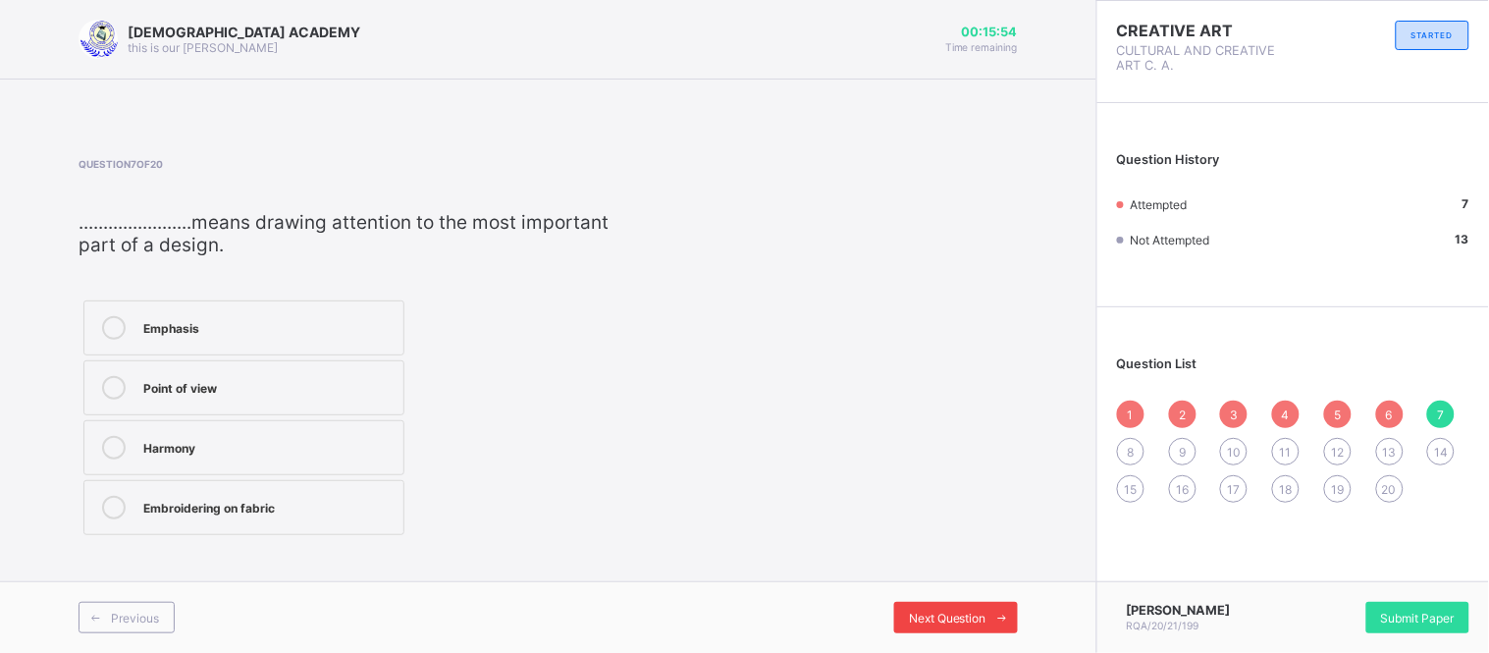
click at [928, 615] on span "Next Question" at bounding box center [948, 617] width 78 height 15
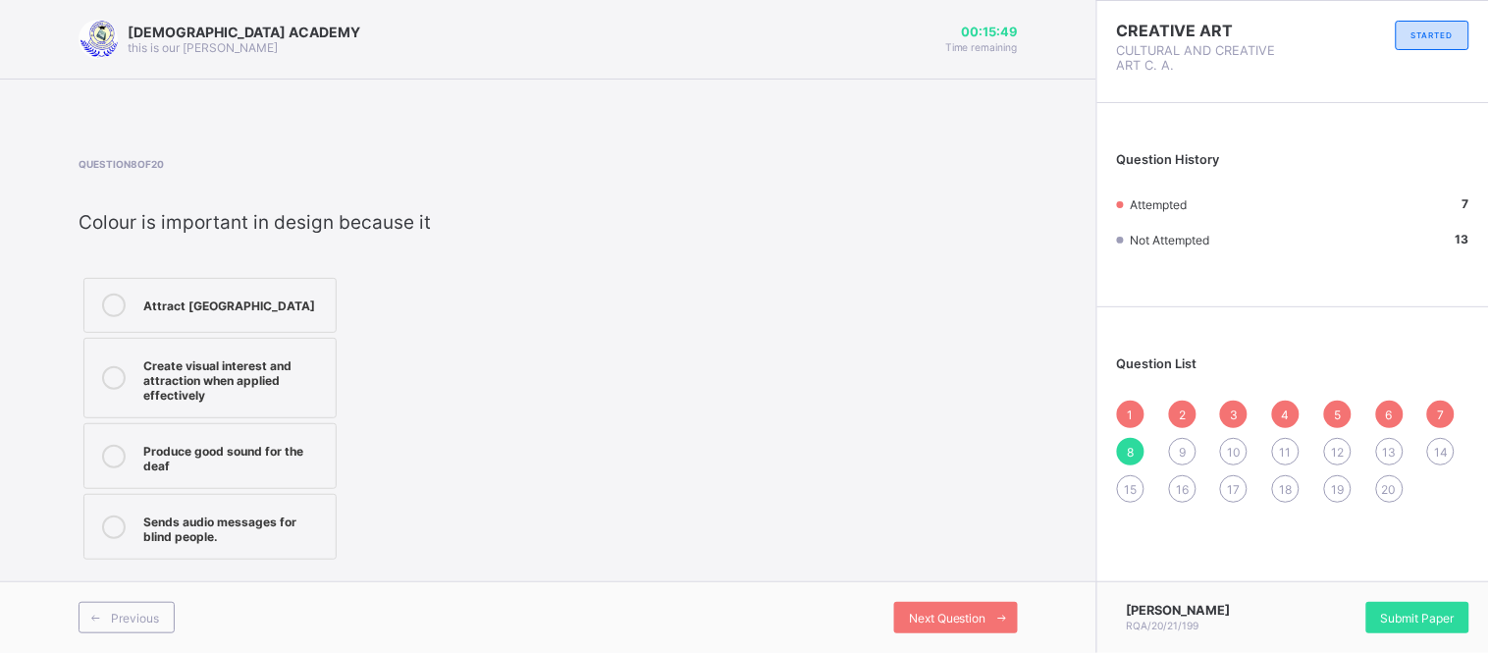
click at [246, 386] on div "Create visual interest and attraction when applied effectively" at bounding box center [234, 377] width 183 height 49
click at [929, 606] on div "Next Question" at bounding box center [956, 616] width 124 height 31
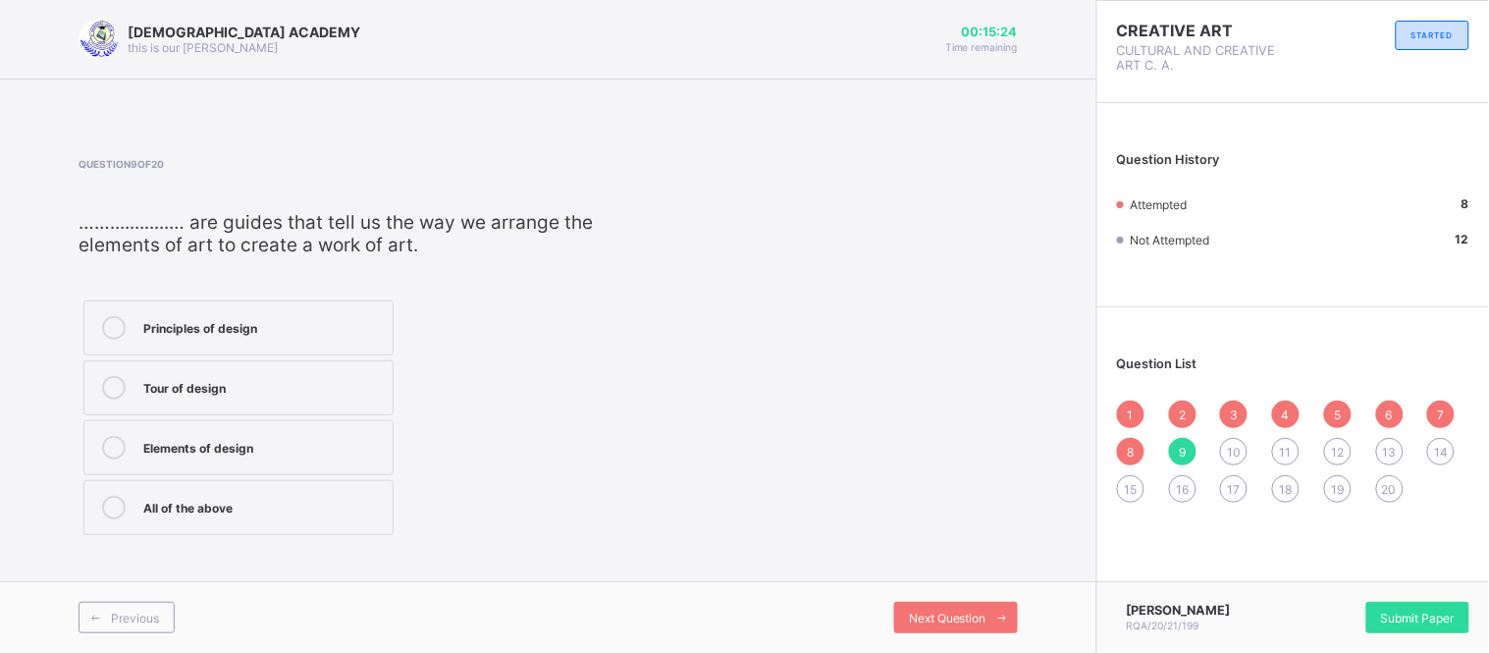
click at [275, 325] on div "Principles of design" at bounding box center [262, 326] width 239 height 20
click at [927, 618] on span "Next Question" at bounding box center [948, 617] width 78 height 15
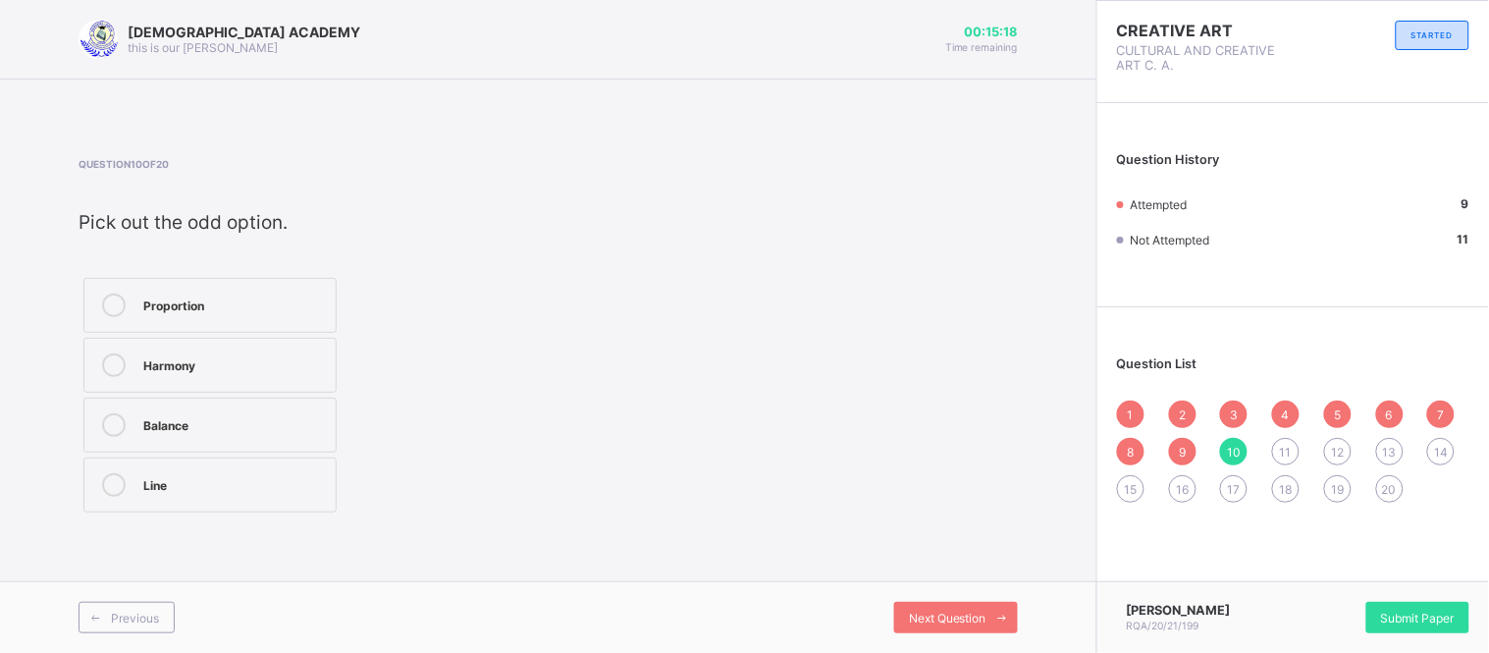
click at [220, 475] on div "Line" at bounding box center [234, 483] width 183 height 20
click at [949, 608] on div "Next Question" at bounding box center [956, 616] width 124 height 31
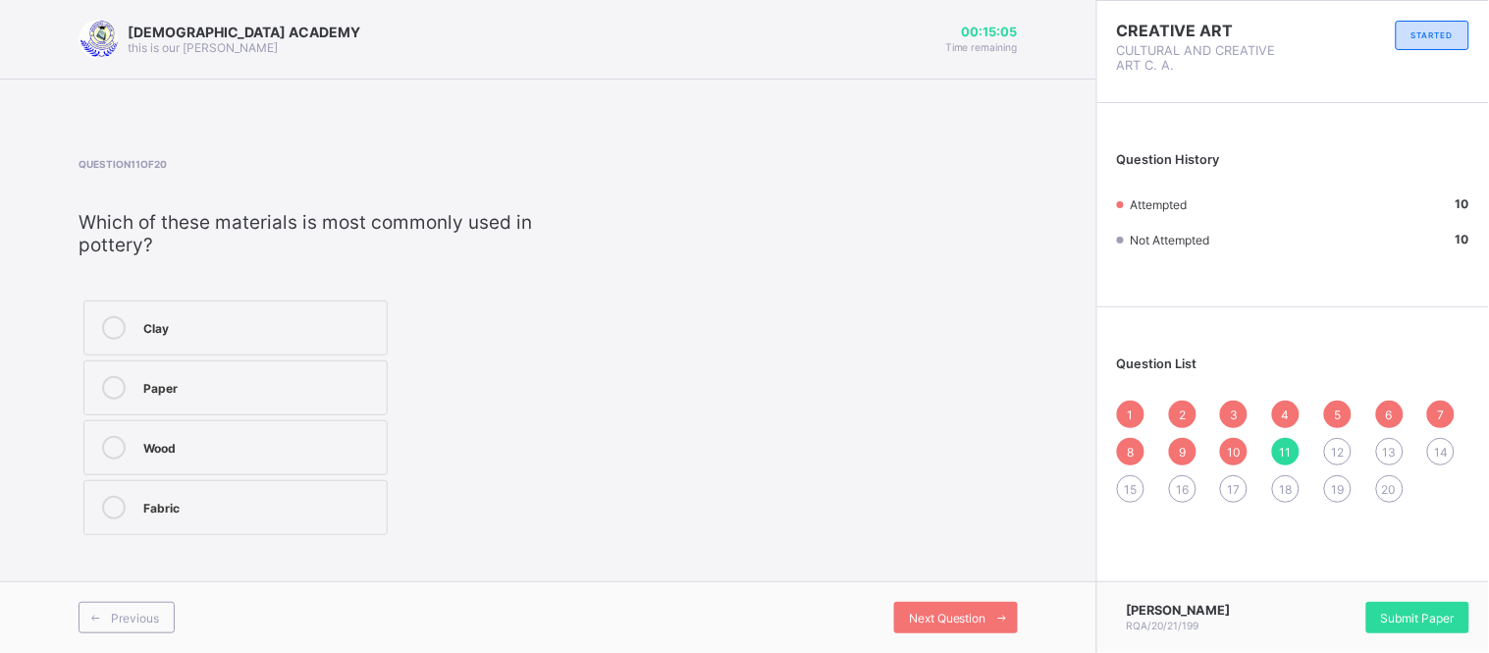
click at [289, 329] on div "Clay" at bounding box center [260, 326] width 234 height 20
click at [928, 611] on span "Next Question" at bounding box center [948, 617] width 78 height 15
click at [1282, 446] on span "11" at bounding box center [1286, 451] width 12 height 15
click at [1340, 444] on span "12" at bounding box center [1337, 451] width 13 height 15
click at [294, 361] on label "Balance" at bounding box center [238, 387] width 311 height 55
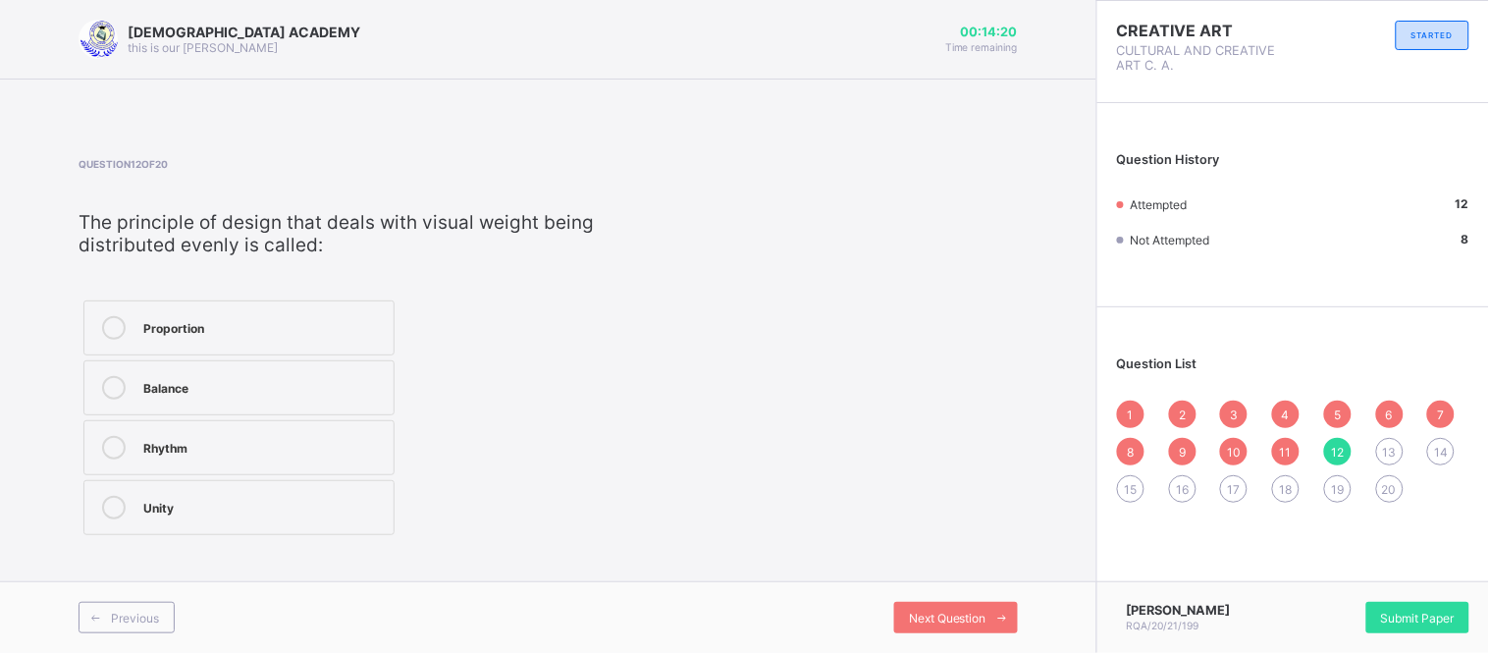
click at [245, 327] on div "Proportion" at bounding box center [263, 326] width 240 height 20
click at [259, 422] on label "Rhythm" at bounding box center [238, 447] width 311 height 55
click at [966, 615] on span "Next Question" at bounding box center [948, 617] width 78 height 15
click at [230, 432] on label "Contrast" at bounding box center [238, 447] width 310 height 55
click at [950, 610] on span "Next Question" at bounding box center [948, 617] width 78 height 15
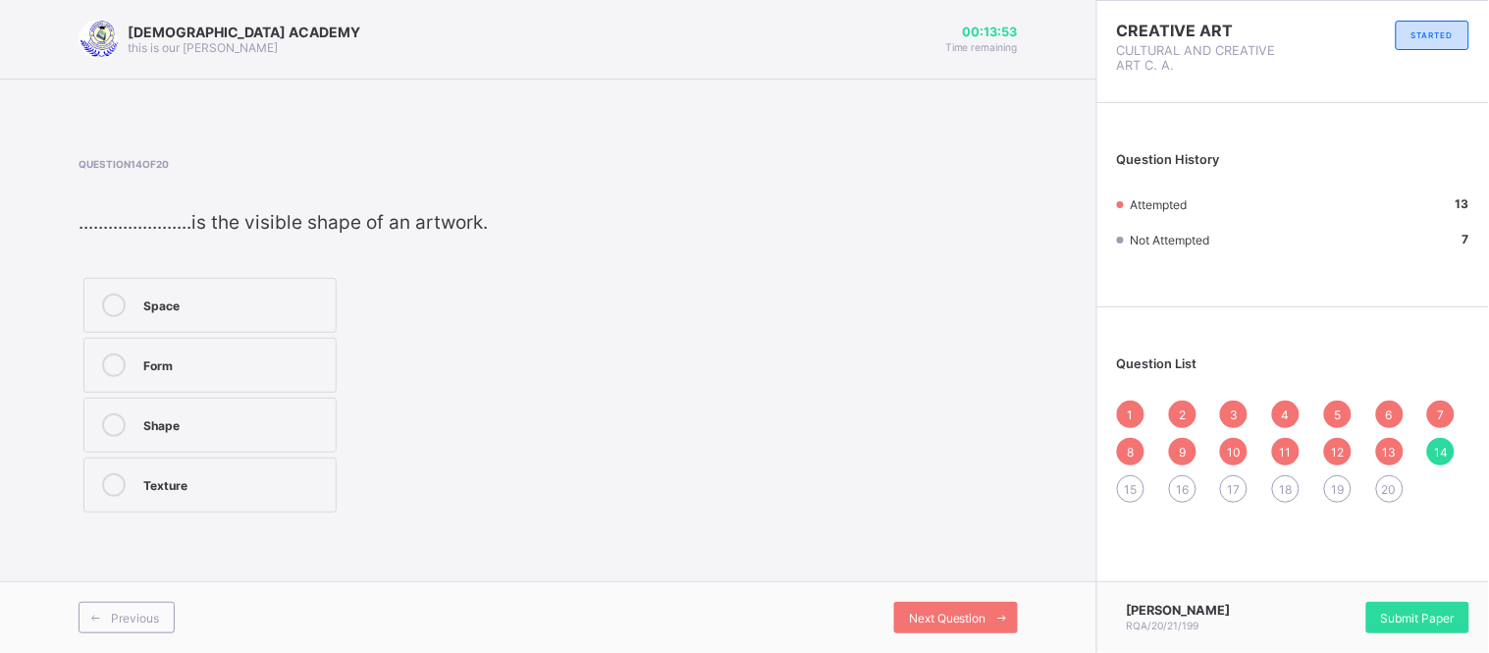
click at [218, 502] on label "Texture" at bounding box center [209, 484] width 253 height 55
click at [985, 610] on span "Next Question" at bounding box center [948, 617] width 78 height 15
click at [251, 314] on div "Origami" at bounding box center [240, 305] width 195 height 24
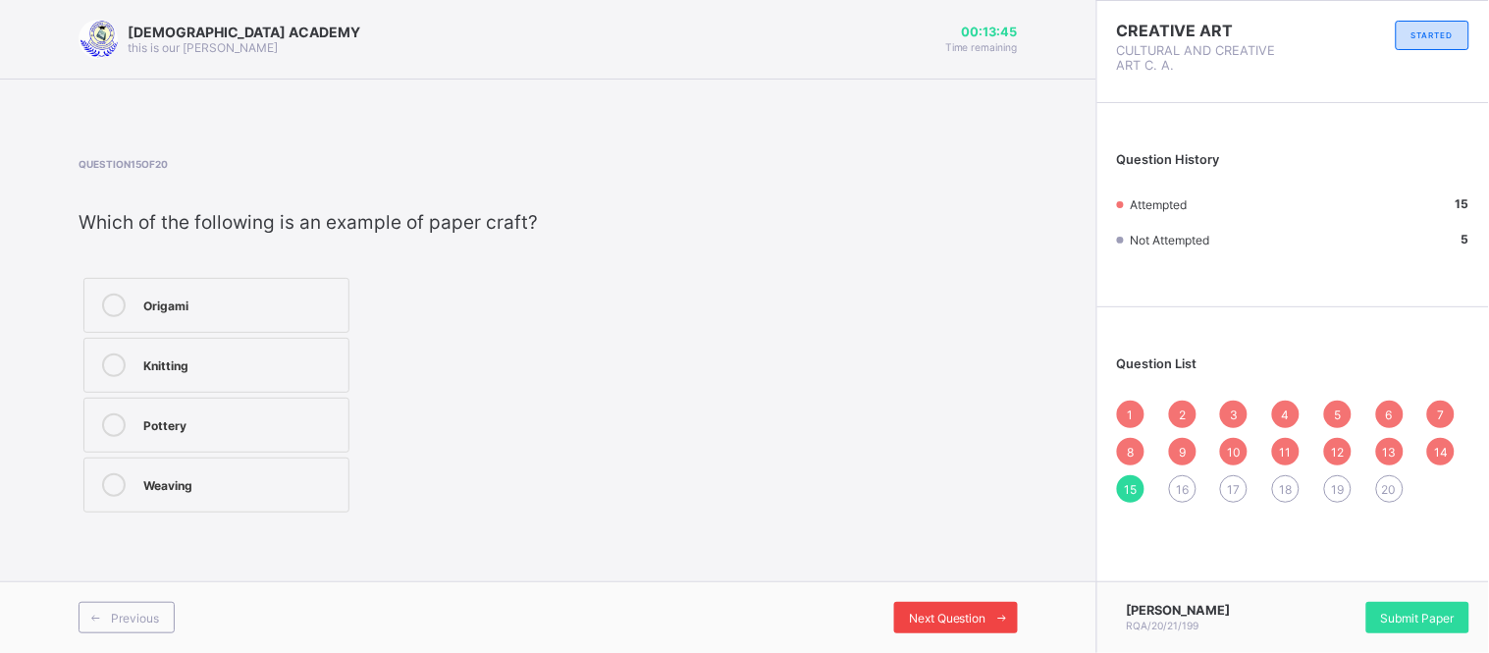
click at [939, 608] on div "Next Question" at bounding box center [956, 616] width 124 height 31
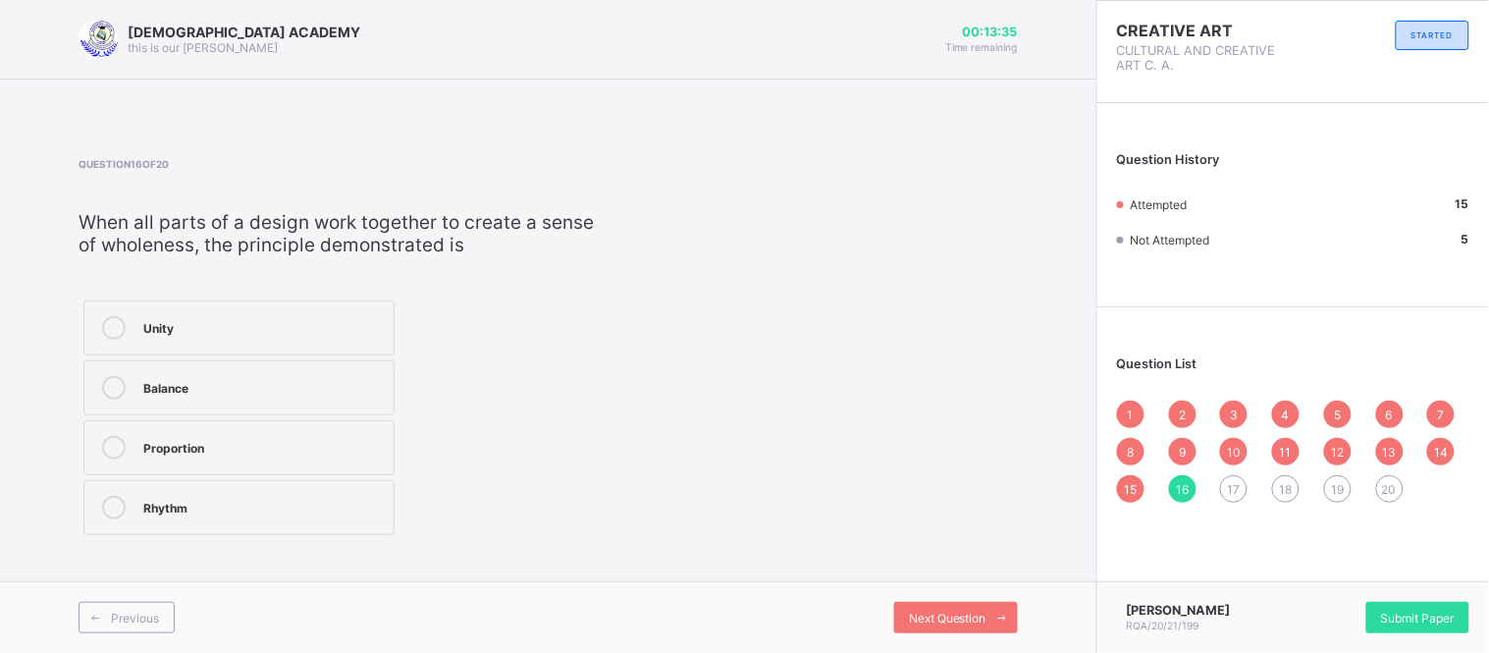
click at [261, 330] on div "Unity" at bounding box center [263, 326] width 240 height 20
click at [935, 602] on div "Next Question" at bounding box center [956, 616] width 124 height 31
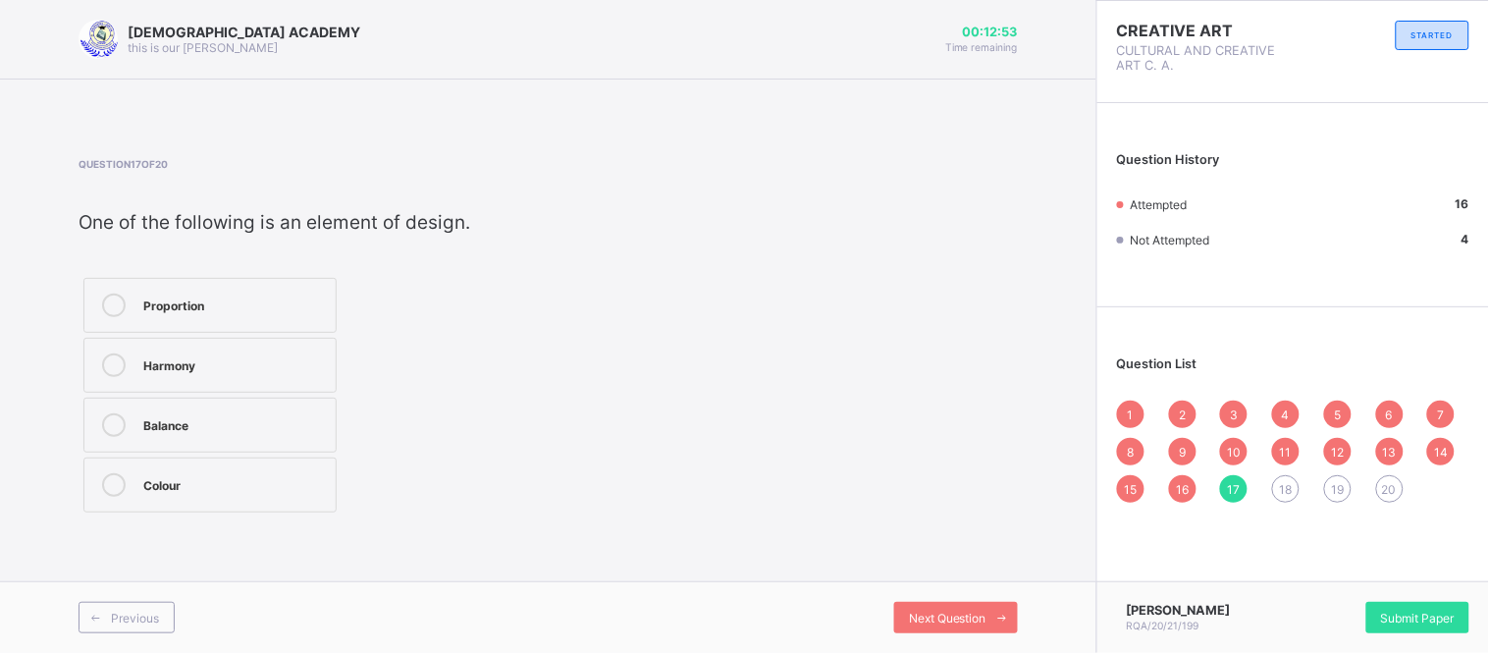
click at [220, 475] on div "Colour" at bounding box center [234, 483] width 183 height 20
click at [964, 613] on span "Next Question" at bounding box center [948, 617] width 78 height 15
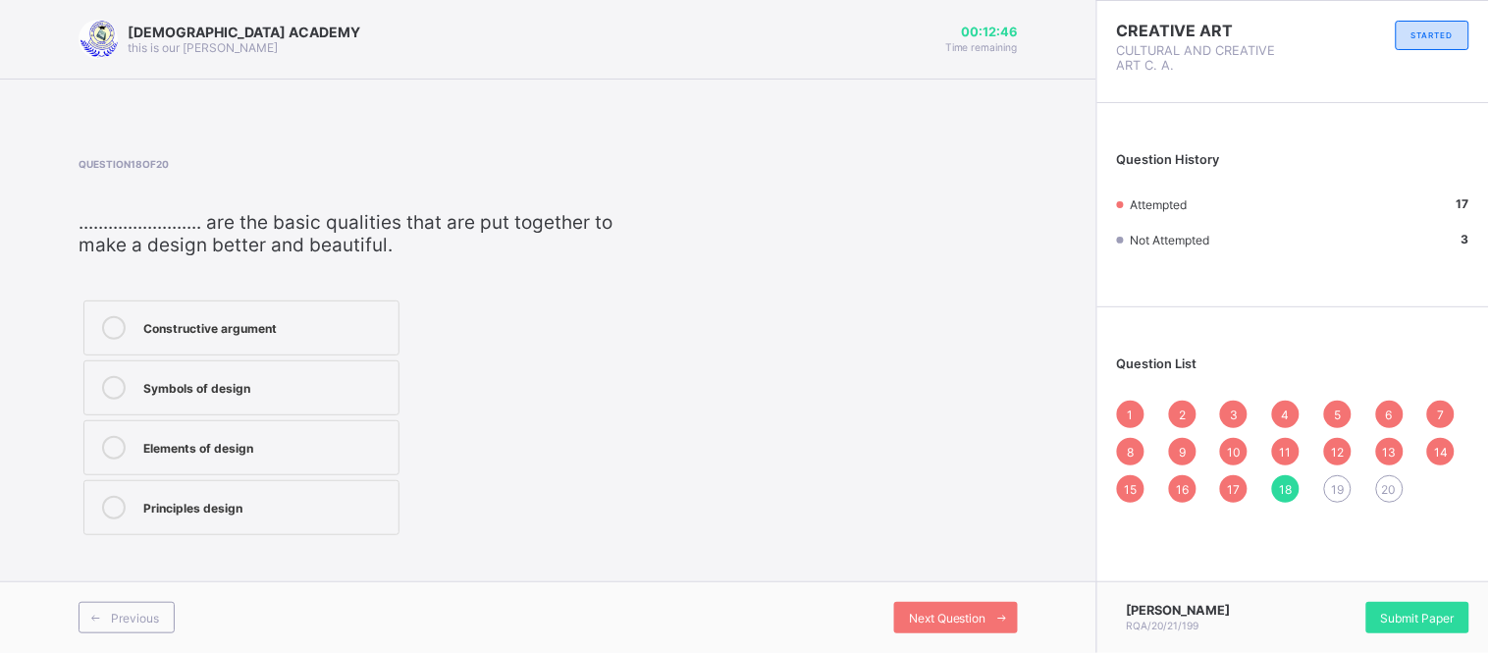
click at [242, 454] on div "Elements of design" at bounding box center [265, 446] width 245 height 20
click at [918, 613] on span "Next Question" at bounding box center [948, 617] width 78 height 15
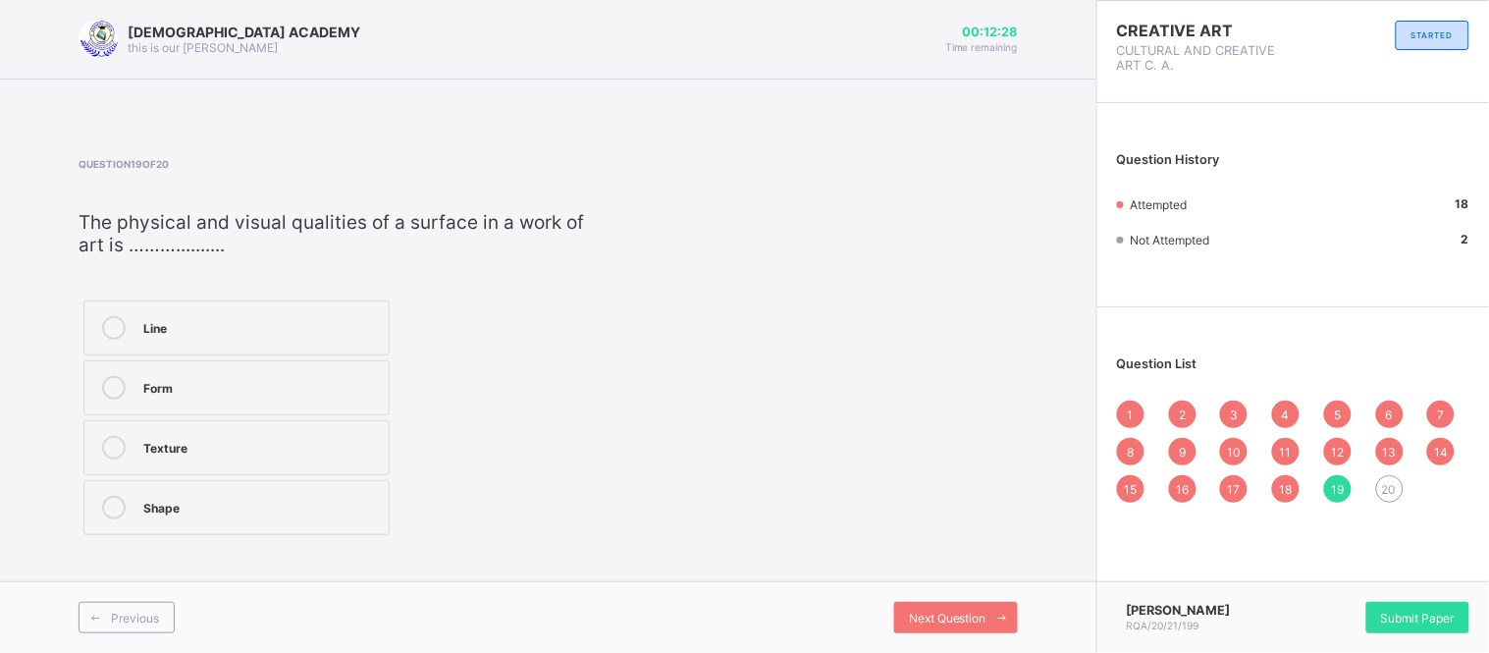
click at [222, 386] on div "Form" at bounding box center [260, 386] width 235 height 20
click at [965, 602] on div "Next Question" at bounding box center [956, 616] width 124 height 31
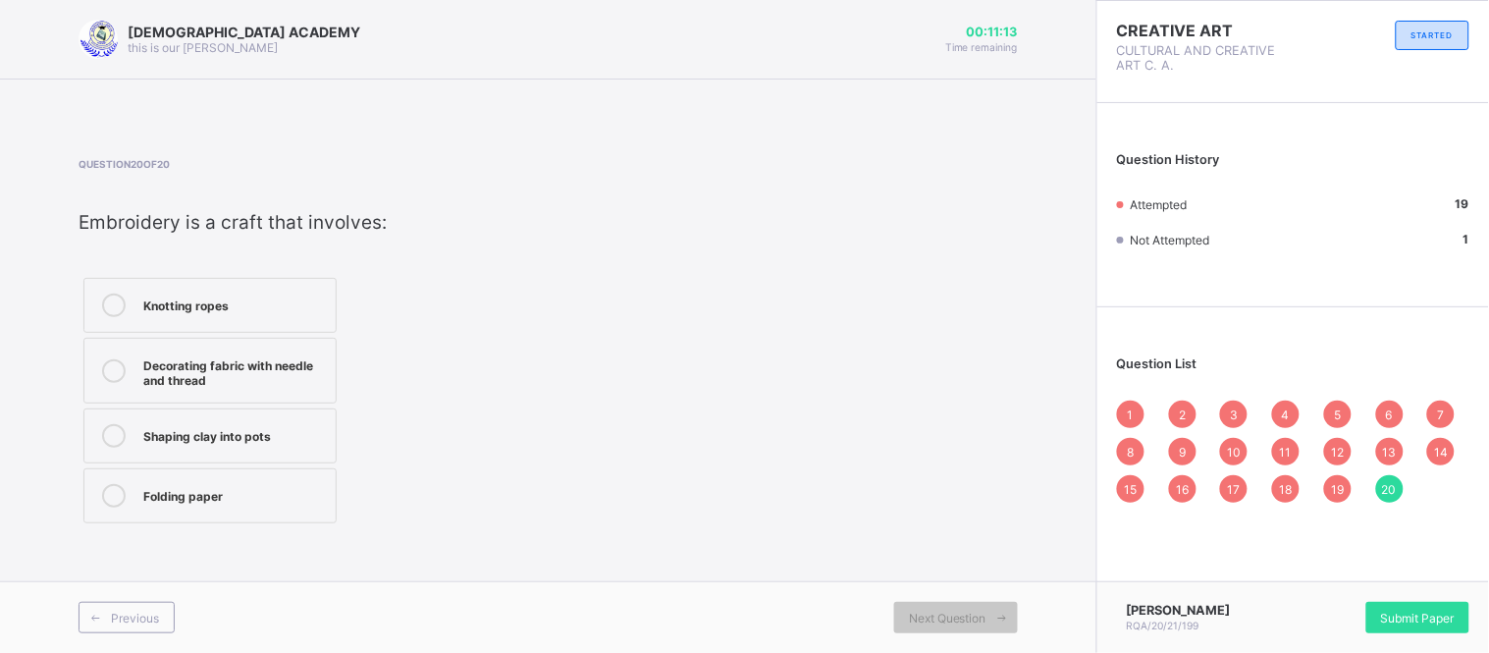
click at [232, 486] on div "Folding paper" at bounding box center [234, 494] width 183 height 20
click at [1128, 409] on span "1" at bounding box center [1130, 414] width 6 height 15
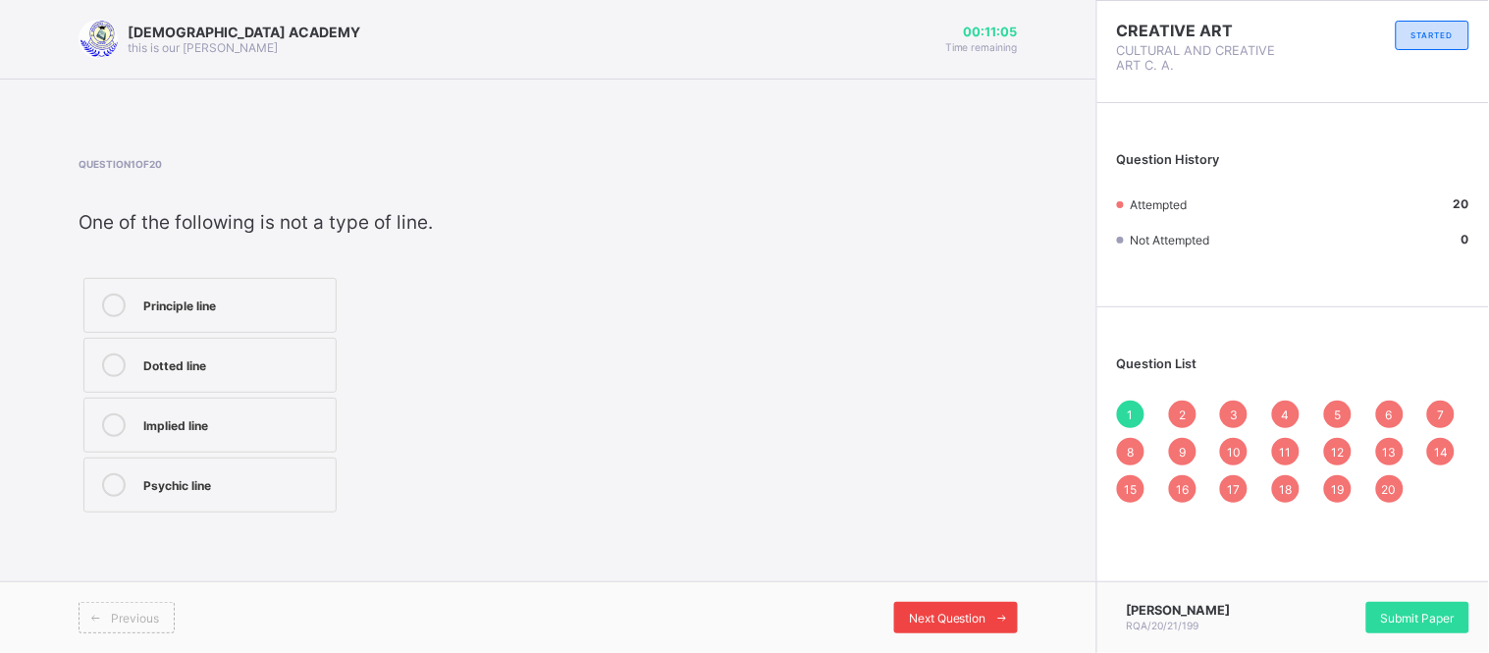
click at [929, 604] on div "Next Question" at bounding box center [956, 616] width 124 height 31
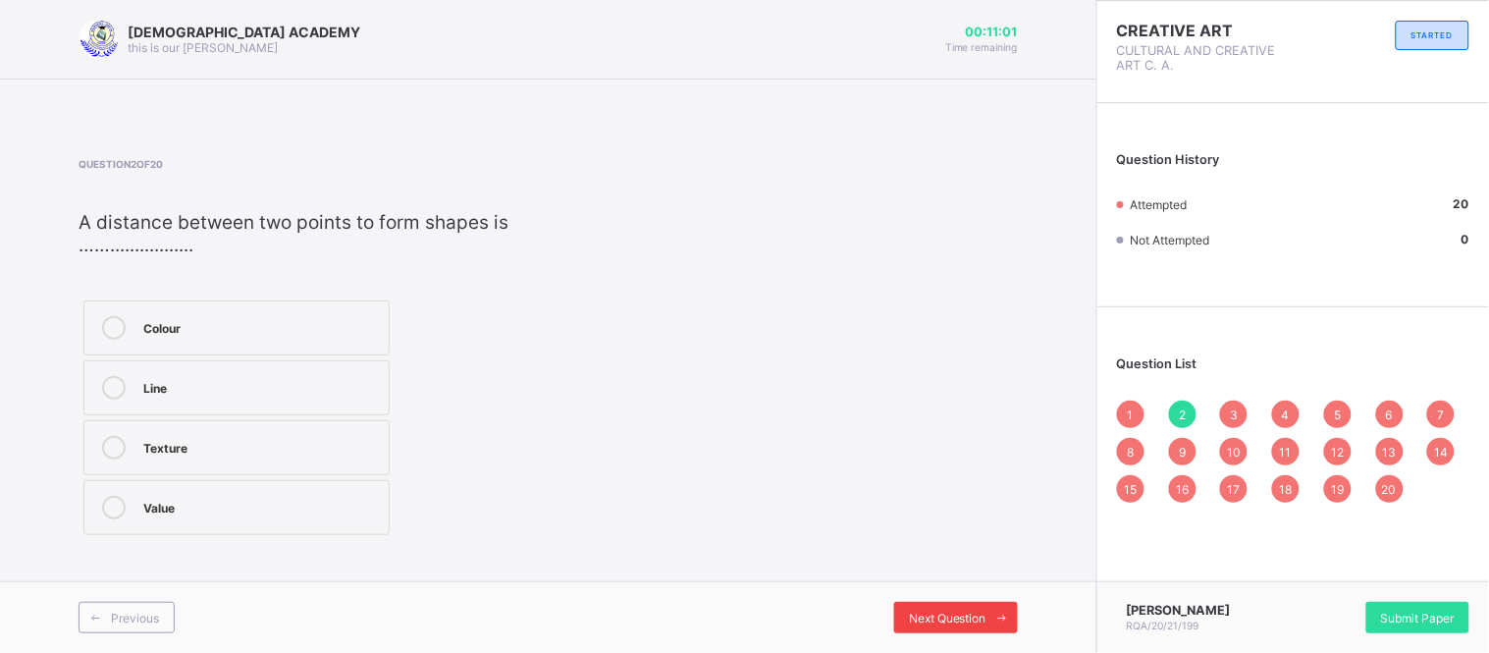
click at [929, 604] on div "Next Question" at bounding box center [956, 616] width 124 height 31
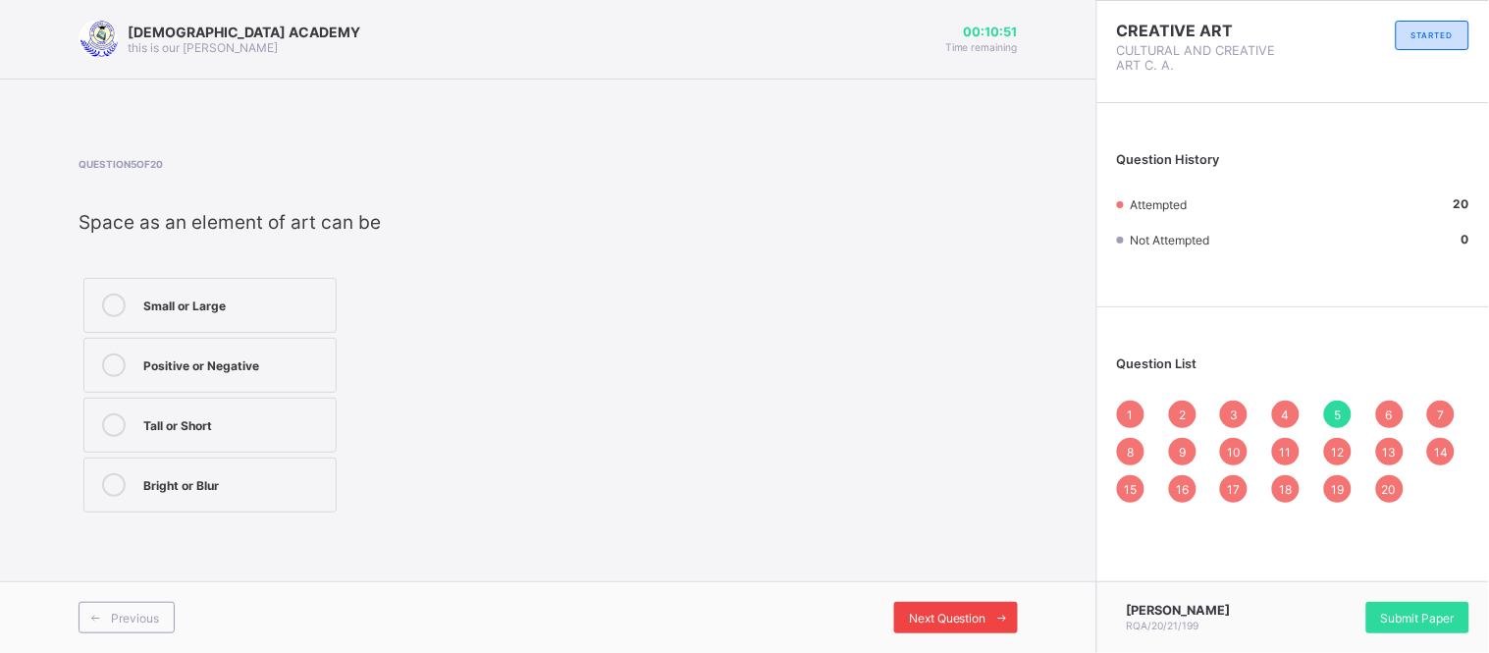
click at [929, 604] on div "Next Question" at bounding box center [956, 616] width 124 height 31
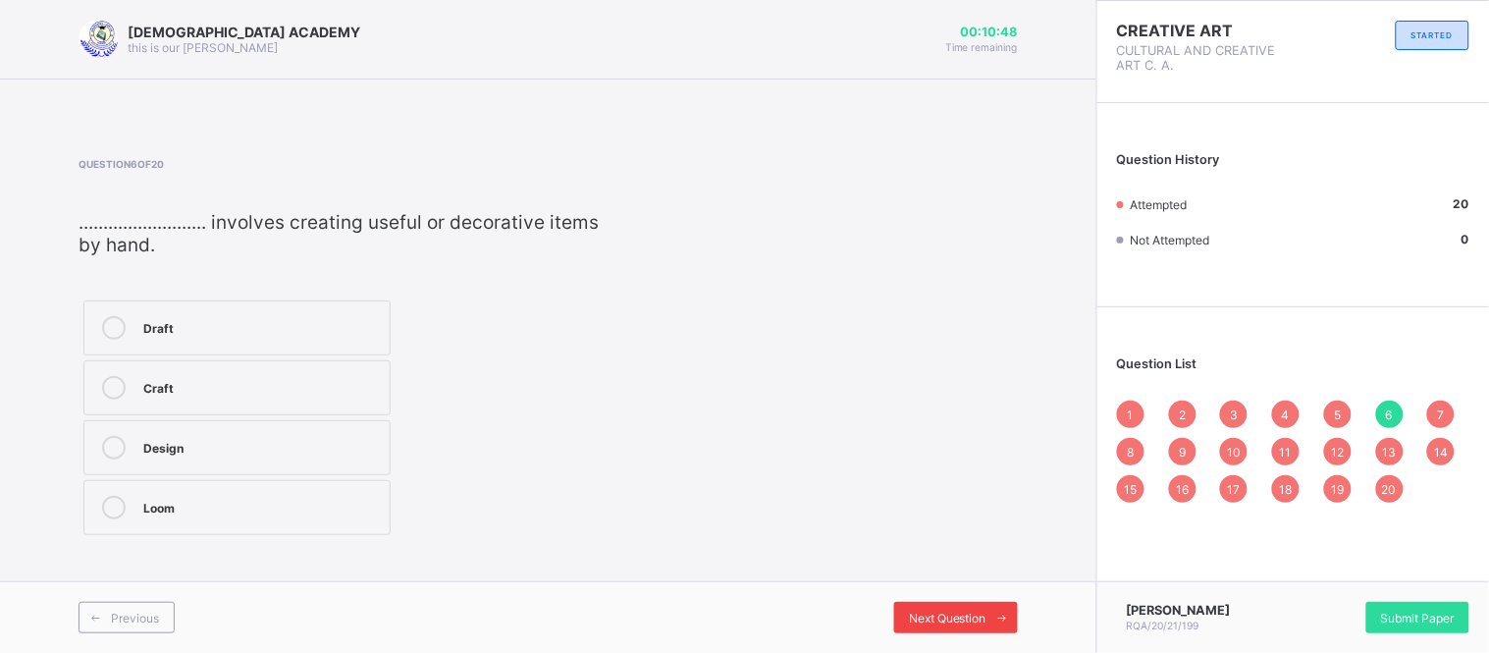
click at [929, 604] on div "Next Question" at bounding box center [956, 616] width 124 height 31
click at [929, 612] on span "Next Question" at bounding box center [948, 617] width 78 height 15
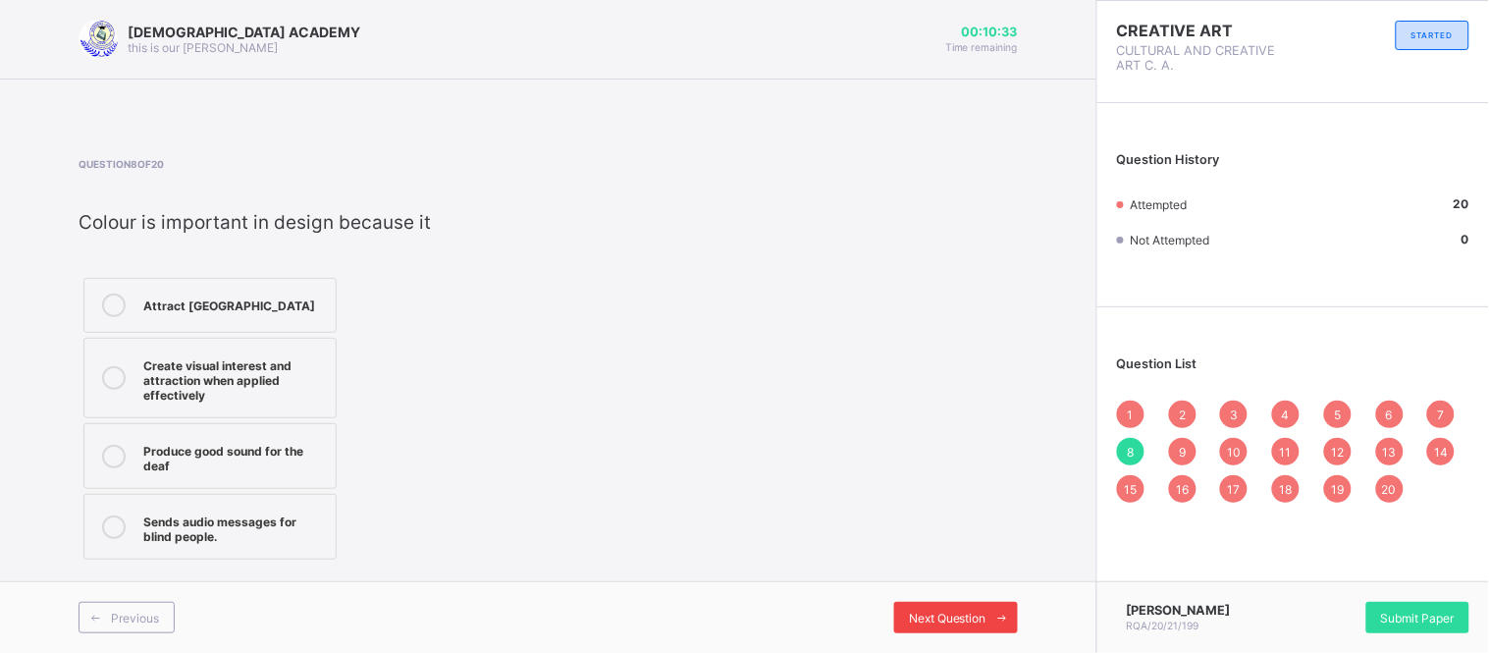
click at [929, 612] on span "Next Question" at bounding box center [948, 617] width 78 height 15
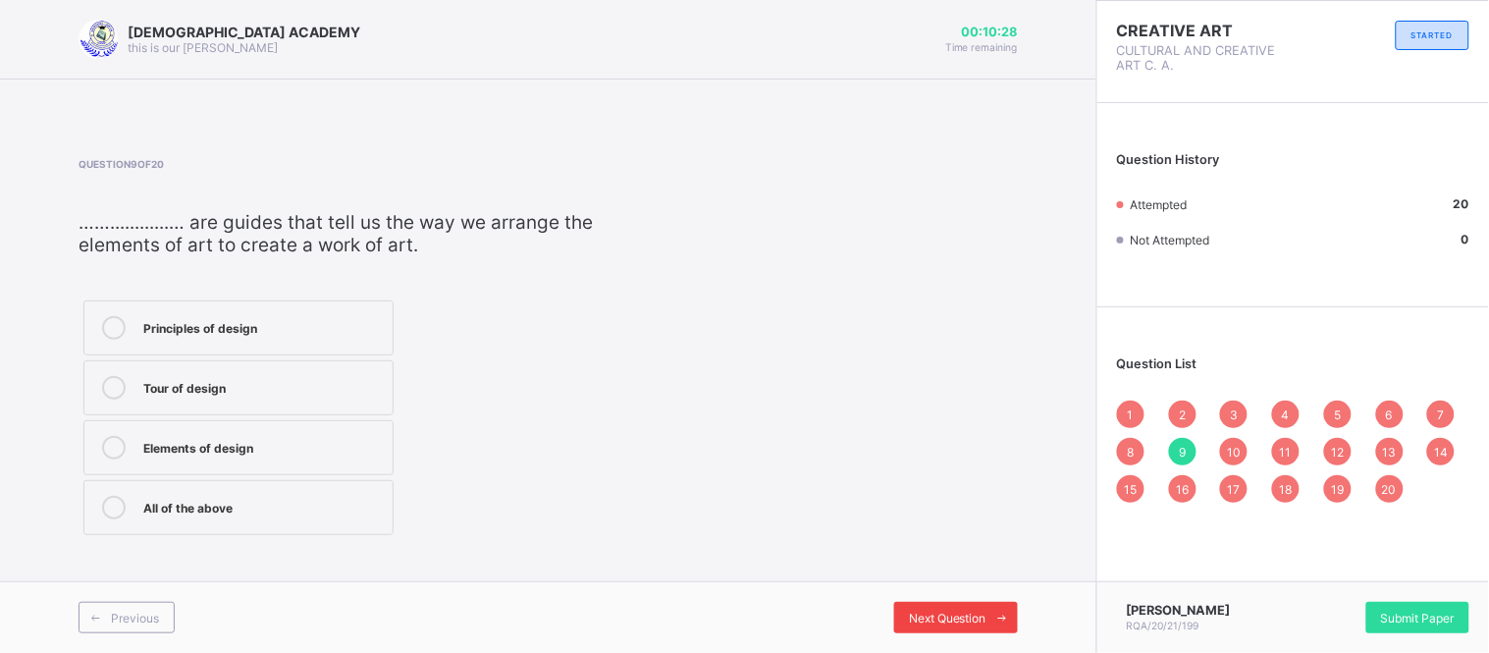
click at [929, 612] on span "Next Question" at bounding box center [948, 617] width 78 height 15
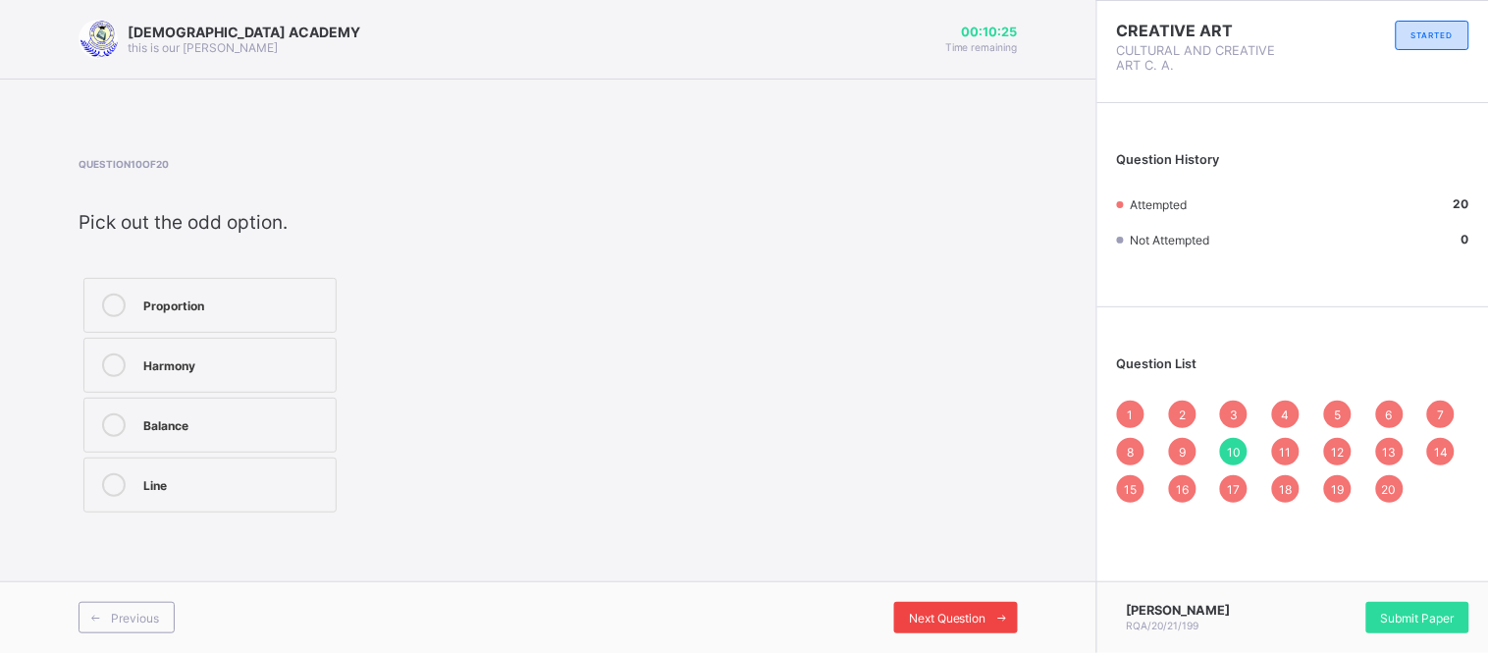
click at [929, 612] on span "Next Question" at bounding box center [948, 617] width 78 height 15
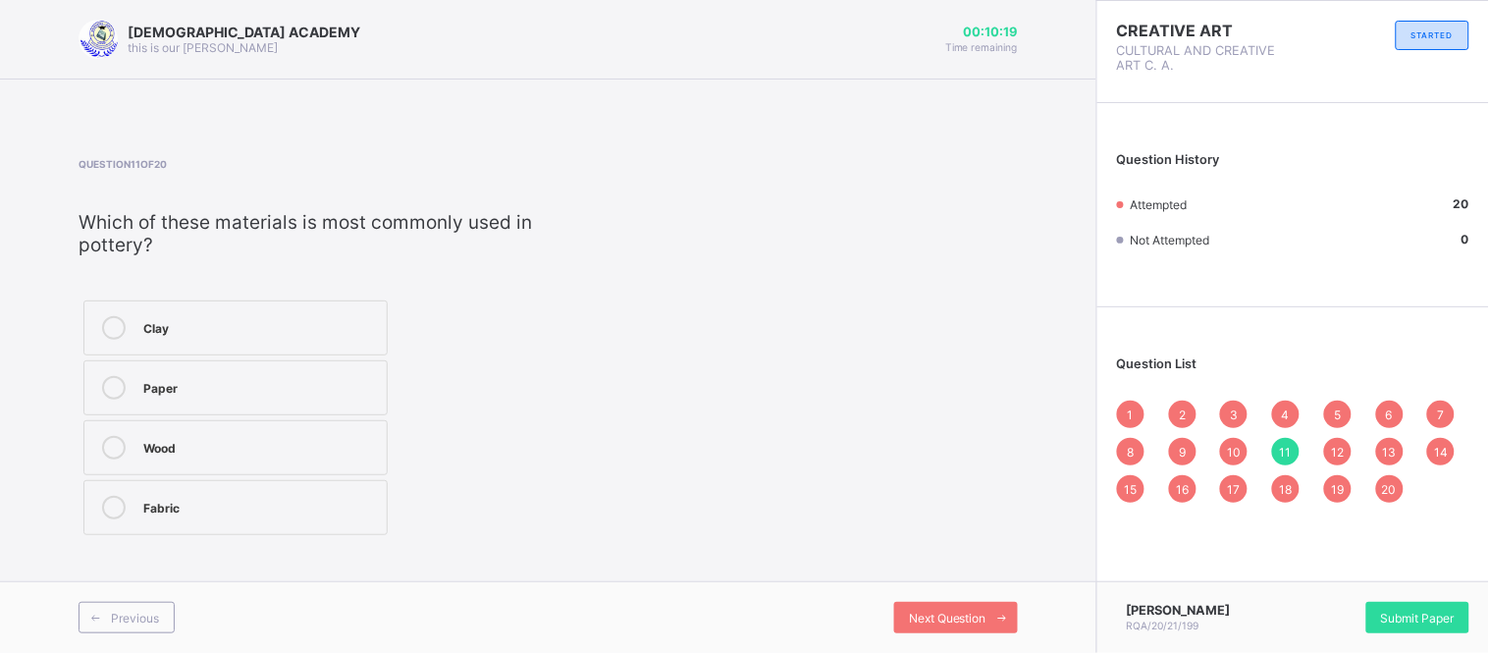
click at [1384, 486] on span "20" at bounding box center [1389, 489] width 15 height 15
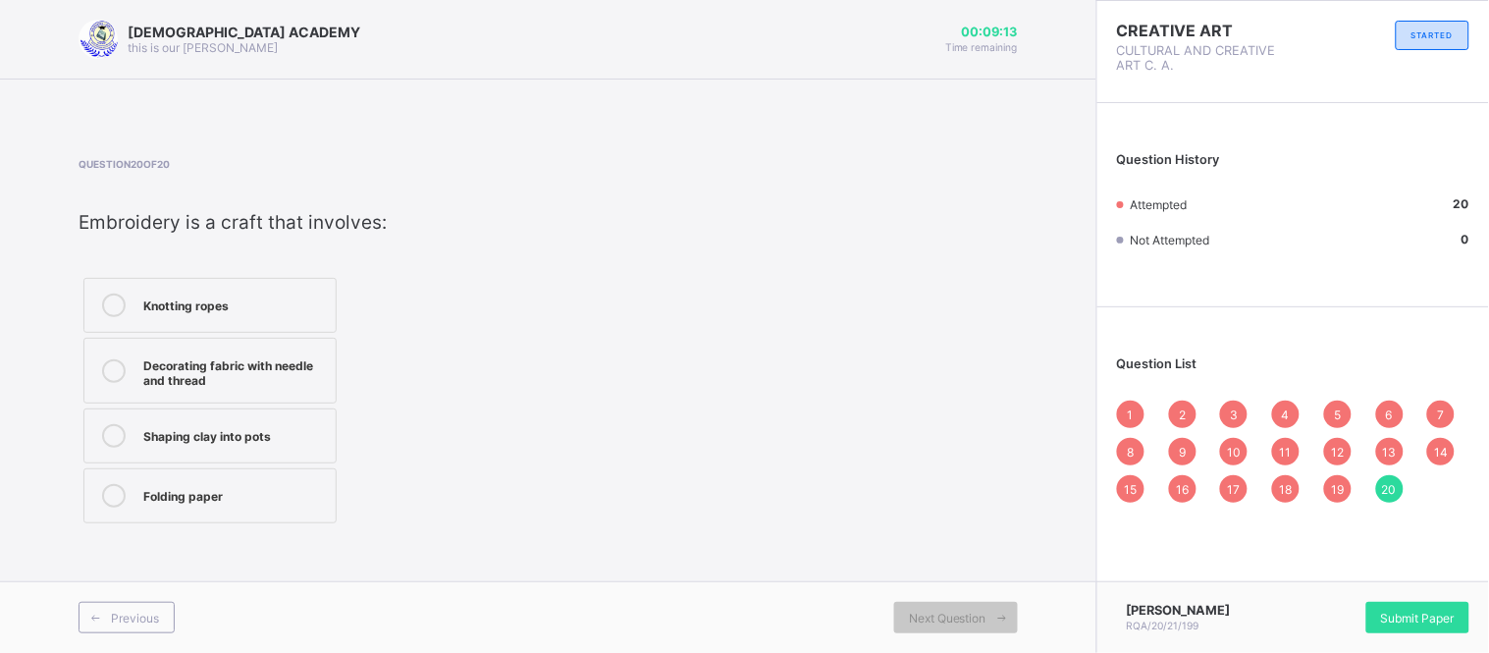
click at [1133, 402] on div "1" at bounding box center [1130, 413] width 27 height 27
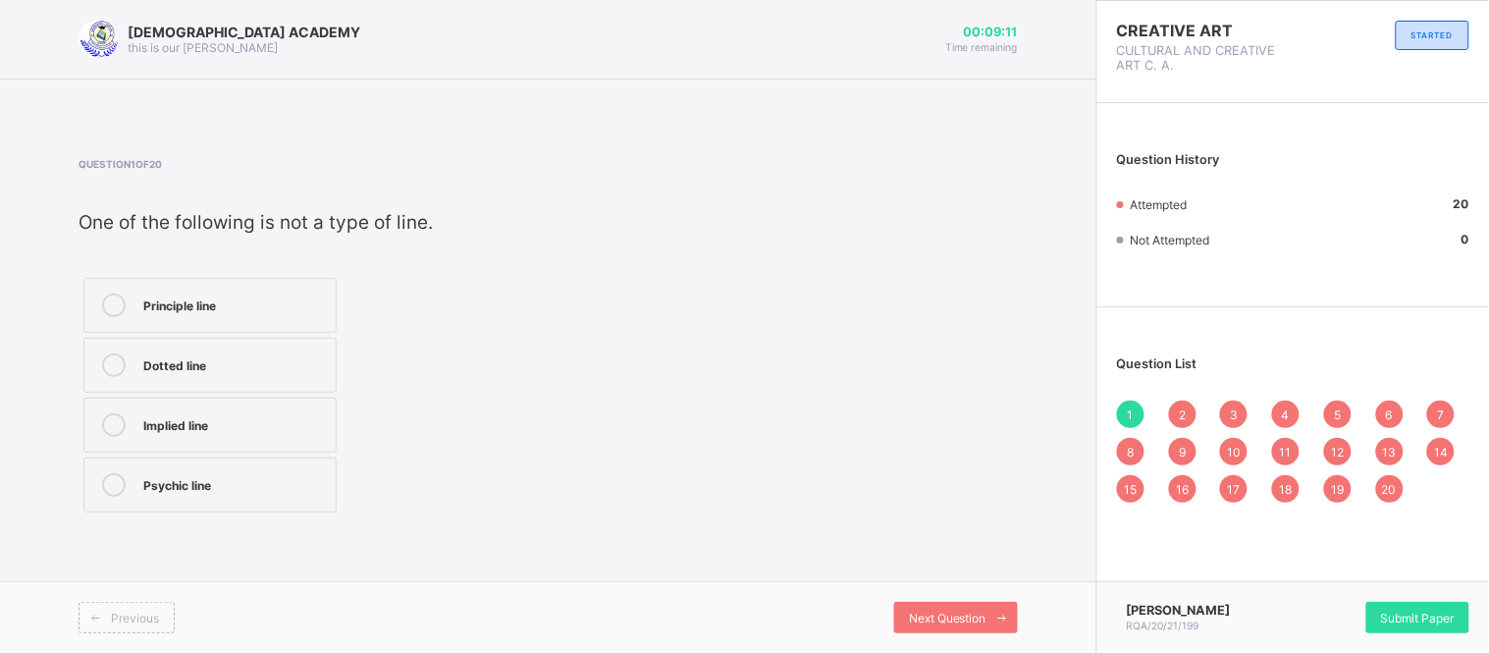
click at [1390, 493] on span "20" at bounding box center [1389, 489] width 15 height 15
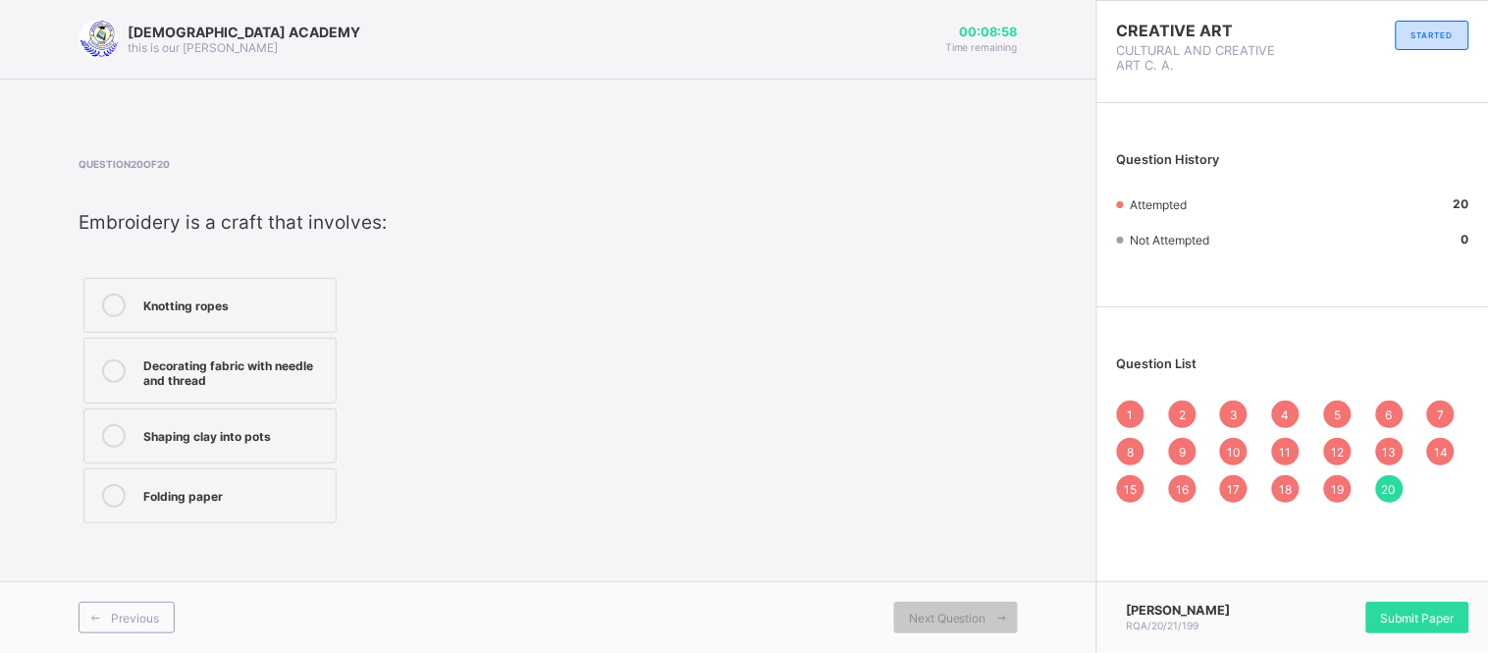
click at [1348, 487] on div "19" at bounding box center [1337, 488] width 27 height 27
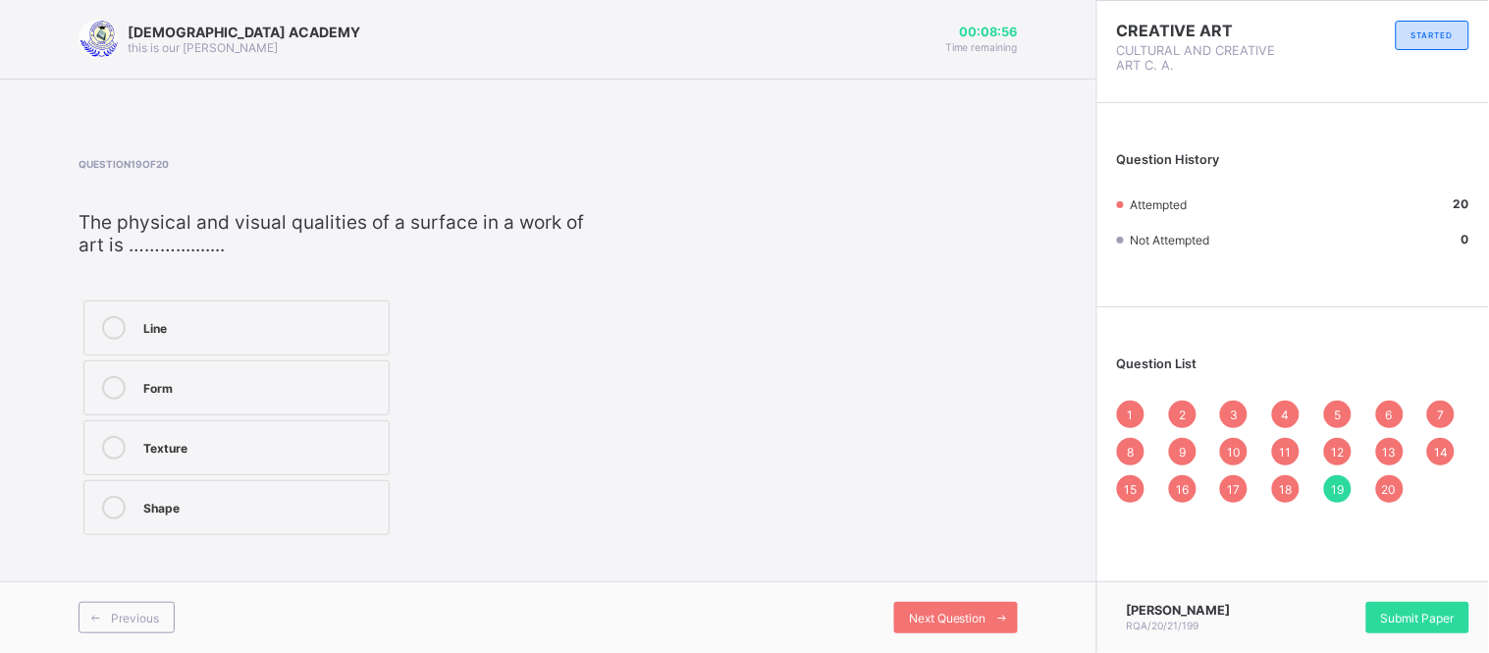
click at [1273, 487] on div "18" at bounding box center [1285, 488] width 27 height 27
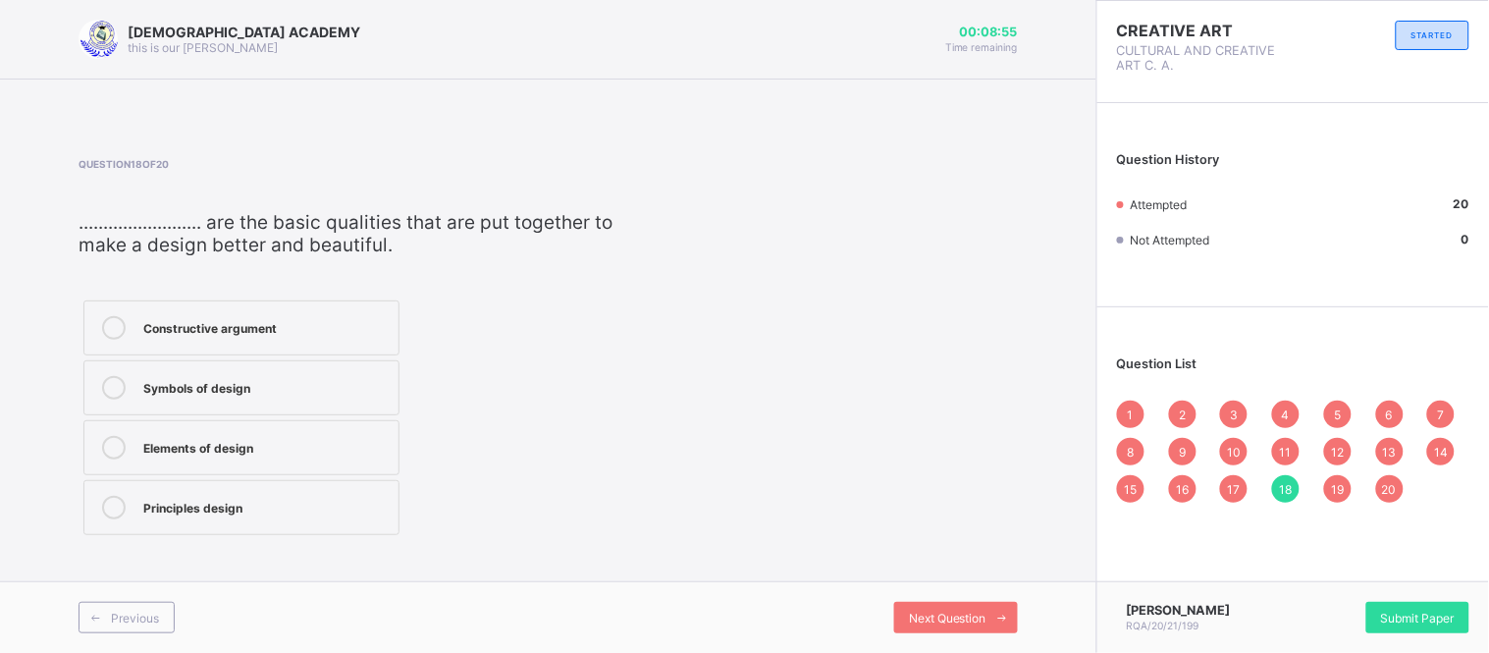
click at [1233, 484] on span "17" at bounding box center [1233, 489] width 13 height 15
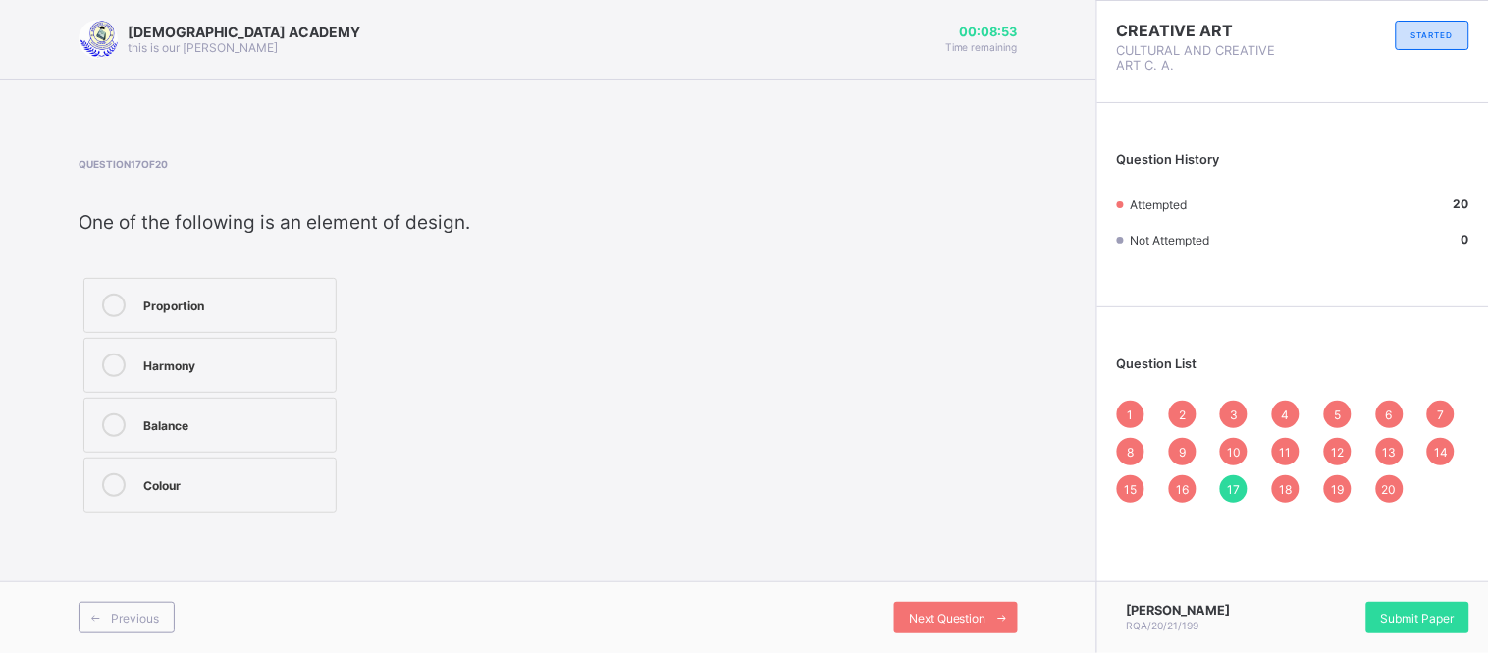
click at [1197, 477] on div "1 2 3 4 5 6 7 8 9 10 11 12 13 14 15 16 17 18 19 20" at bounding box center [1293, 451] width 352 height 102
click at [1175, 484] on span "16" at bounding box center [1181, 489] width 13 height 15
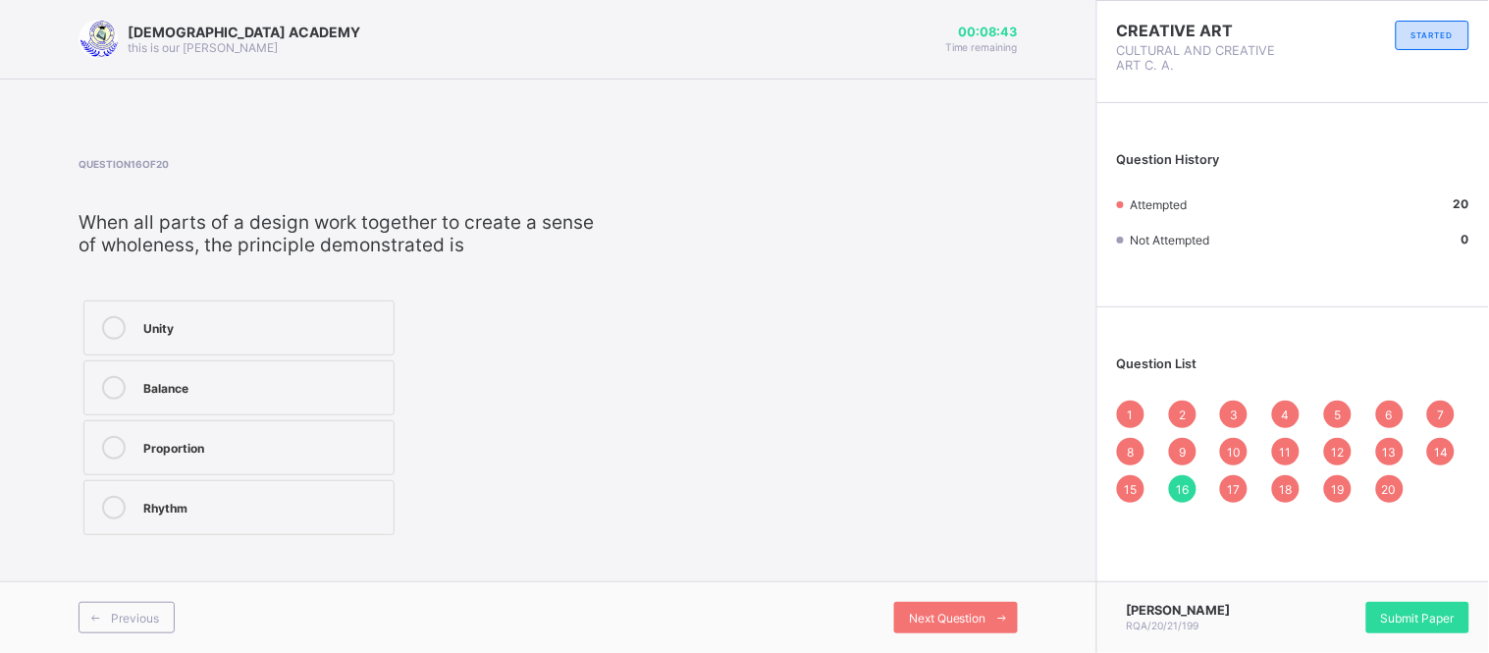
click at [1179, 434] on div "1 2 3 4 5 6 7 8 9 10 11 12 13 14 15 16 17 18 19 20" at bounding box center [1293, 451] width 352 height 102
click at [1182, 444] on span "9" at bounding box center [1181, 451] width 7 height 15
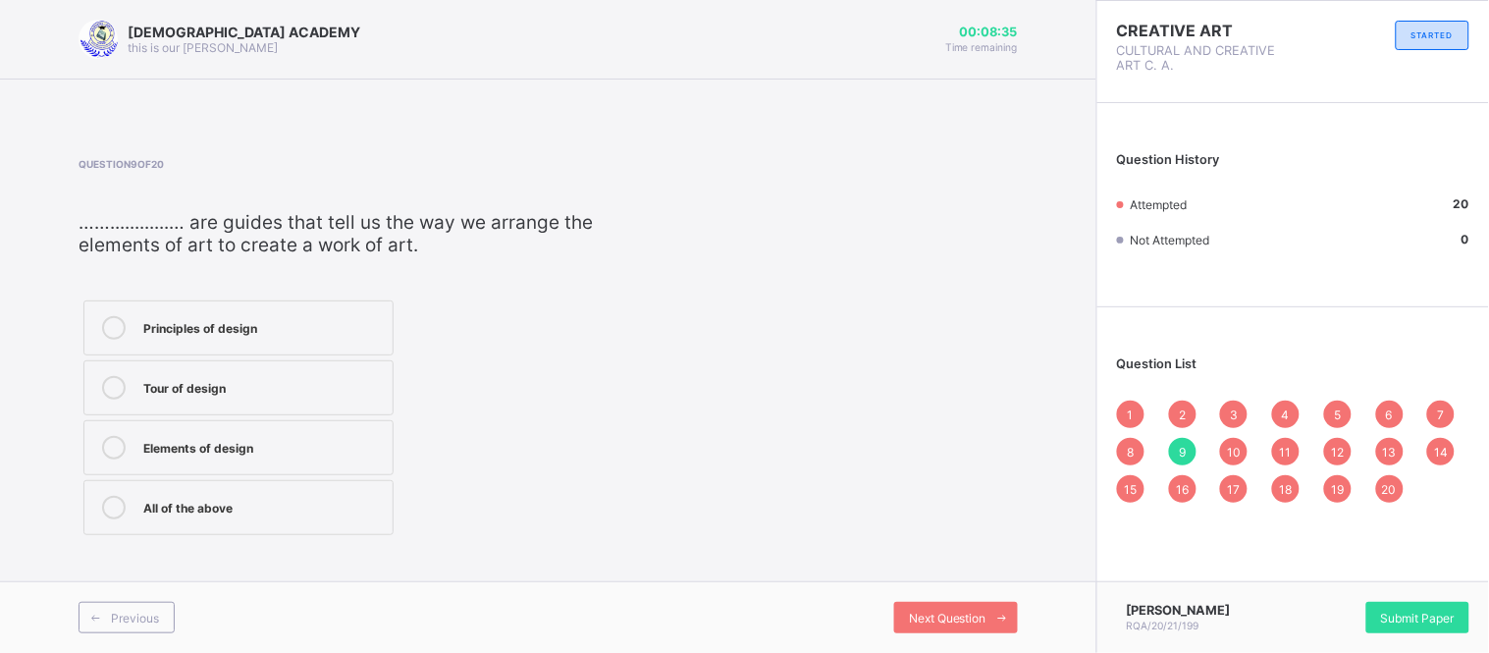
click at [1231, 447] on span "10" at bounding box center [1234, 451] width 14 height 15
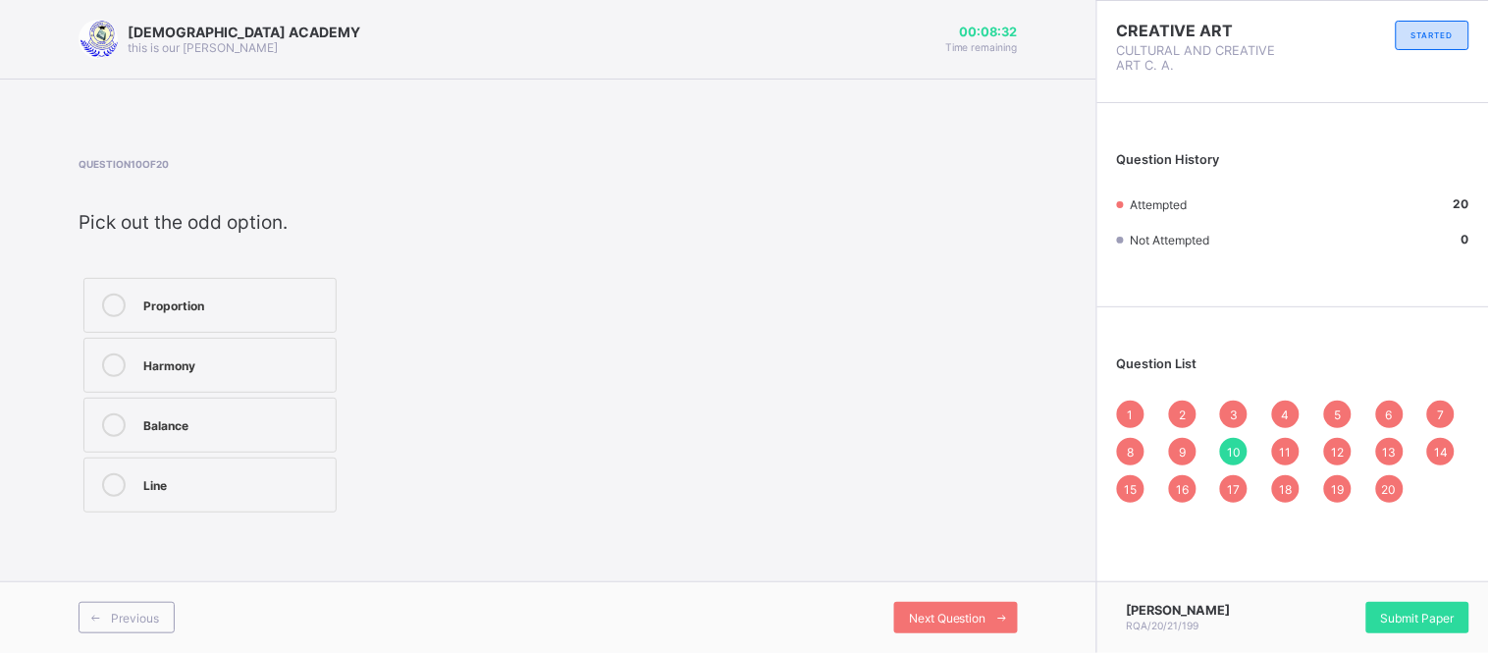
click at [1286, 445] on span "11" at bounding box center [1286, 451] width 12 height 15
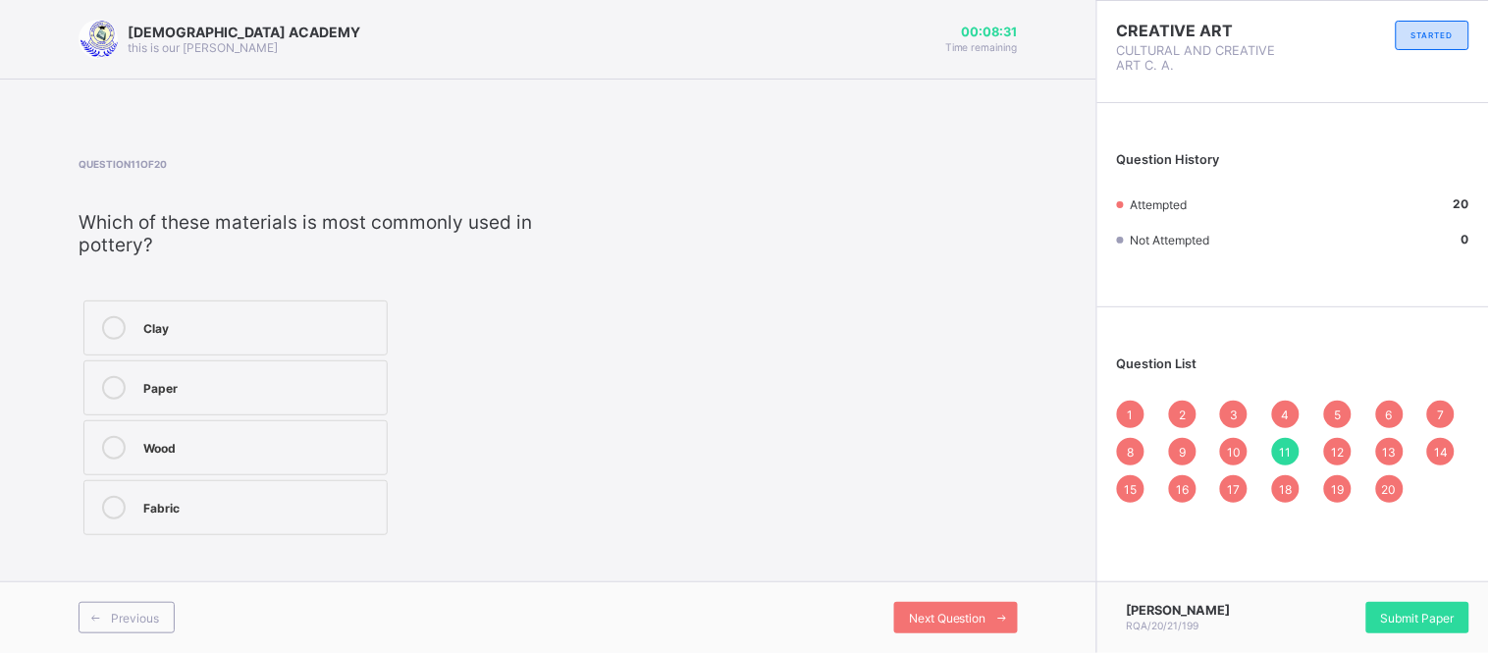
click at [1339, 451] on span "12" at bounding box center [1337, 451] width 13 height 15
click at [1386, 445] on span "13" at bounding box center [1390, 451] width 14 height 15
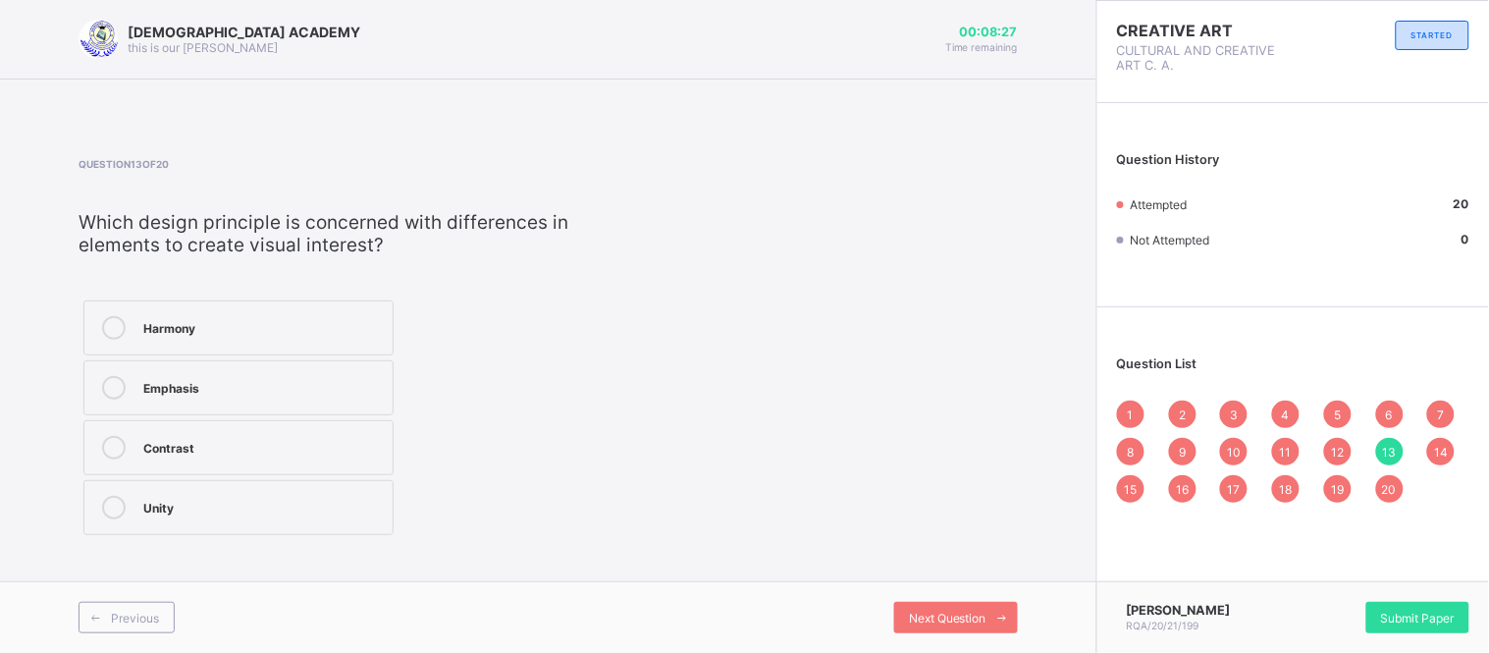
click at [1449, 452] on div "14" at bounding box center [1440, 451] width 27 height 27
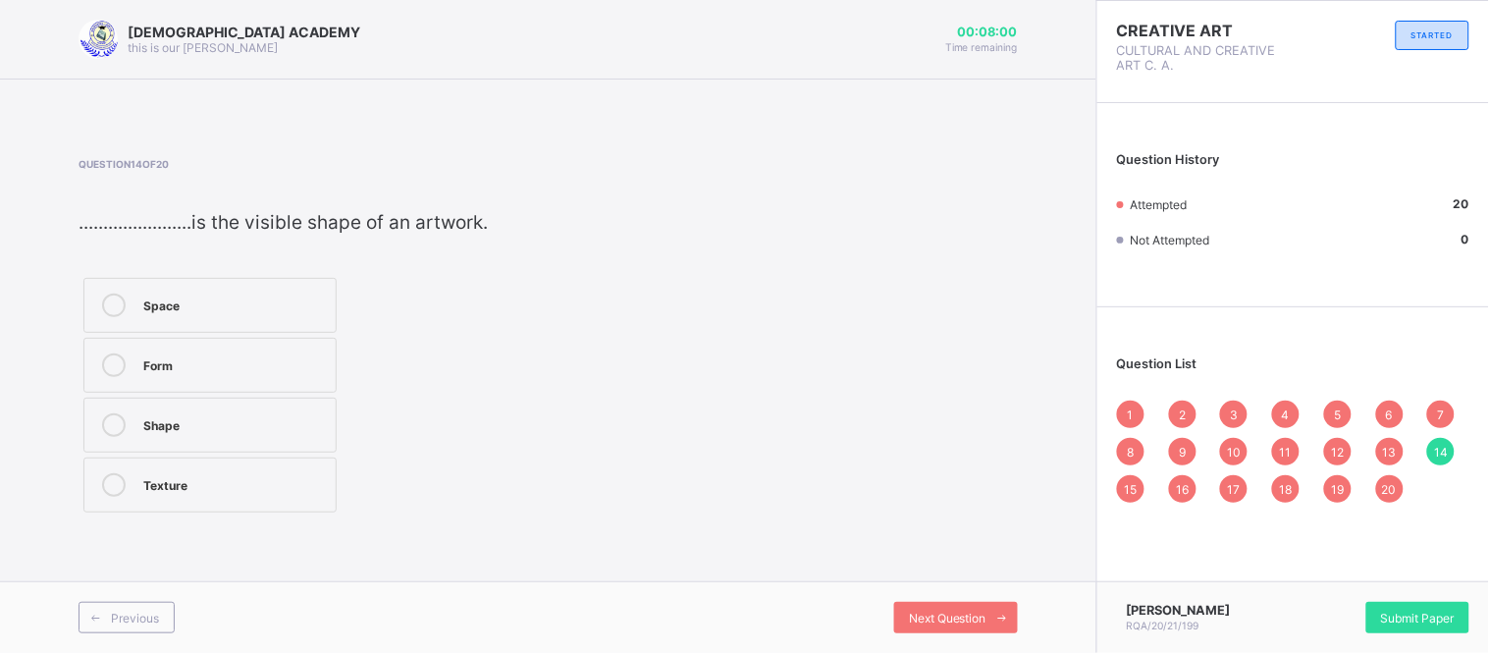
click at [249, 306] on div "Space" at bounding box center [234, 303] width 183 height 20
click at [242, 365] on div "Form" at bounding box center [234, 363] width 183 height 20
click at [246, 443] on label "Shape" at bounding box center [209, 424] width 253 height 55
click at [1416, 610] on span "Submit Paper" at bounding box center [1418, 617] width 74 height 15
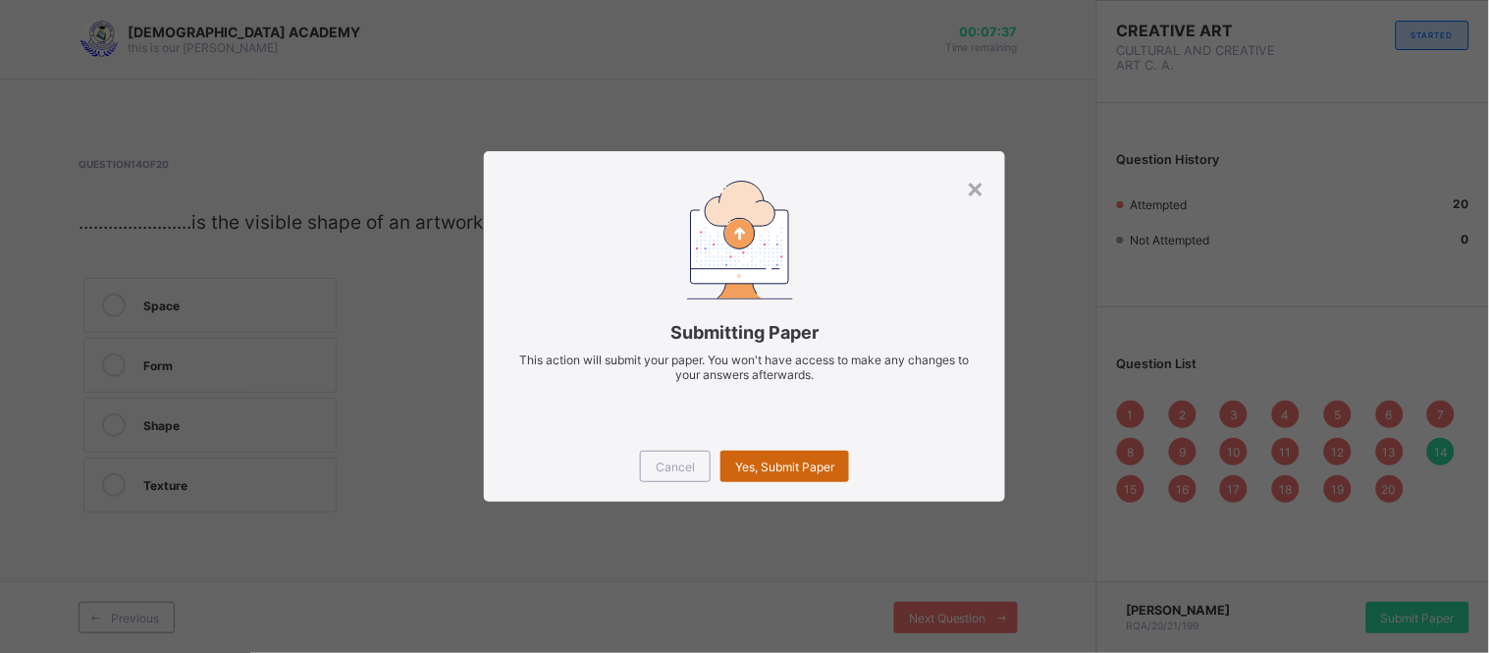
click at [777, 466] on span "Yes, Submit Paper" at bounding box center [784, 466] width 99 height 15
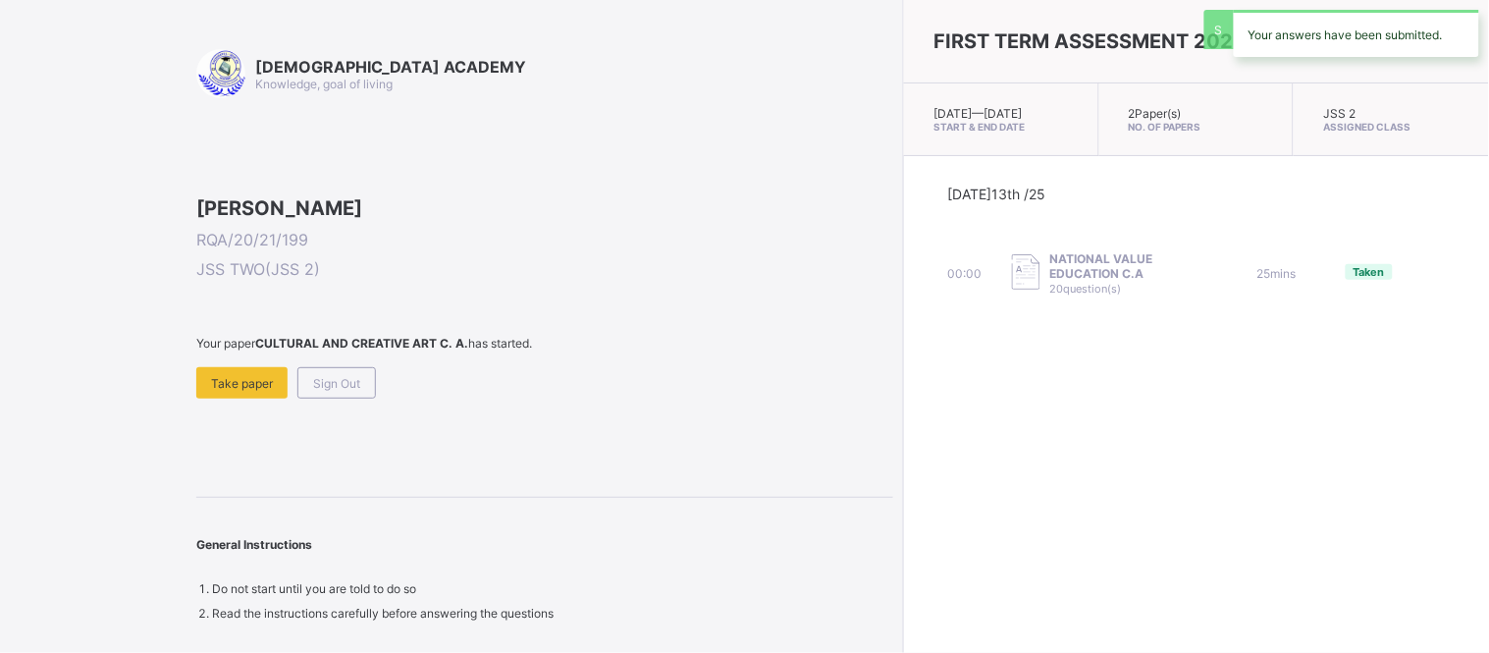
click at [903, 469] on div "FIRST TERM ASSESSMENT 2025/2026 Sun, Oct 12th 2025 — Tue, Oct 21st 2025 Start &…" at bounding box center [1196, 326] width 586 height 653
click at [329, 398] on div "Your paper CULTURAL AND CREATIVE ART C. A. has started. Take paper Sign Out" at bounding box center [544, 367] width 697 height 63
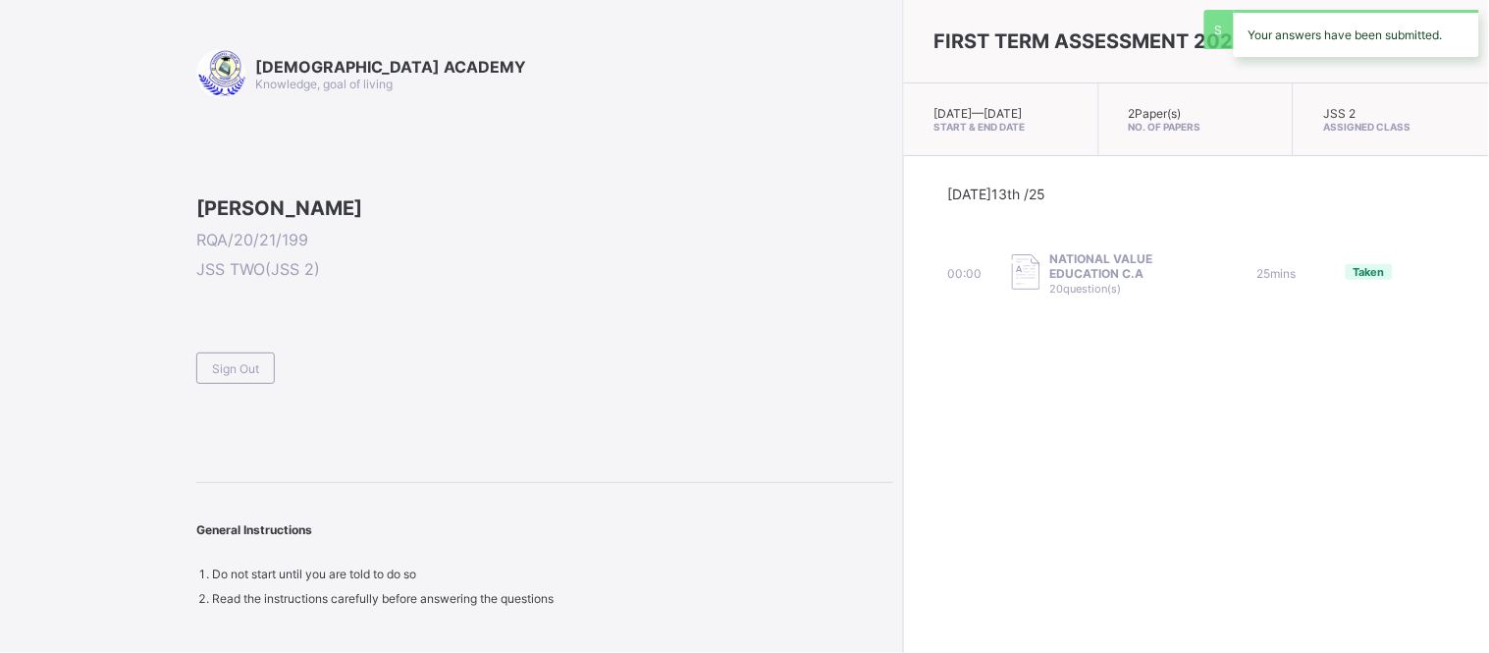
click at [329, 384] on div "Sign Out" at bounding box center [544, 360] width 697 height 48
click at [246, 376] on span "Sign Out" at bounding box center [235, 368] width 47 height 15
